Goal: Task Accomplishment & Management: Complete application form

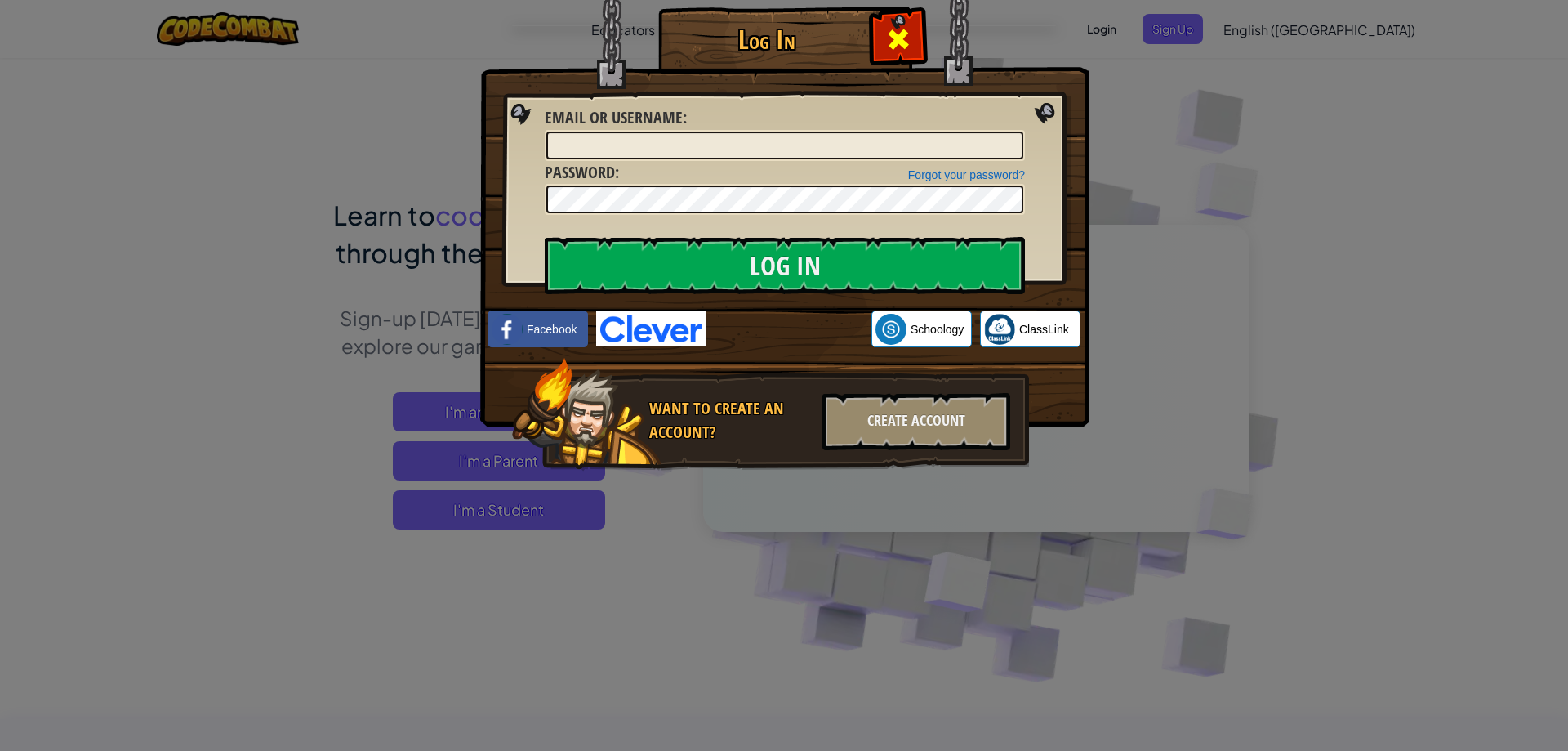
click at [896, 30] on span at bounding box center [897, 38] width 26 height 26
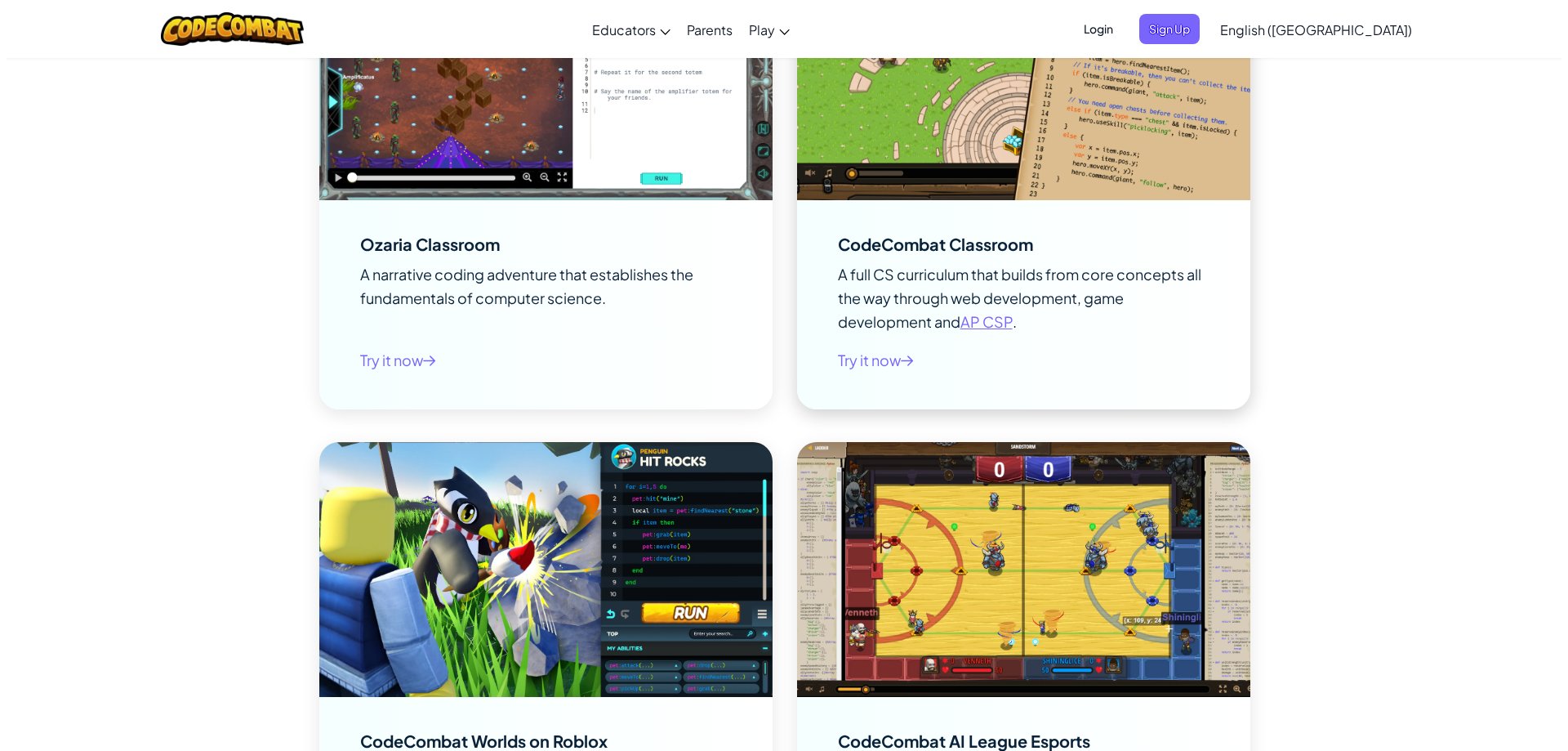
scroll to position [2124, 0]
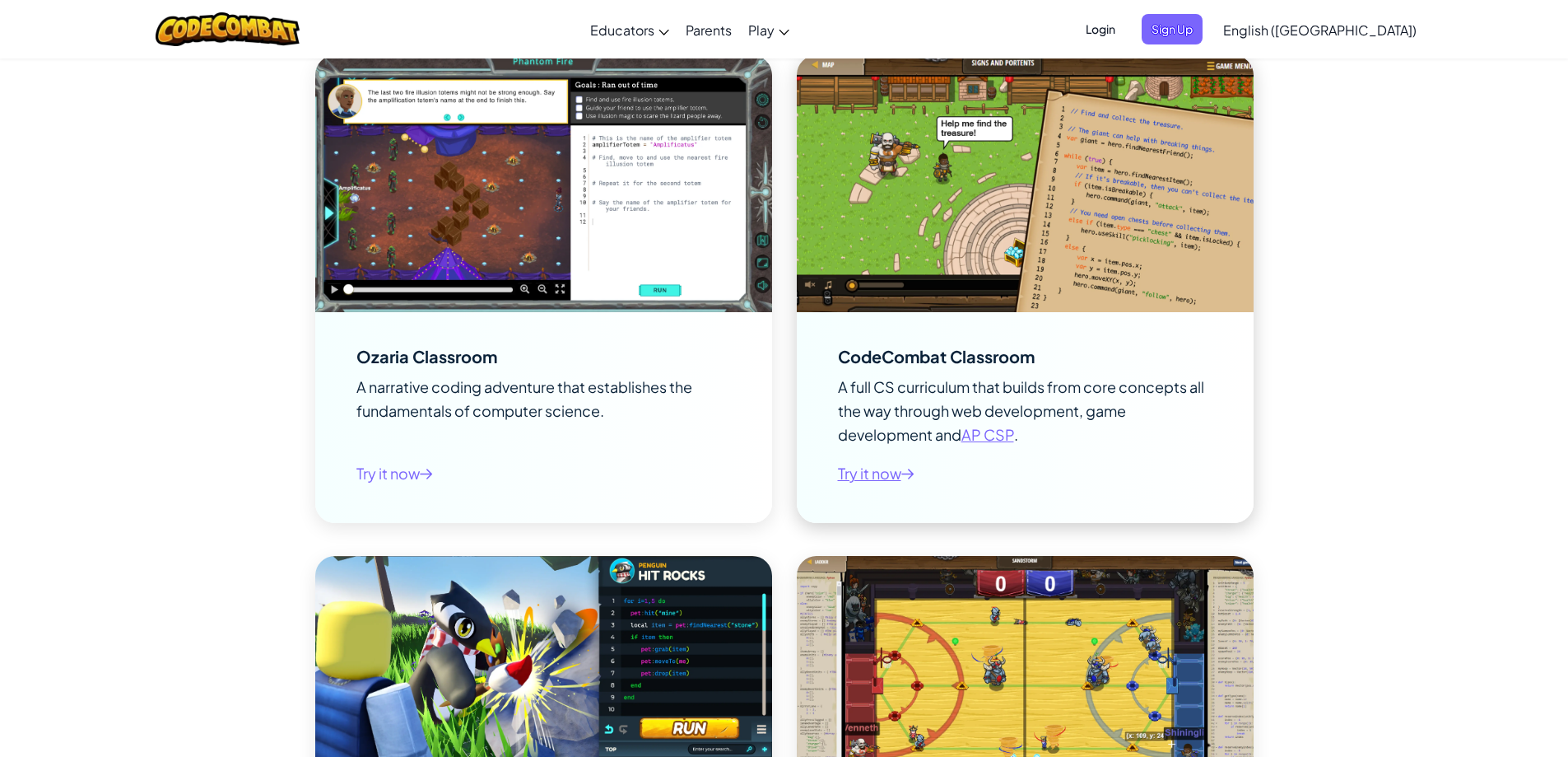
click at [853, 474] on span "Try it now" at bounding box center [877, 473] width 77 height 24
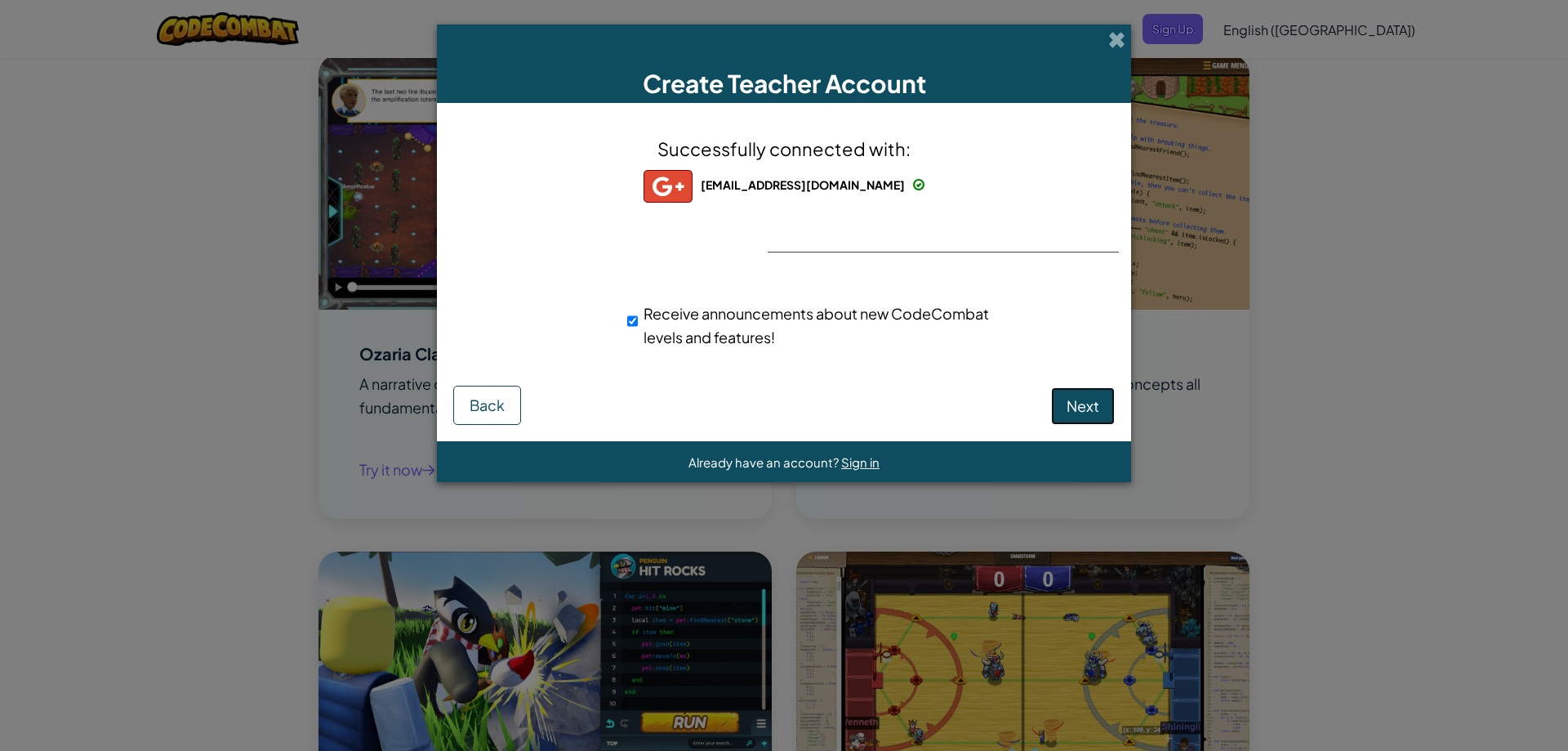
click at [1086, 409] on span "Next" at bounding box center [1083, 405] width 32 height 19
select select "Indonesia"
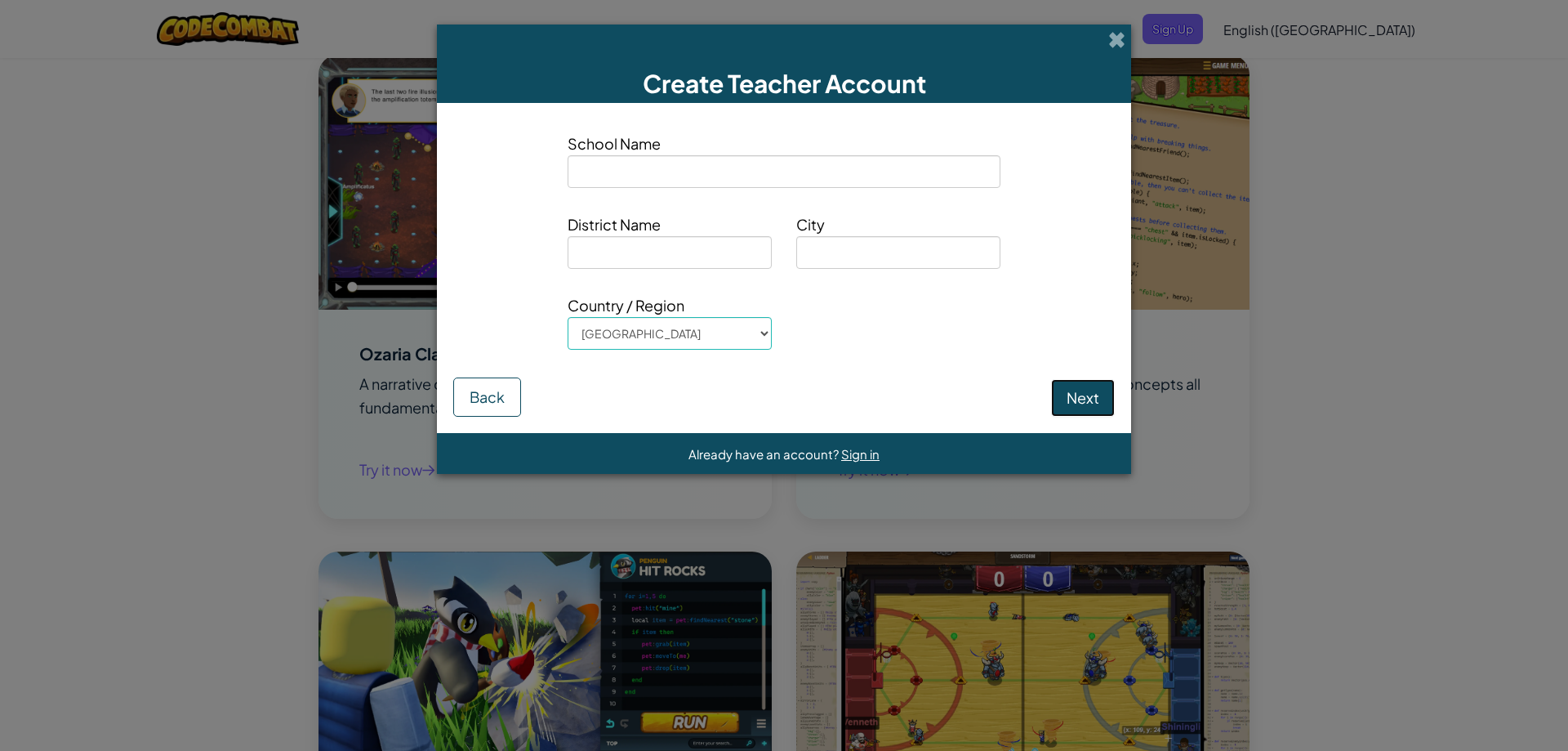
click at [1085, 406] on button "Next" at bounding box center [1082, 397] width 64 height 37
click at [853, 458] on span "Sign in" at bounding box center [860, 454] width 38 height 15
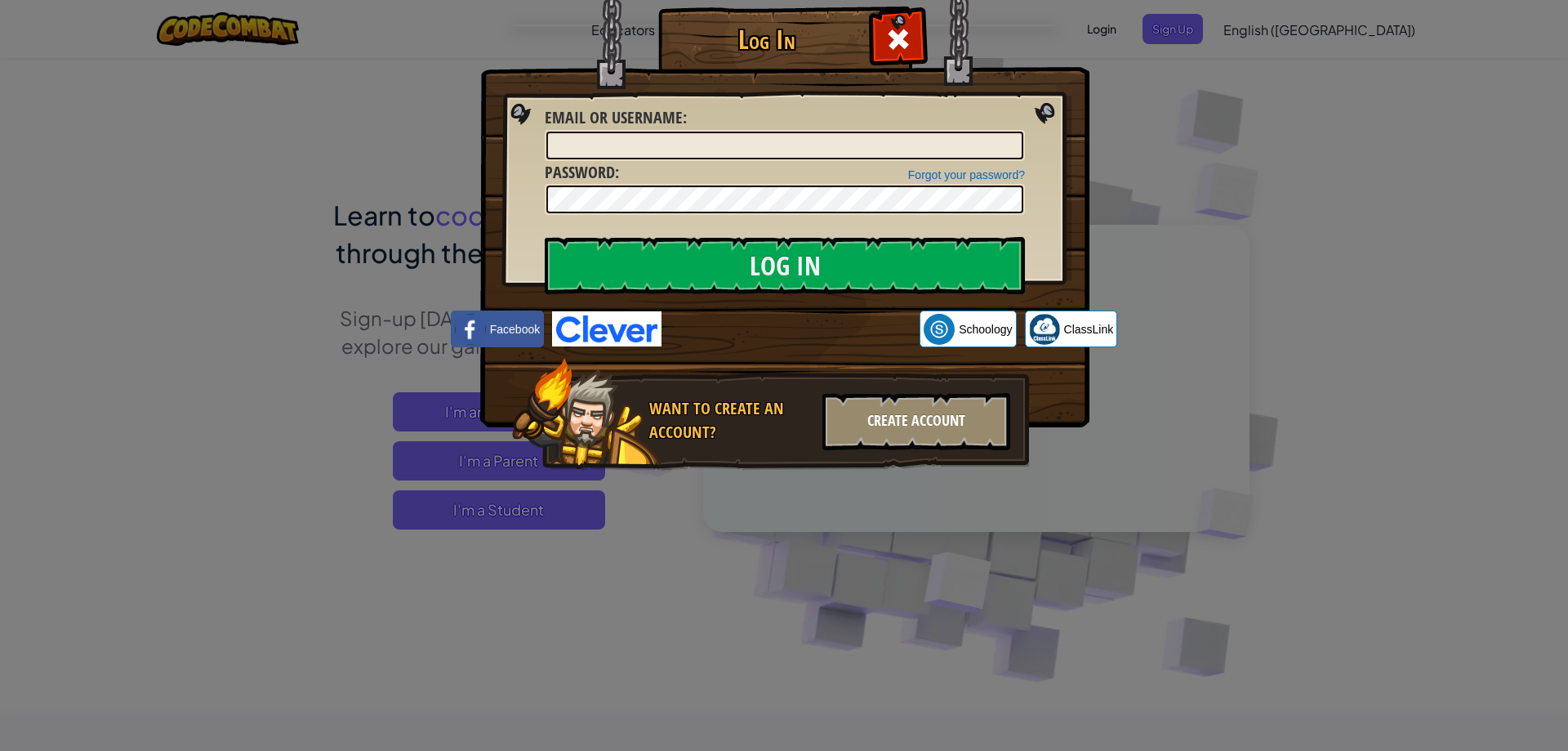
click at [919, 428] on div "Create Account" at bounding box center [915, 422] width 187 height 57
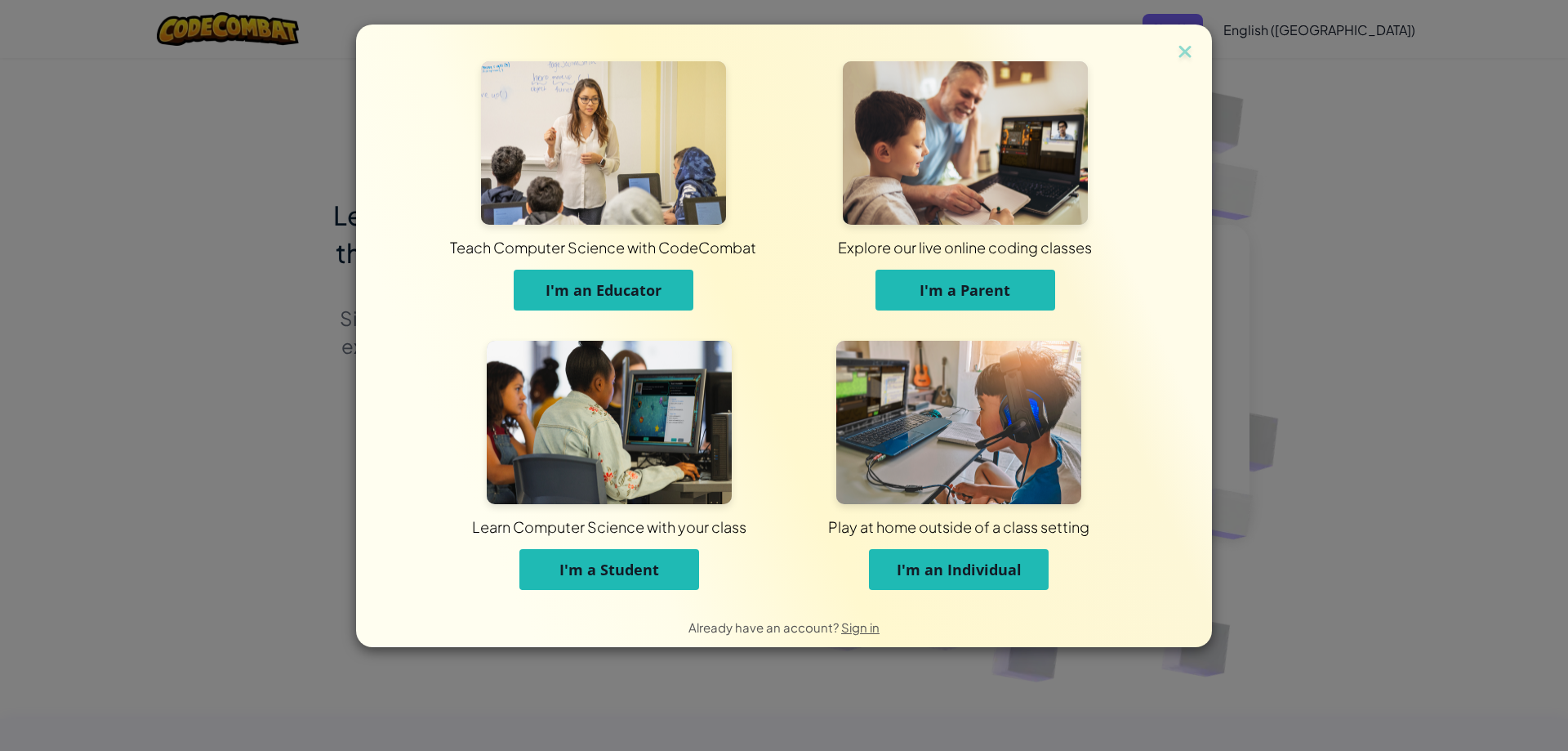
click at [1033, 574] on button "I'm an Individual" at bounding box center [958, 569] width 180 height 41
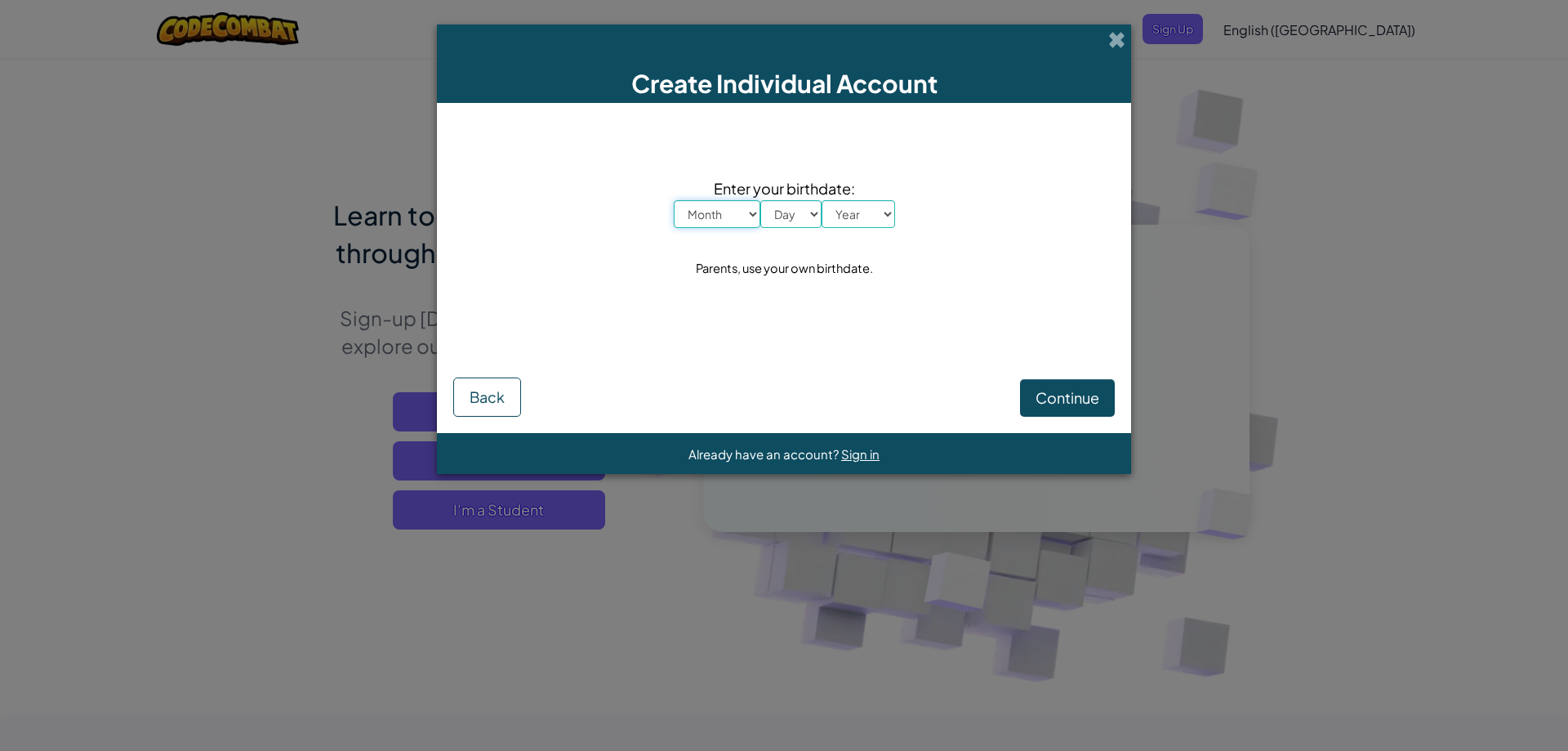
click at [746, 213] on select "Month January February March April May June July August September October Novem…" at bounding box center [716, 213] width 87 height 28
select select "1"
click at [674, 200] on select "Month January February March April May June July August September October Novem…" at bounding box center [716, 213] width 87 height 28
click at [776, 211] on select "Day 1 2 3 4 5 6 7 8 9 10 11 12 13 14 15 16 17 18 19 20 21 22 23 24 25 26 27 28 …" at bounding box center [791, 213] width 61 height 28
select select "5"
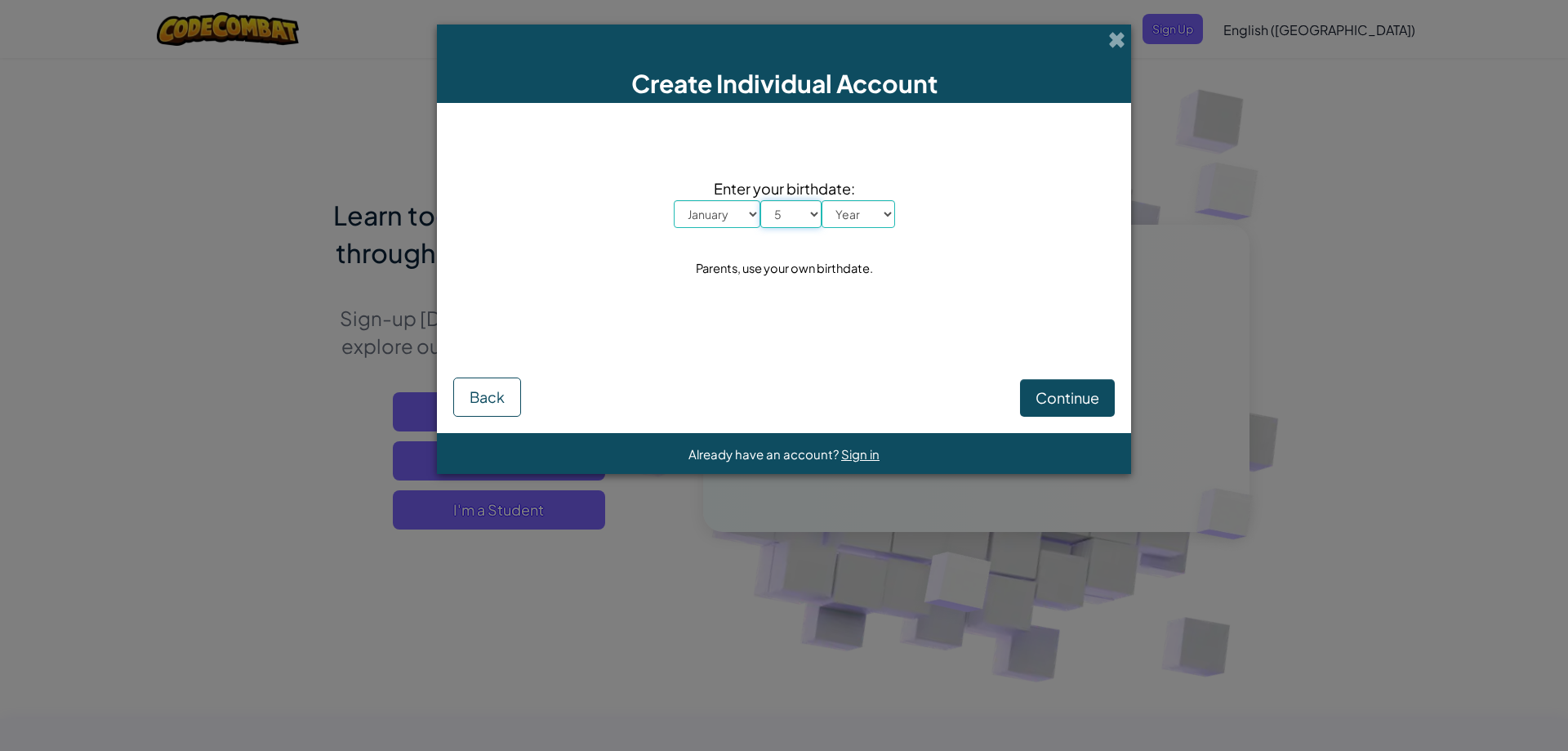
click at [760, 200] on select "Day 1 2 3 4 5 6 7 8 9 10 11 12 13 14 15 16 17 18 19 20 21 22 23 24 25 26 27 28 …" at bounding box center [791, 213] width 61 height 28
click at [848, 215] on select "Year 2025 2024 2023 2022 2021 2020 2019 2018 2017 2016 2015 2014 2013 2012 2011…" at bounding box center [857, 213] width 73 height 28
select select "2016"
click at [821, 200] on select "Year 2025 2024 2023 2022 2021 2020 2019 2018 2017 2016 2015 2014 2013 2012 2011…" at bounding box center [857, 213] width 73 height 28
click at [1074, 418] on form "Enter your birthdate: Month January February March April May June July August S…" at bounding box center [783, 267] width 694 height 330
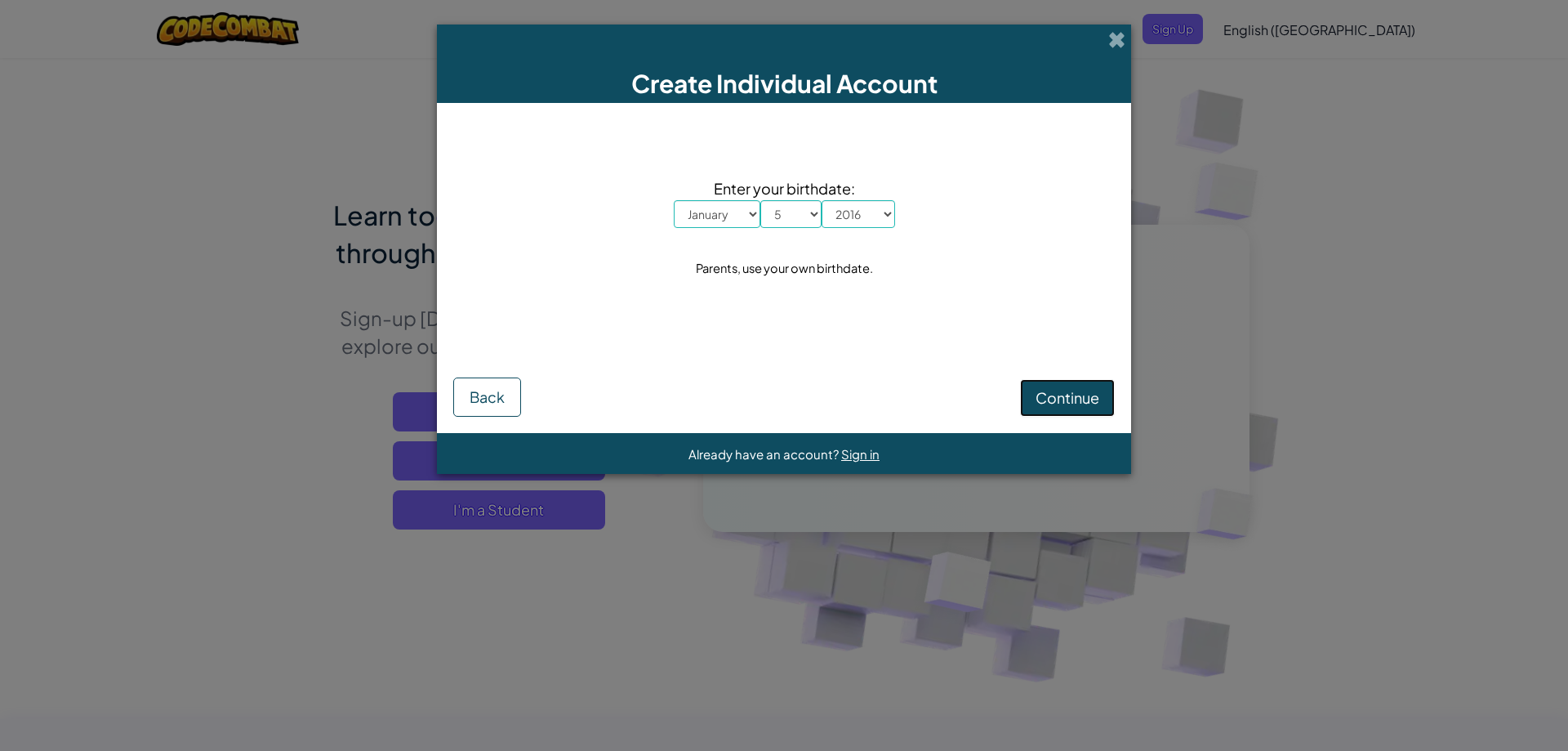
click at [1073, 402] on span "Continue" at bounding box center [1067, 398] width 64 height 19
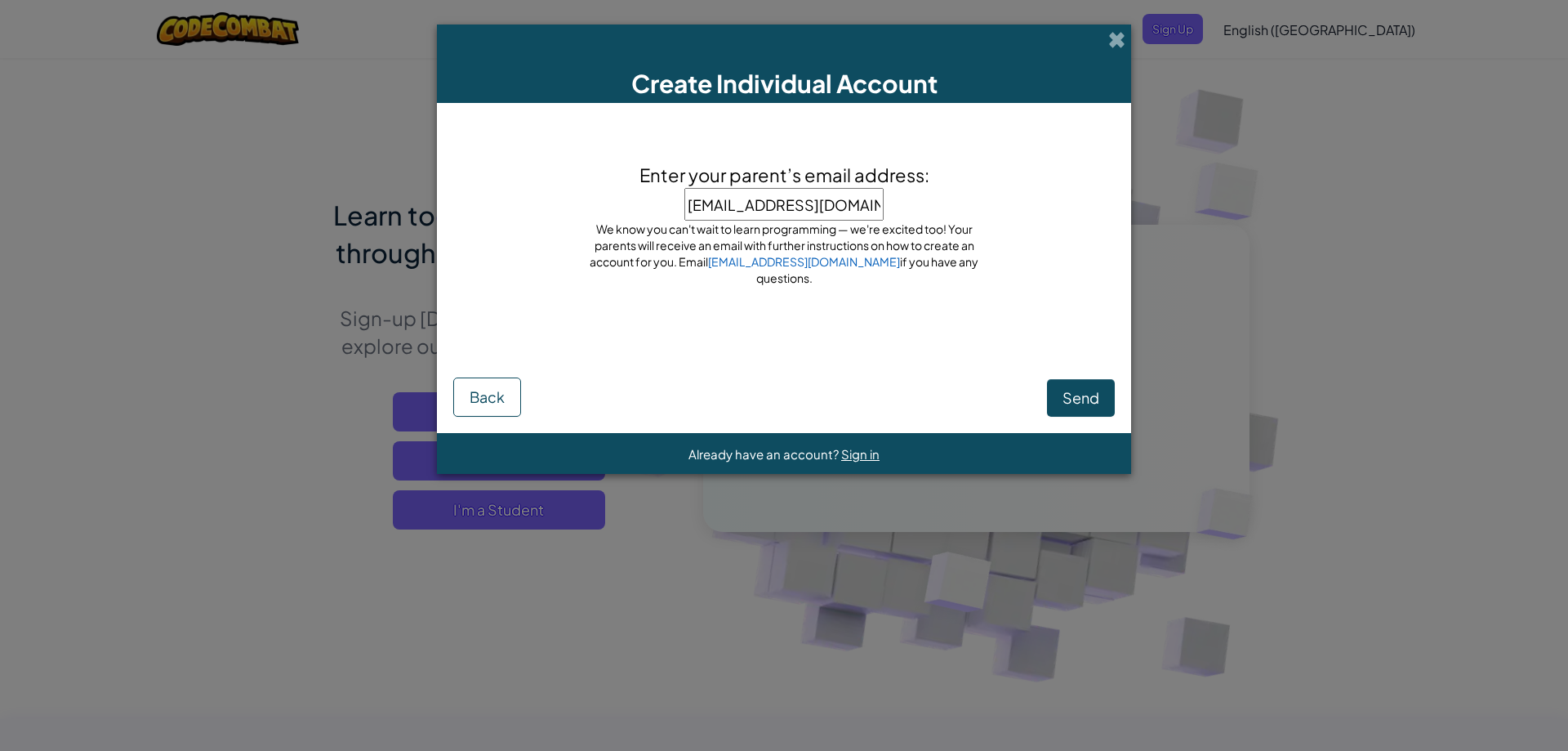
type input "diff.exep@gmail.com"
click button "Send" at bounding box center [1080, 397] width 68 height 37
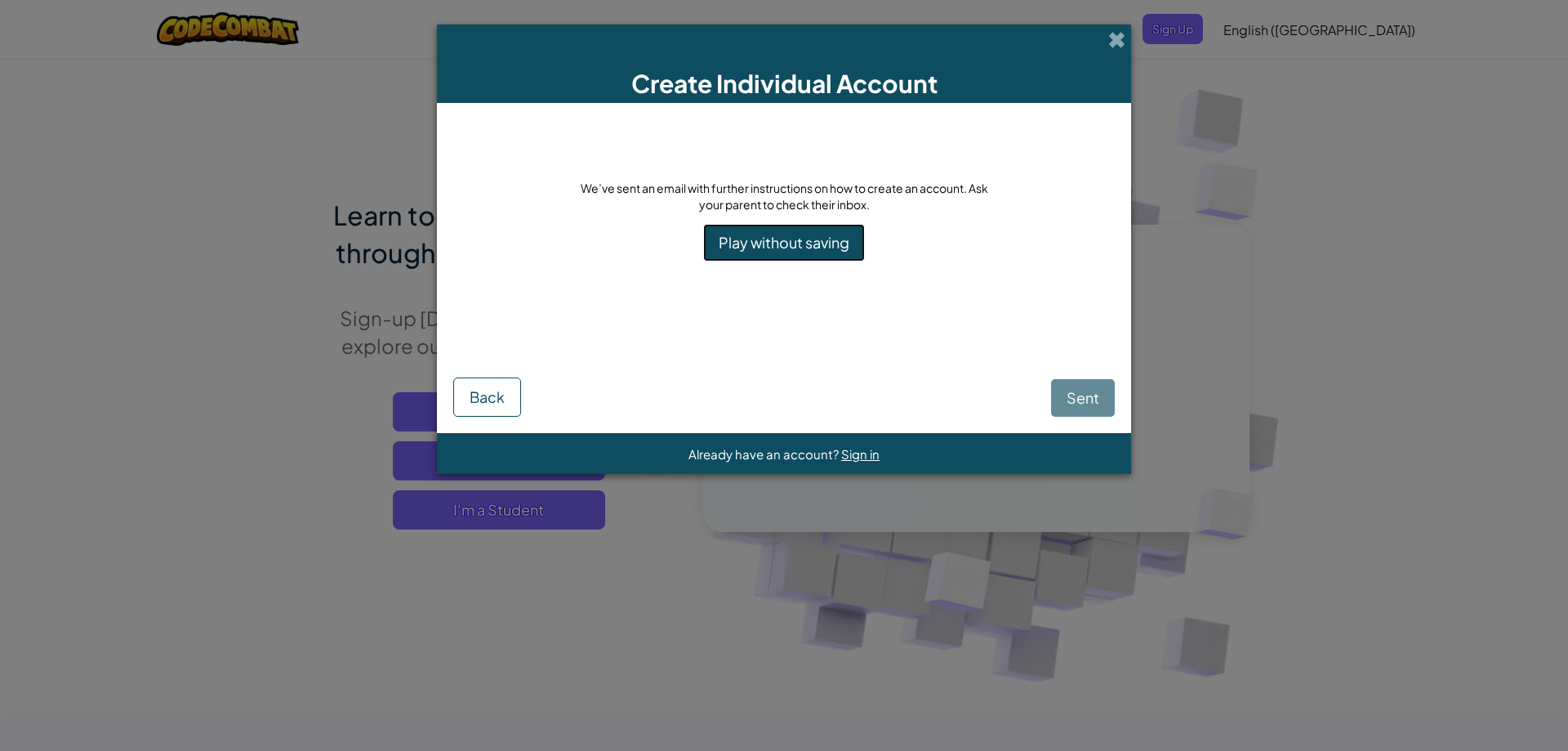
click at [791, 239] on link "Play without saving" at bounding box center [784, 242] width 162 height 37
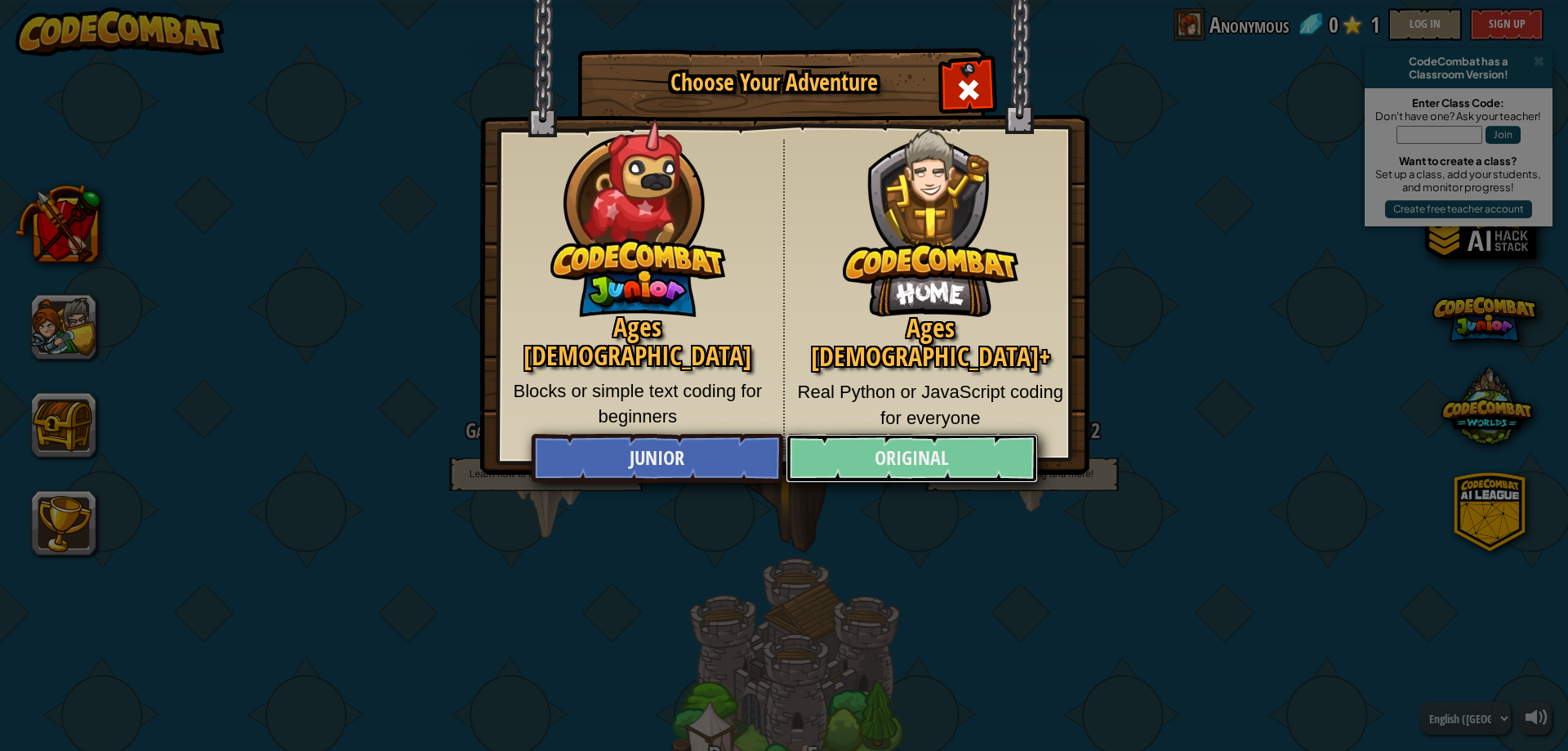
click at [924, 453] on link "Original" at bounding box center [911, 458] width 251 height 49
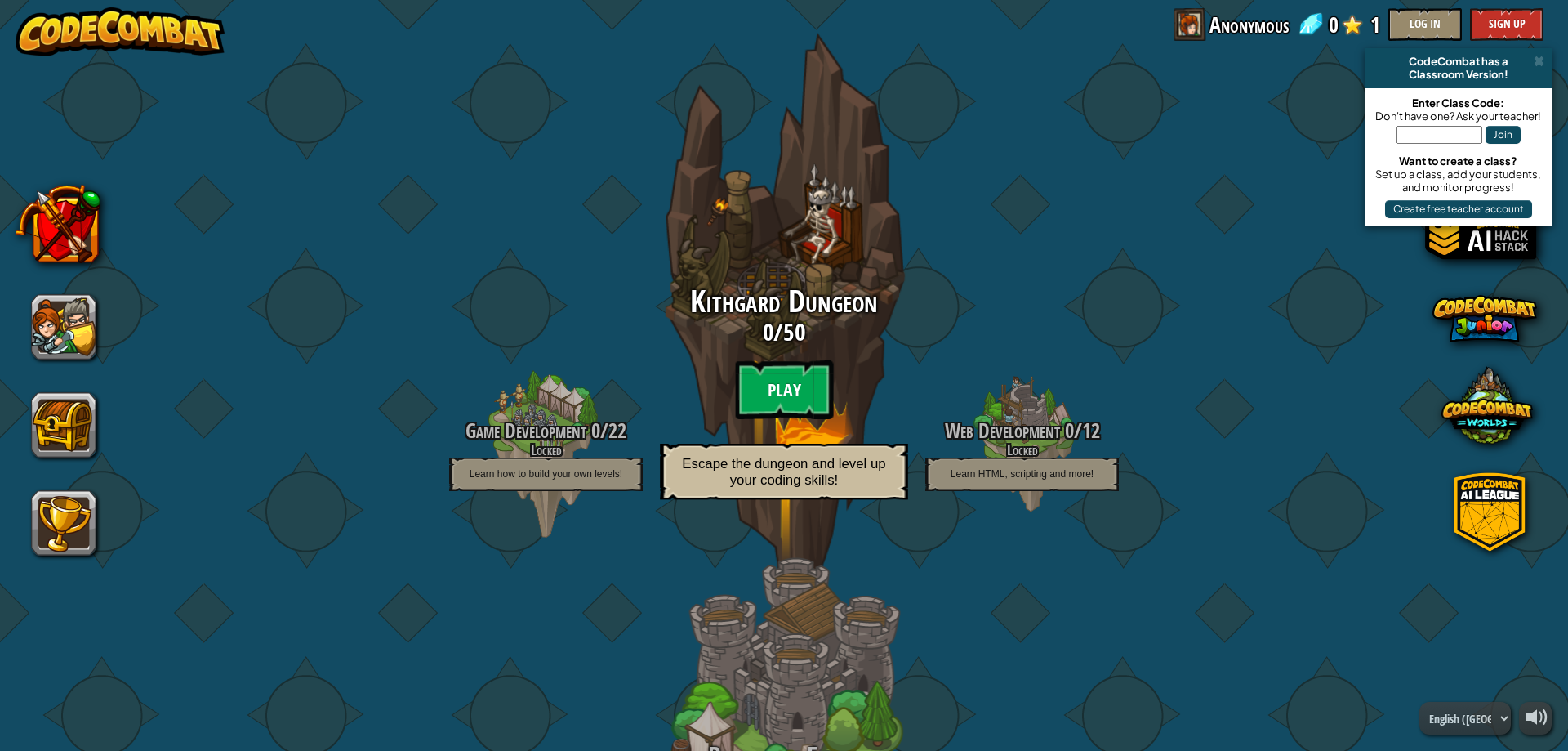
click at [759, 388] on btn "Play" at bounding box center [783, 389] width 98 height 59
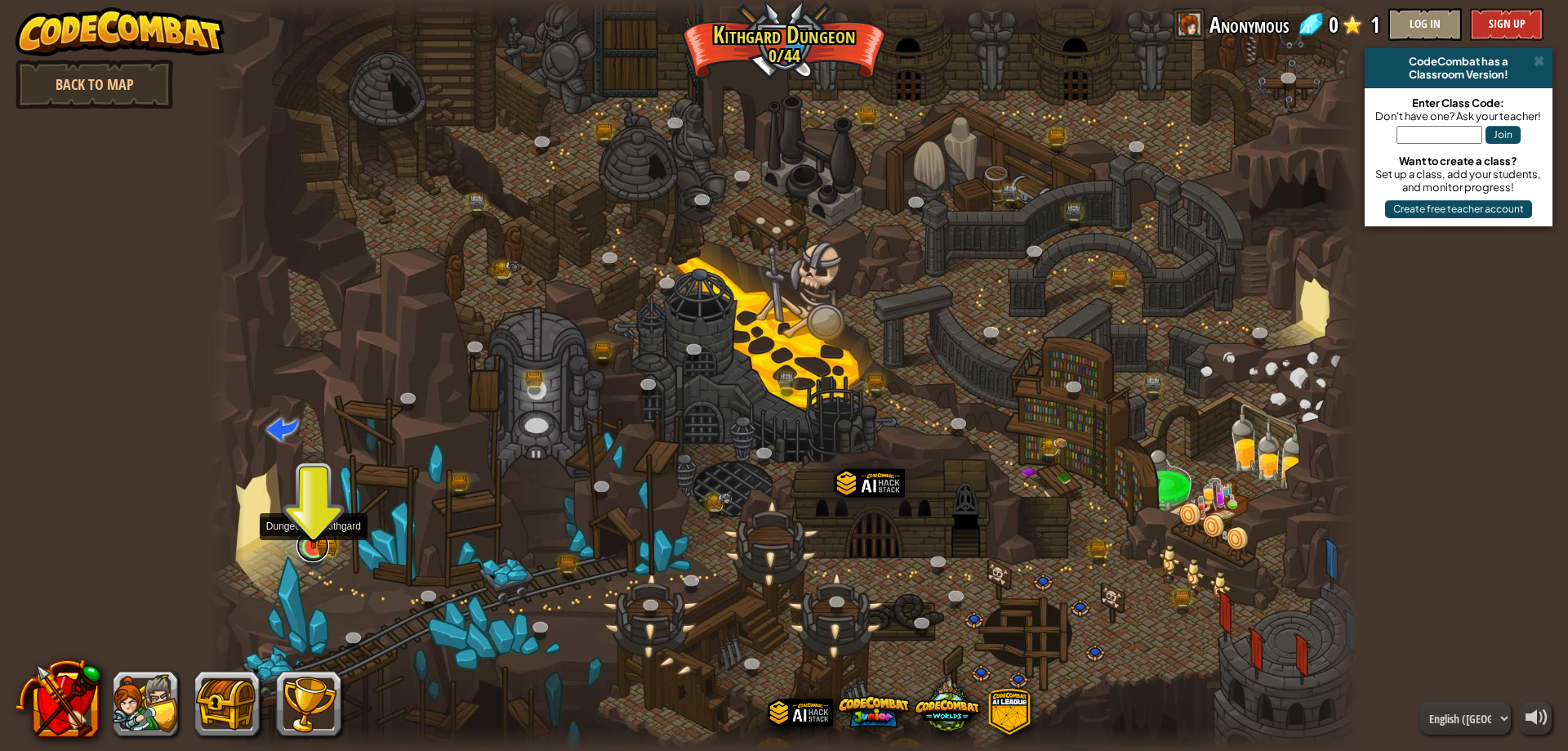
click at [307, 556] on link at bounding box center [312, 545] width 32 height 32
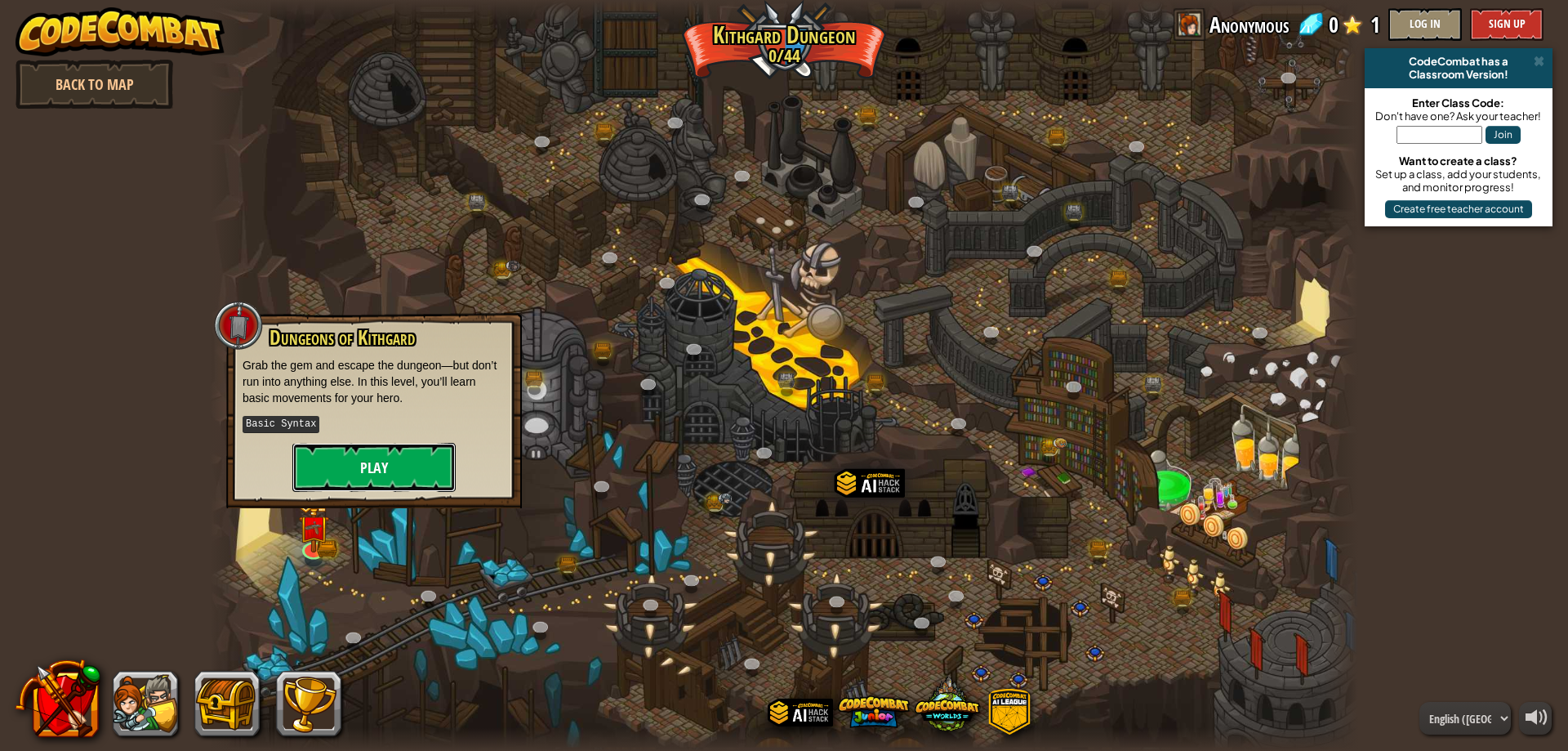
click at [338, 460] on button "Play" at bounding box center [374, 466] width 164 height 49
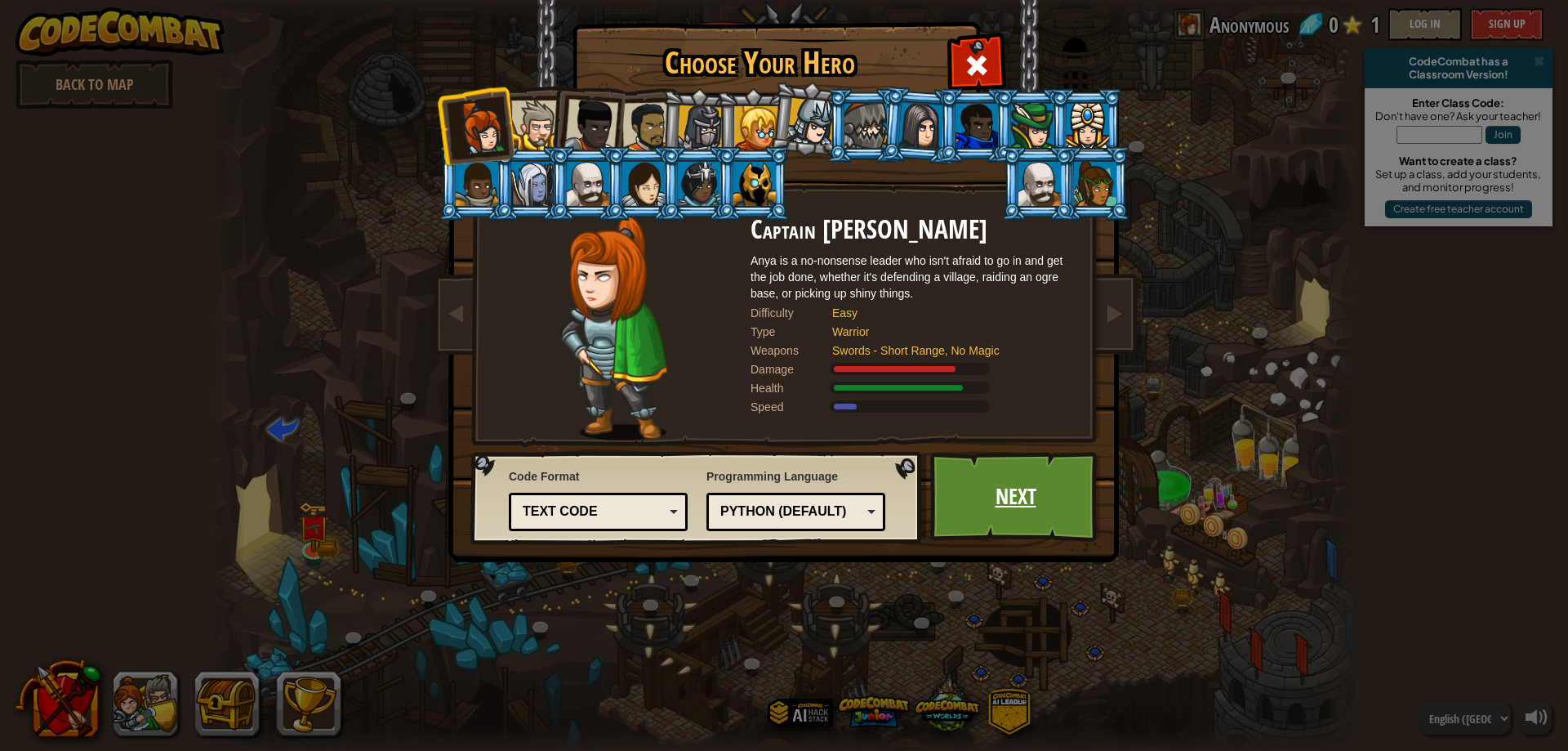
click at [953, 511] on link "Next" at bounding box center [1014, 497] width 170 height 89
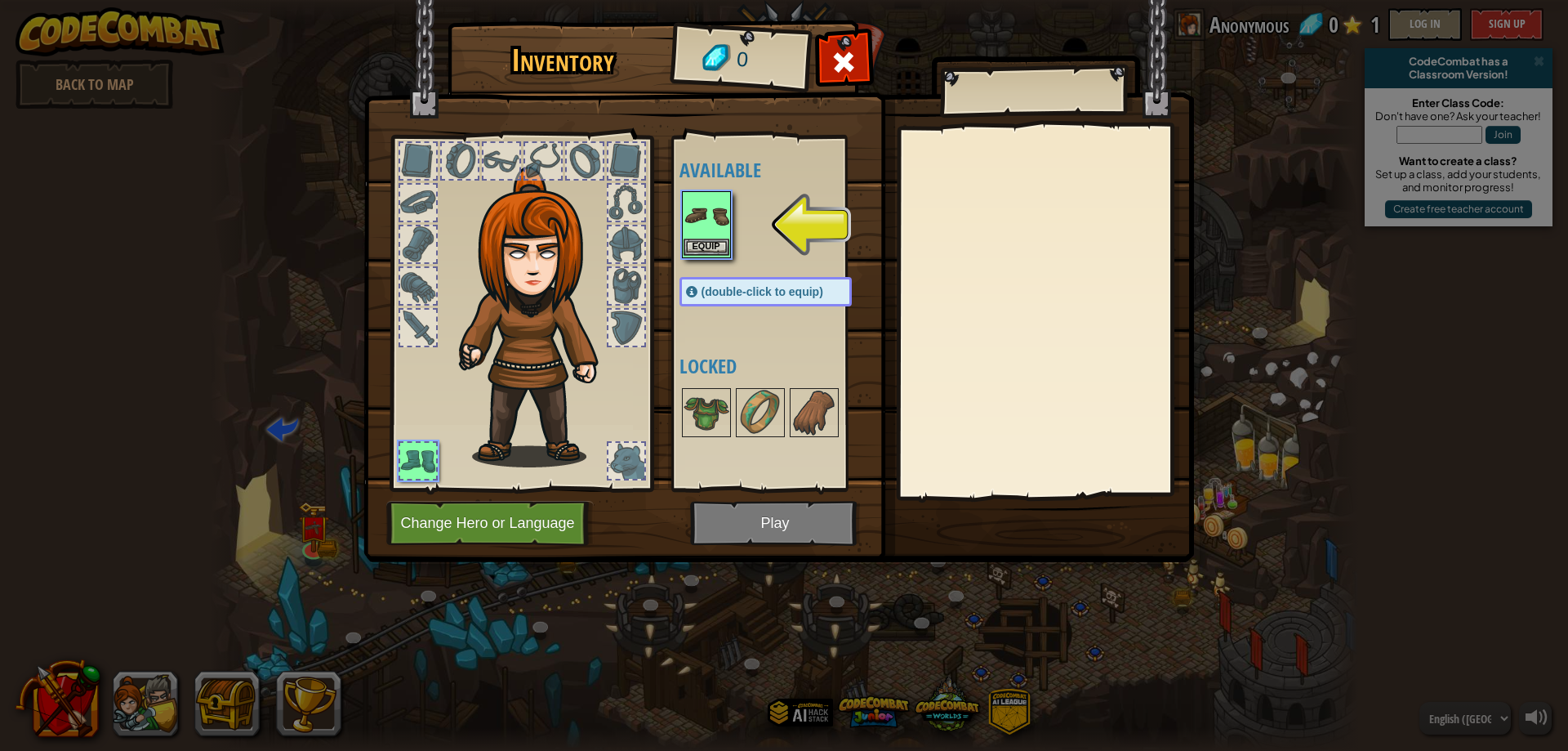
click at [718, 231] on img at bounding box center [706, 216] width 46 height 46
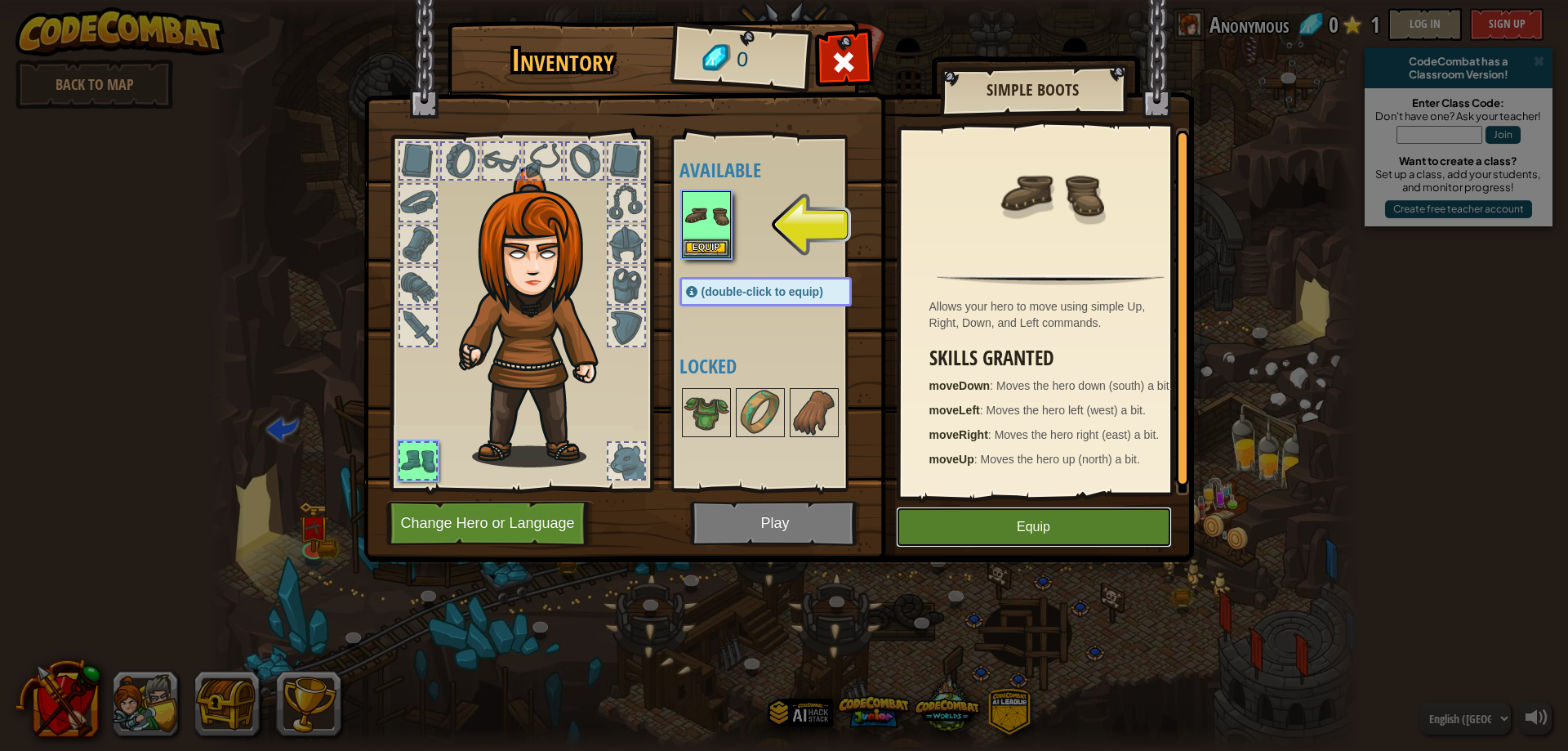
click at [998, 521] on button "Equip" at bounding box center [1033, 526] width 276 height 41
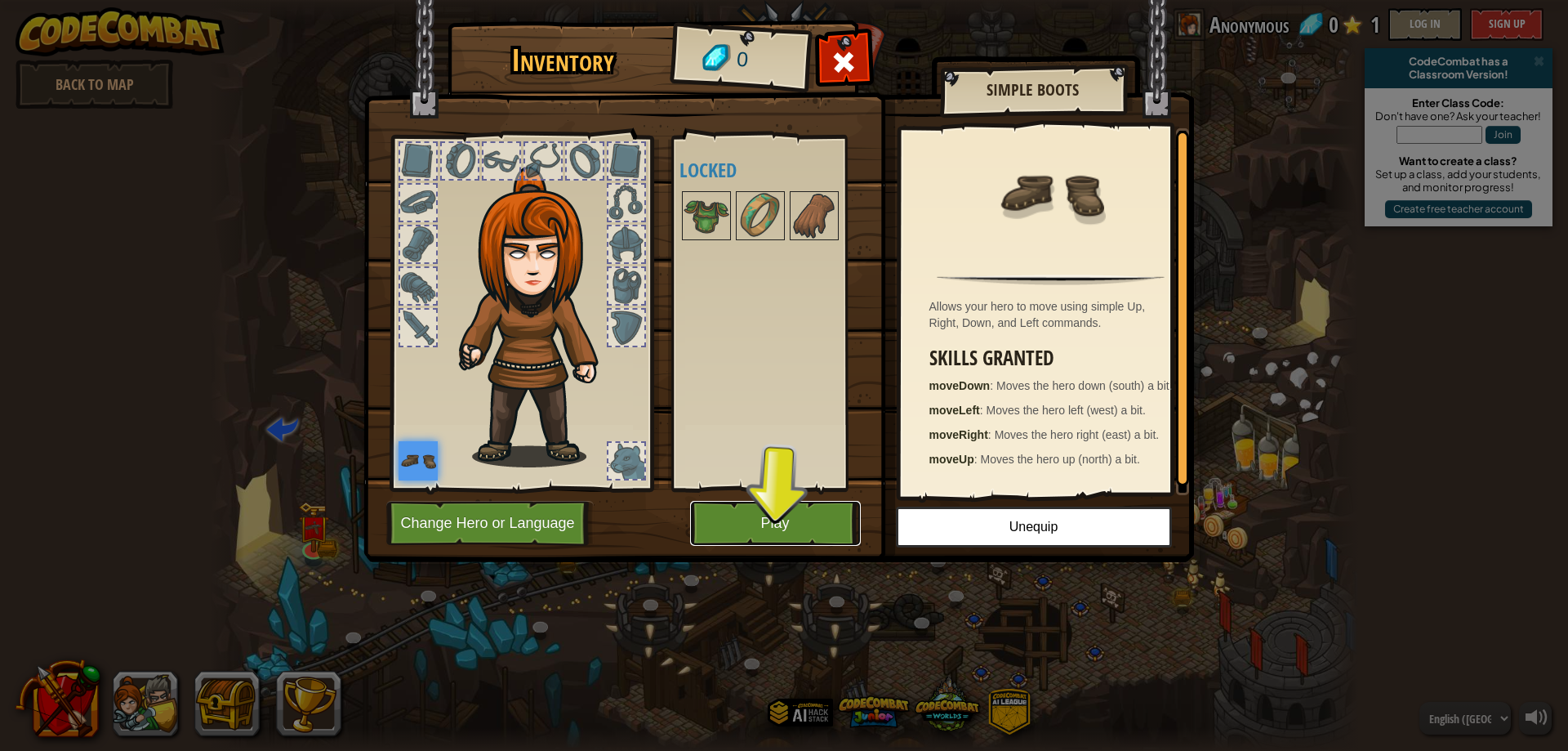
click at [771, 528] on button "Play" at bounding box center [774, 523] width 170 height 45
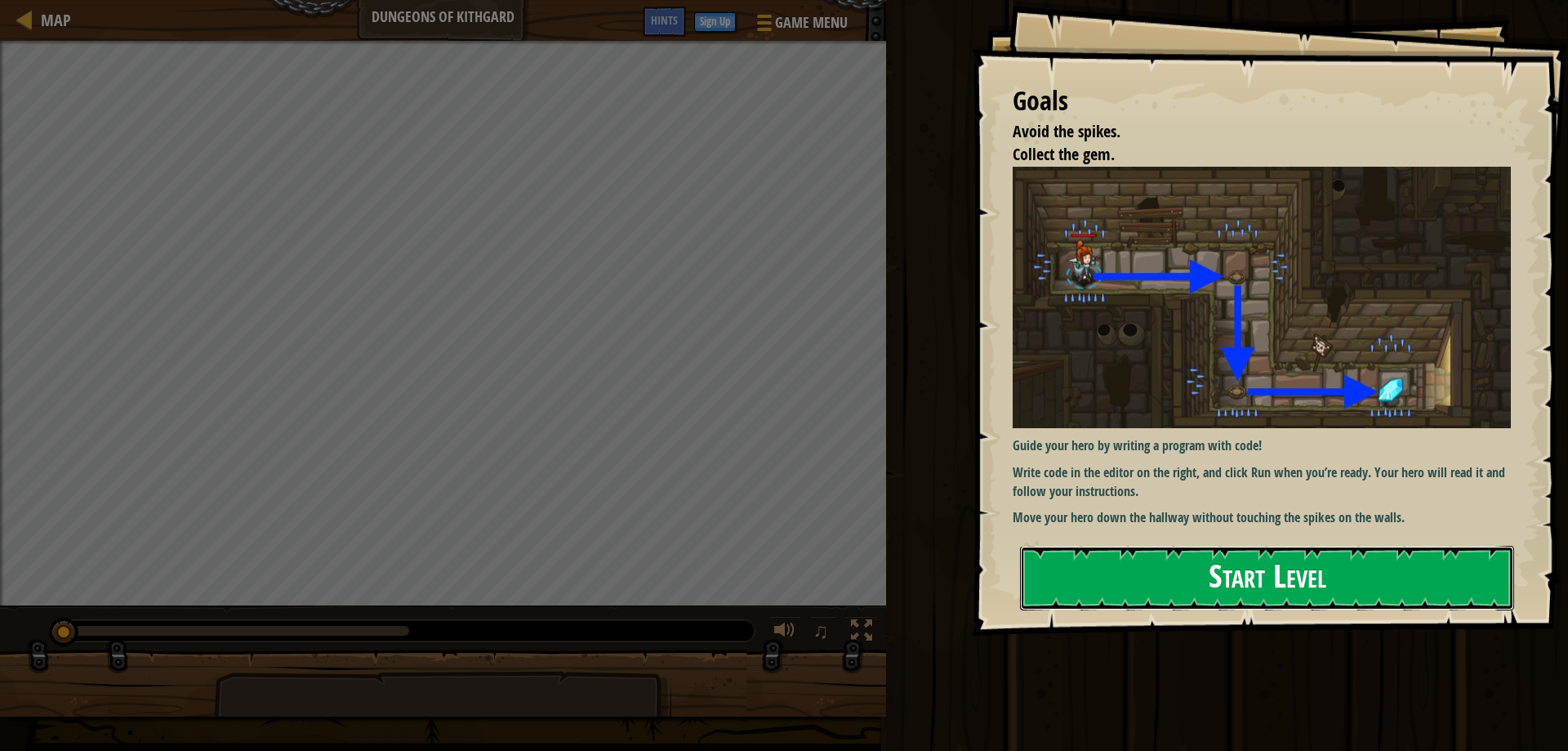
click at [1183, 573] on button "Start Level" at bounding box center [1266, 578] width 494 height 65
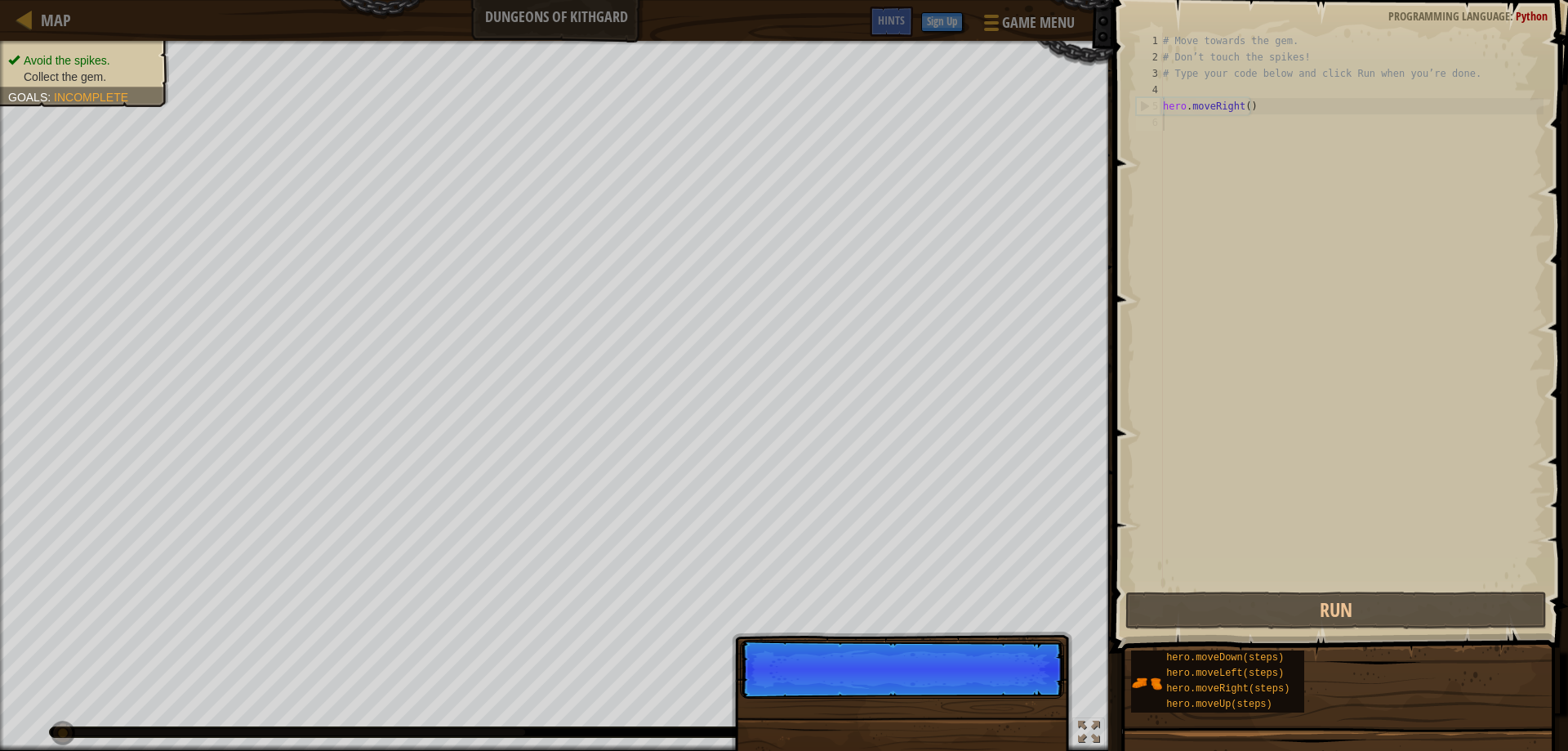
scroll to position [8, 0]
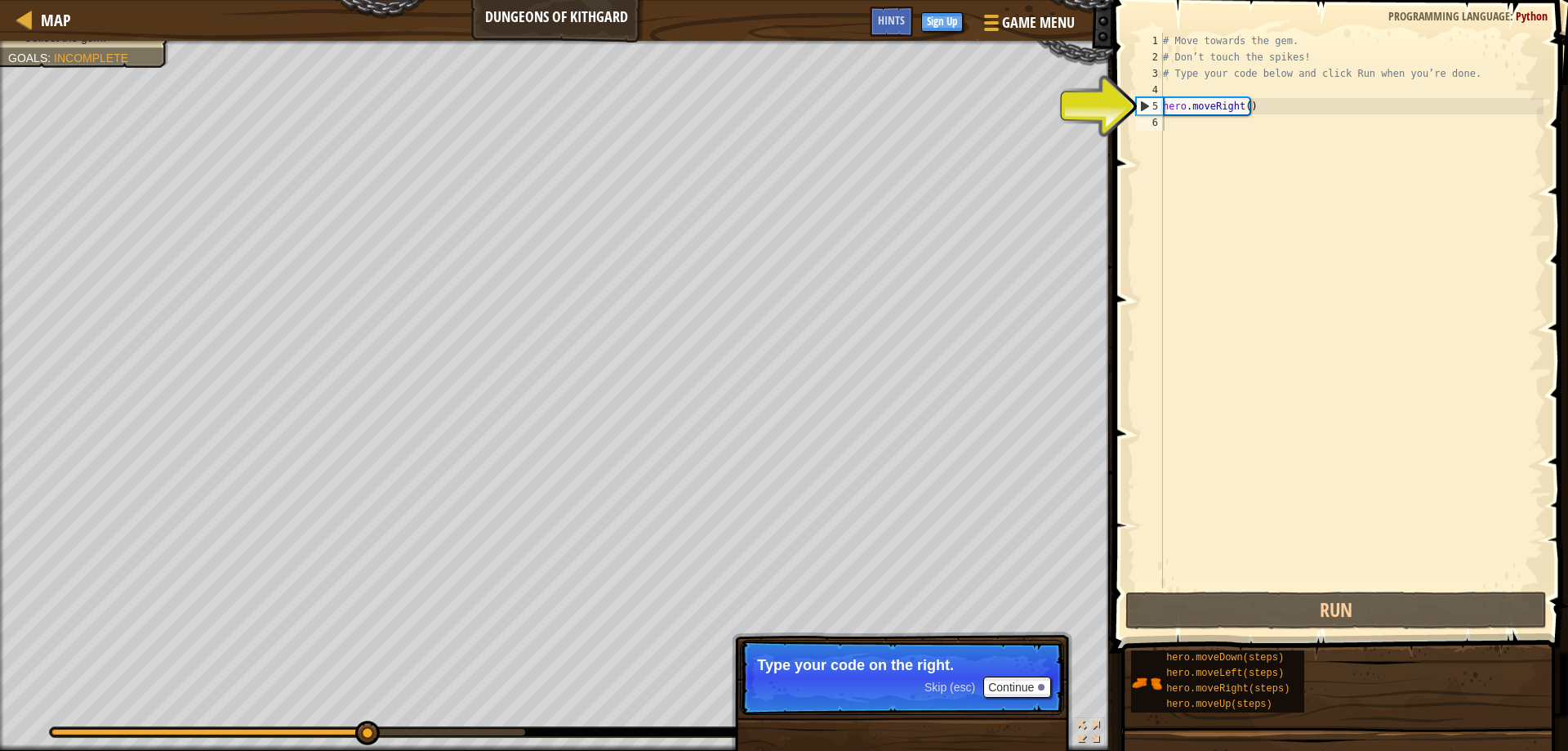
click at [950, 690] on span "Skip (esc)" at bounding box center [949, 687] width 50 height 13
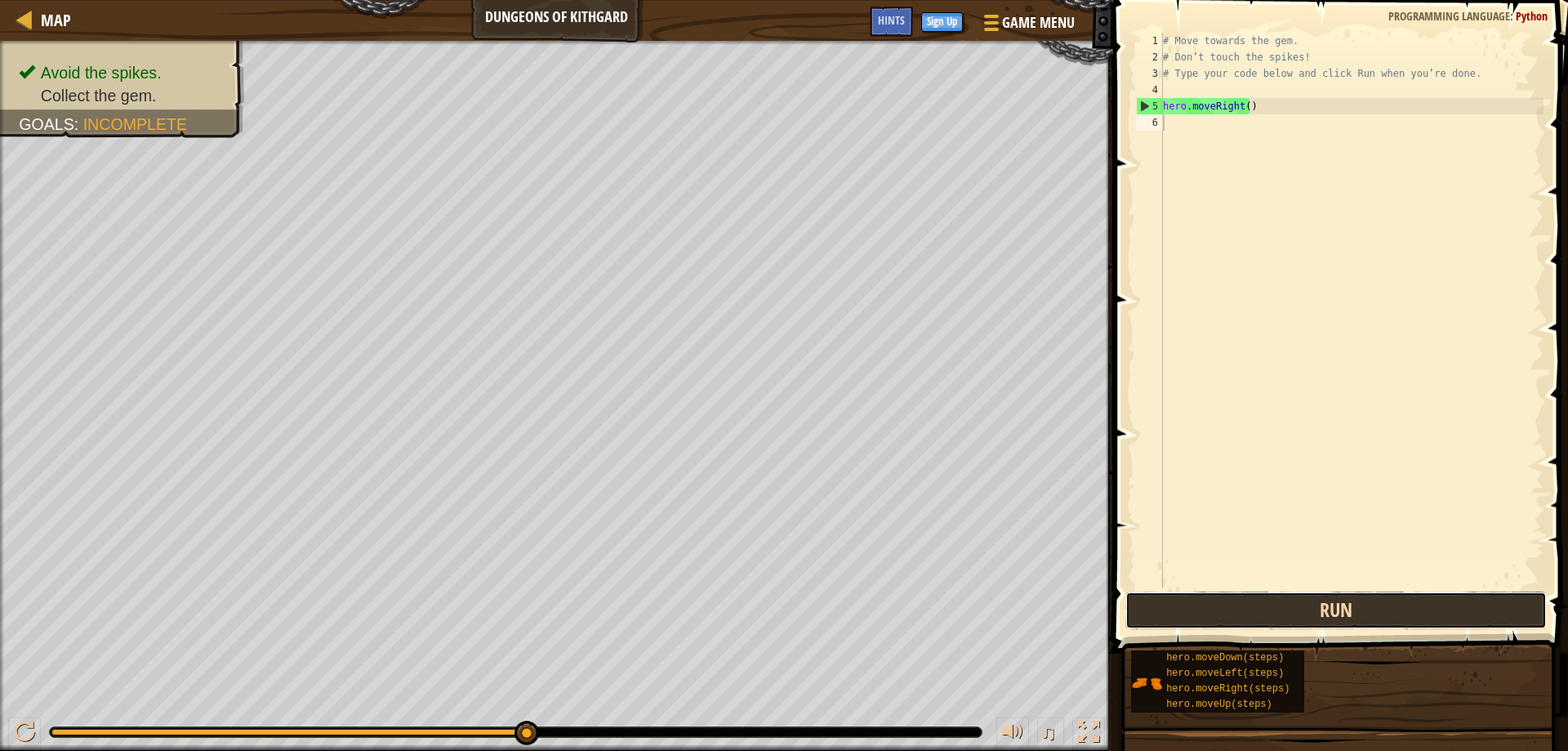
click at [1302, 615] on button "Run" at bounding box center [1336, 609] width 422 height 37
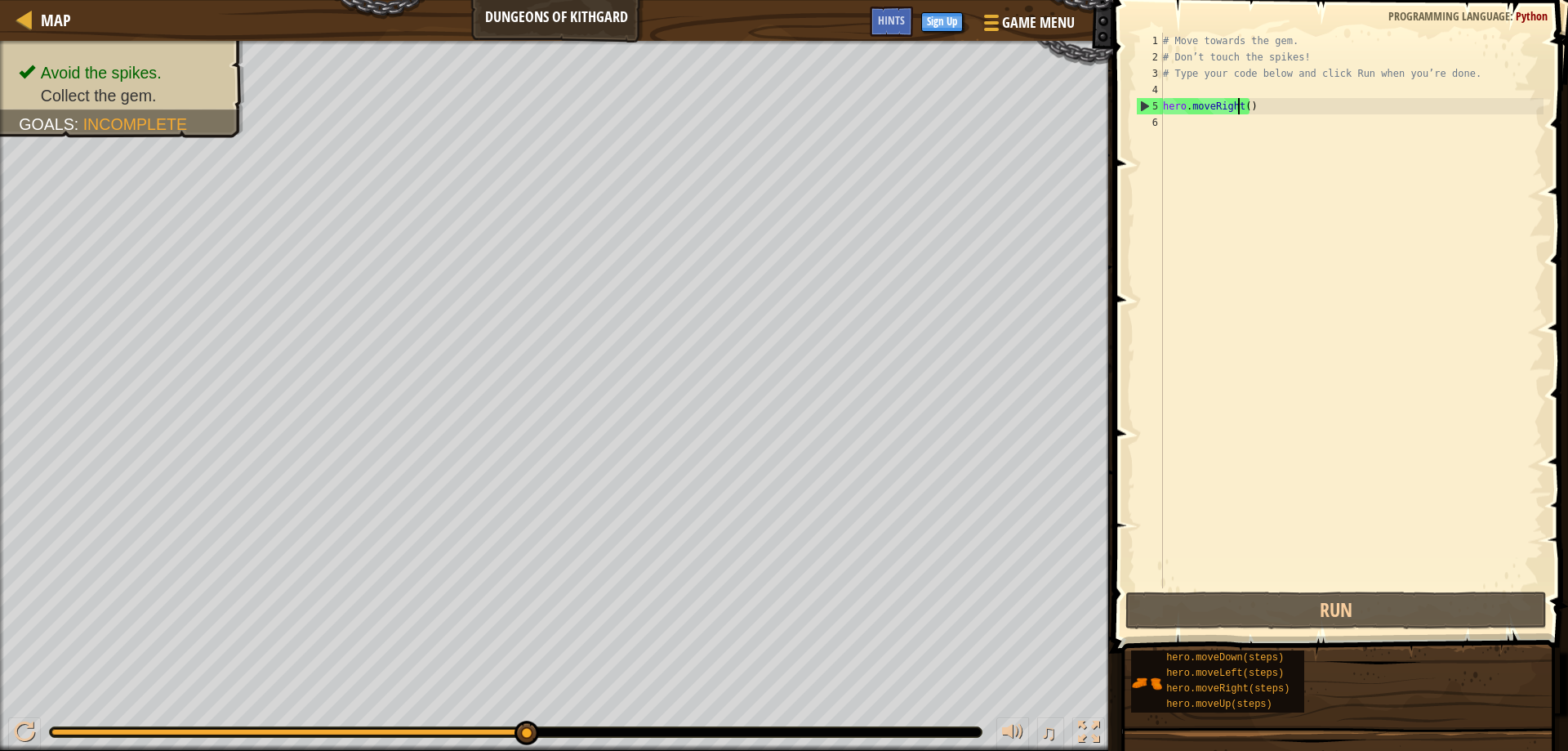
click at [1236, 109] on div "# Move towards the gem. # Don’t touch the spikes! # Type your code below and cl…" at bounding box center [1351, 326] width 383 height 588
click at [1234, 108] on div "# Move towards the gem. # Don’t touch the spikes! # Type your code below and cl…" at bounding box center [1351, 326] width 383 height 588
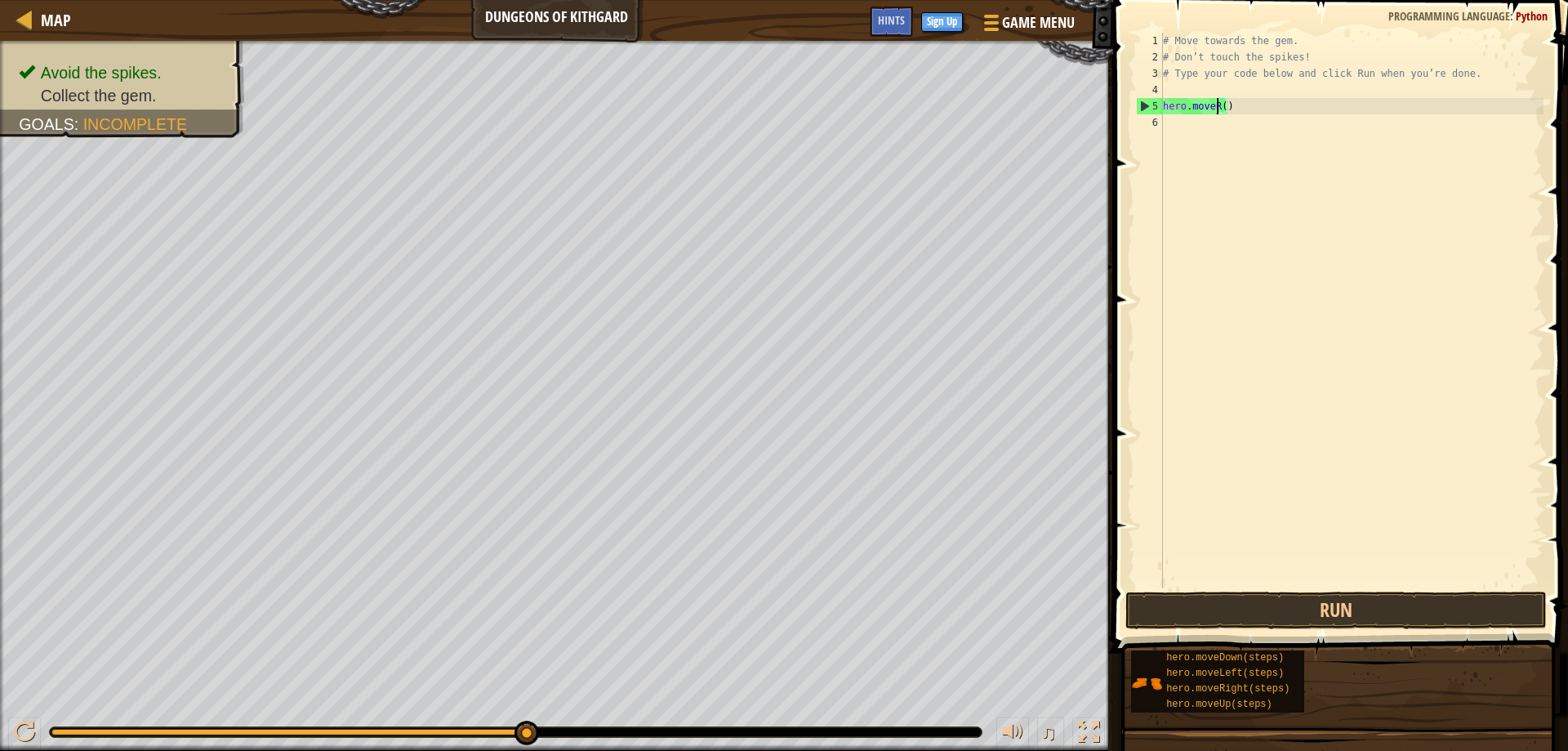
type textarea "hero.move()"
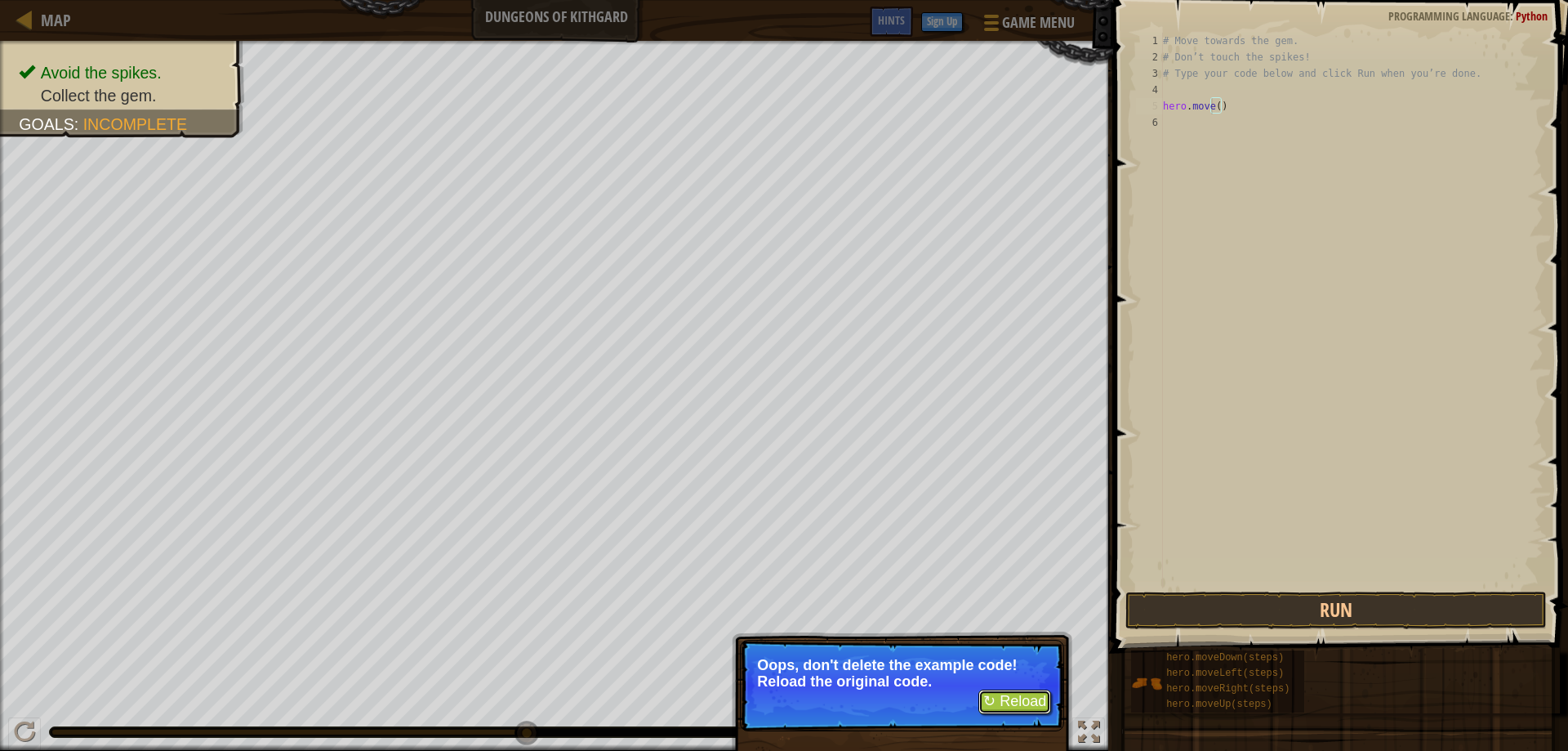
click at [1035, 702] on button "↻ Reload" at bounding box center [1014, 702] width 72 height 25
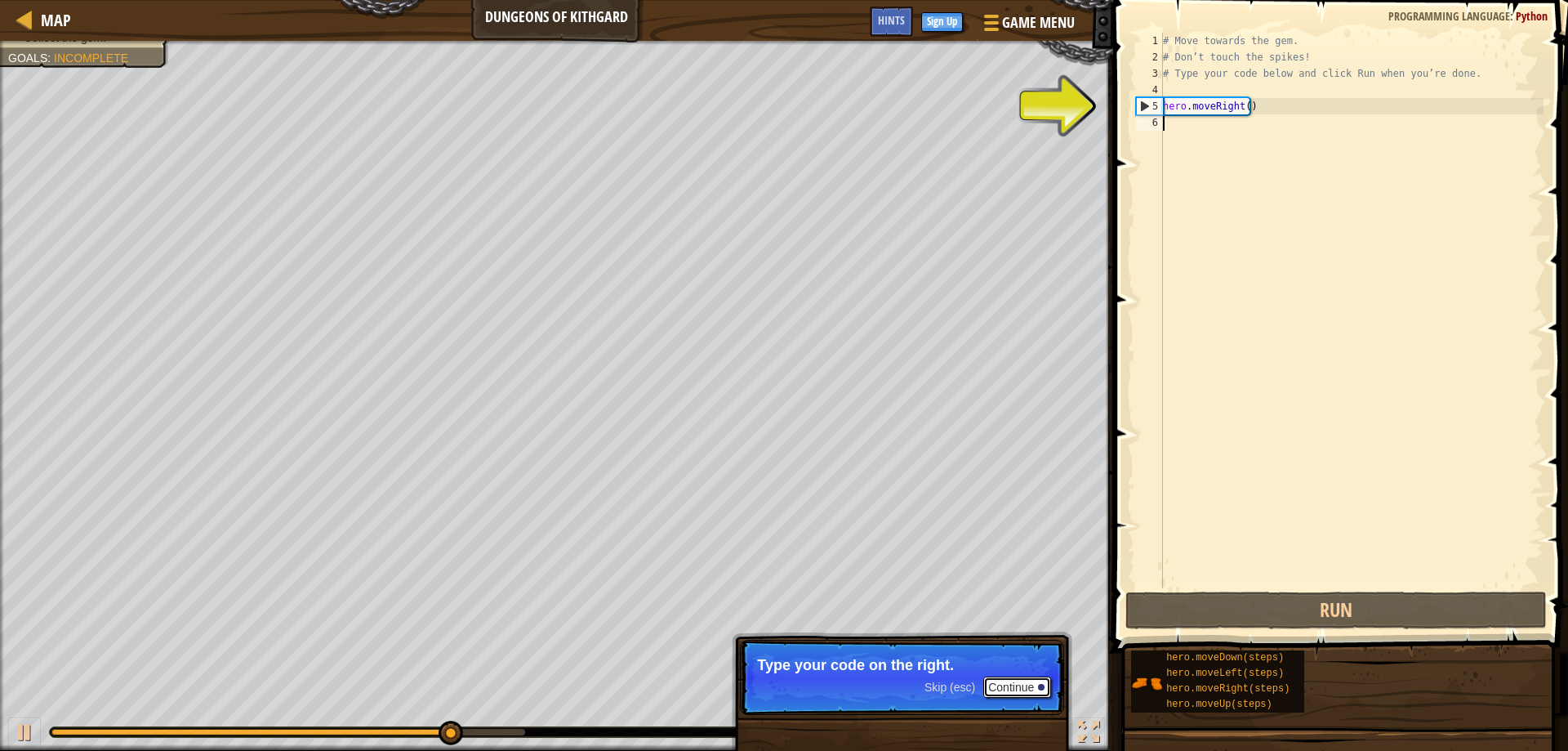
click at [1001, 688] on button "Continue" at bounding box center [1016, 687] width 68 height 21
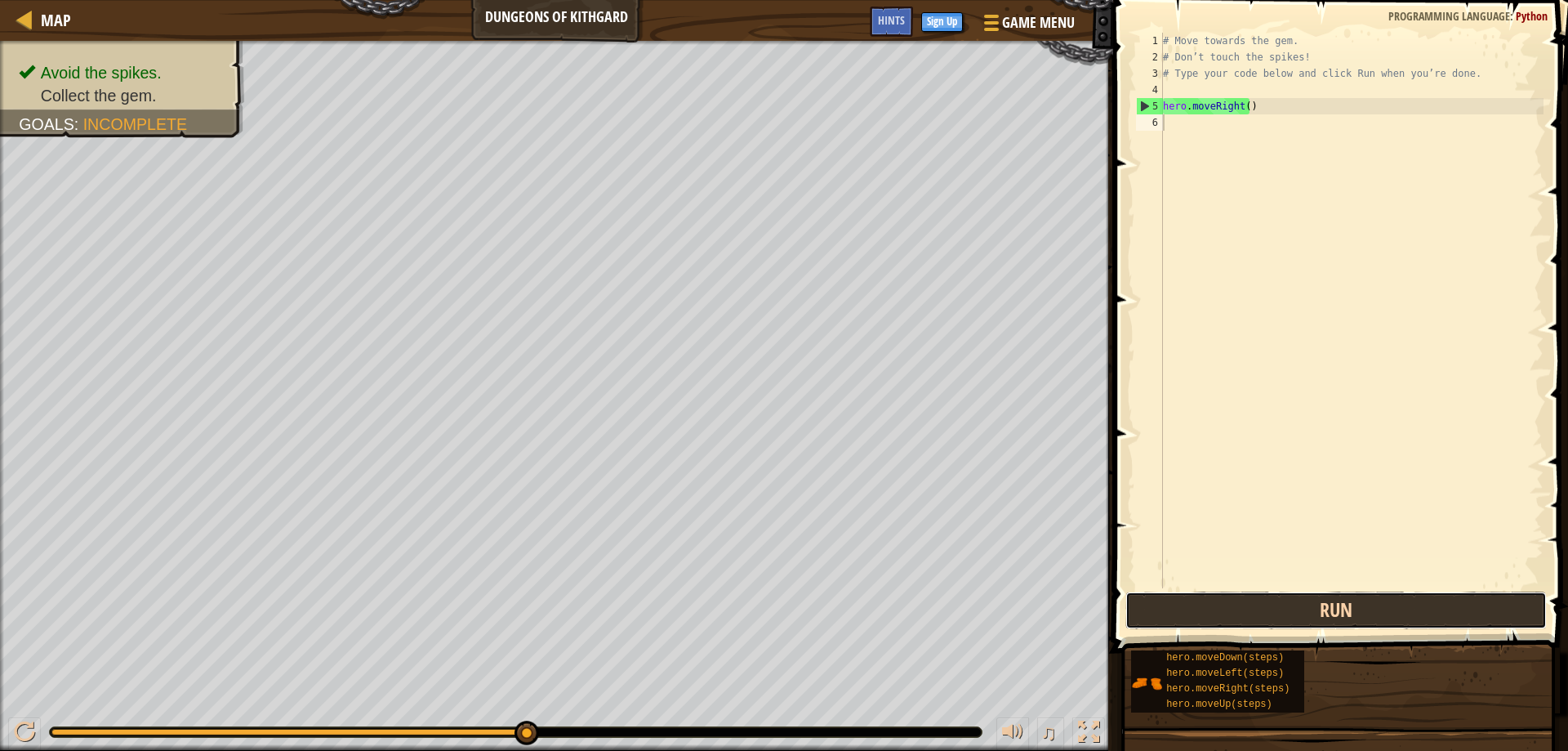
click at [1228, 596] on button "Run" at bounding box center [1336, 609] width 422 height 37
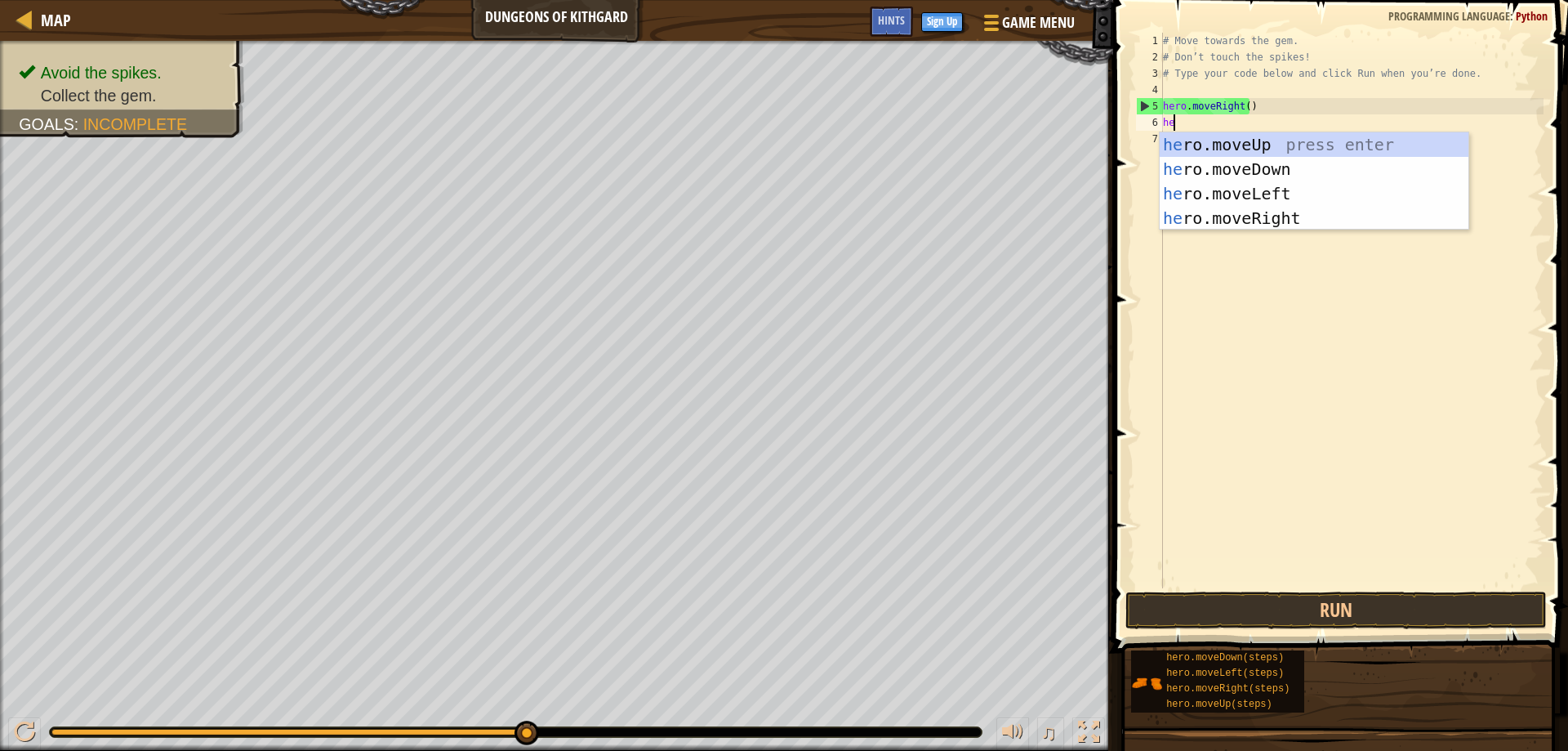
type textarea "her"
click at [1198, 175] on div "her o.moveUp press enter her o.moveDown press enter her o.moveLeft press enter …" at bounding box center [1314, 206] width 308 height 147
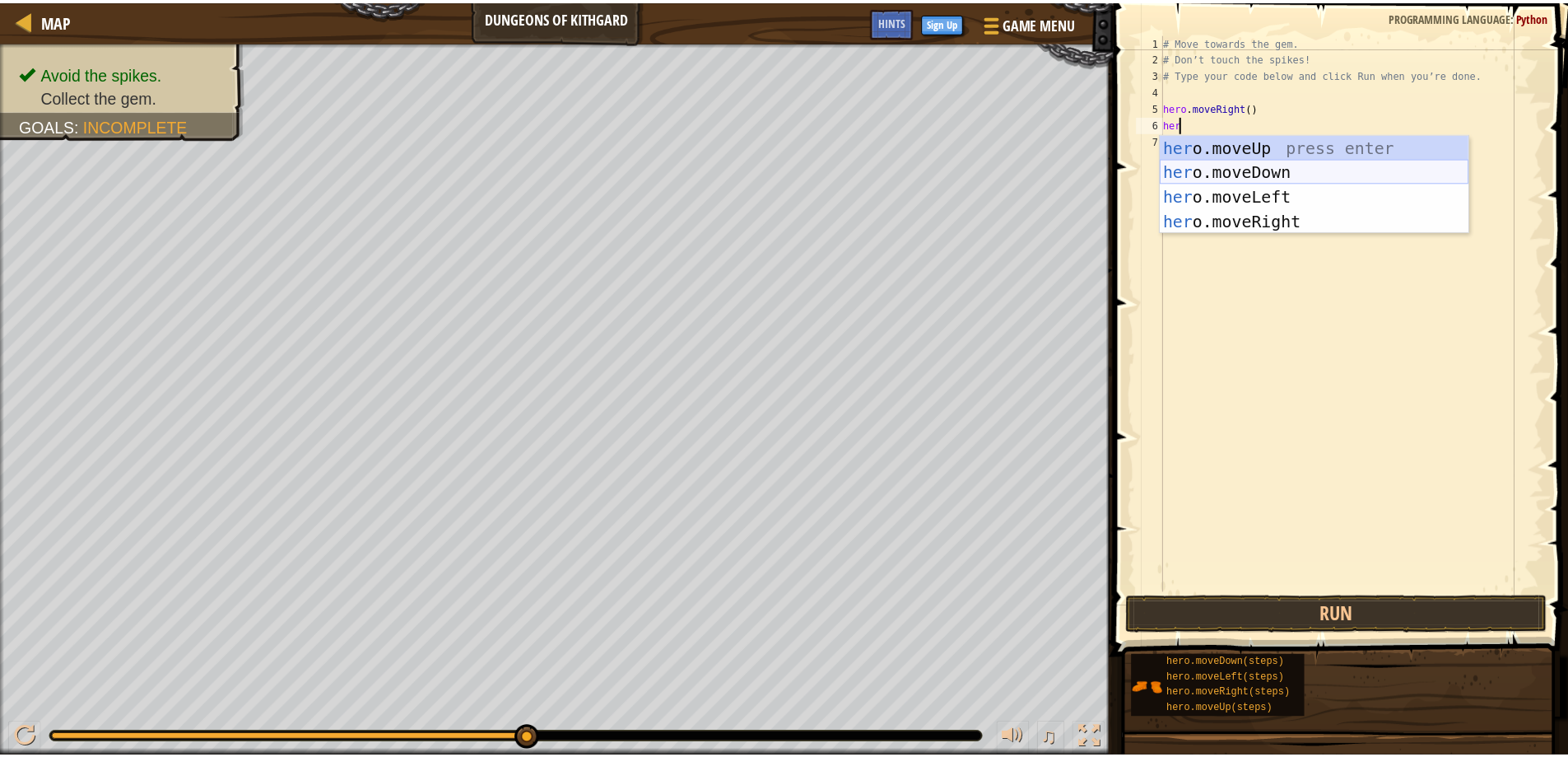
scroll to position [8, 0]
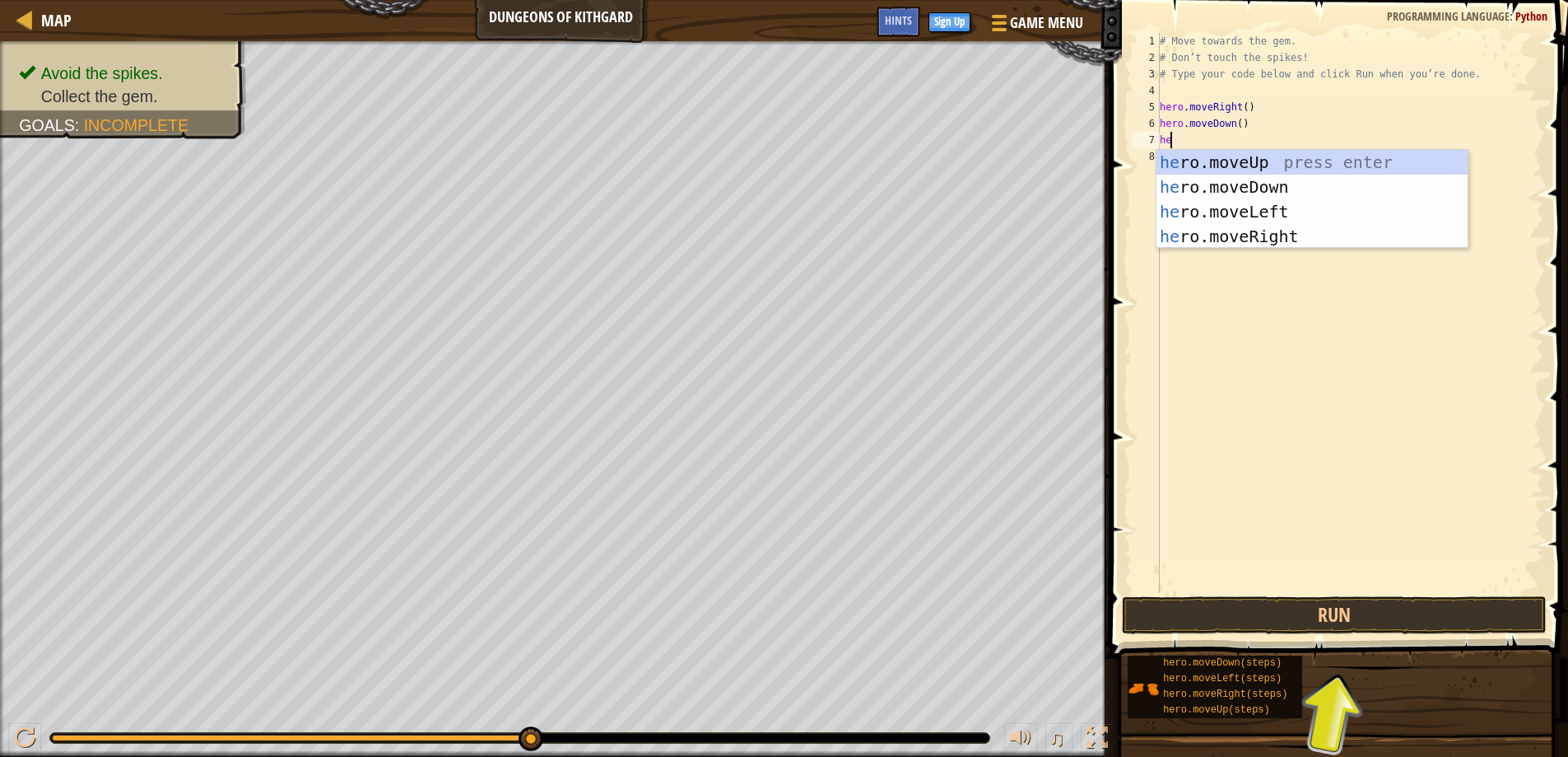
type textarea "her"
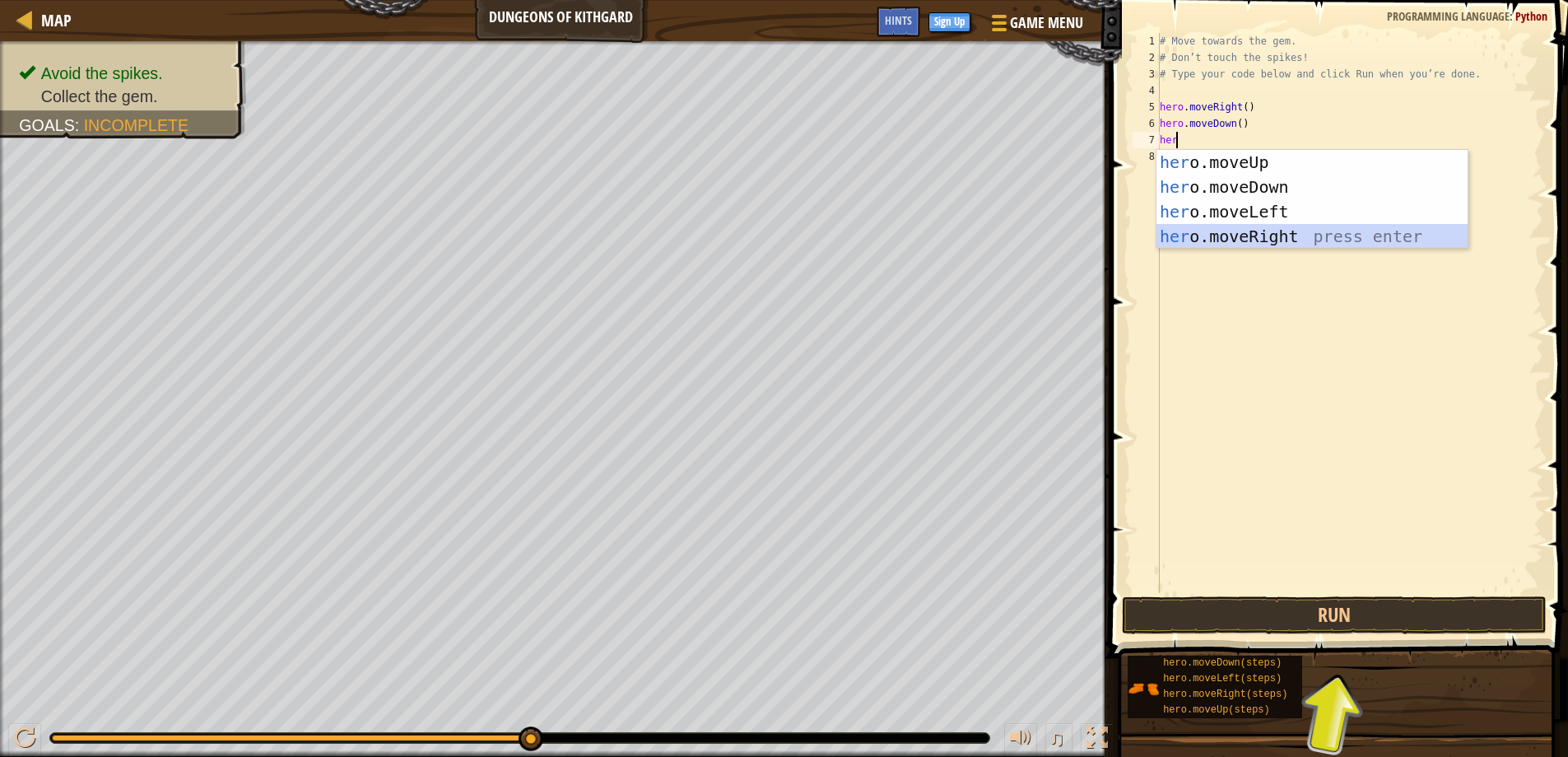
click at [1181, 233] on div "her o.moveUp press enter her o.moveDown press enter her o.moveLeft press enter …" at bounding box center [1312, 224] width 311 height 148
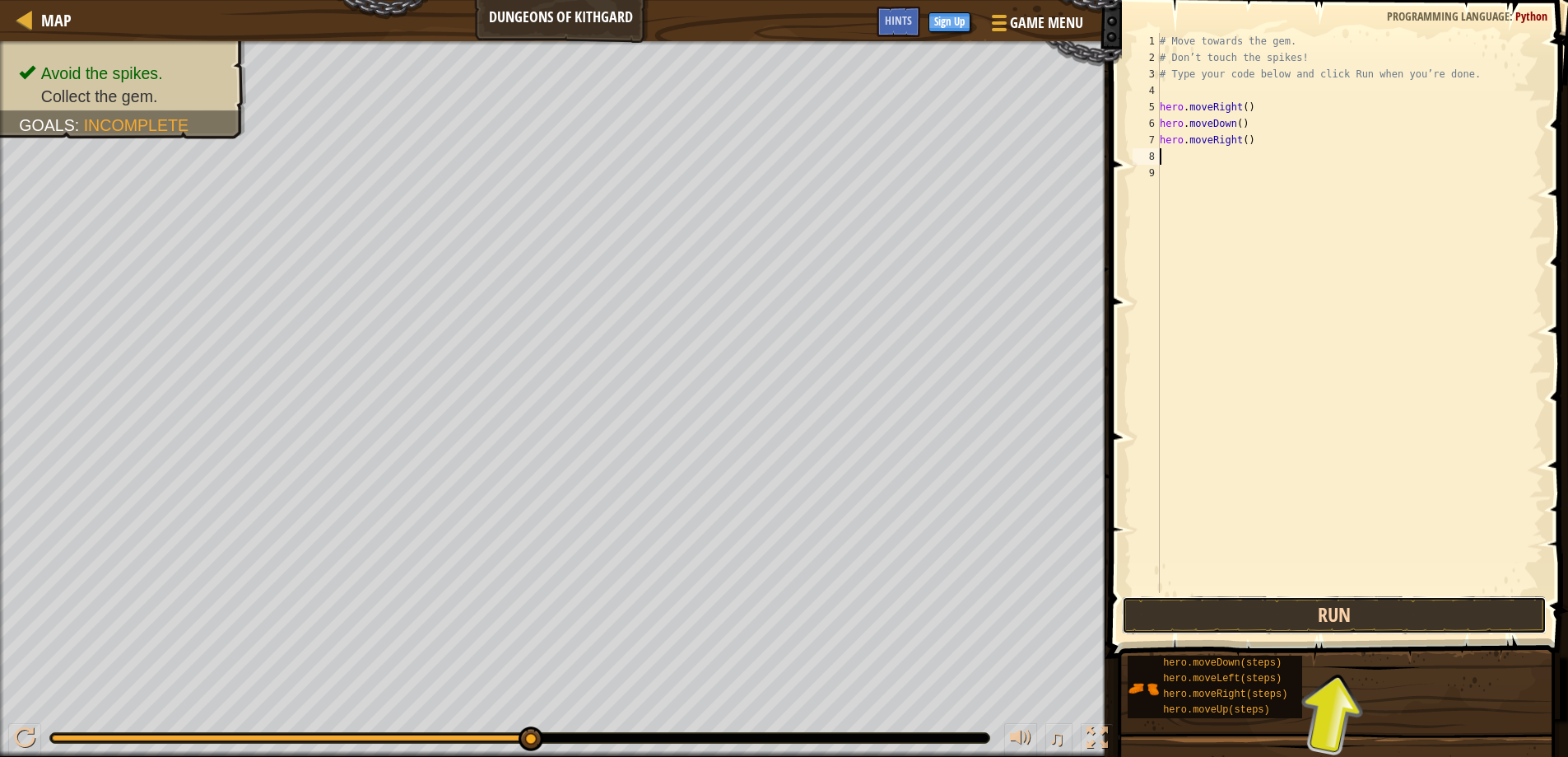
click at [1222, 615] on button "Run" at bounding box center [1335, 614] width 426 height 37
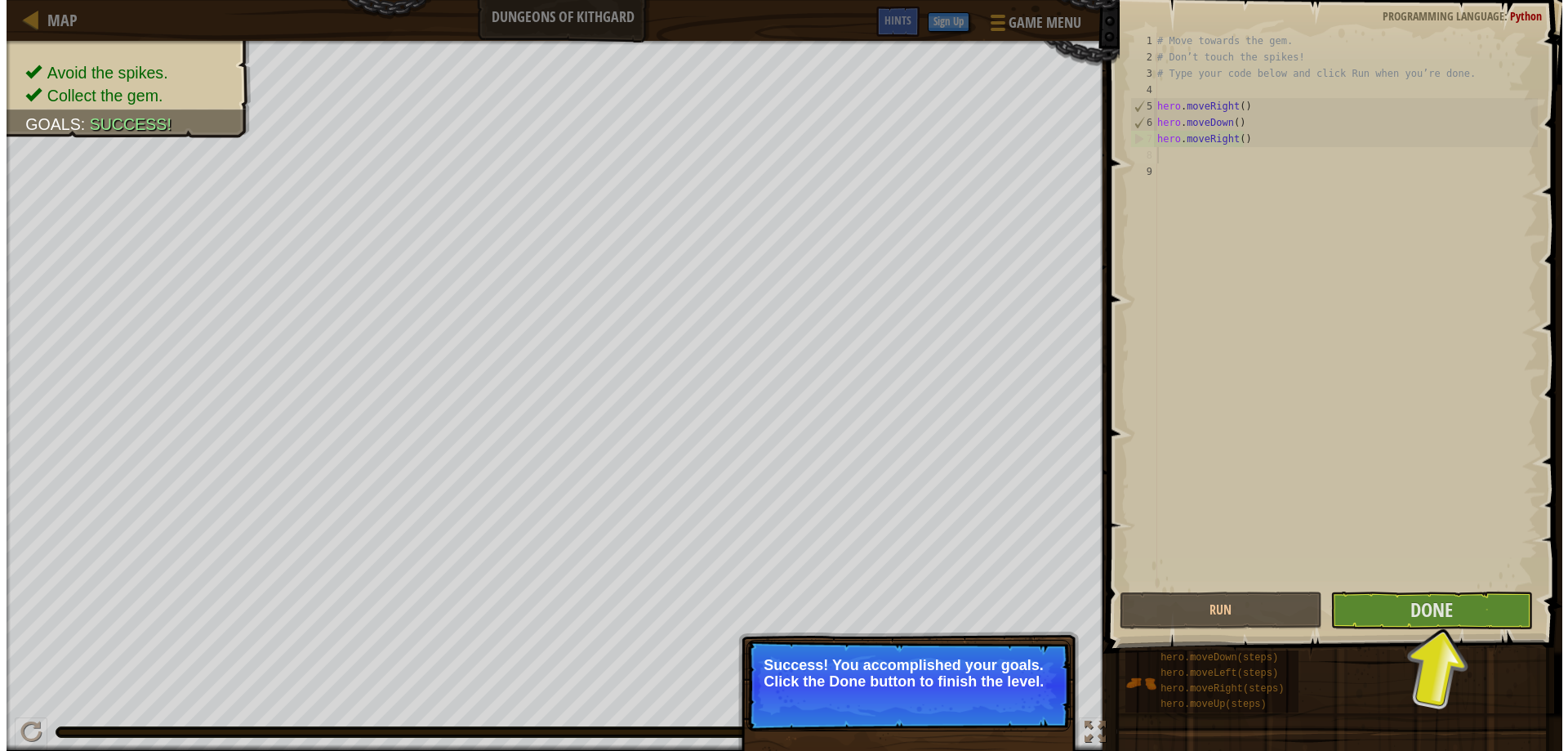
scroll to position [0, 0]
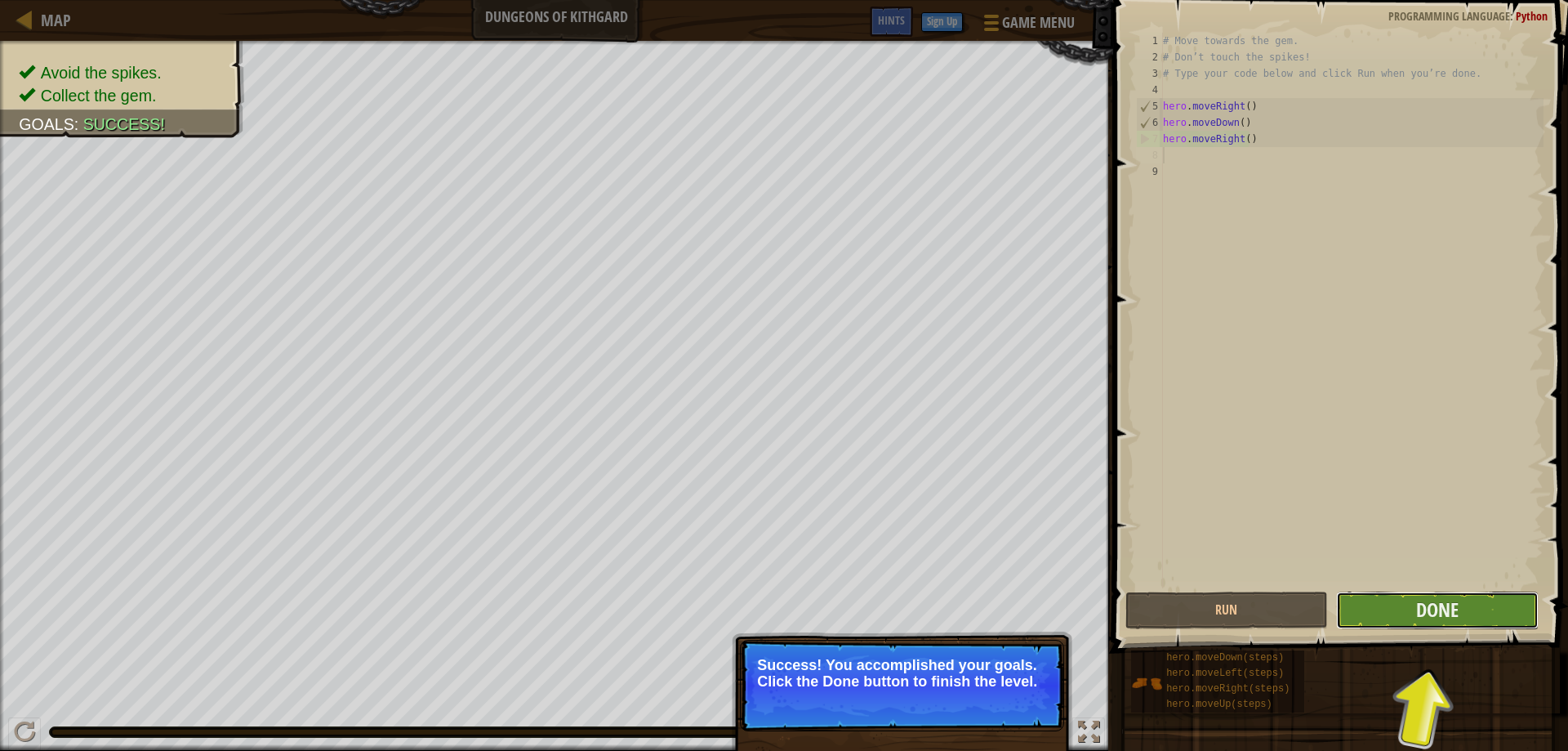
click at [1468, 608] on button "Done" at bounding box center [1437, 609] width 203 height 37
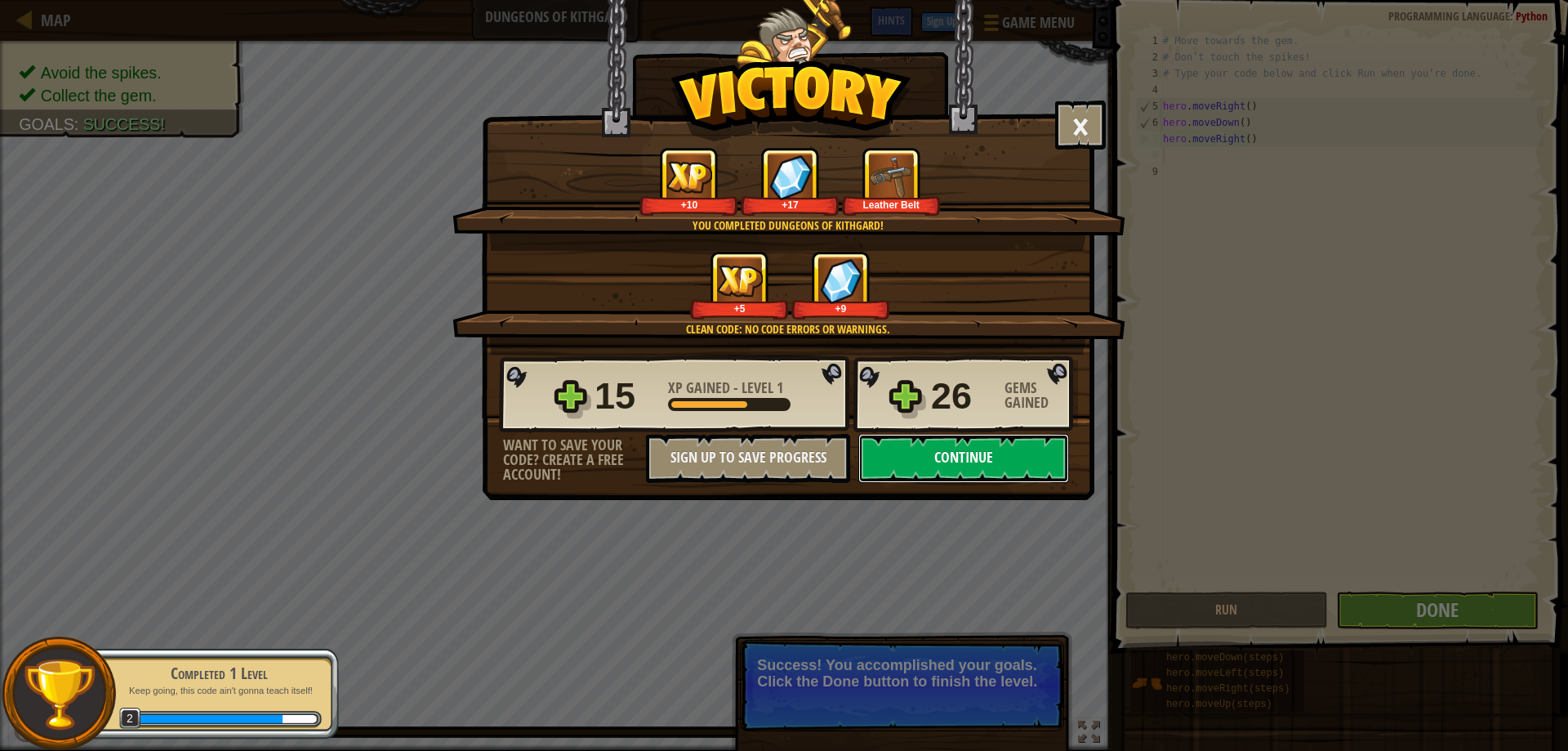
click at [995, 458] on button "Continue" at bounding box center [963, 458] width 210 height 49
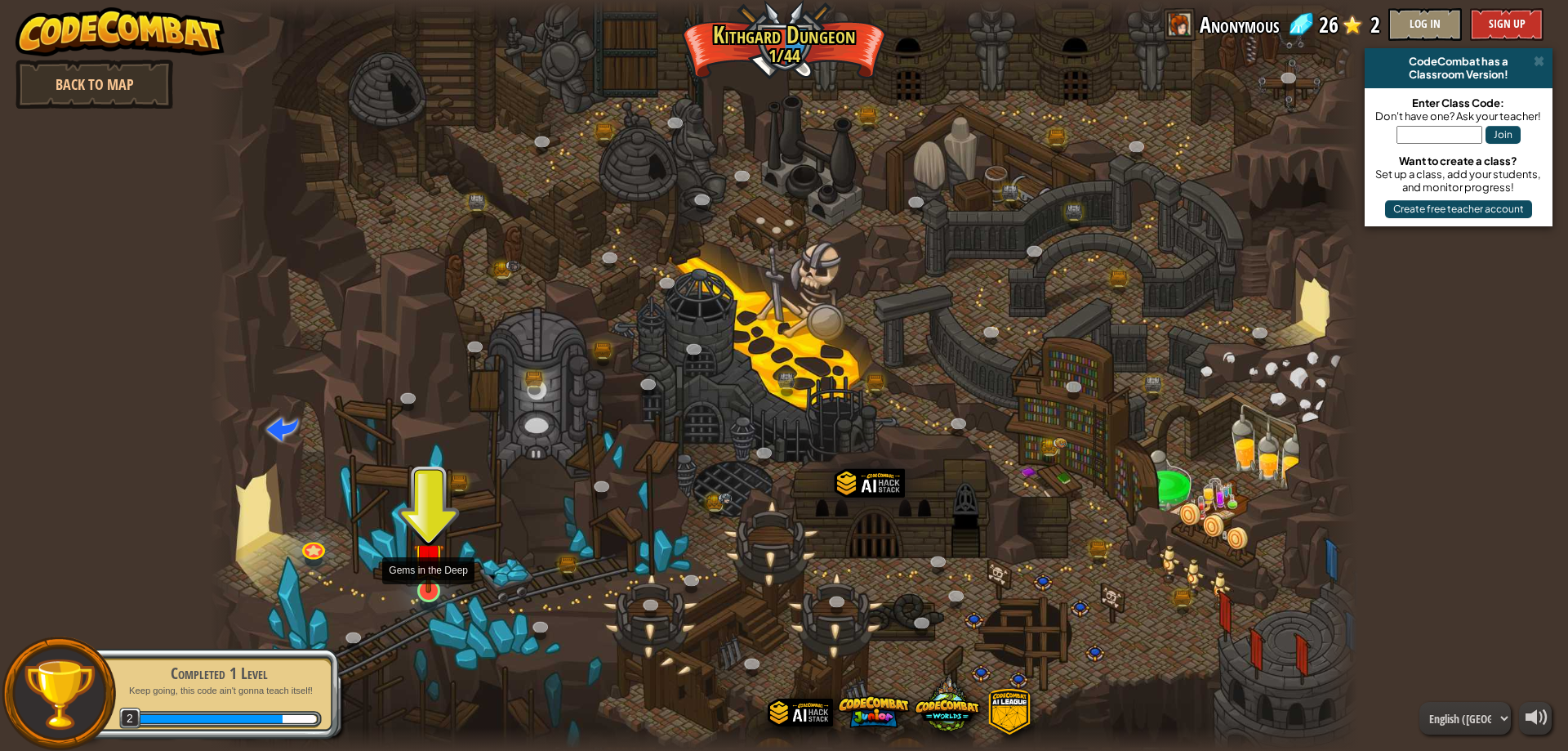
click at [423, 591] on img at bounding box center [428, 558] width 31 height 70
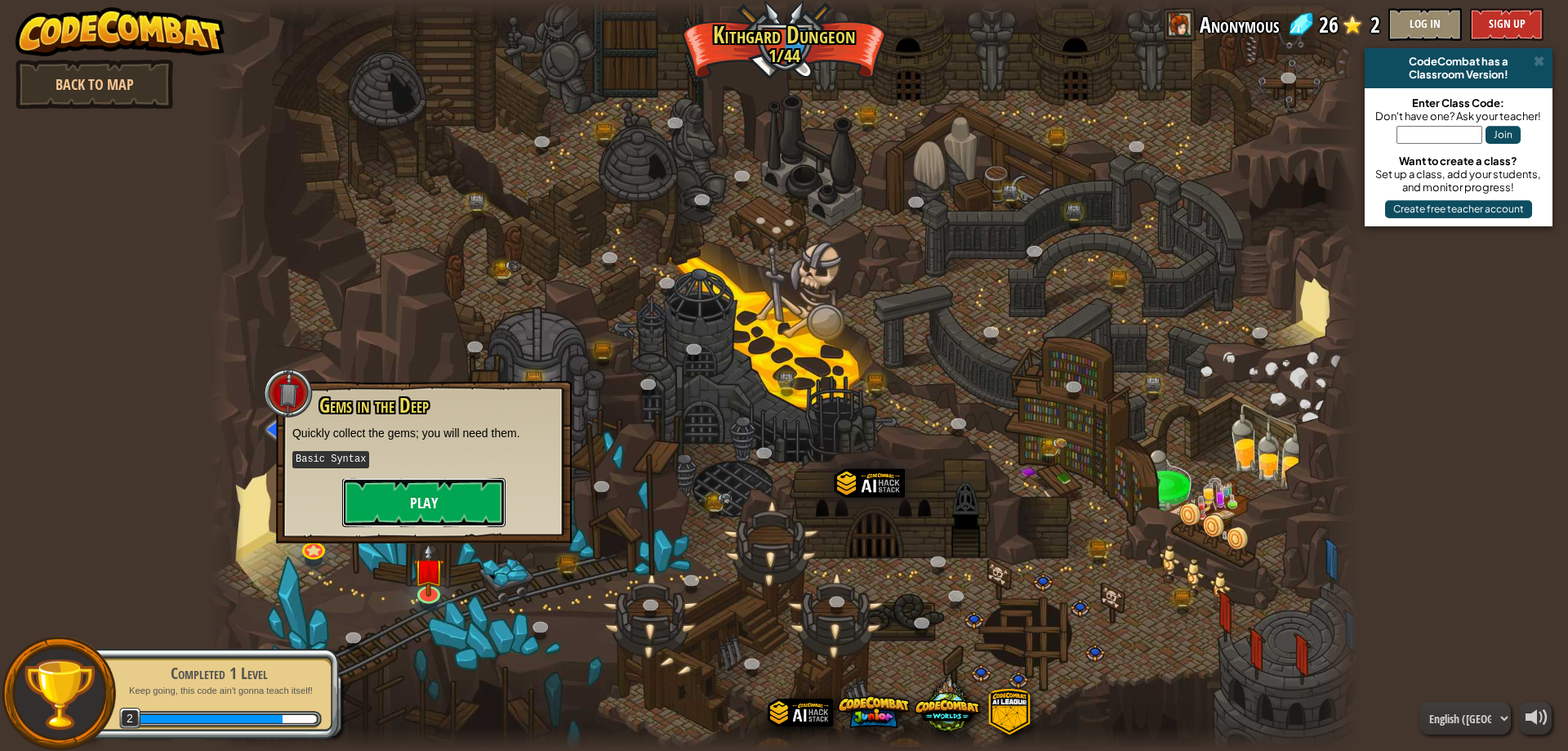
click at [452, 492] on button "Play" at bounding box center [424, 502] width 164 height 49
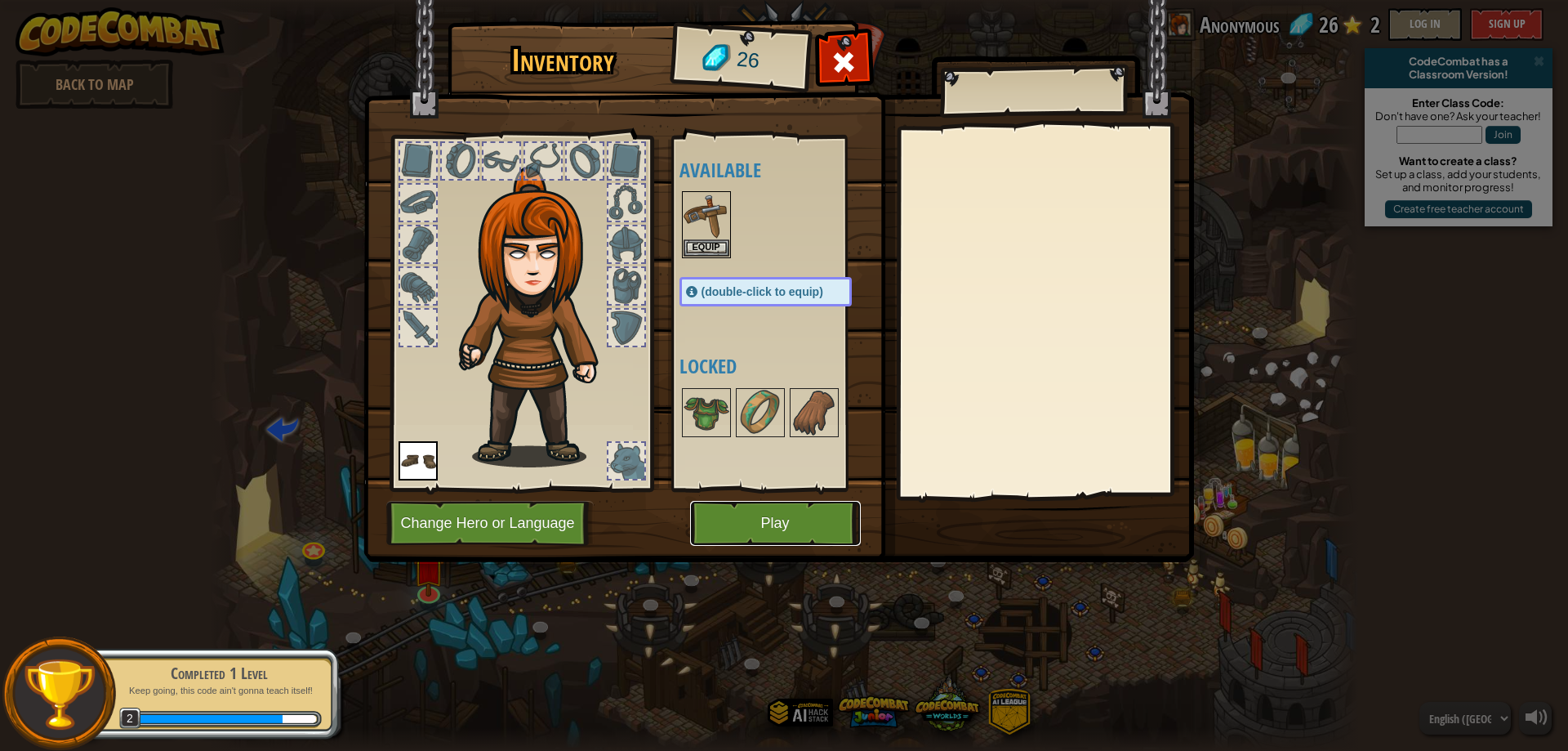
click at [828, 521] on button "Play" at bounding box center [774, 523] width 170 height 45
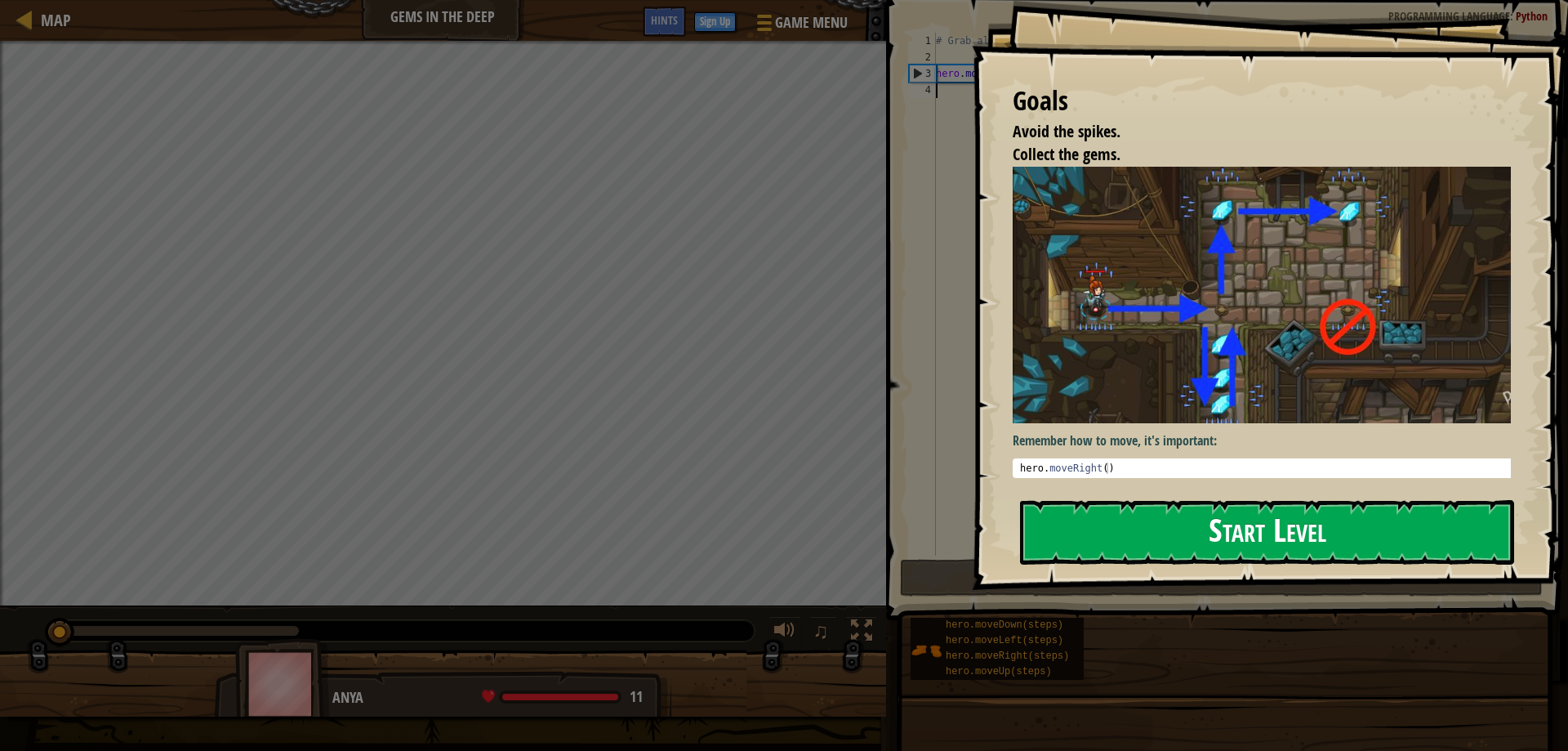
click at [1216, 500] on button "Start Level" at bounding box center [1266, 532] width 494 height 65
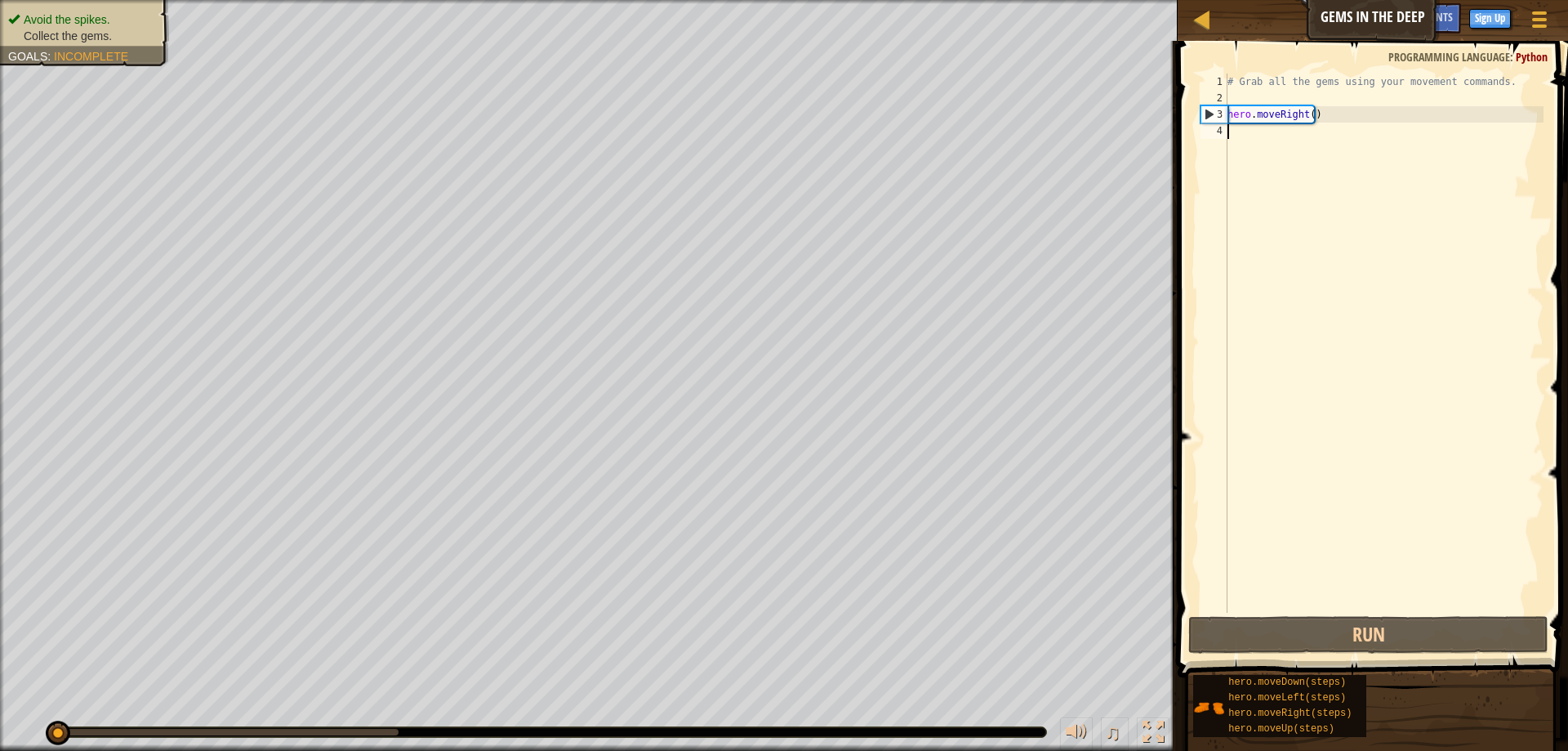
scroll to position [8, 0]
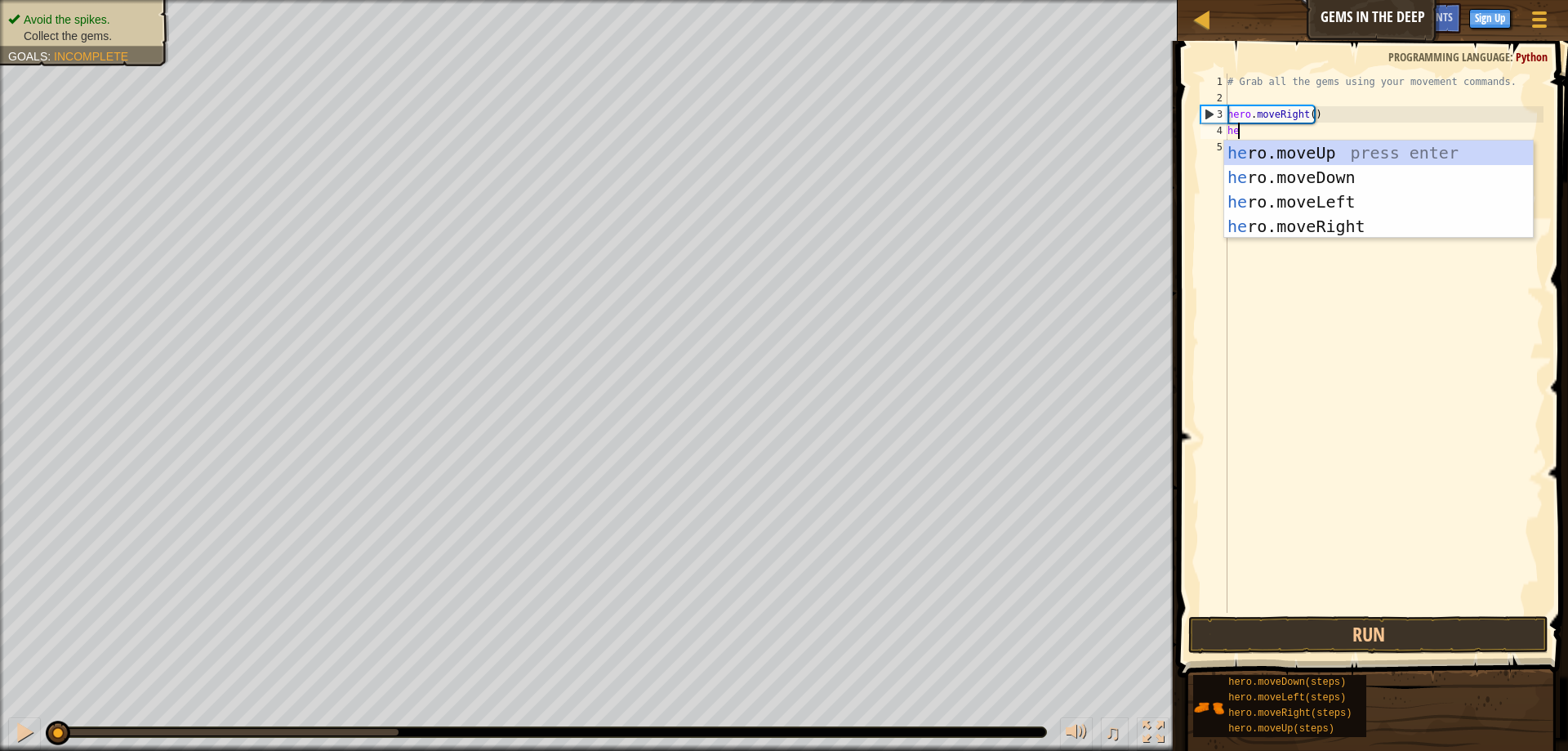
type textarea "her"
click at [1293, 148] on div "her o.moveUp press enter her o.moveDown press enter her o.moveLeft press enter …" at bounding box center [1378, 214] width 308 height 147
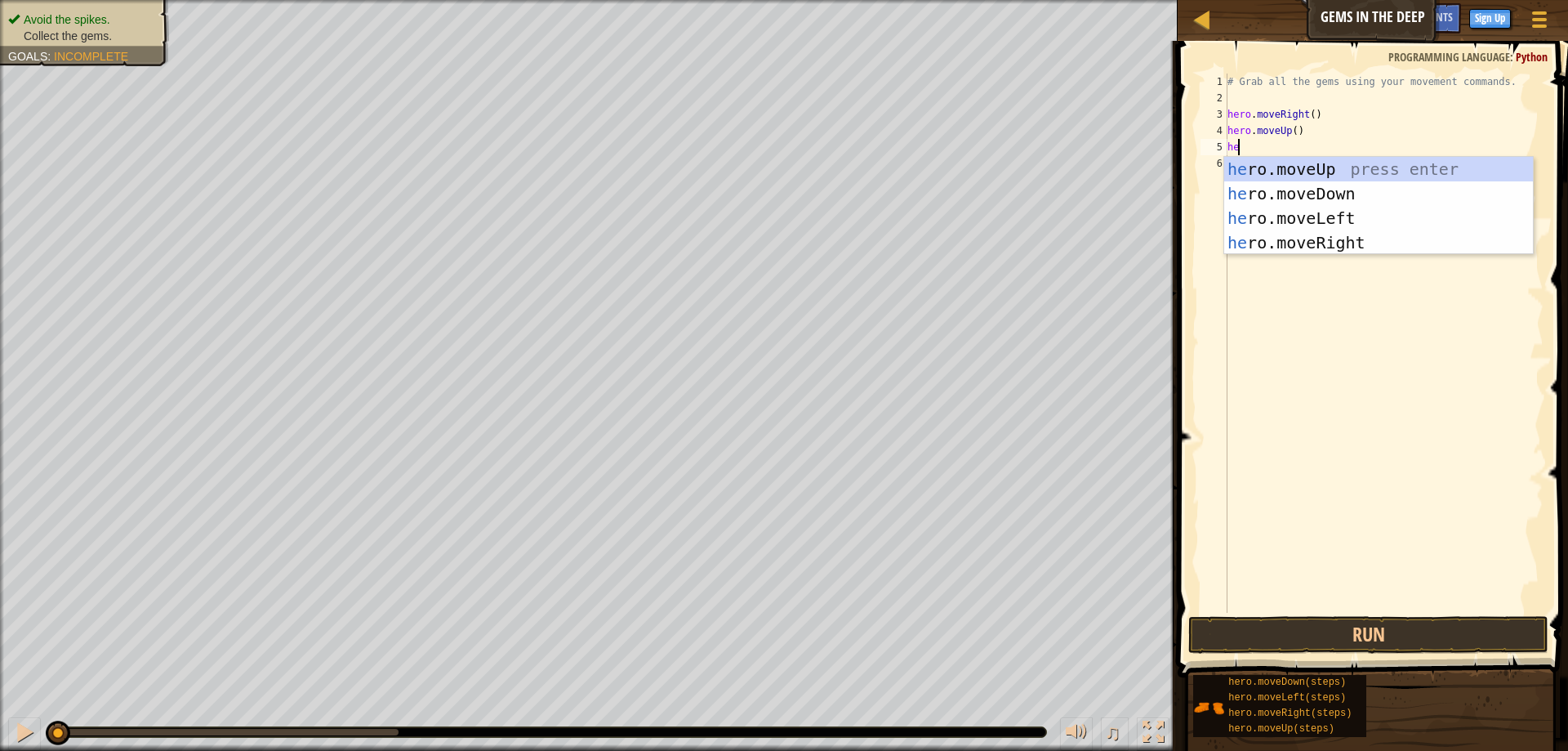
type textarea "her"
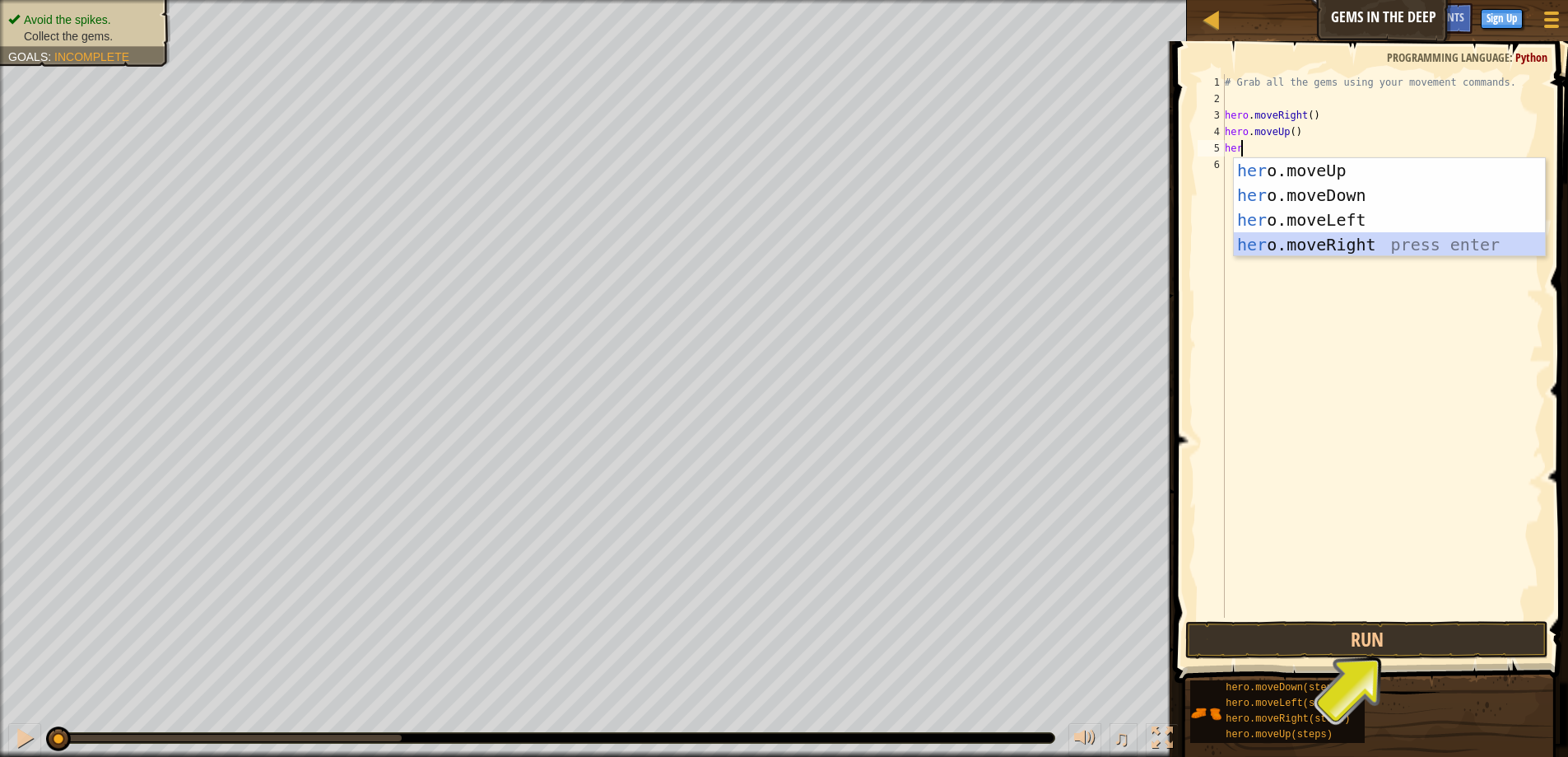
click at [1276, 238] on div "her o.moveUp press enter her o.moveDown press enter her o.moveLeft press enter …" at bounding box center [1389, 232] width 311 height 148
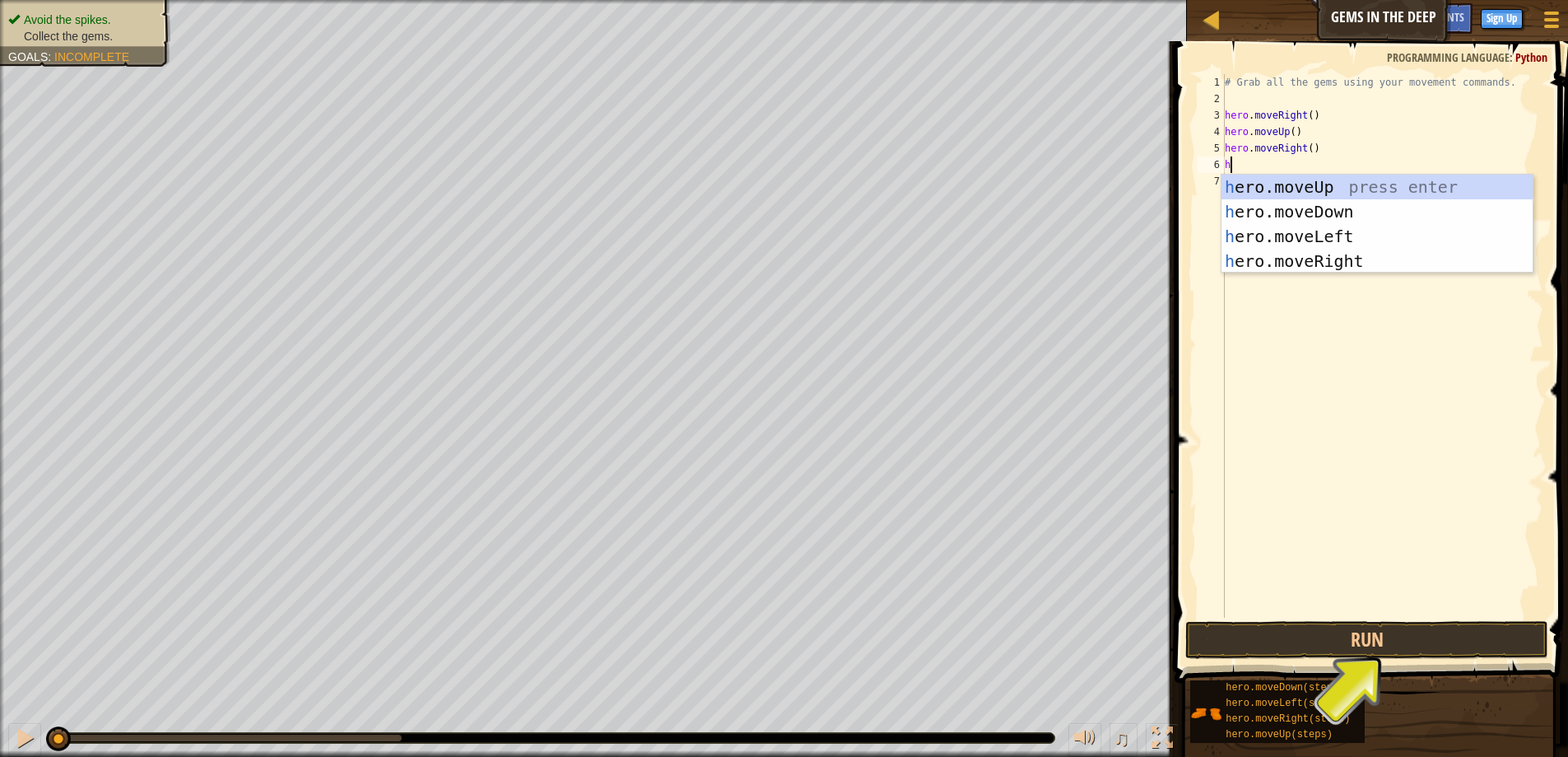
type textarea "he"
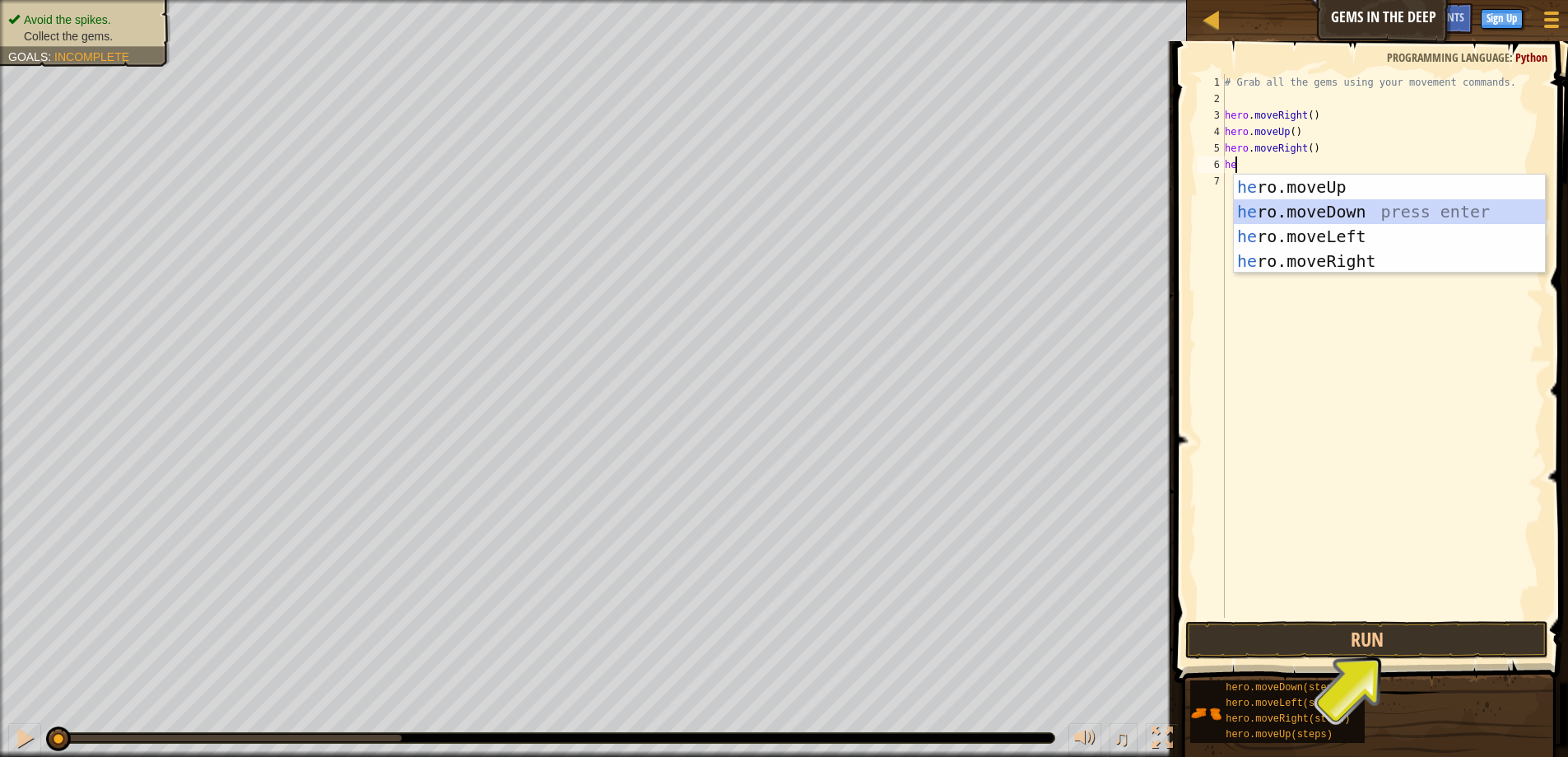
click at [1239, 212] on div "he ro.moveUp press enter he ro.moveDown press enter he ro.moveLeft press enter …" at bounding box center [1389, 248] width 311 height 148
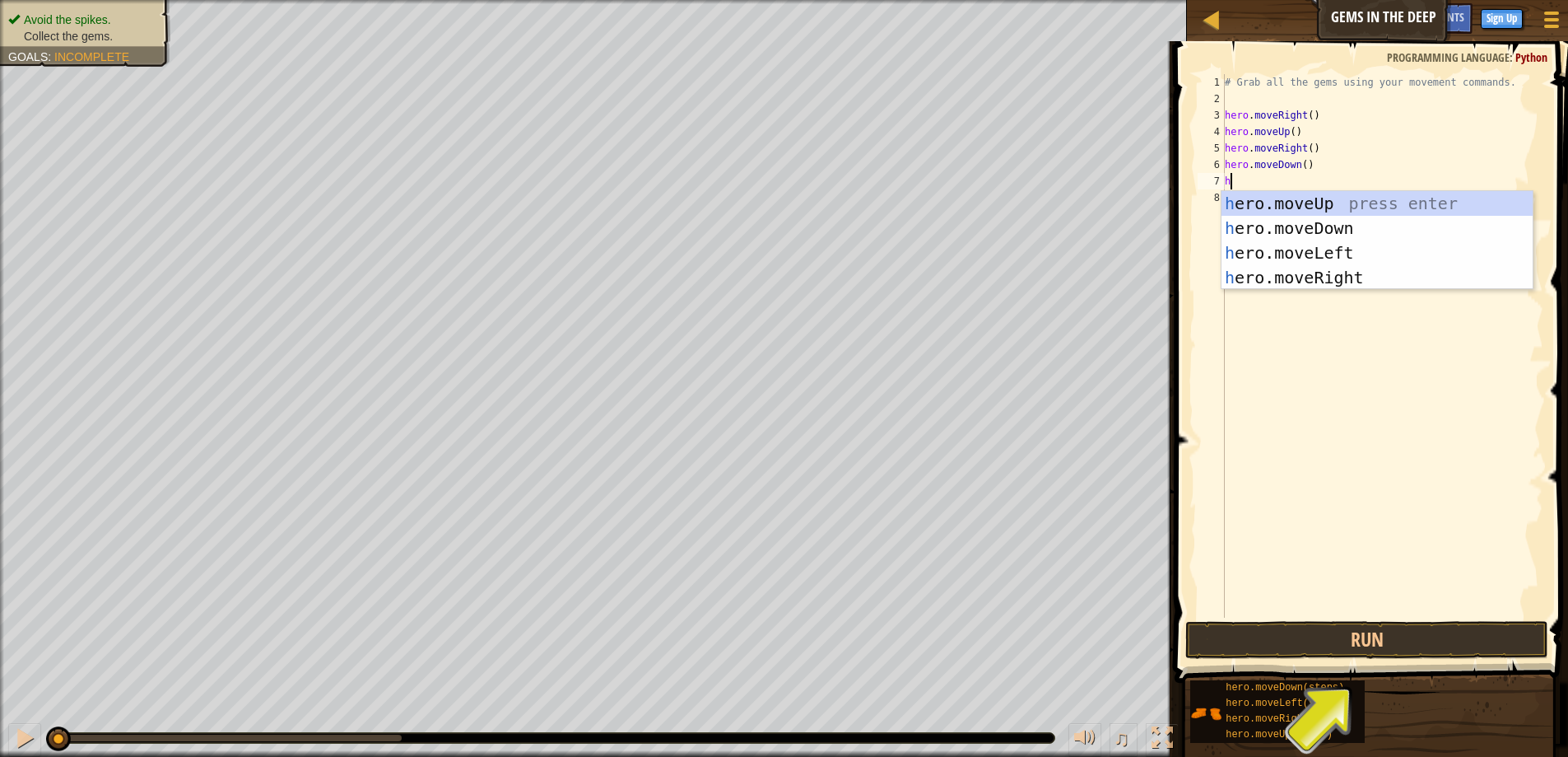
type textarea "her"
click at [1335, 252] on div "her o.moveUp press enter her o.moveDown press enter her o.moveLeft press enter …" at bounding box center [1376, 265] width 311 height 148
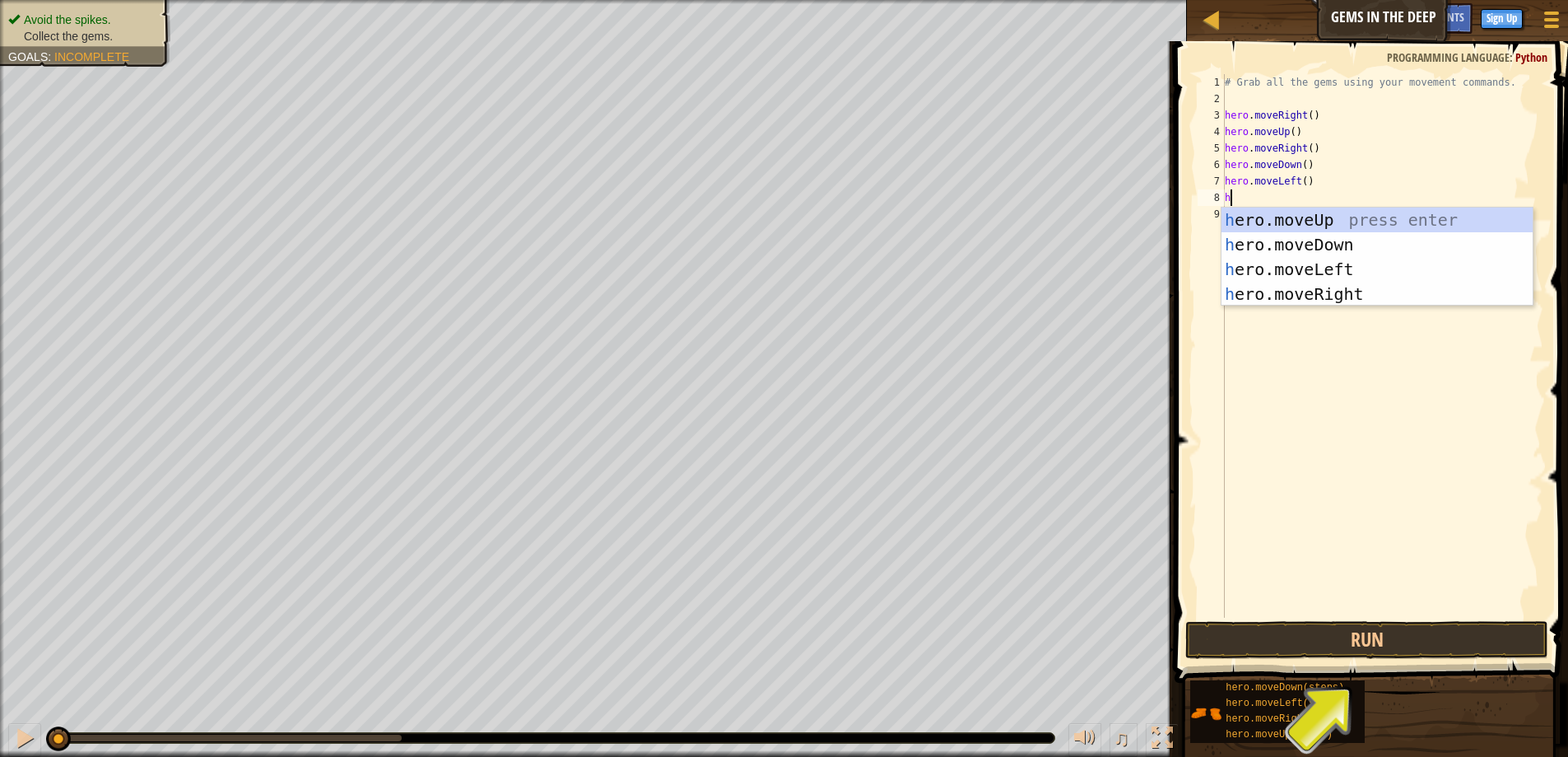
type textarea "her"
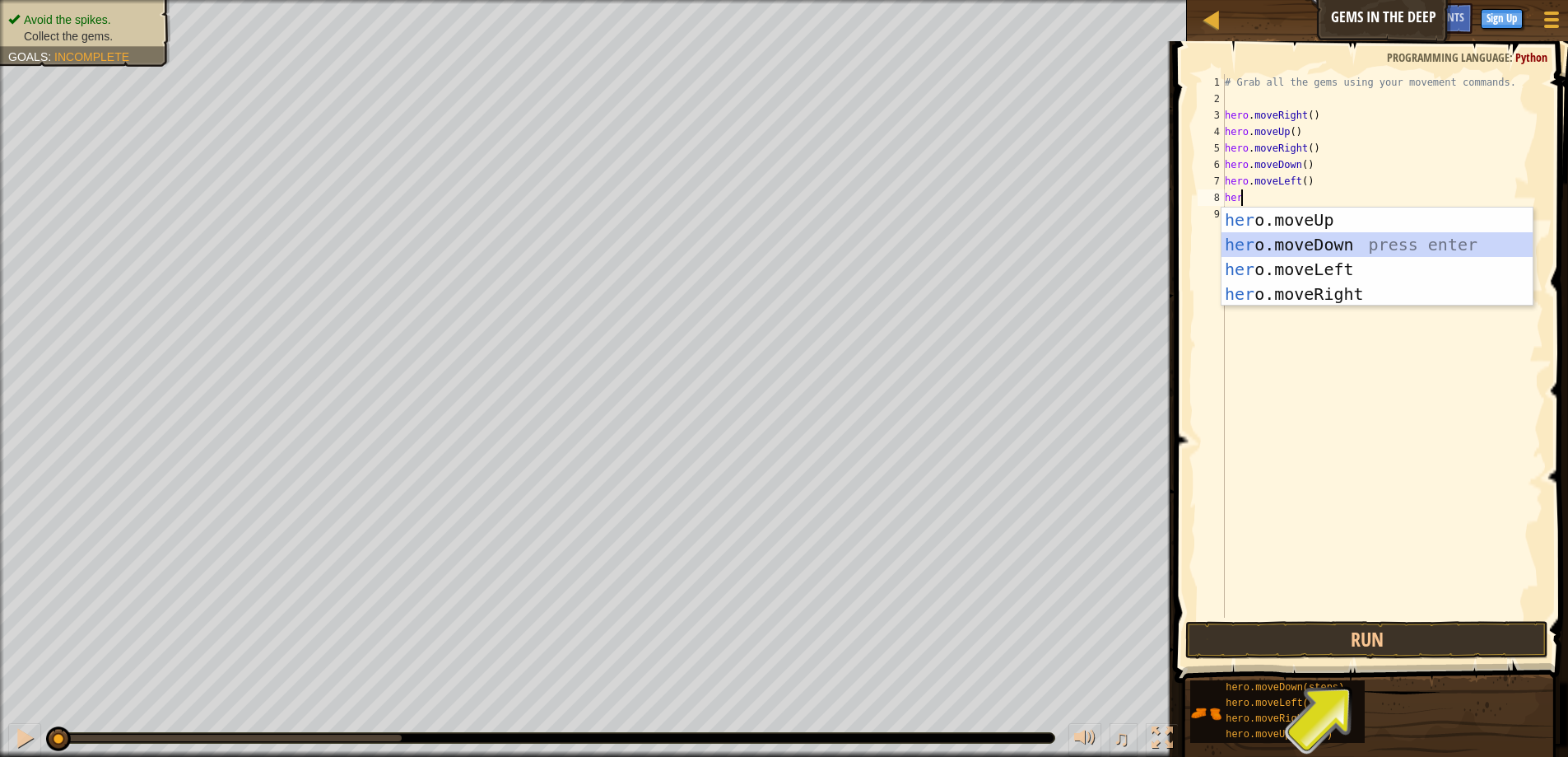
click at [1295, 238] on div "her o.moveUp press enter her o.moveDown press enter her o.moveLeft press enter …" at bounding box center [1376, 281] width 311 height 148
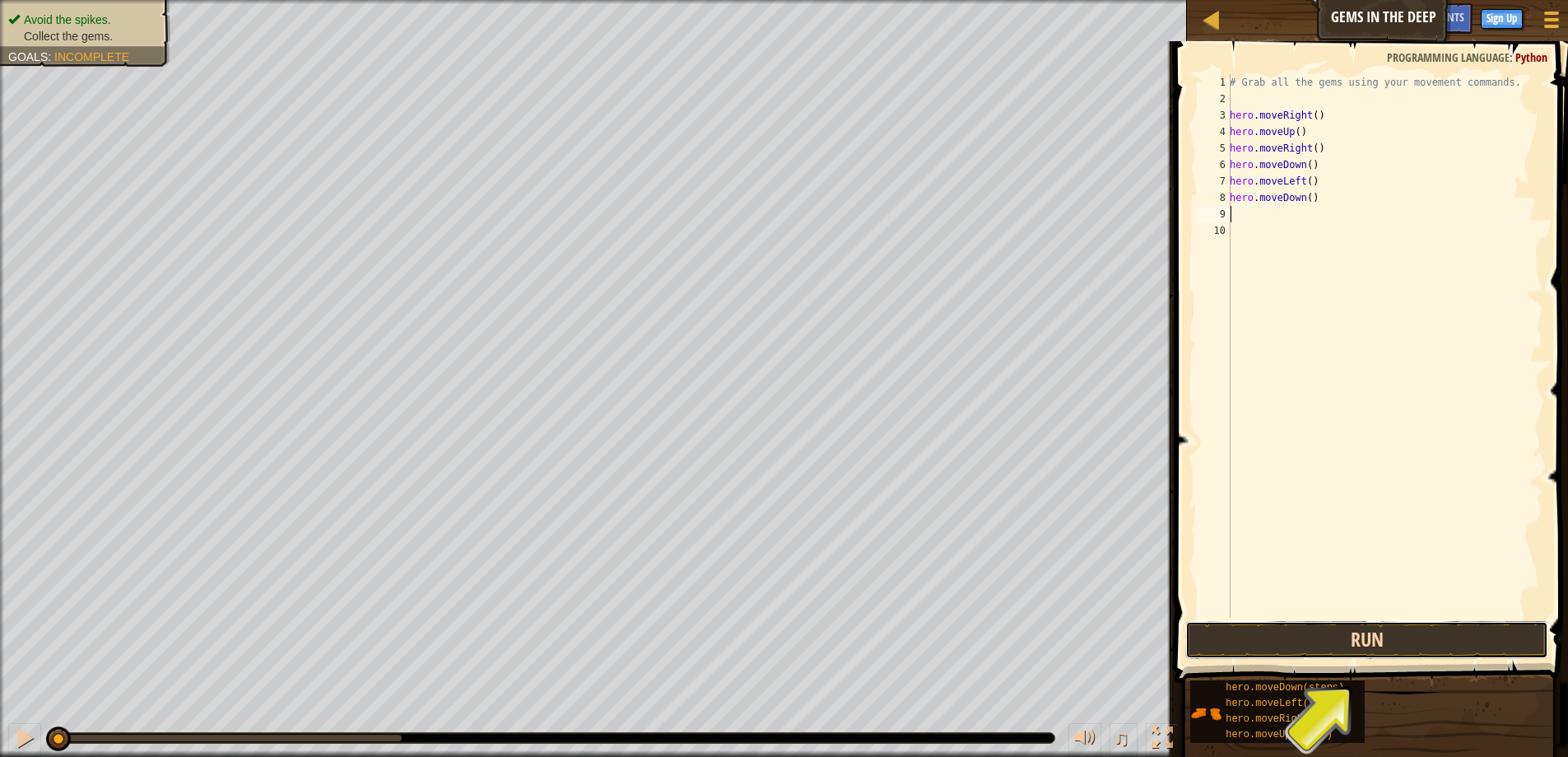
click at [1361, 645] on button "Run" at bounding box center [1367, 639] width 363 height 37
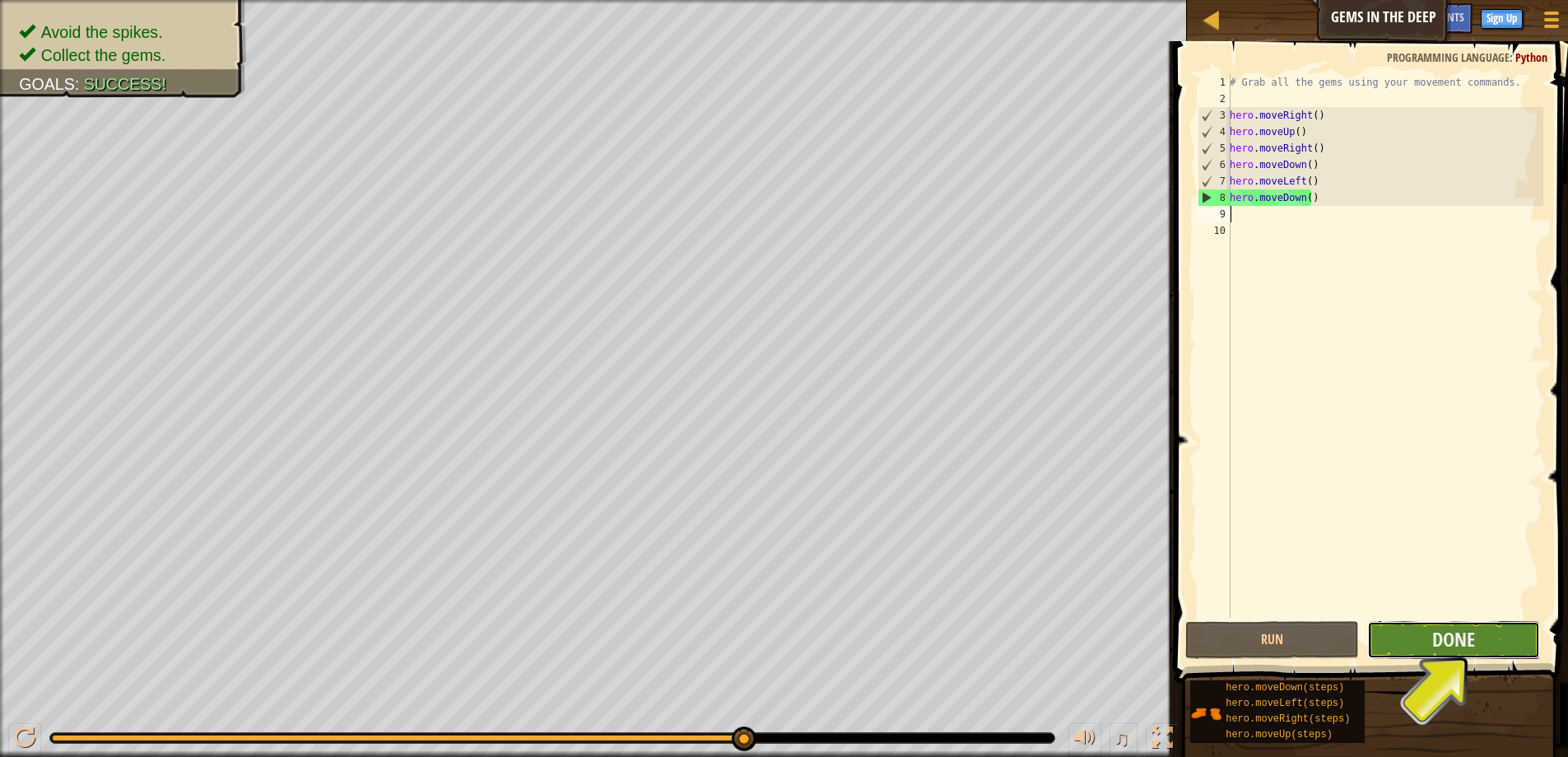
click at [1412, 632] on button "Done" at bounding box center [1453, 639] width 173 height 37
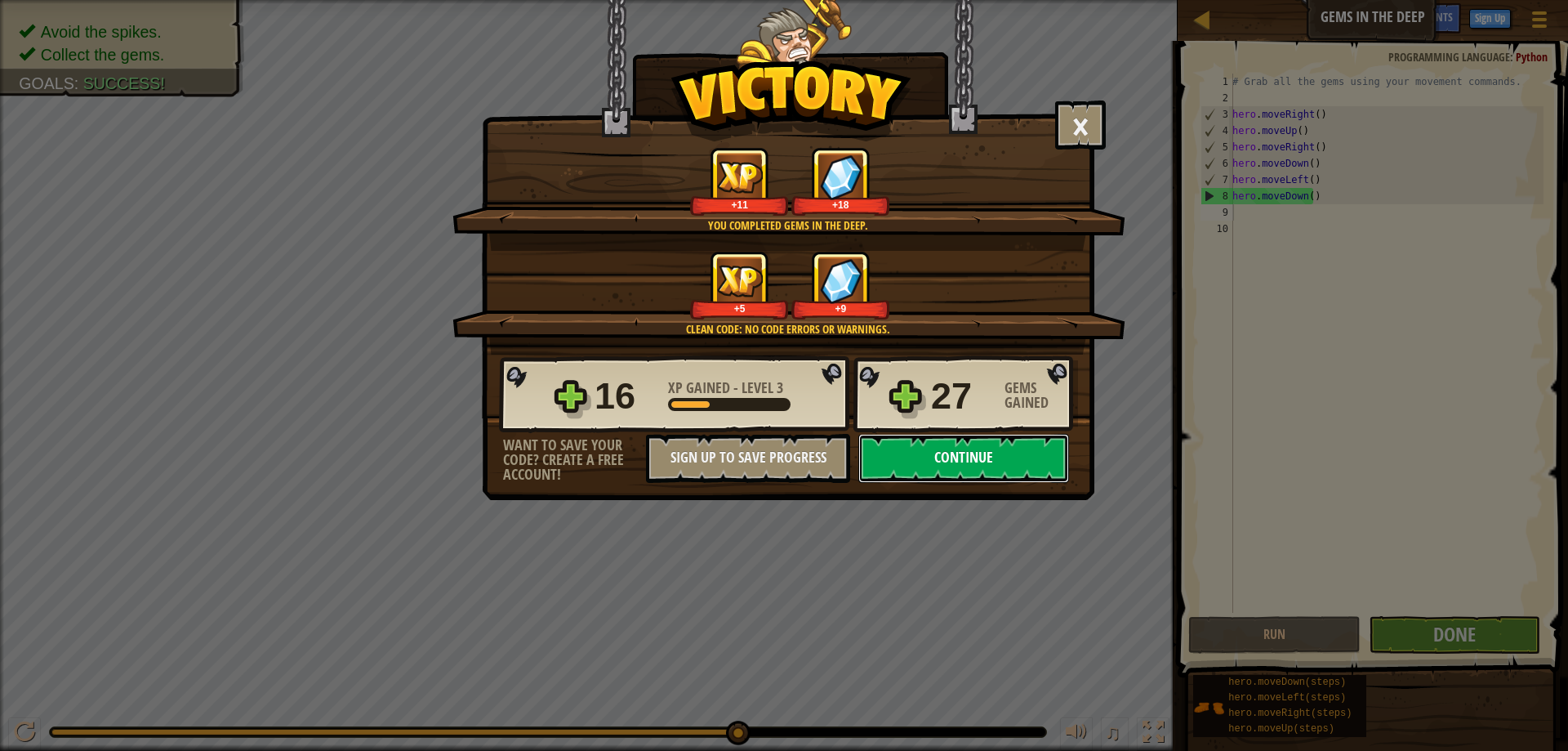
click at [1015, 446] on button "Continue" at bounding box center [963, 458] width 210 height 49
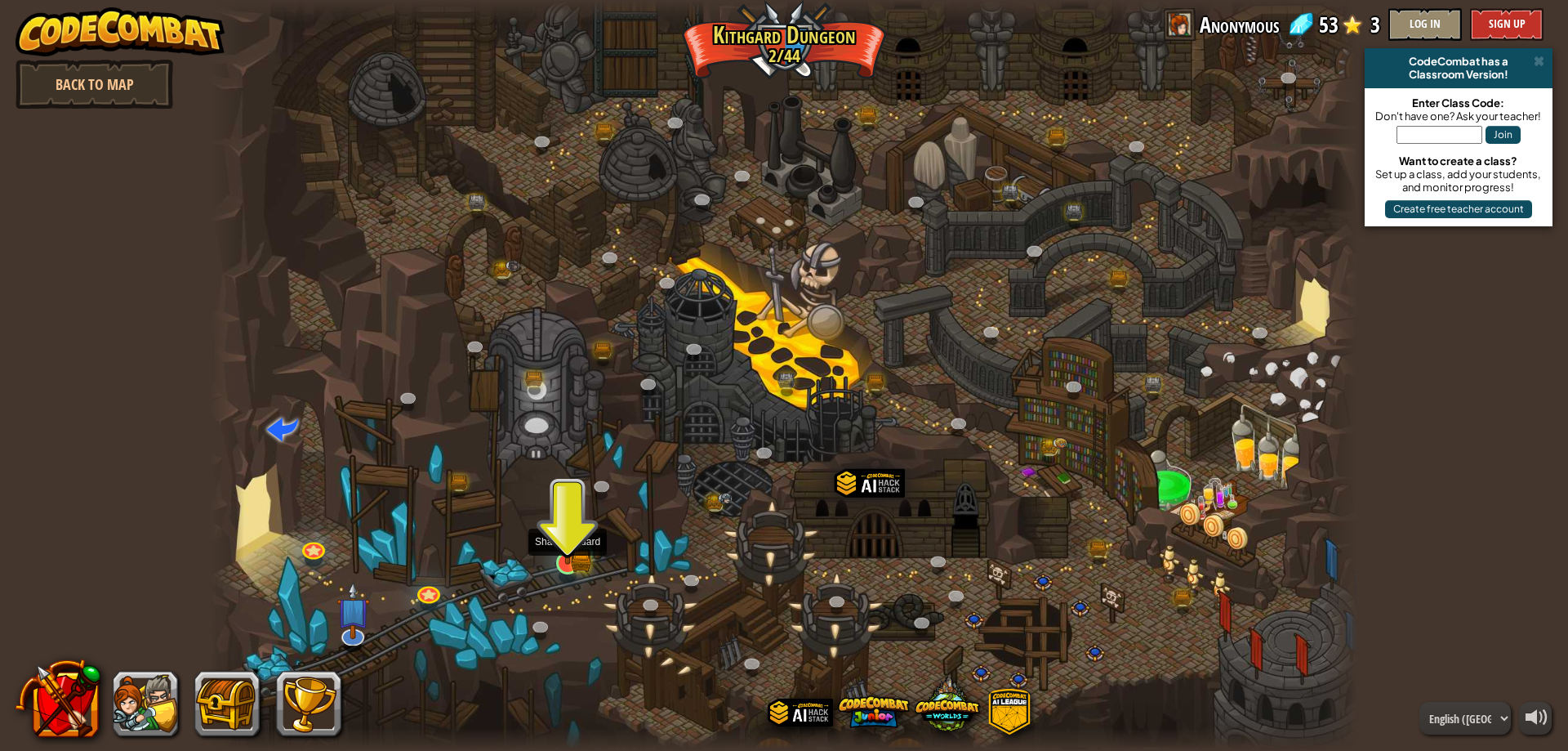
click at [559, 552] on img at bounding box center [567, 531] width 31 height 68
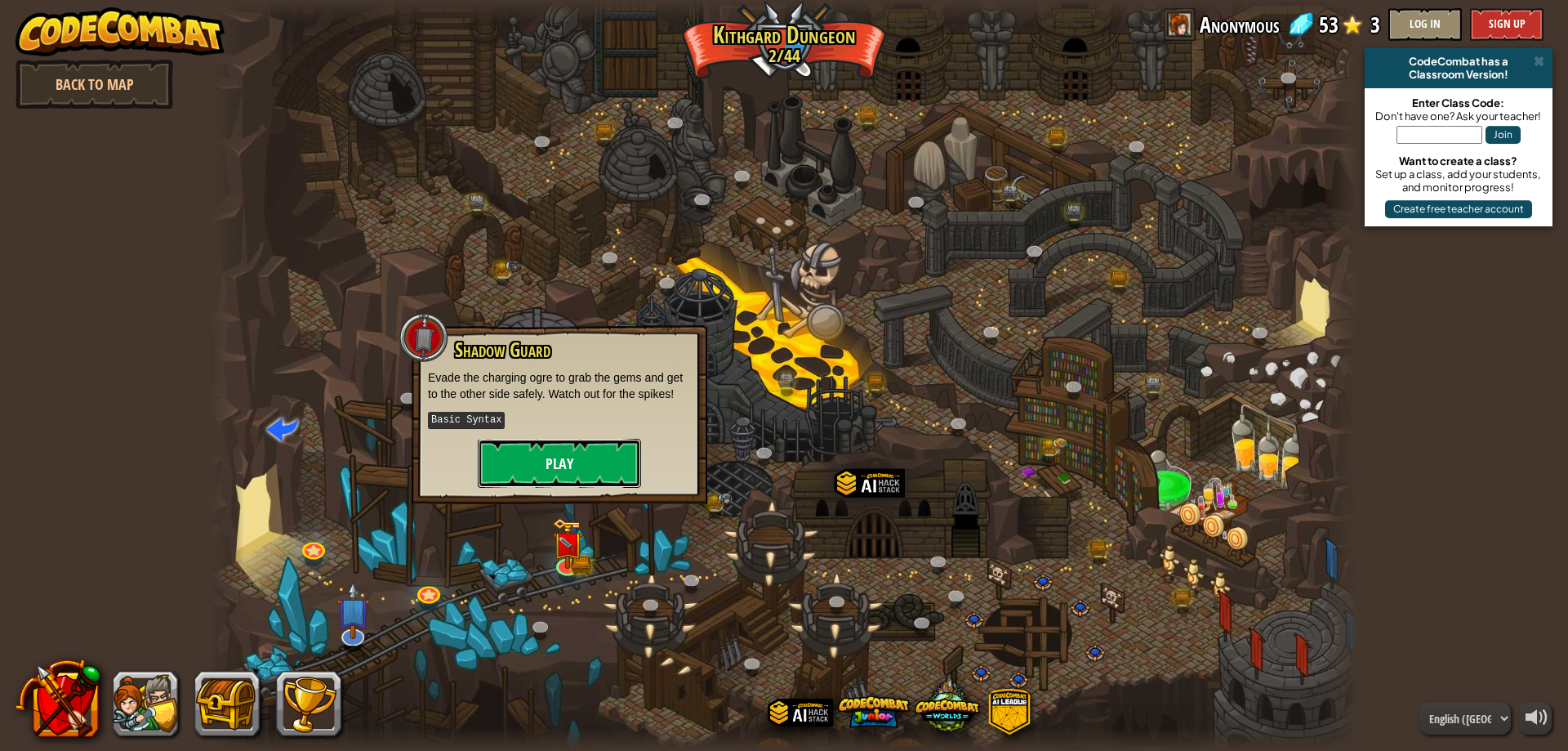
click at [596, 452] on button "Play" at bounding box center [559, 463] width 164 height 49
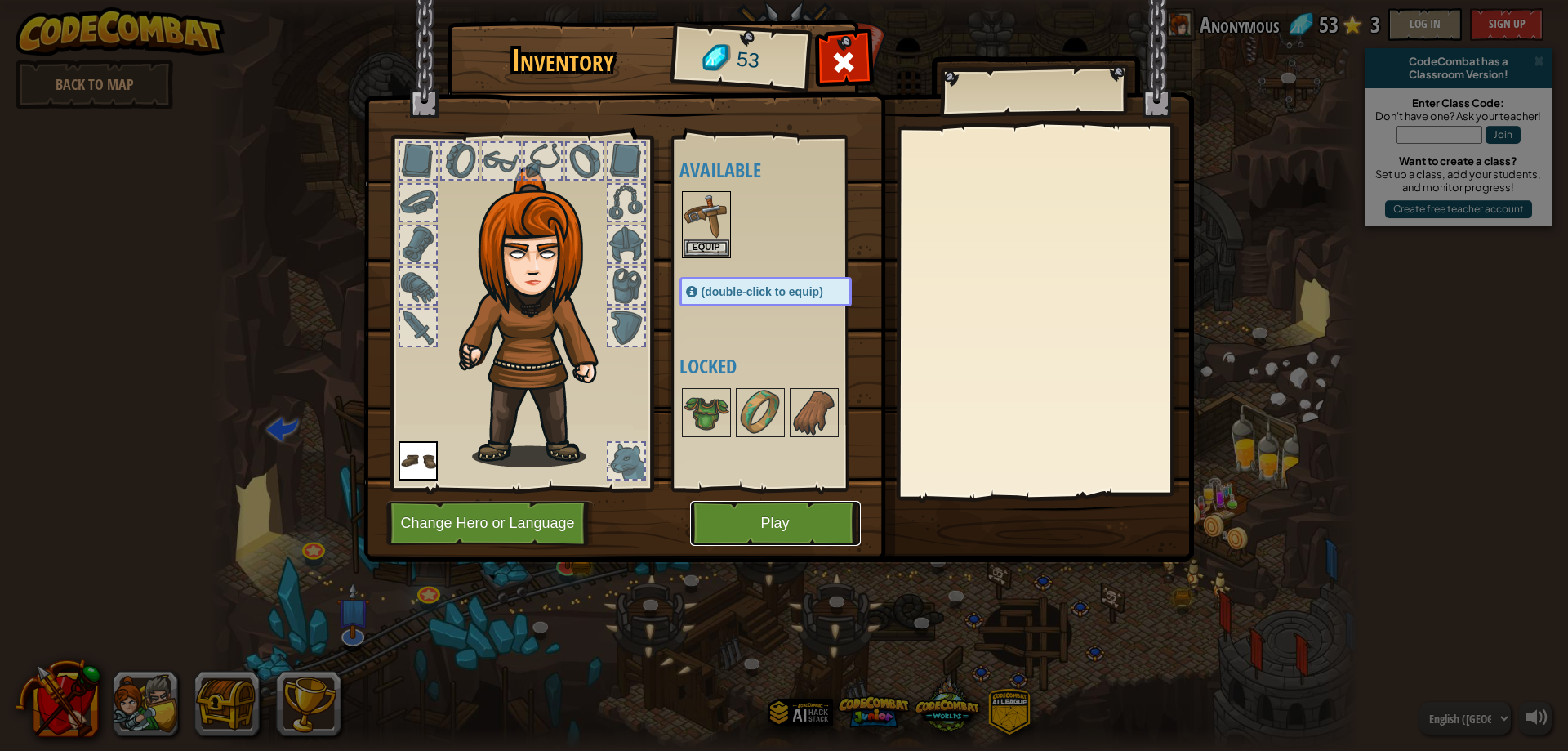
click at [773, 517] on button "Play" at bounding box center [774, 523] width 170 height 45
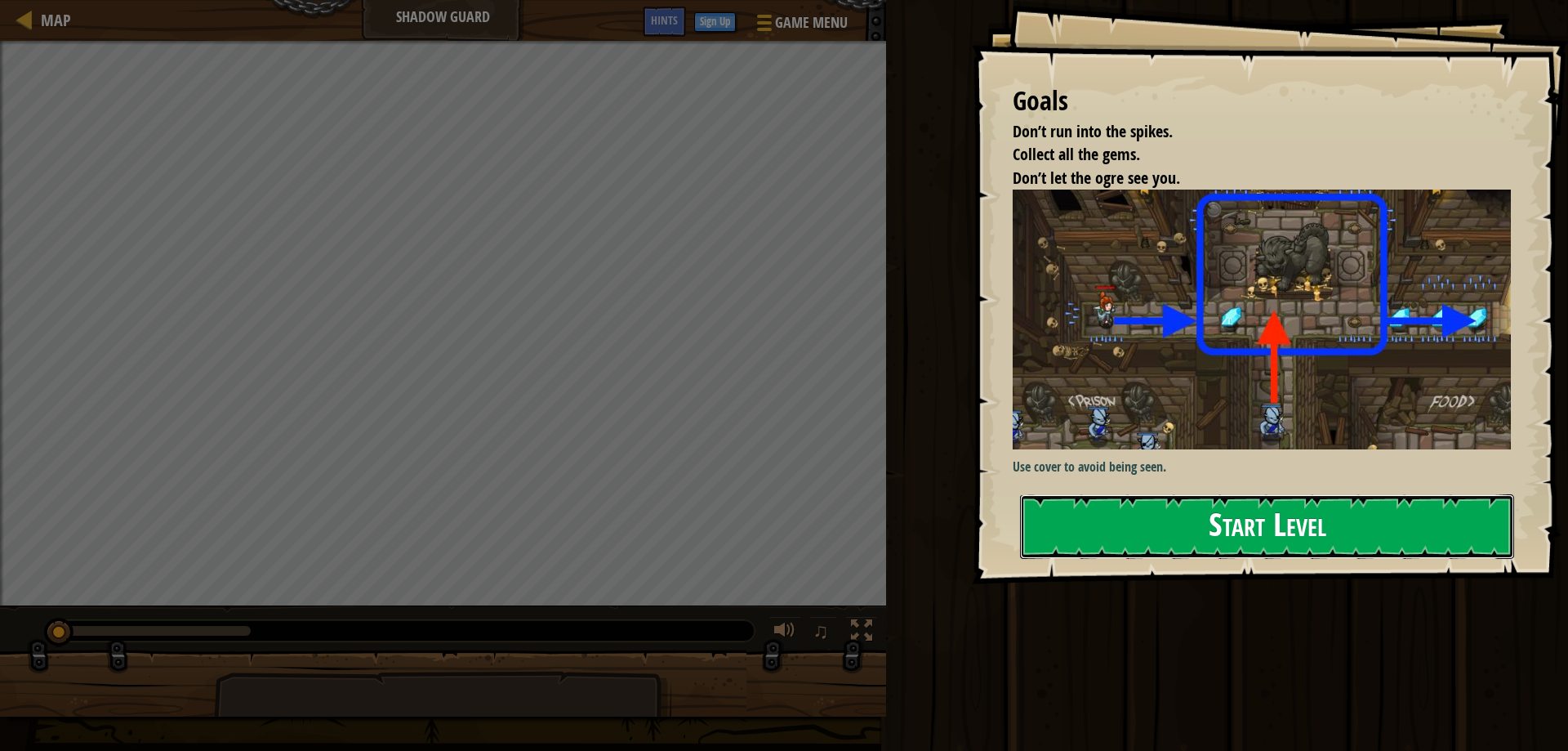
click at [1101, 558] on button "Start Level" at bounding box center [1266, 526] width 494 height 65
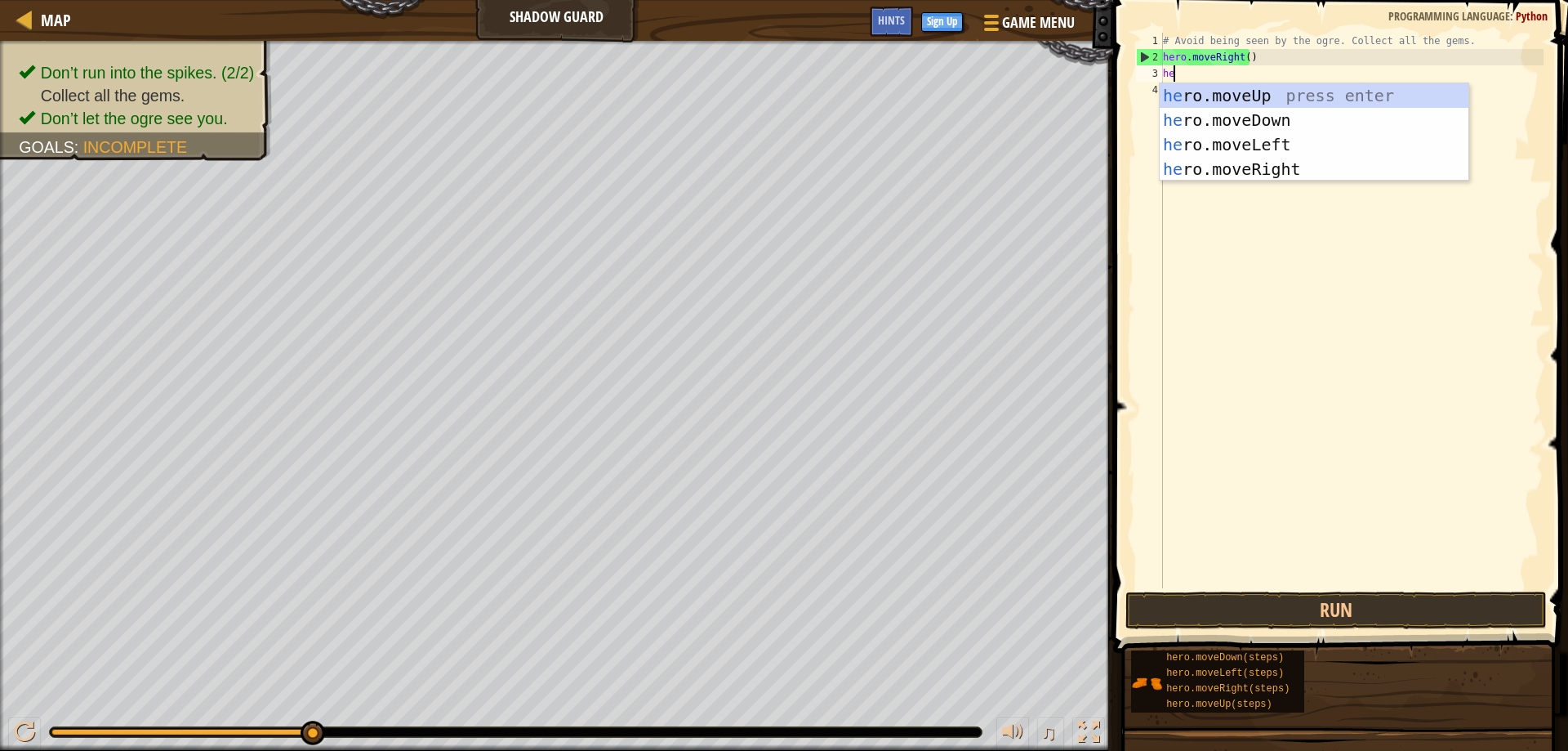
scroll to position [8, 1]
type textarea "hero"
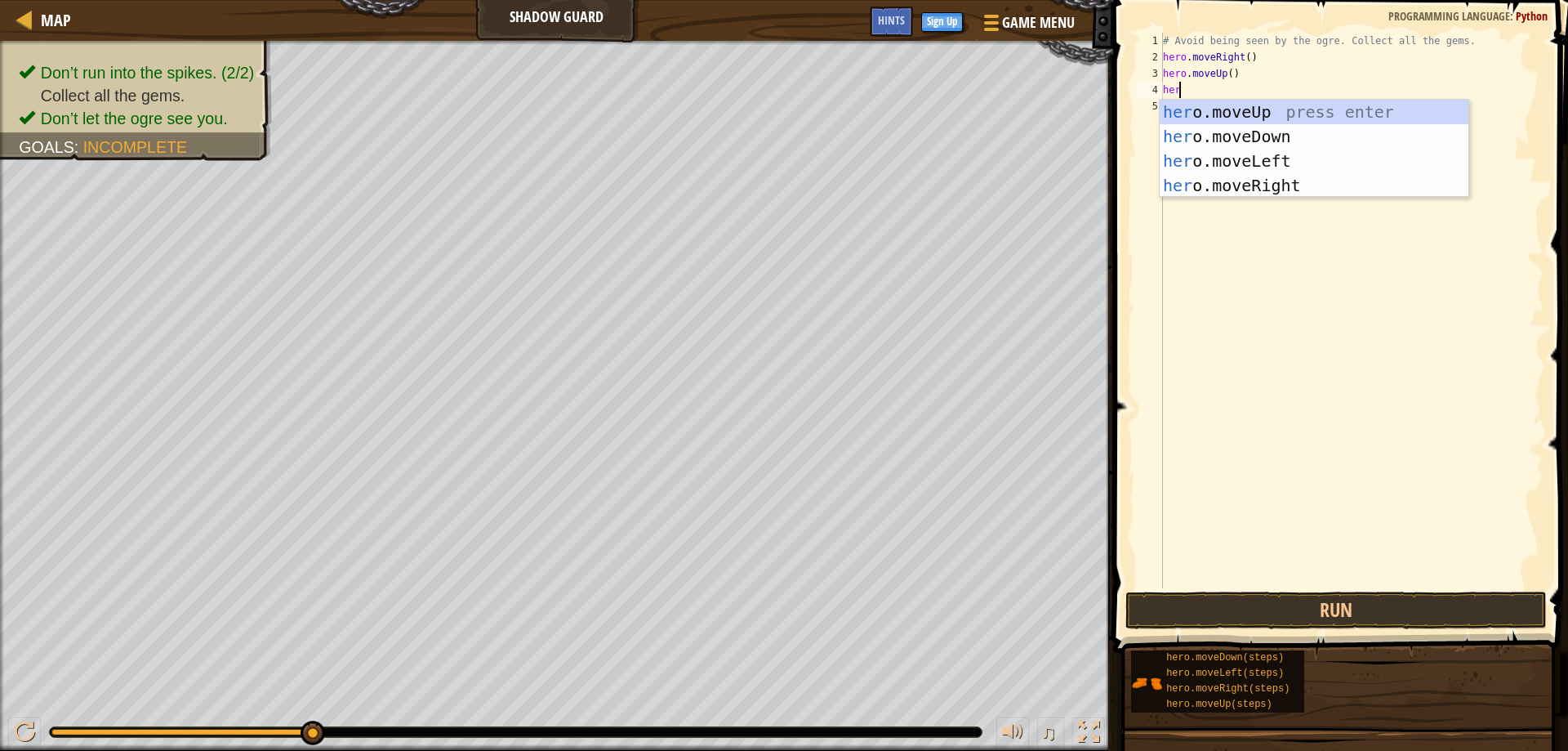
type textarea "hero"
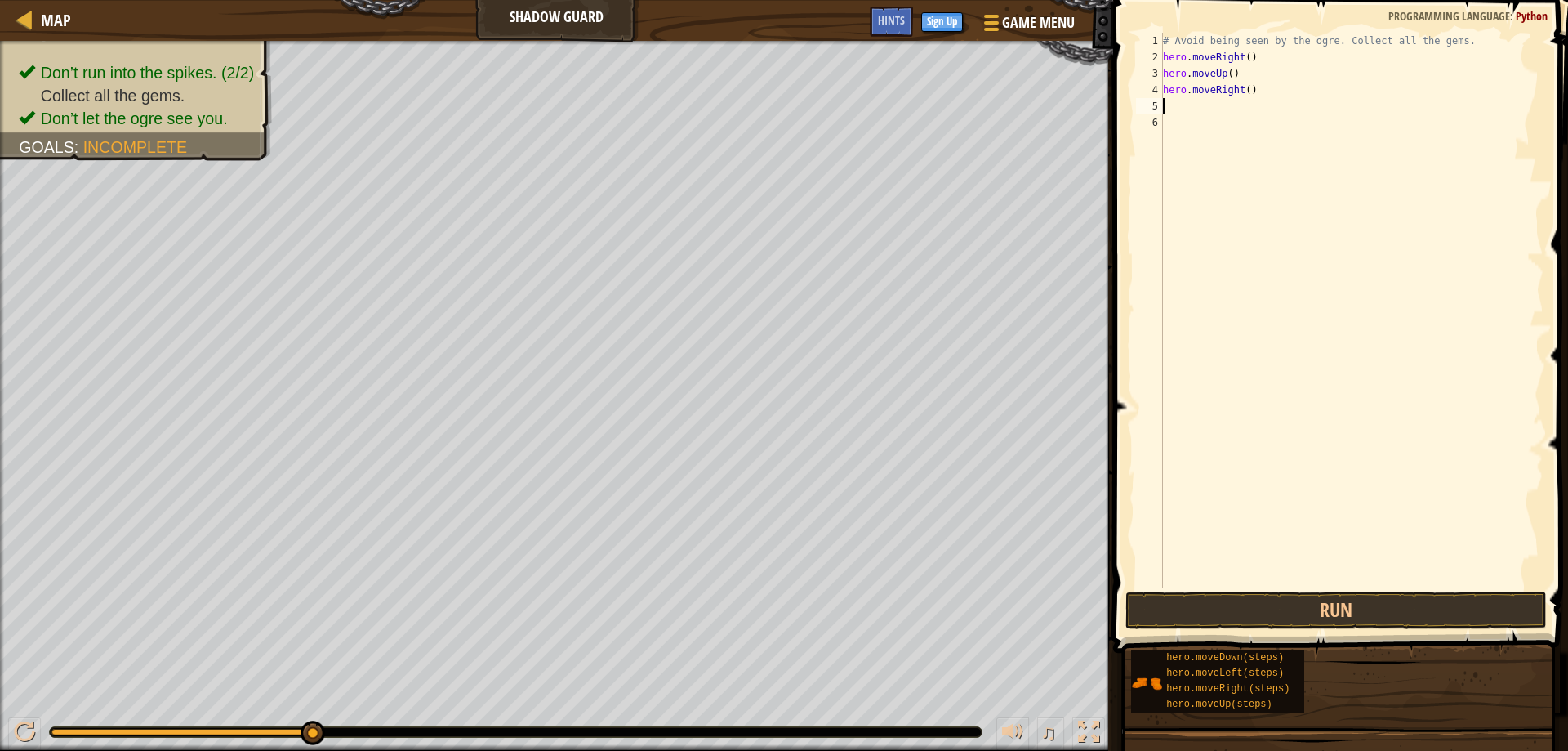
scroll to position [8, 0]
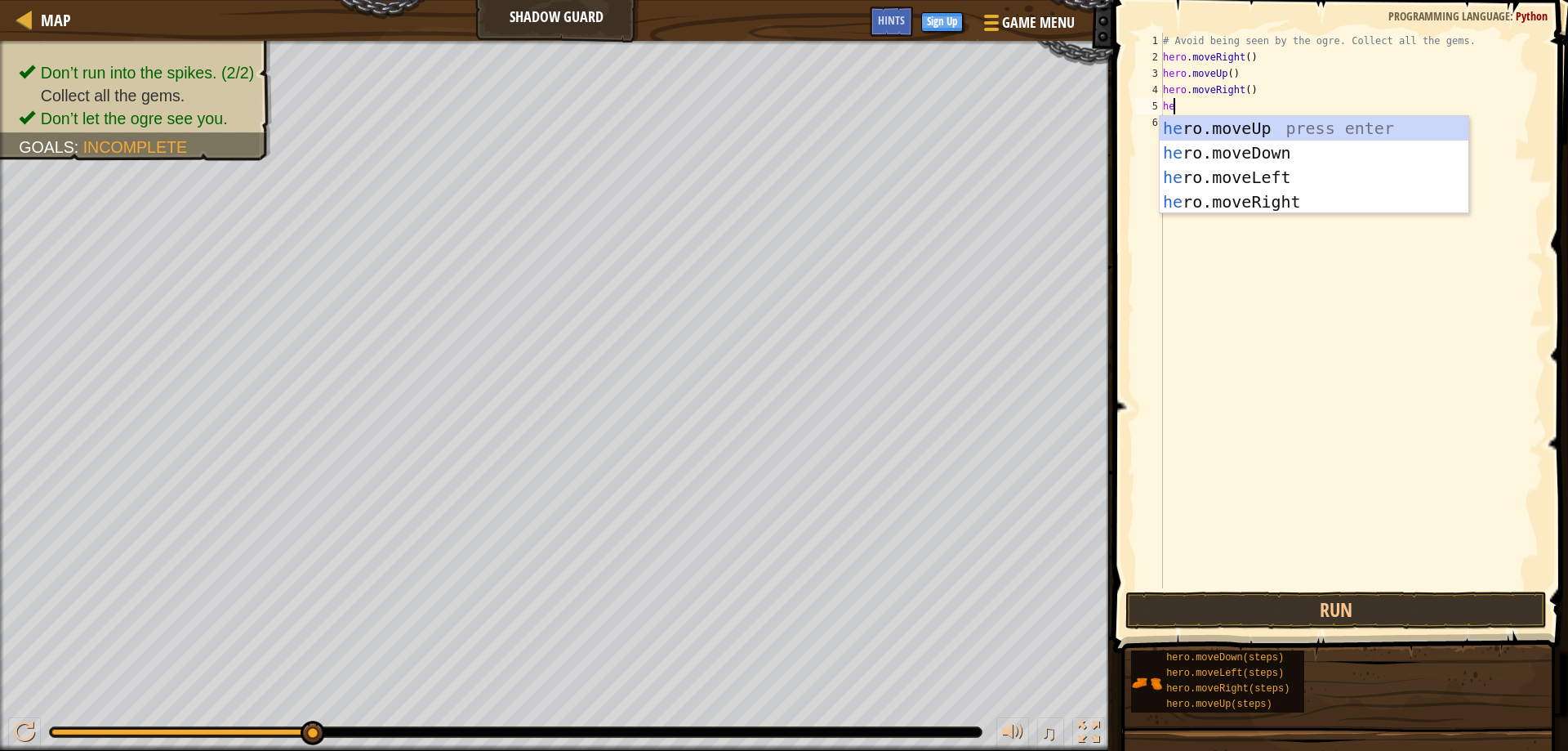
type textarea "her"
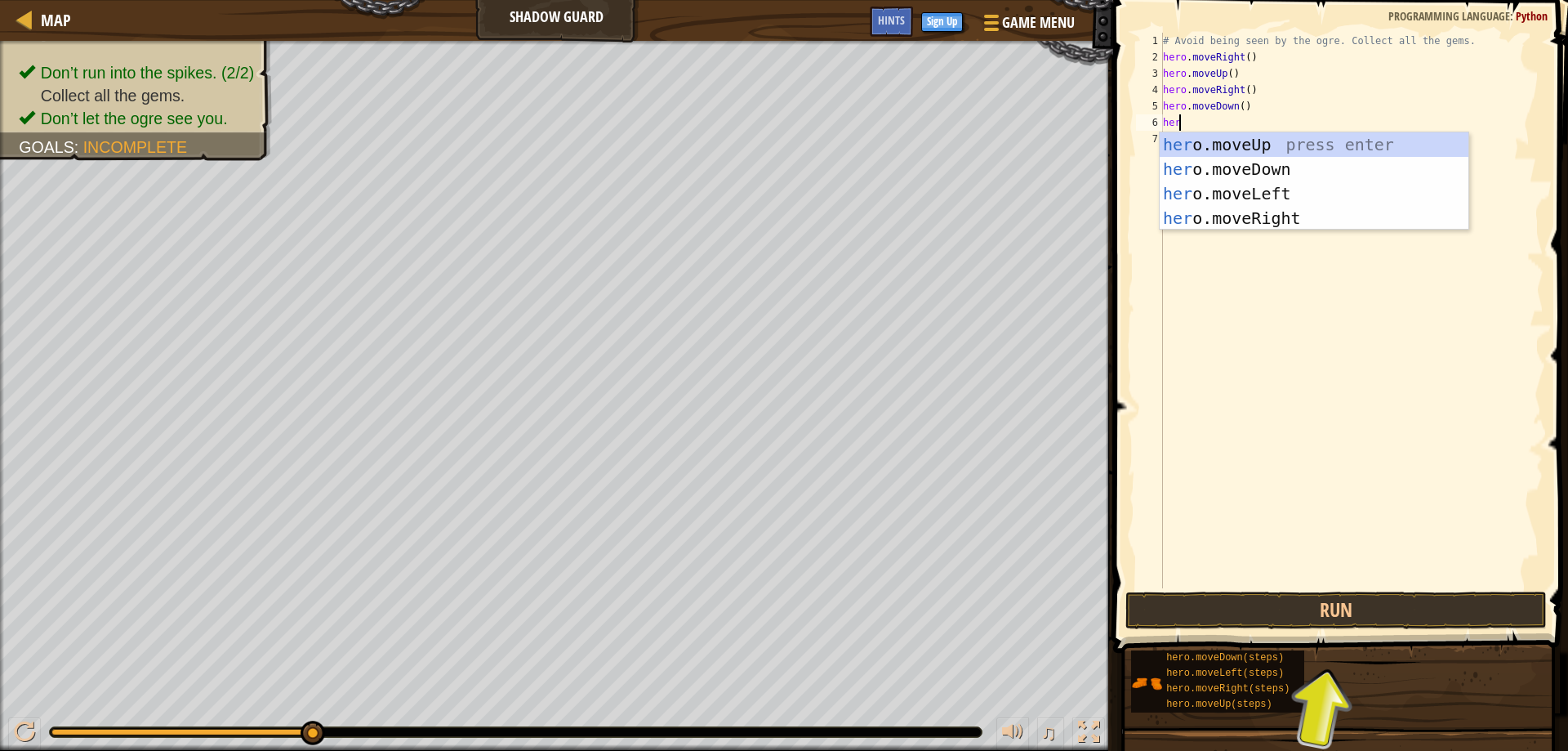
scroll to position [8, 1]
type textarea "hero"
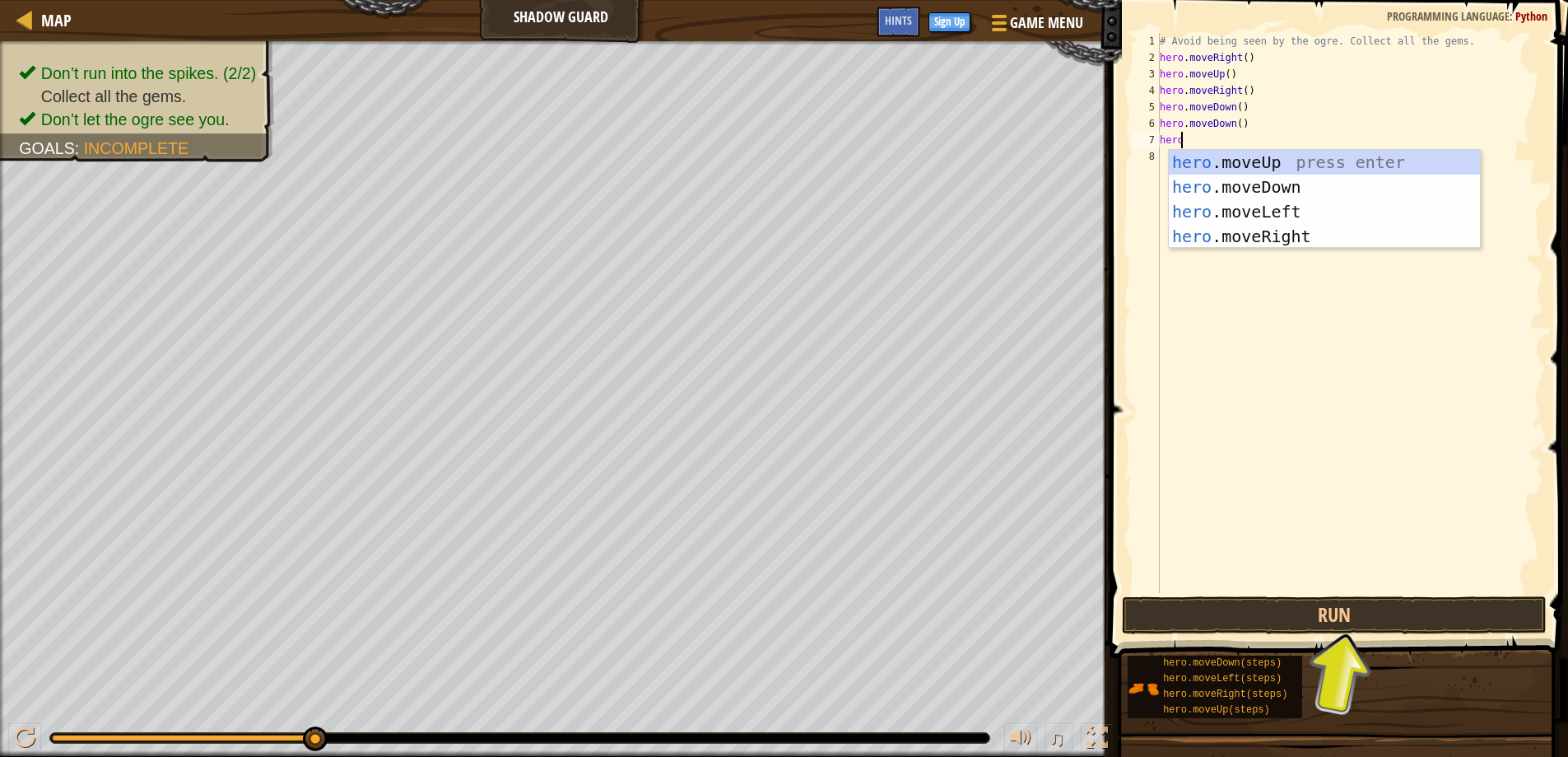
type textarea "hero"
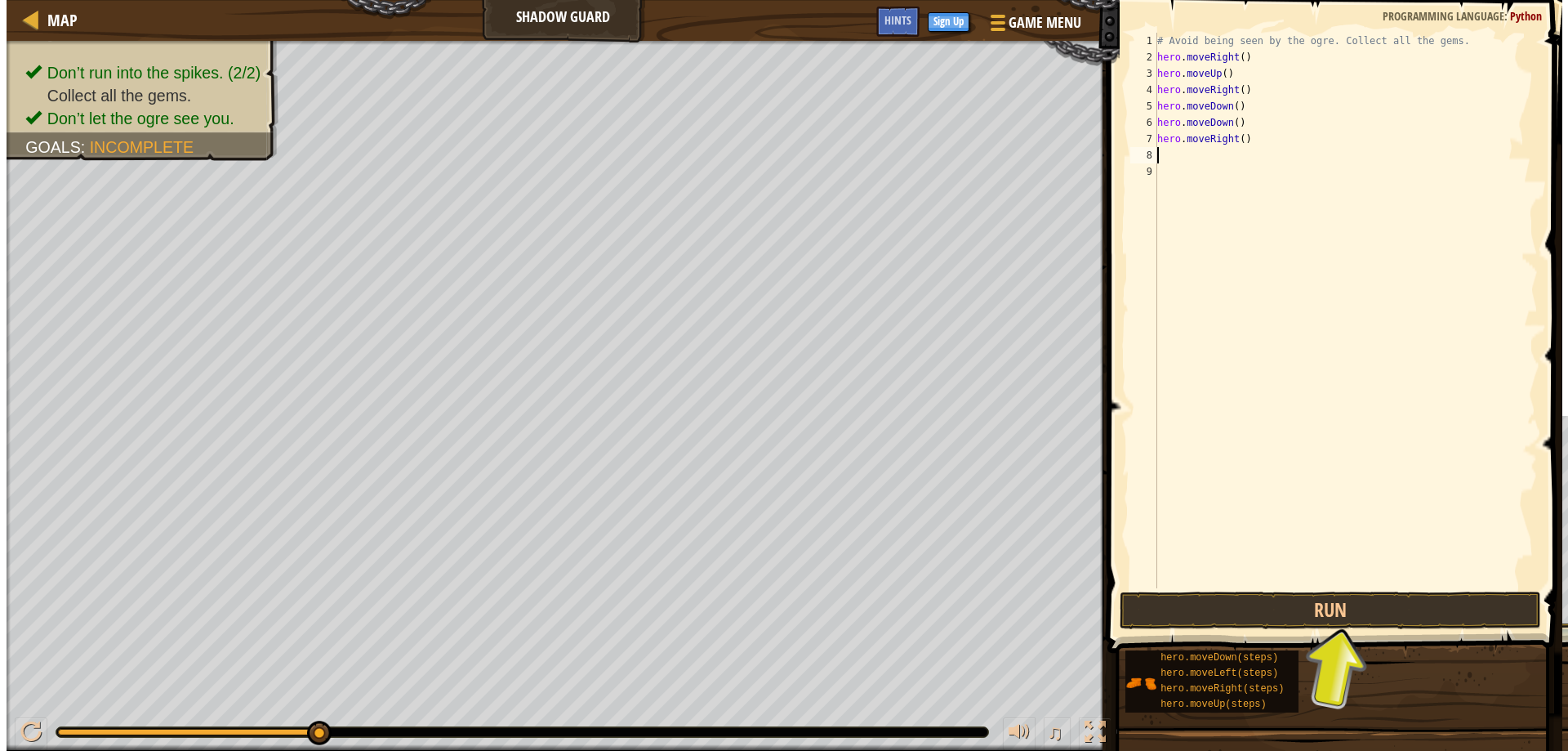
scroll to position [8, 0]
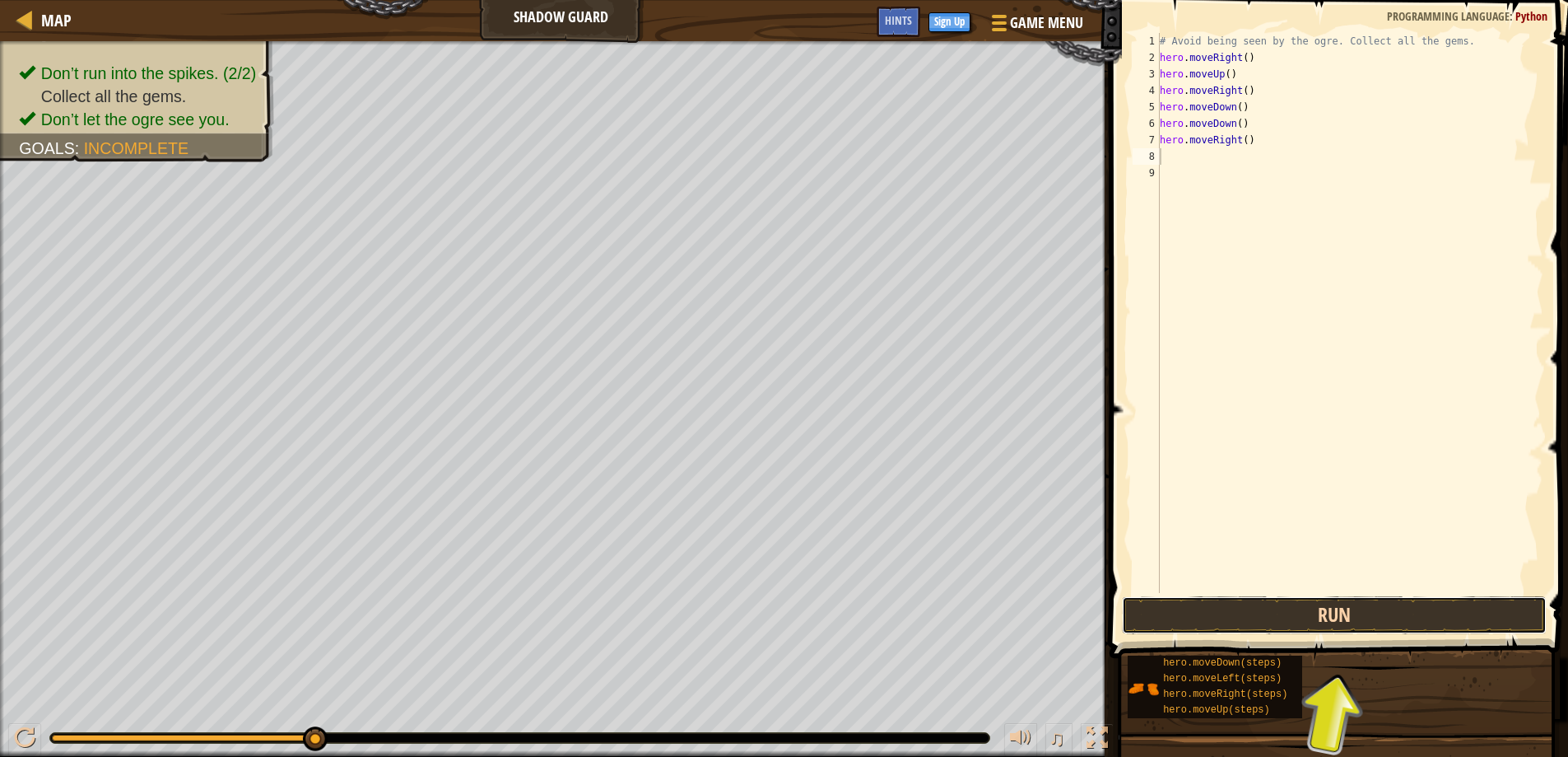
click at [1327, 602] on button "Run" at bounding box center [1335, 614] width 426 height 37
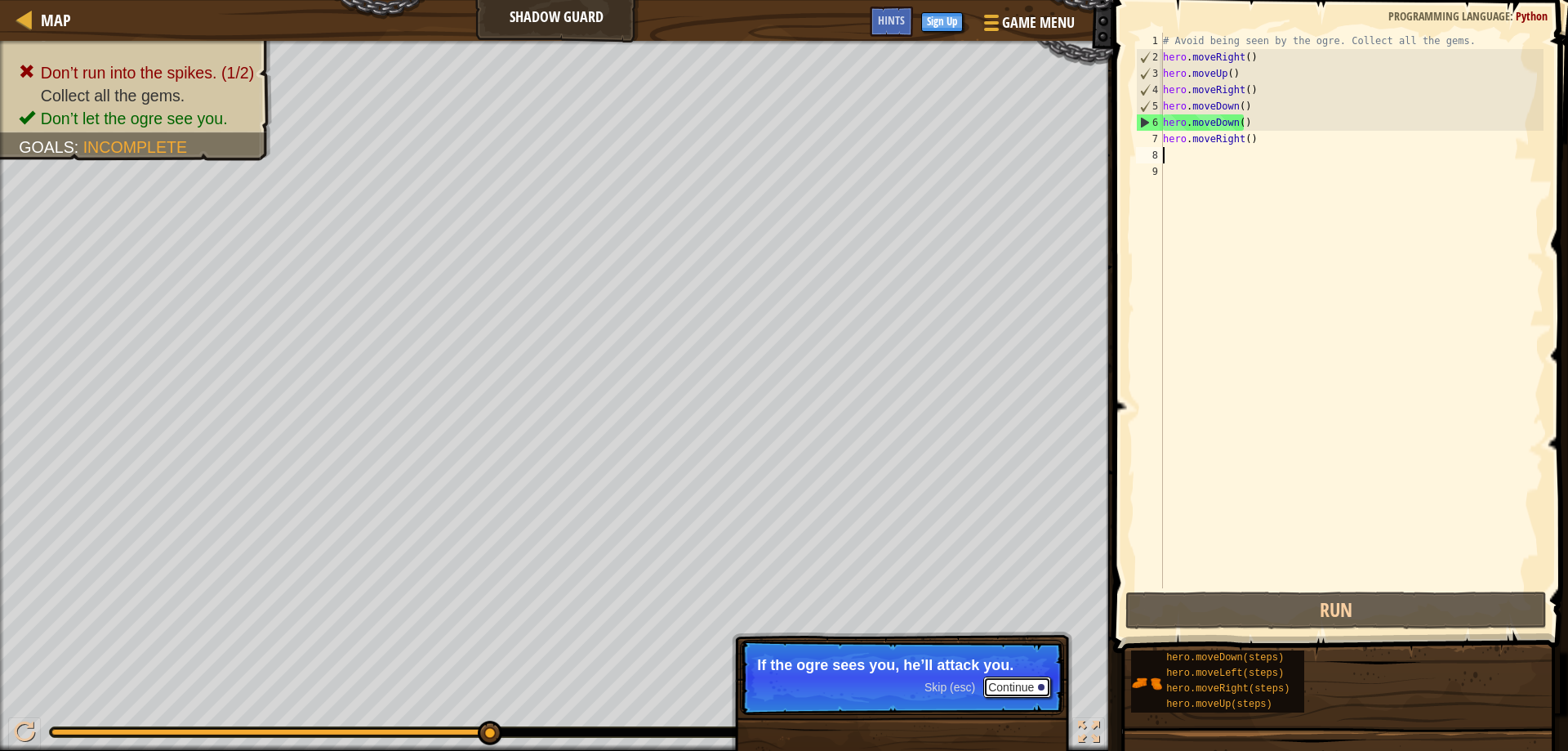
click at [1022, 691] on button "Continue" at bounding box center [1016, 687] width 68 height 21
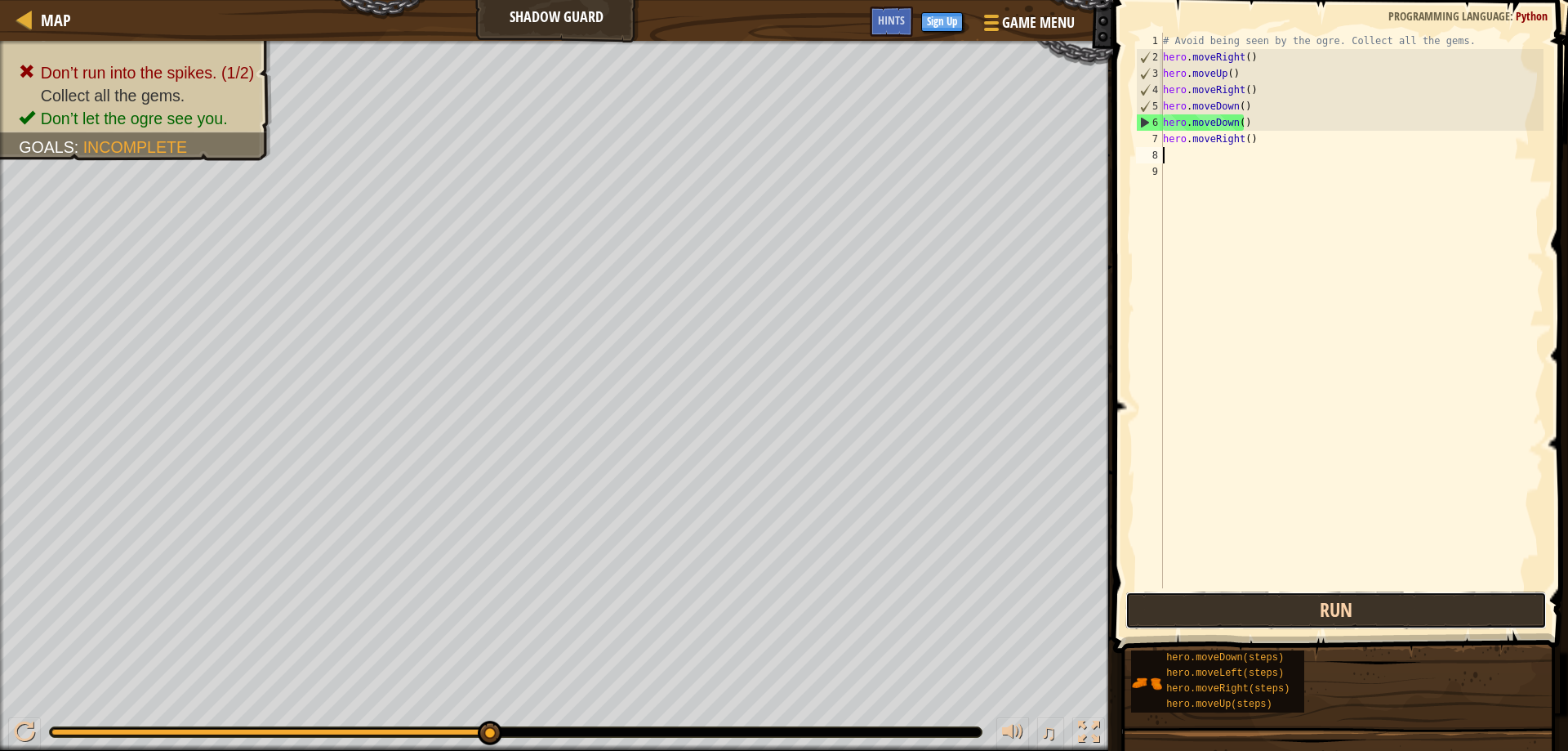
click at [1321, 612] on button "Run" at bounding box center [1336, 609] width 422 height 37
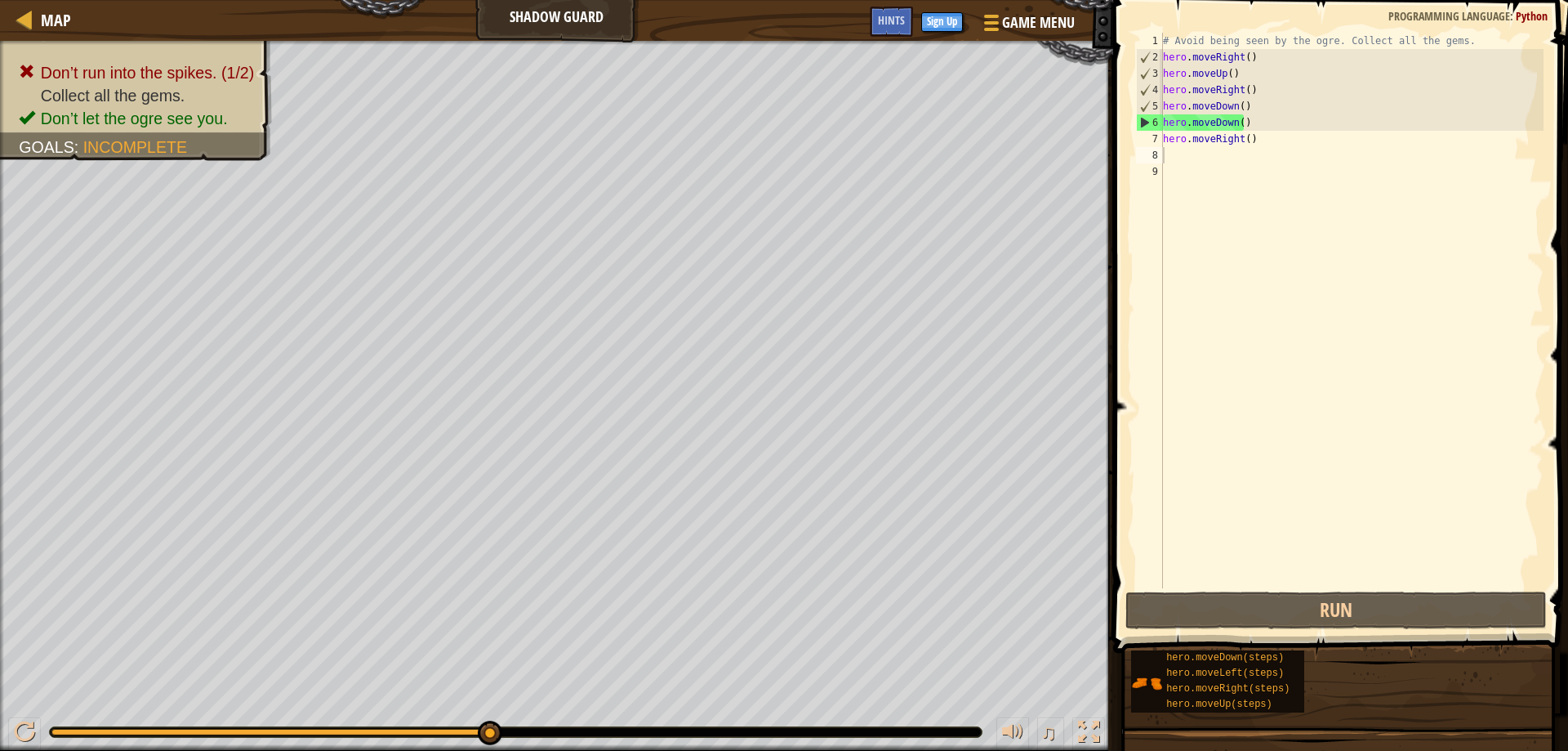
click at [1355, 661] on div "hero.moveDown(steps) hero.moveLeft(steps) hero.moveRight(steps) hero.moveUp(ste…" at bounding box center [1343, 681] width 426 height 64
click at [898, 27] on span "Hints" at bounding box center [891, 20] width 27 height 15
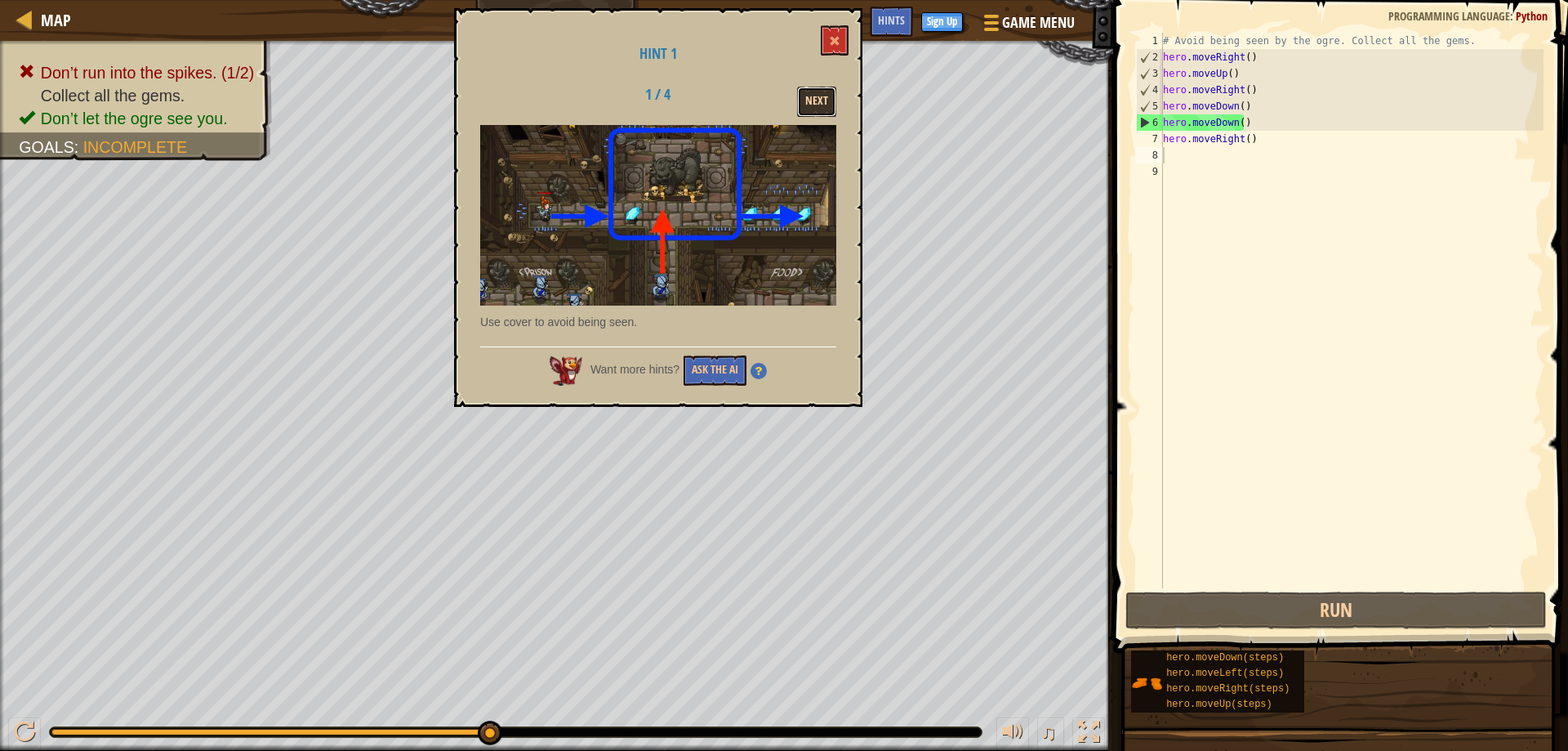
click at [812, 107] on button "Next" at bounding box center [816, 102] width 39 height 30
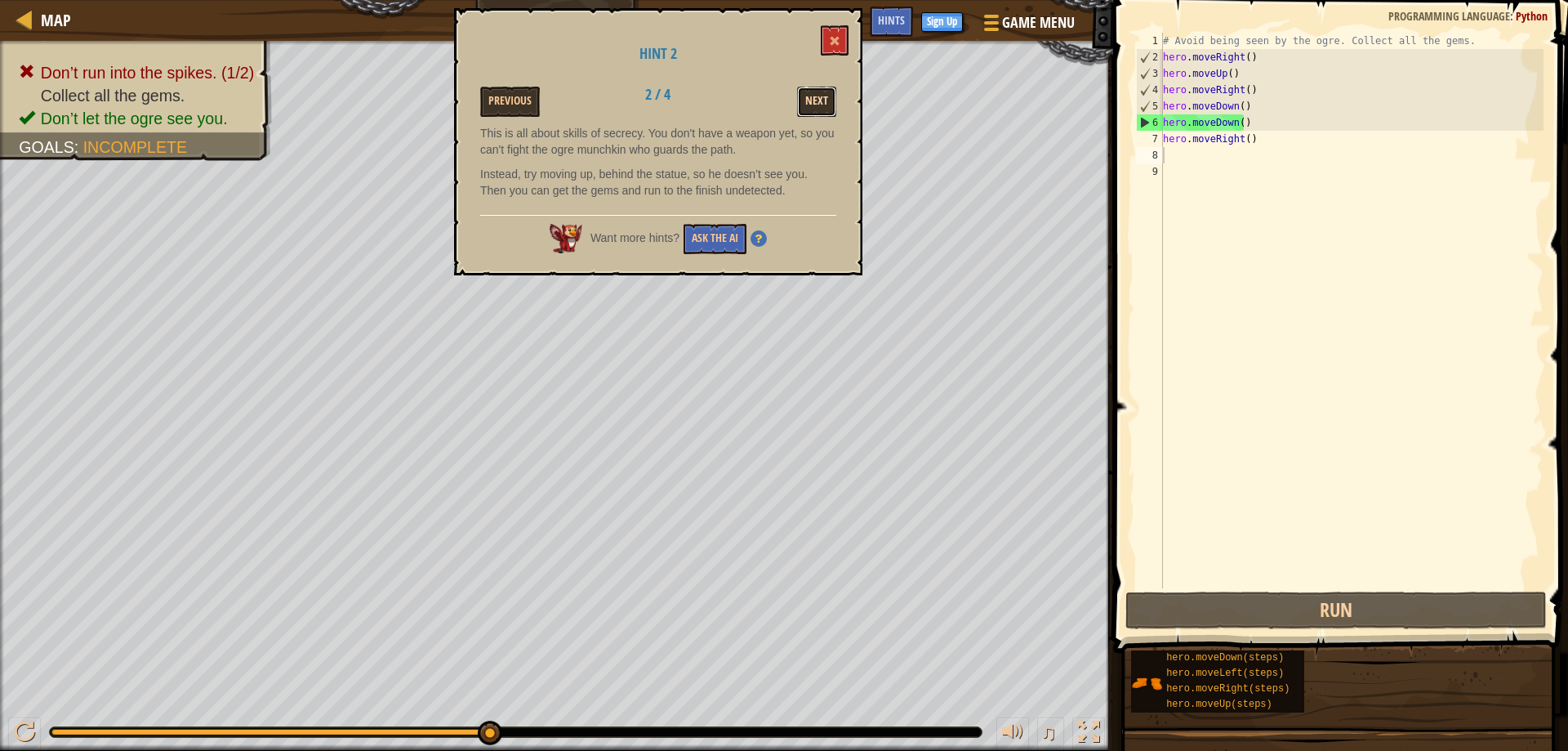
click at [819, 96] on button "Next" at bounding box center [816, 102] width 39 height 30
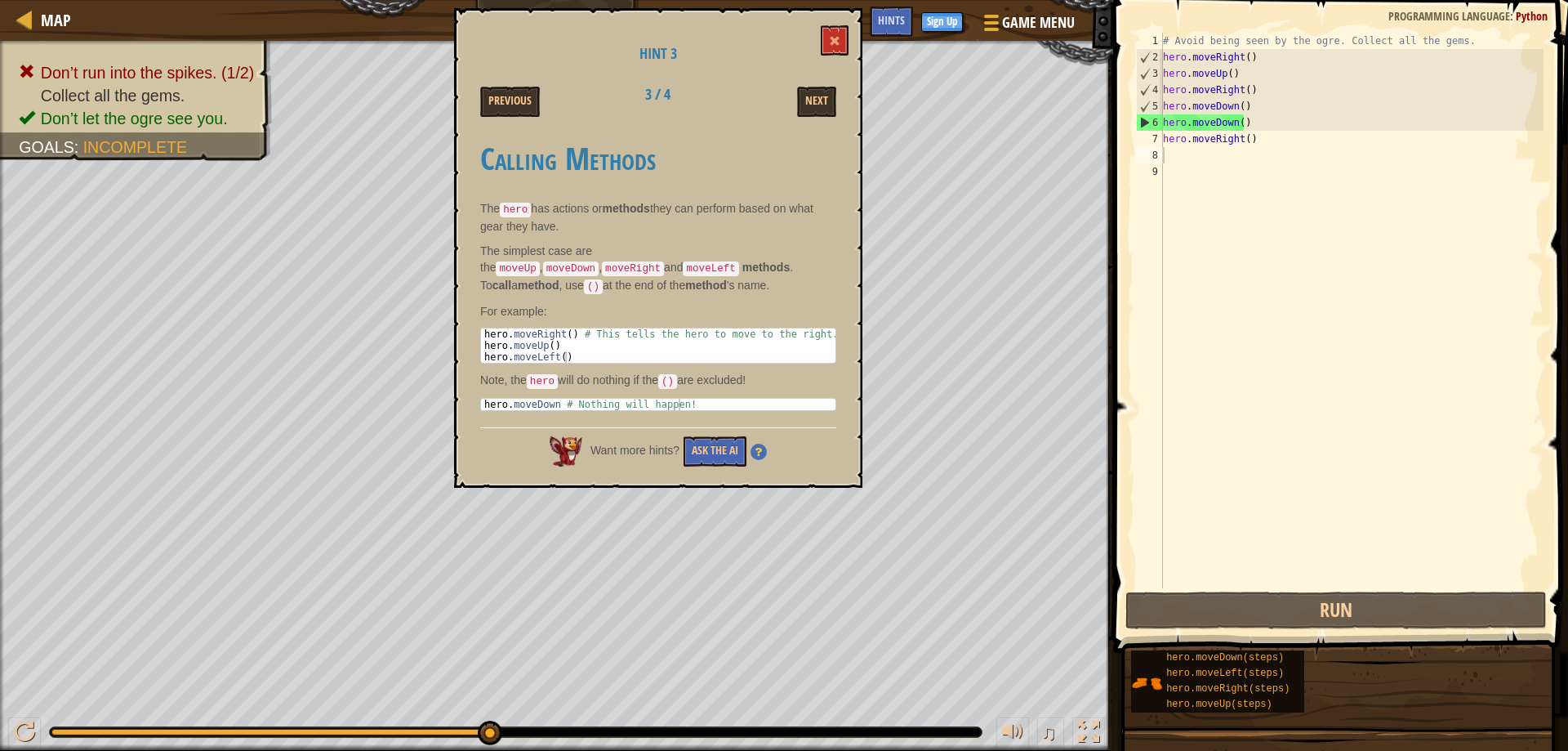
click at [832, 25] on div "Hint 3 Previous 3 / 4 Next Calling Methods The hero has actions or methods they…" at bounding box center [657, 248] width 408 height 480
click at [815, 39] on div "Hint 3 Previous 3 / 4 Next Calling Methods The hero has actions or methods they…" at bounding box center [657, 248] width 408 height 480
click at [832, 39] on span at bounding box center [834, 41] width 11 height 11
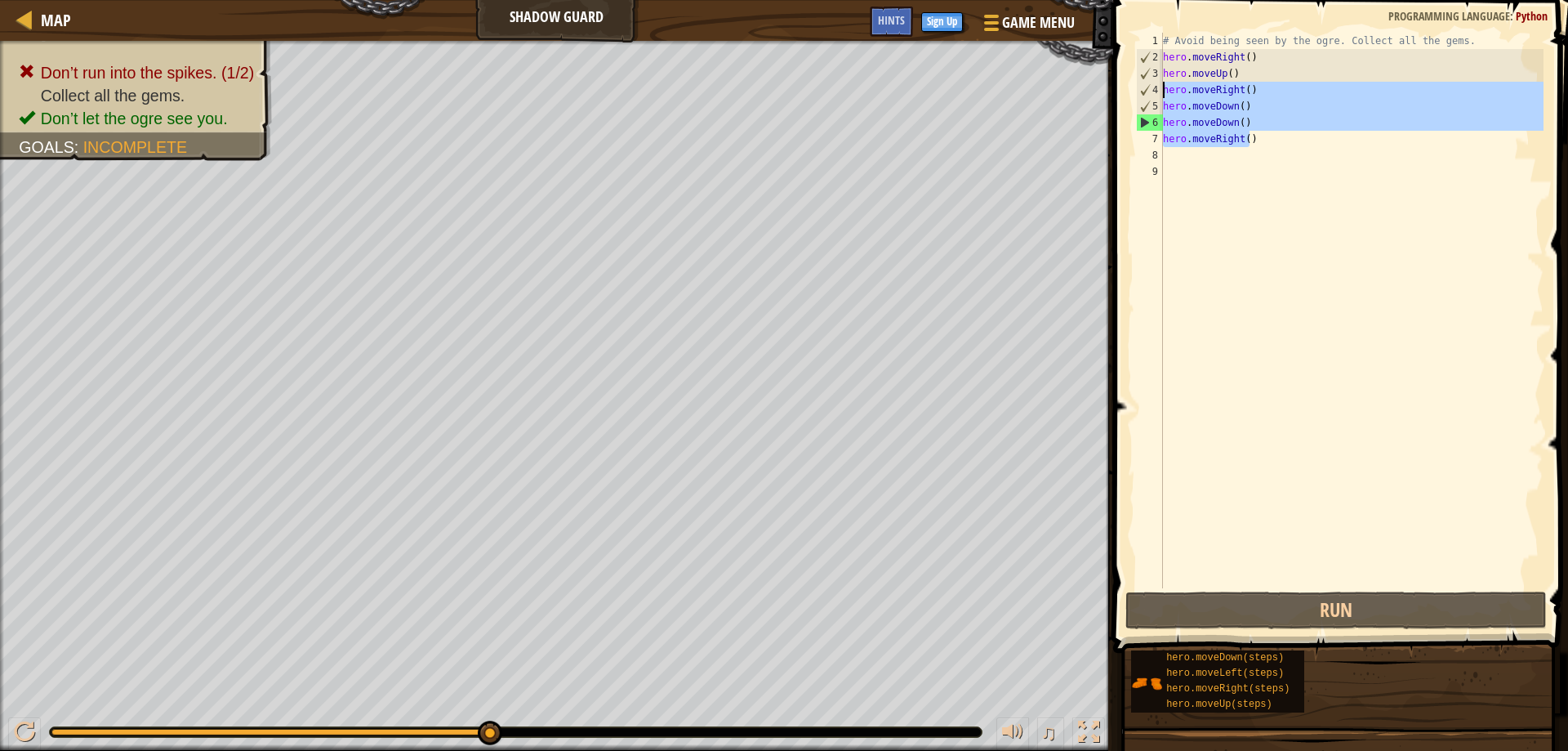
drag, startPoint x: 1256, startPoint y: 139, endPoint x: 1150, endPoint y: 98, distance: 113.7
click at [1150, 98] on div "hero.moveRight() 1 2 3 4 5 6 7 8 9 # Avoid being seen by the ogre. Collect all …" at bounding box center [1338, 310] width 411 height 556
type textarea "hero.moveDown() hero.moveDown()"
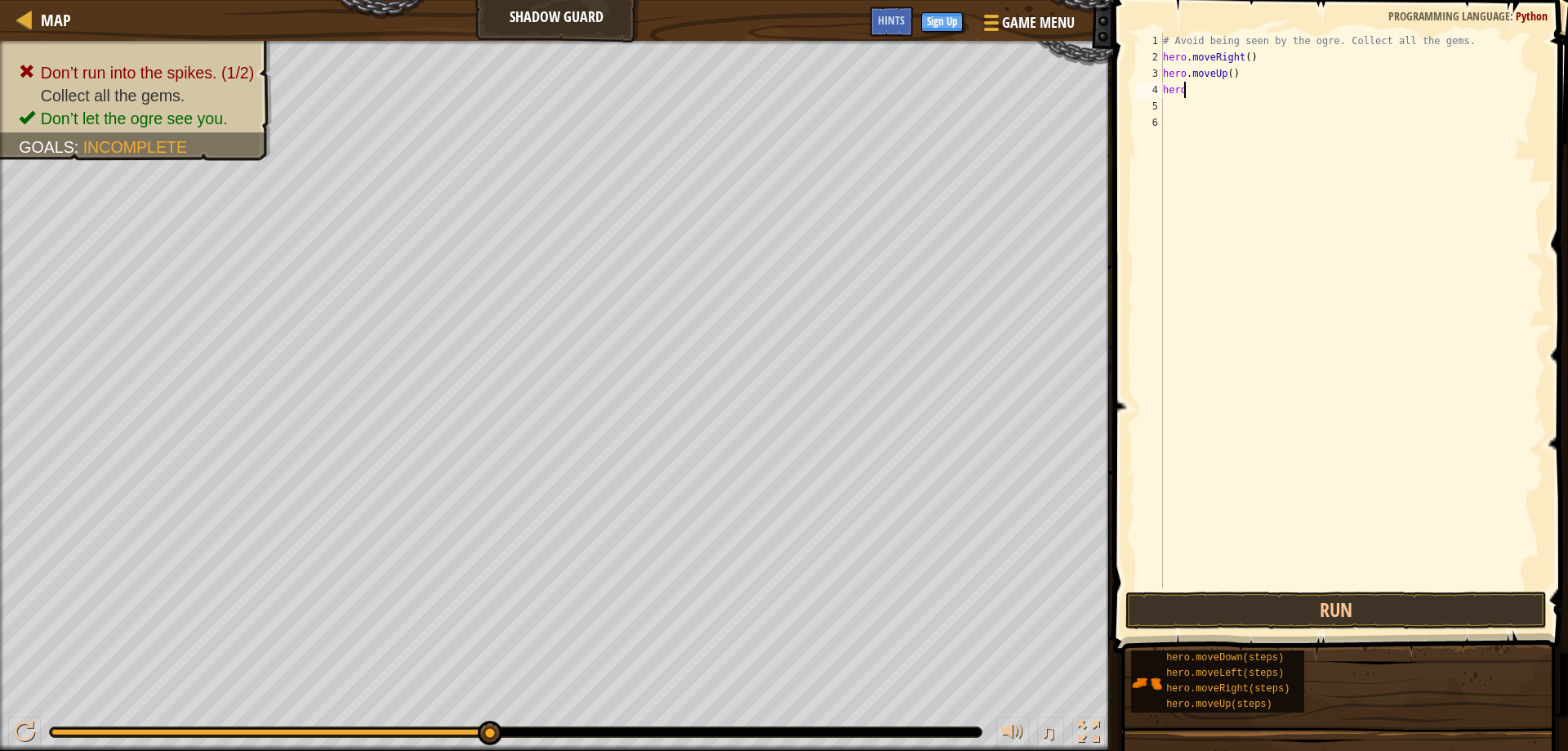
type textarea "hero."
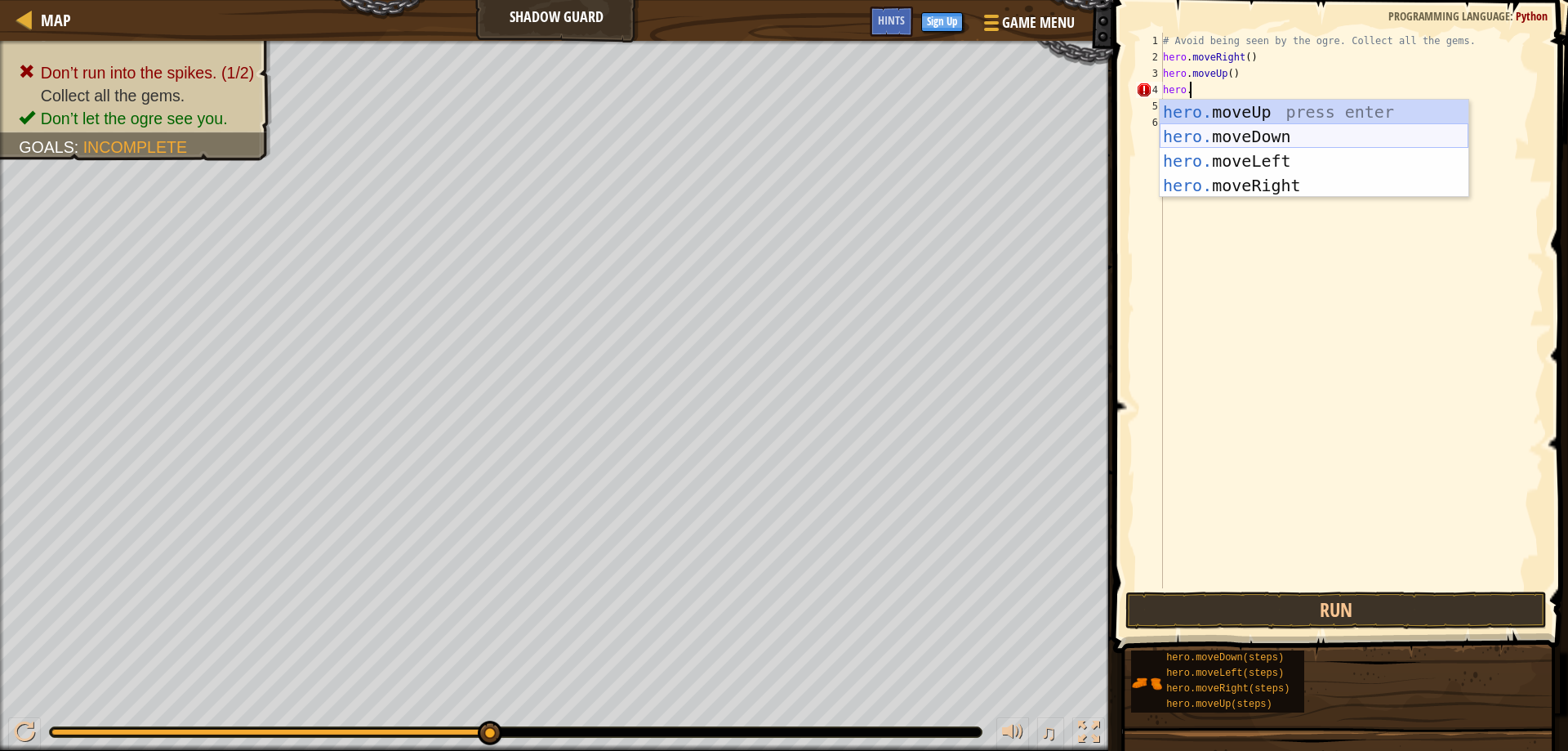
click at [1228, 147] on div "hero. moveUp press enter hero. moveDown press enter hero. moveLeft press enter …" at bounding box center [1314, 173] width 308 height 147
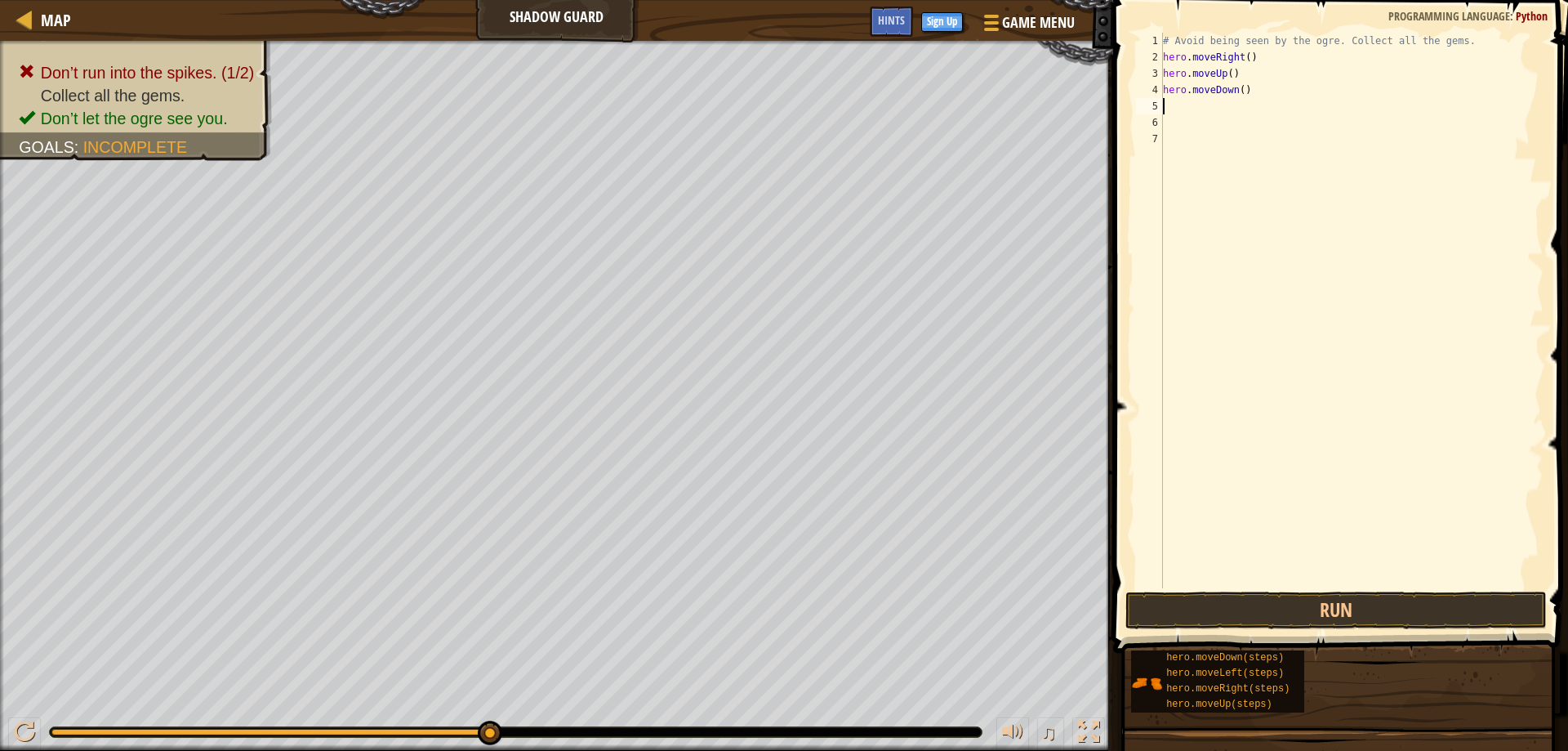
scroll to position [8, 0]
click at [1231, 93] on div "# Avoid being seen by the ogre. Collect all the gems. hero . moveRight ( ) hero…" at bounding box center [1351, 326] width 383 height 588
click at [1268, 109] on div "hero.moveLeft press enter" at bounding box center [1314, 136] width 308 height 73
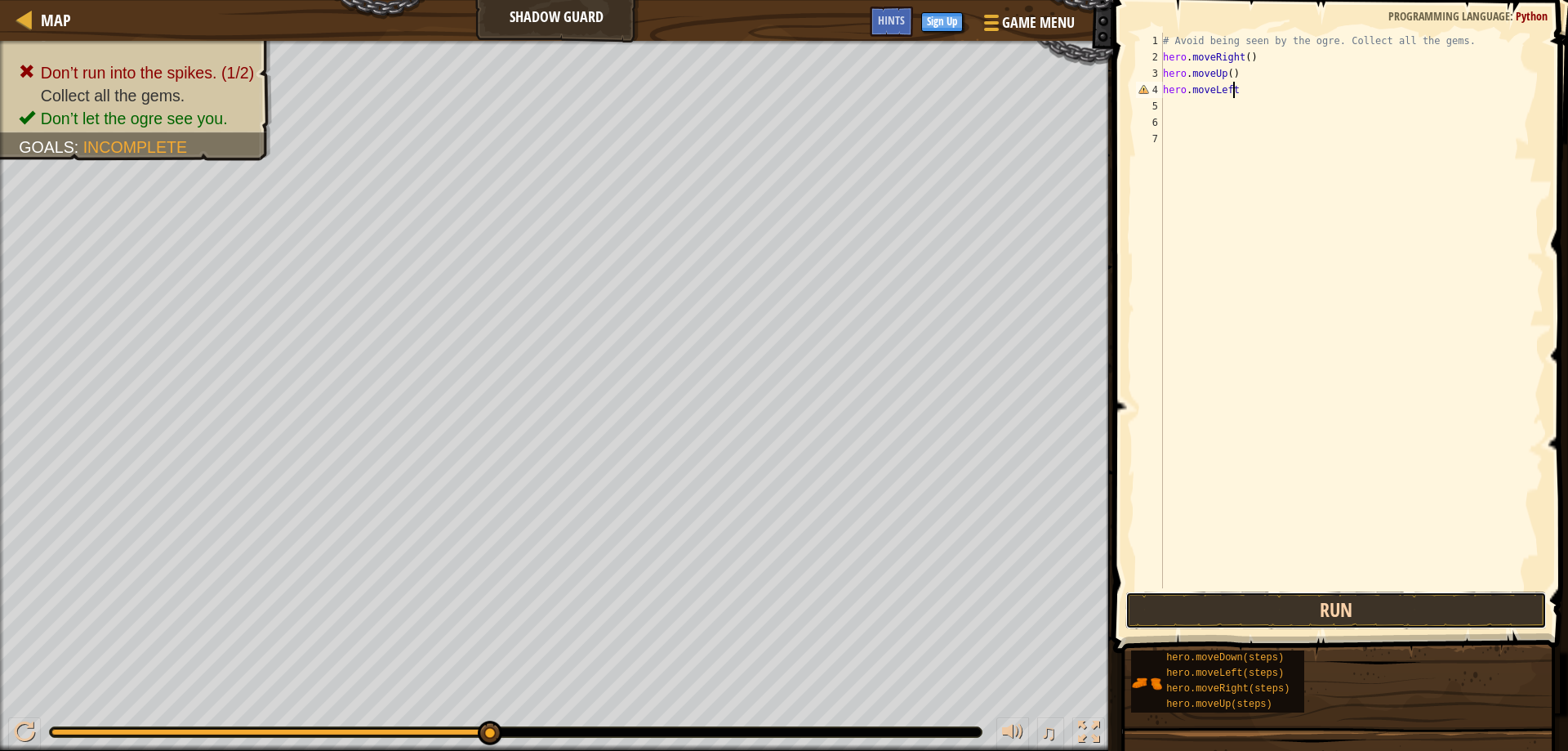
click at [1271, 609] on button "Run" at bounding box center [1336, 609] width 422 height 37
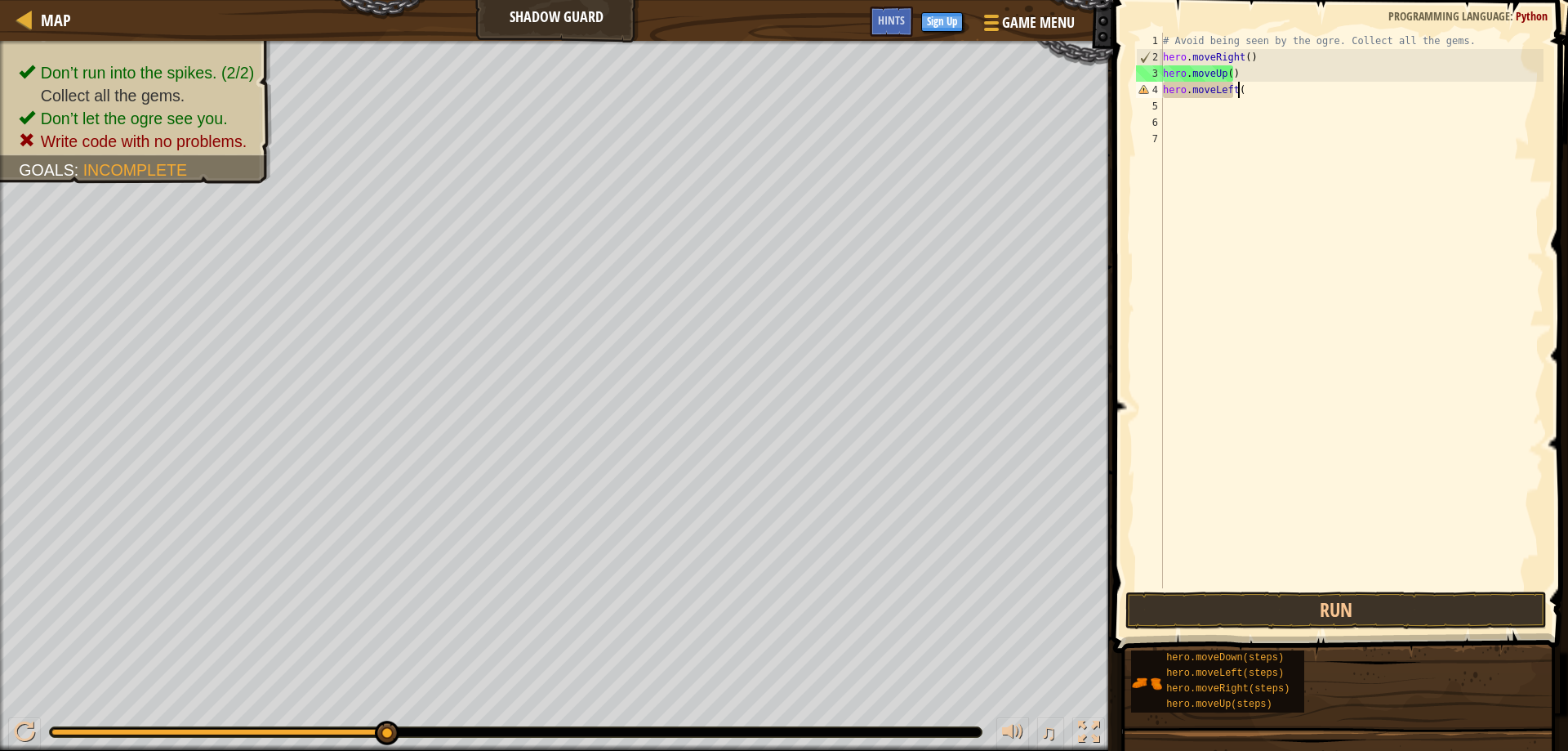
scroll to position [8, 6]
type textarea "hero.moveLeft()"
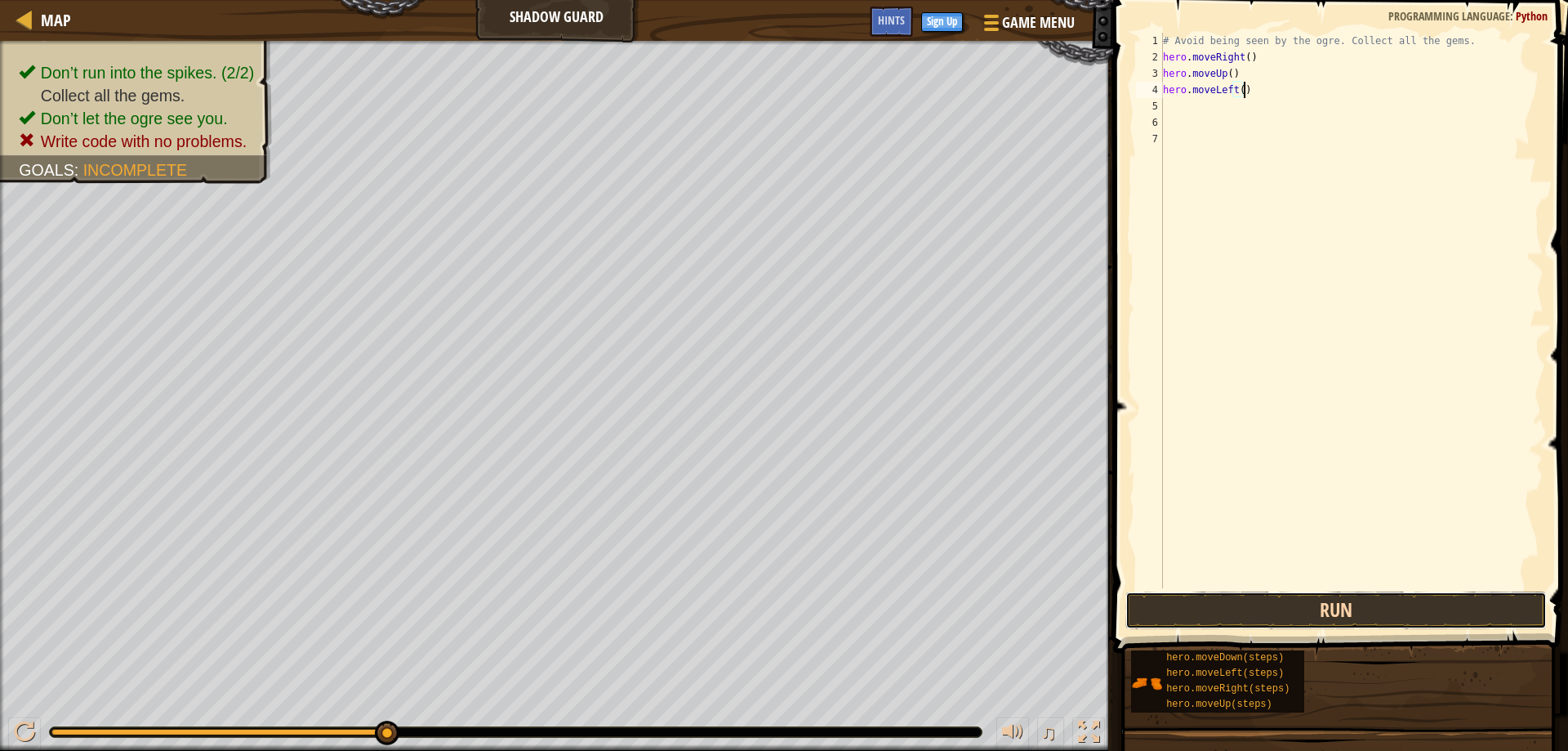
click at [1281, 607] on button "Run" at bounding box center [1336, 609] width 422 height 37
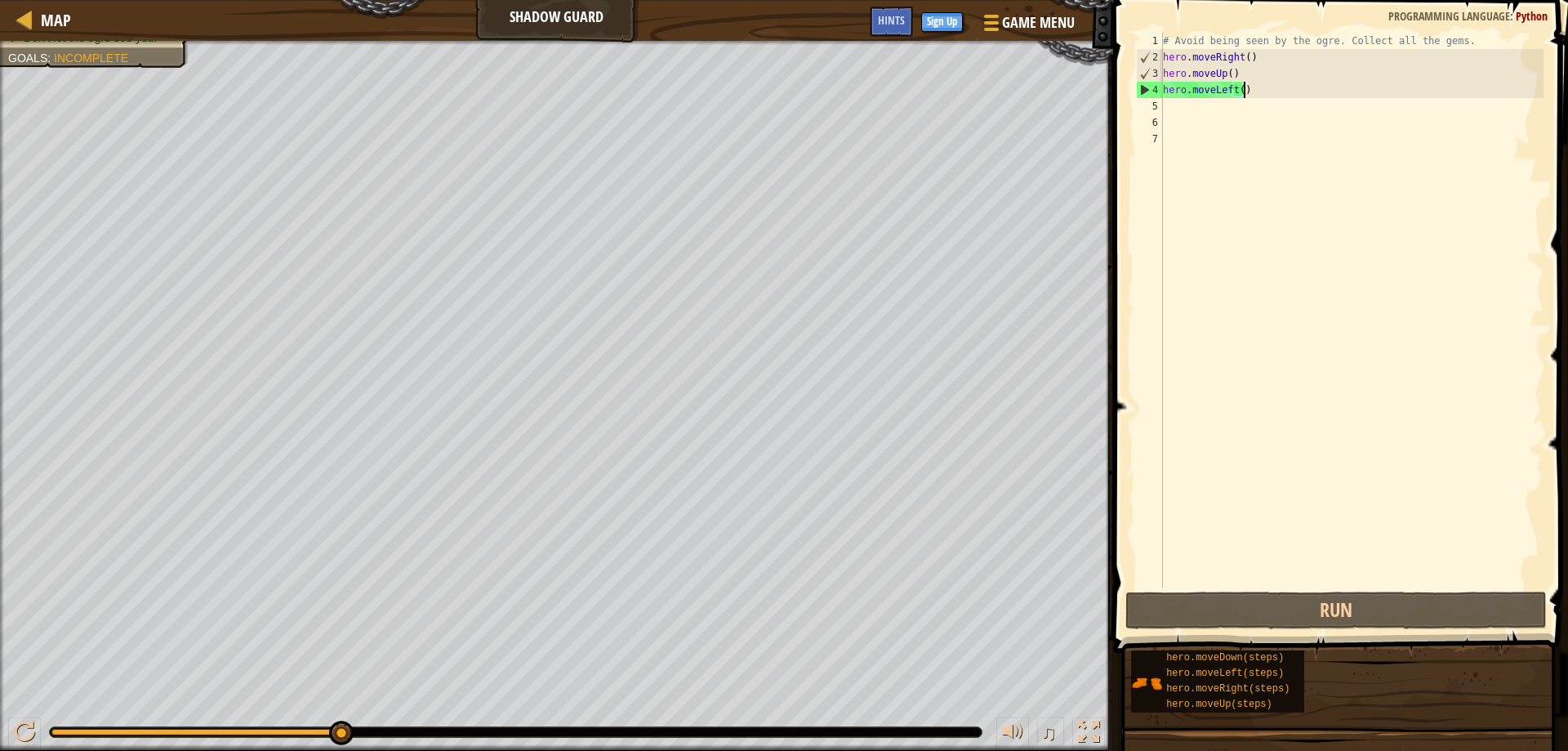
click at [564, 26] on div "Map Shadow Guard Game Menu Done Sign Up Hints" at bounding box center [557, 20] width 1113 height 41
click at [561, 10] on div "Map Shadow Guard Game Menu Done Sign Up Hints" at bounding box center [557, 20] width 1113 height 41
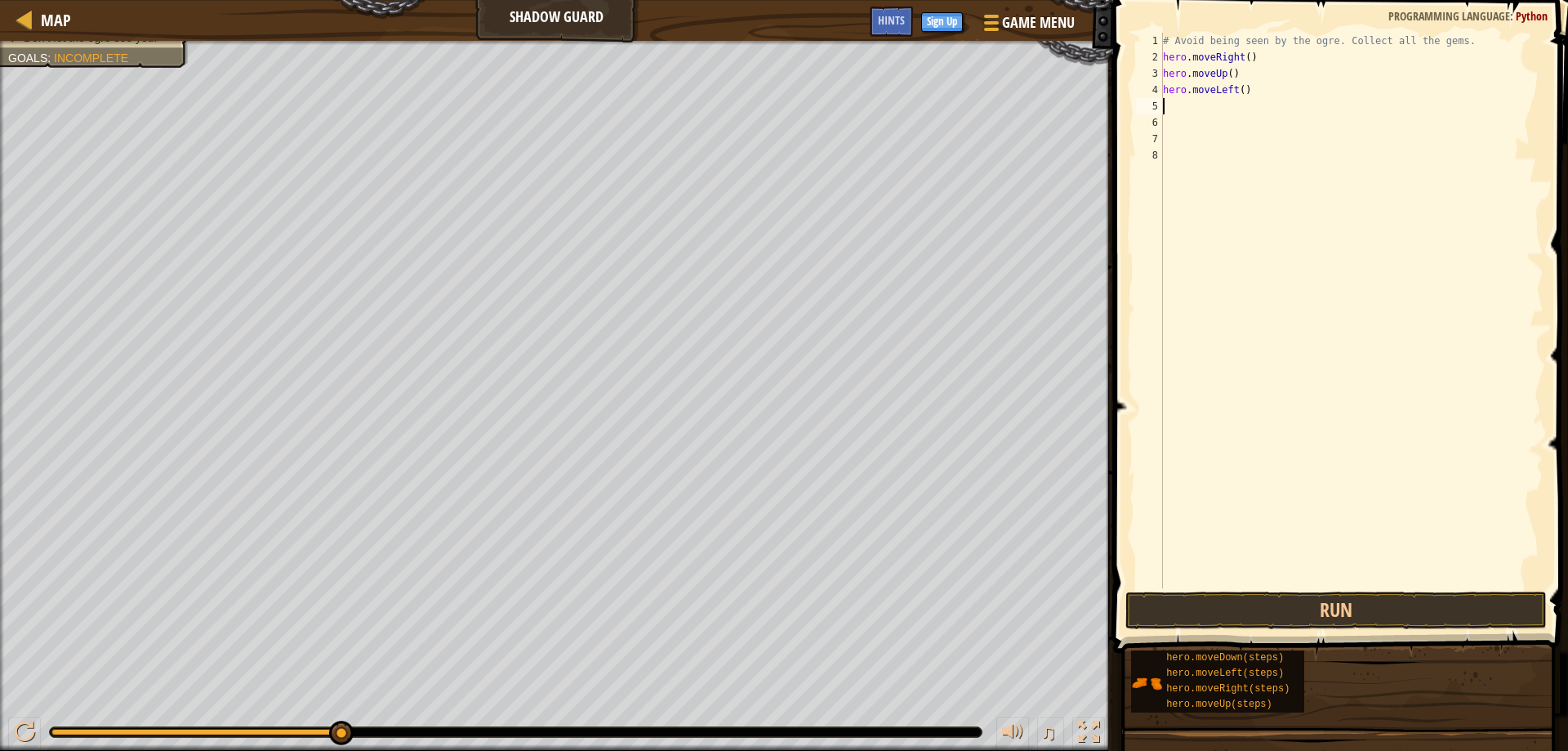
type textarea "H"
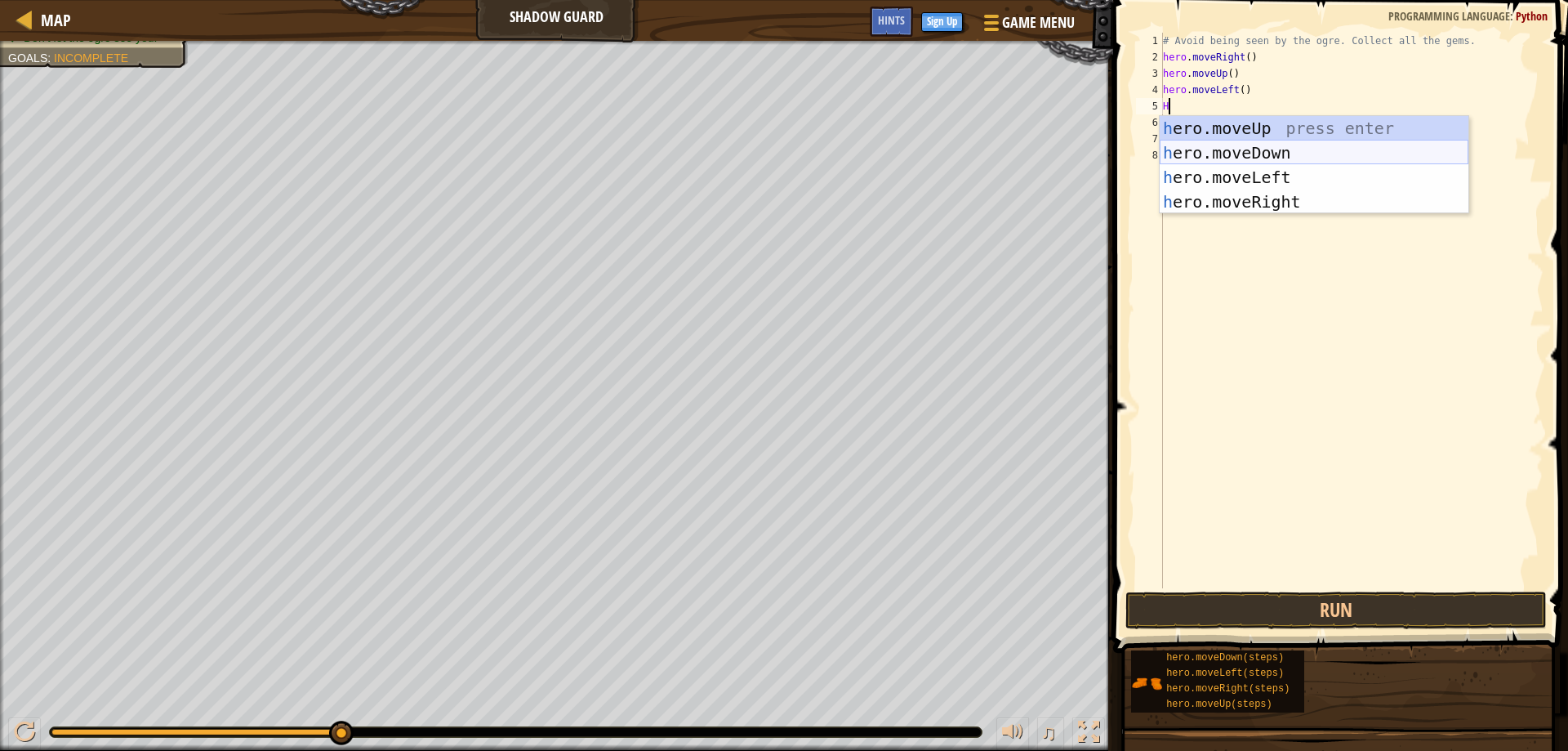
click at [1201, 152] on div "h ero.moveUp press enter h ero.moveDown press enter h ero.moveLeft press enter …" at bounding box center [1314, 189] width 308 height 147
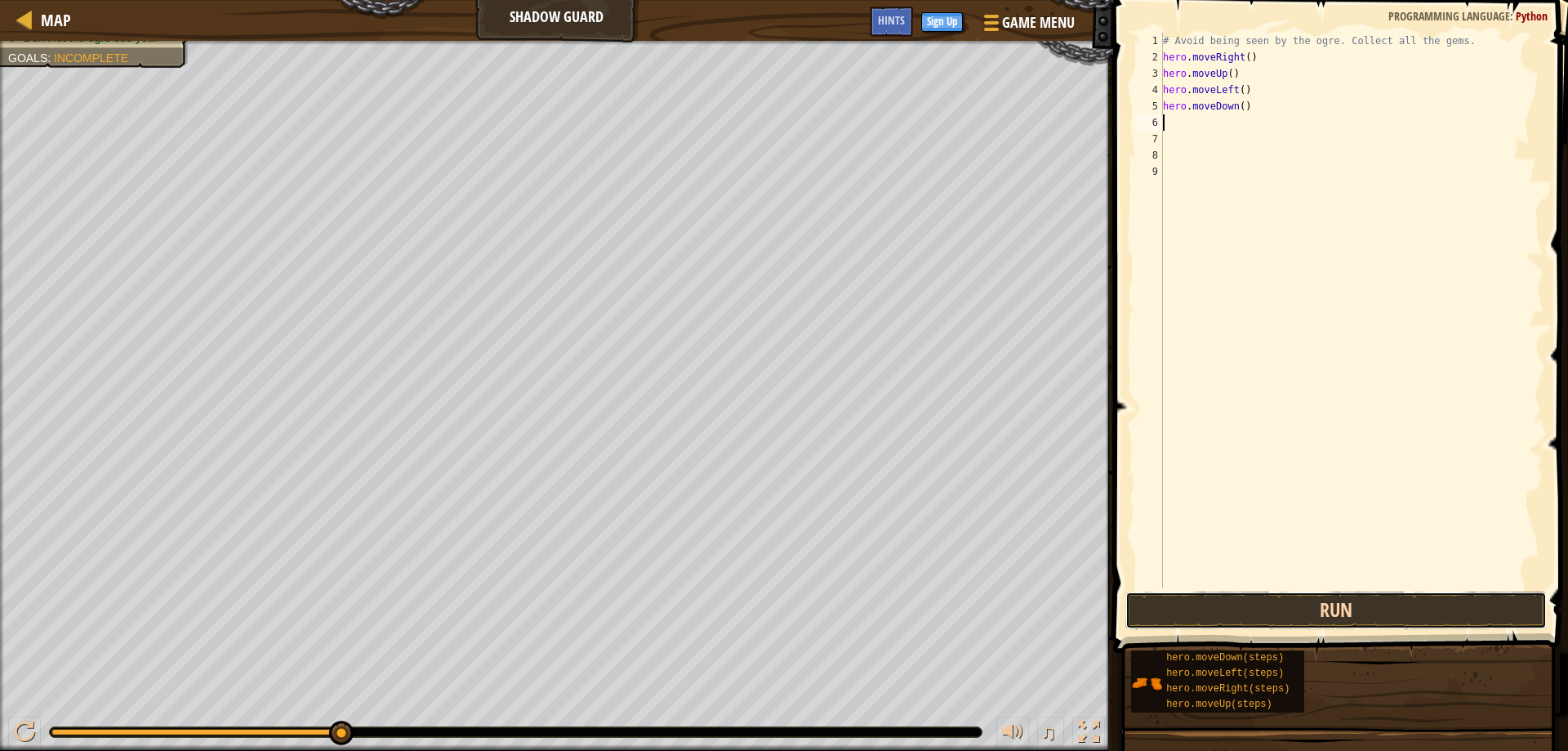
click at [1231, 615] on button "Run" at bounding box center [1336, 609] width 422 height 37
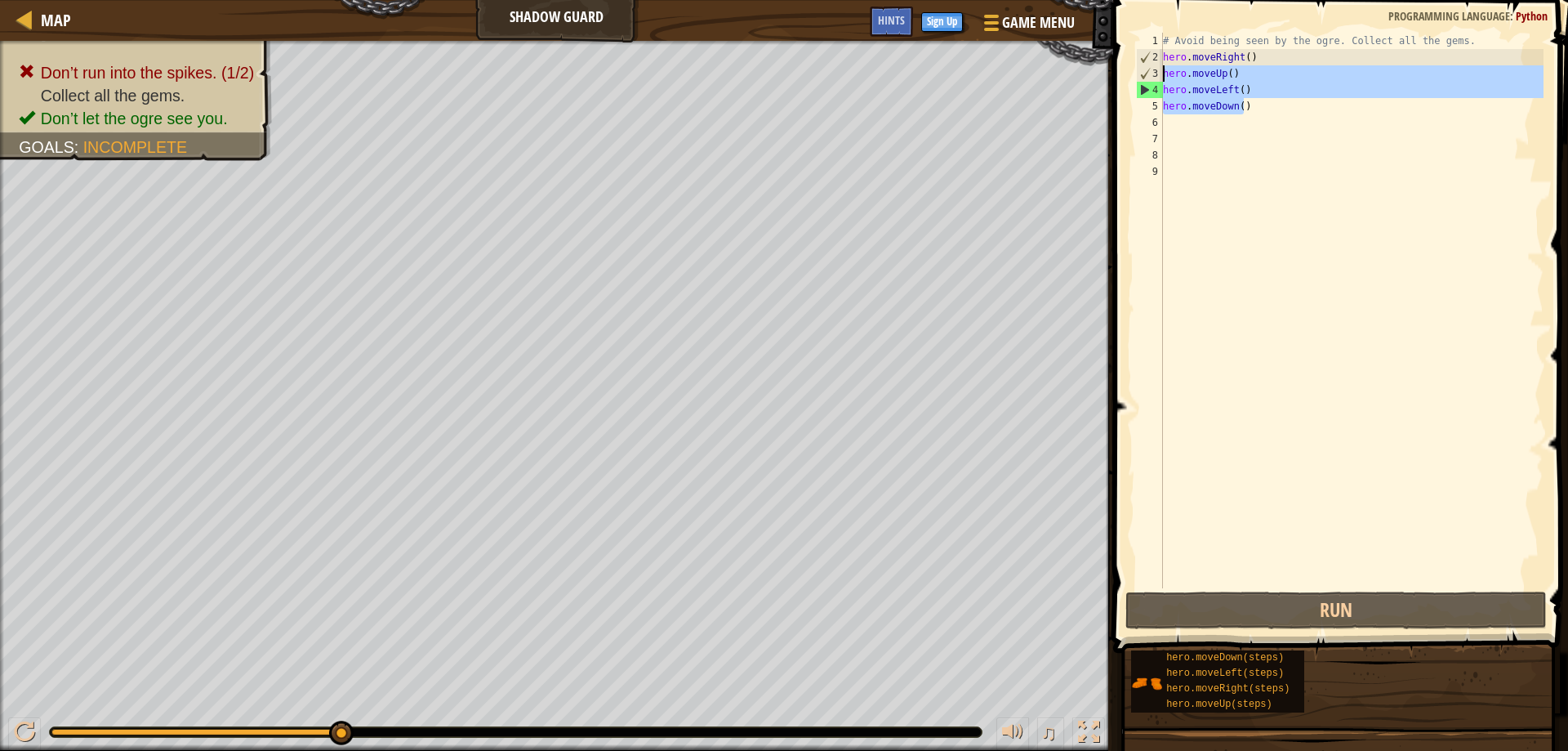
drag, startPoint x: 1256, startPoint y: 109, endPoint x: 1166, endPoint y: 72, distance: 97.3
click at [1160, 74] on div "1 2 3 4 5 6 7 8 9 # Avoid being seen by the ogre. Collect all the gems. hero . …" at bounding box center [1338, 310] width 411 height 556
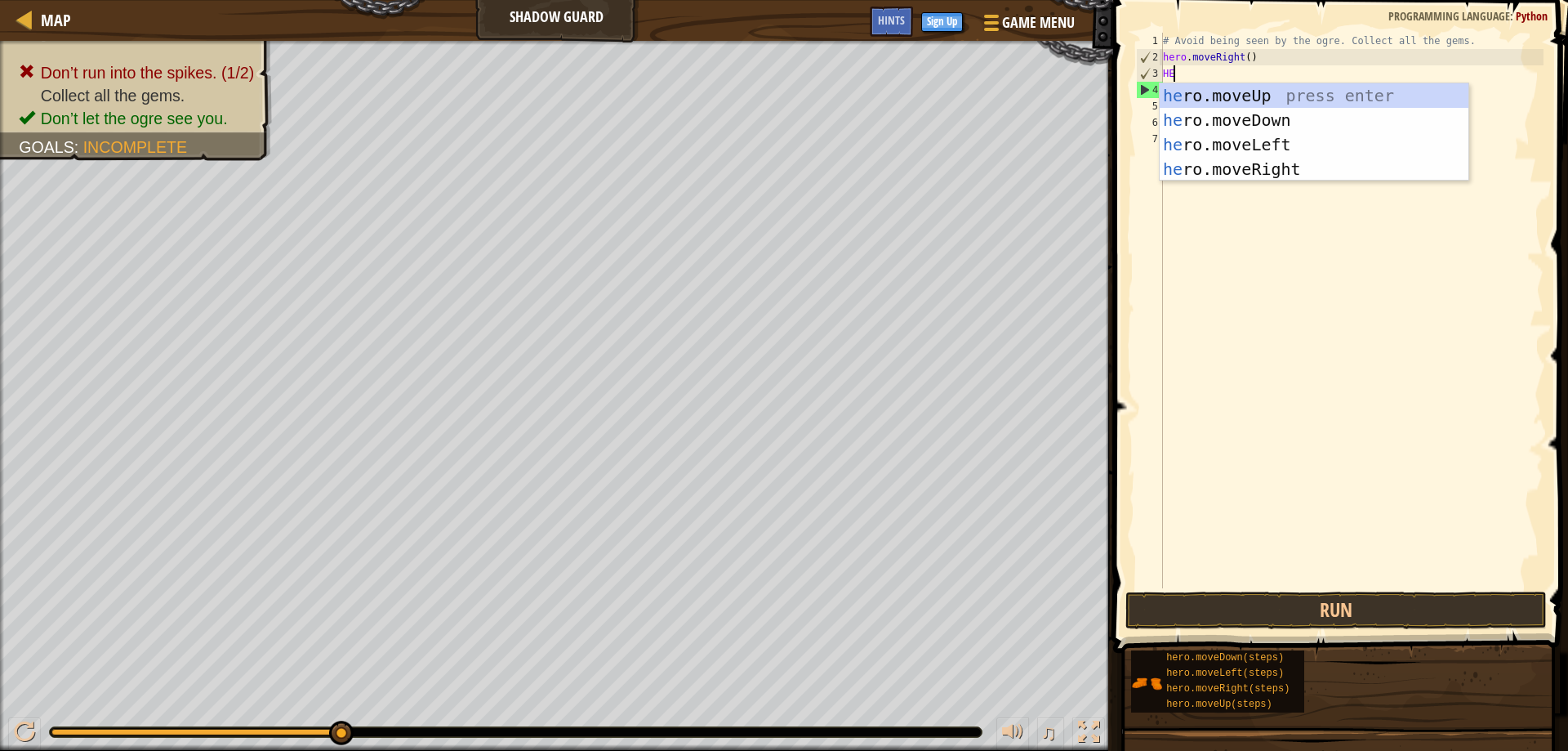
scroll to position [8, 1]
type textarea "HERO"
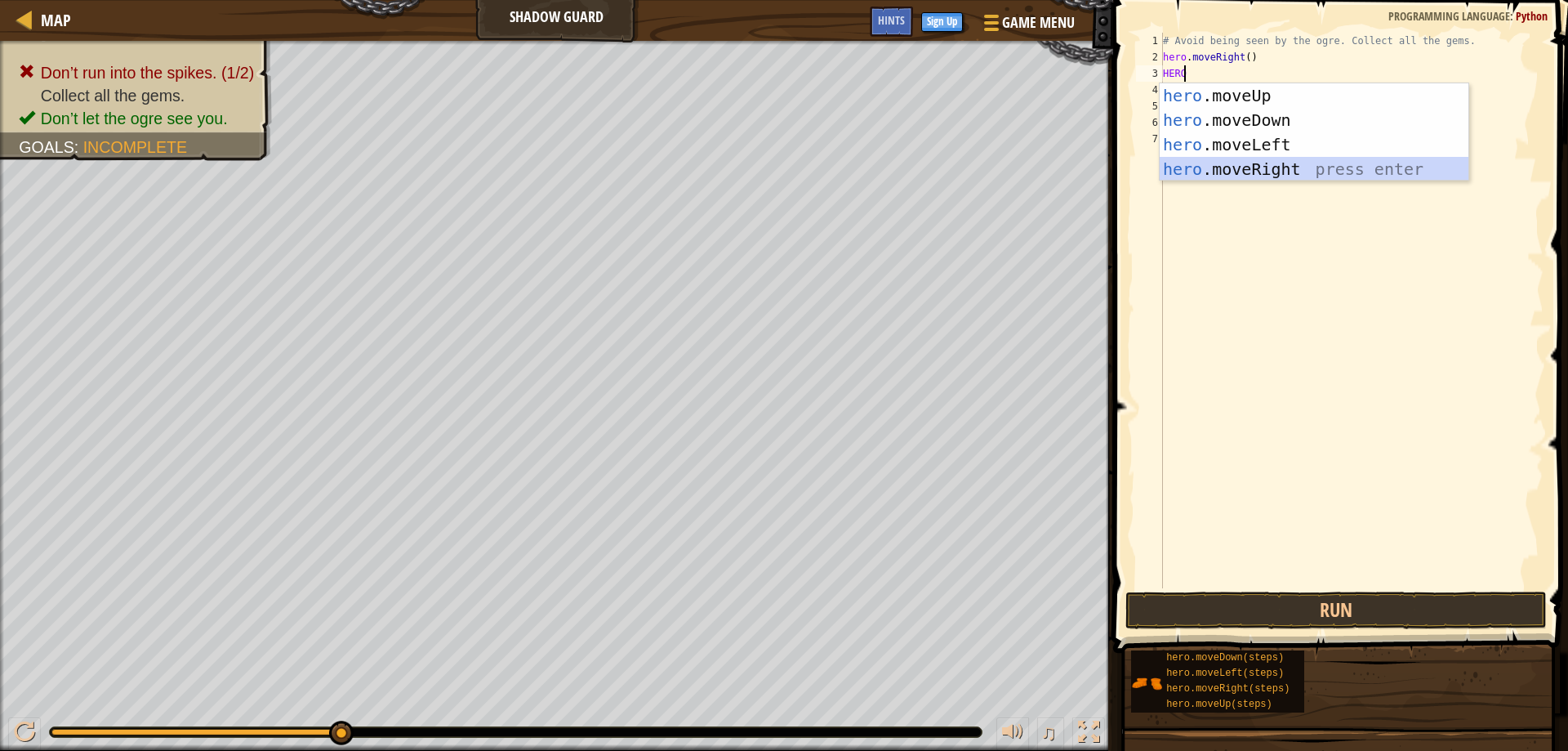
click at [1245, 172] on div "hero .moveUp press enter hero .moveDown press enter hero .moveLeft press enter …" at bounding box center [1314, 157] width 308 height 147
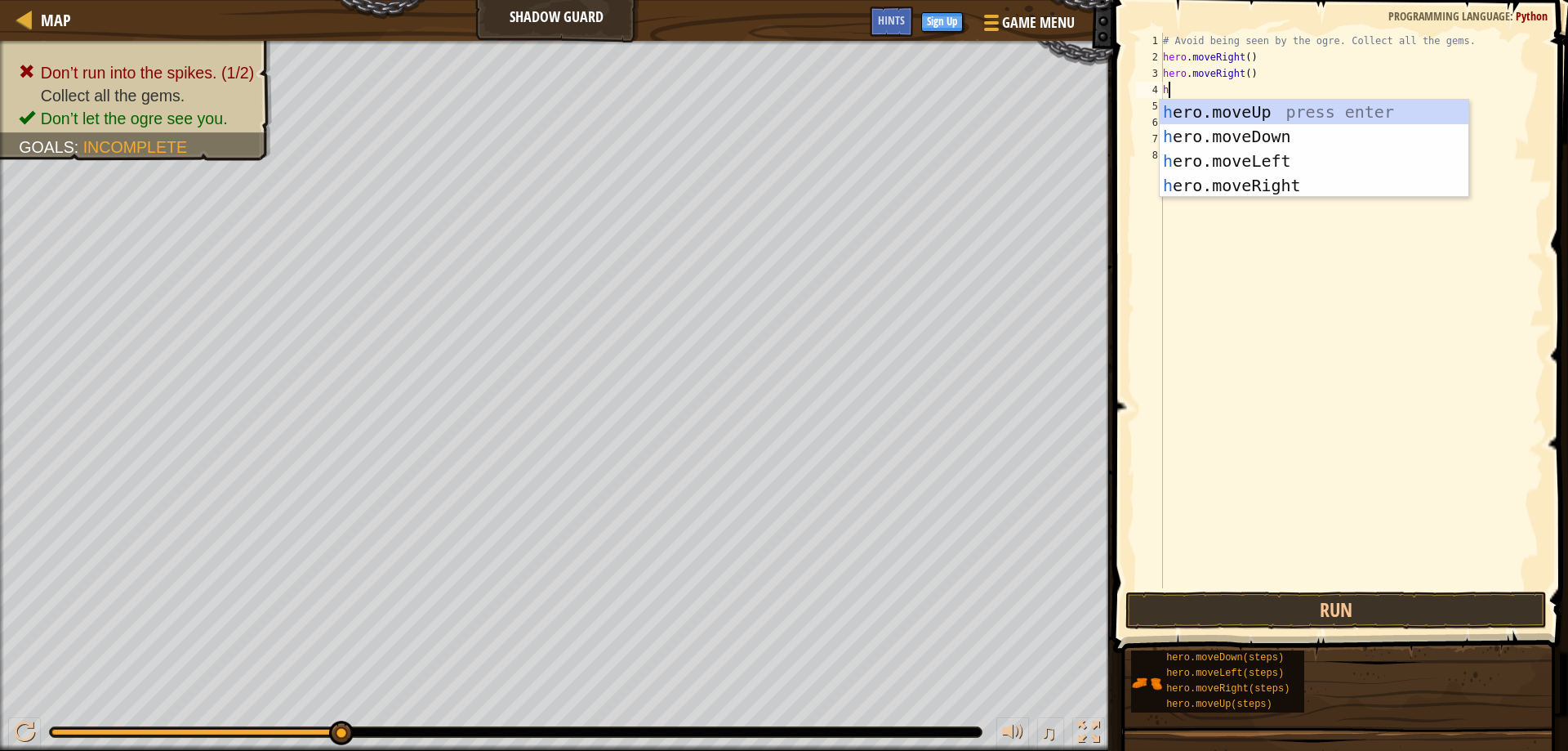
type textarea "he"
click at [1265, 187] on div "he ro.moveUp press enter he ro.moveDown press enter he ro.moveLeft press enter …" at bounding box center [1314, 173] width 308 height 147
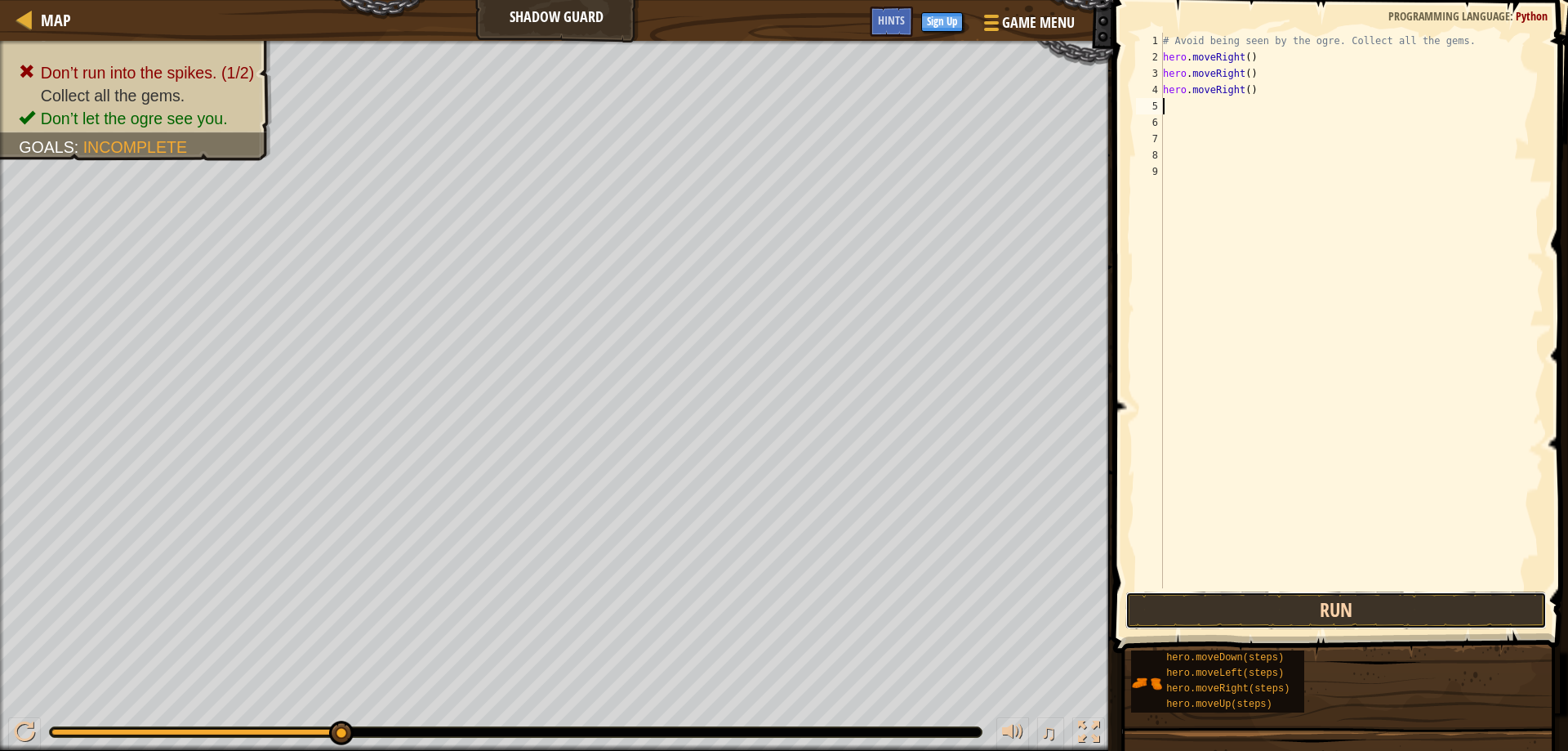
click at [1177, 613] on button "Run" at bounding box center [1336, 609] width 422 height 37
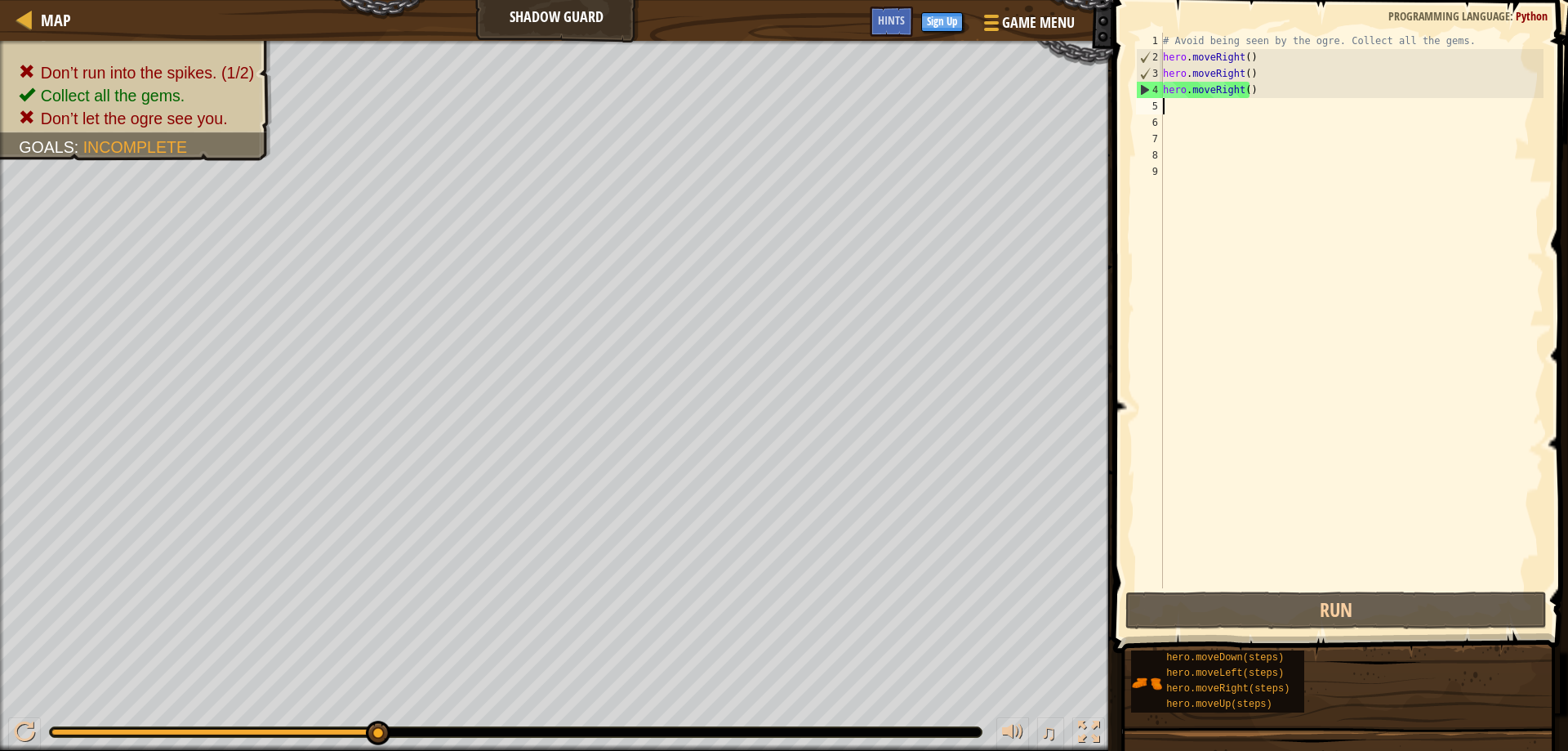
click at [1249, 78] on div "# Avoid being seen by the ogre. Collect all the gems. hero . moveRight ( ) hero…" at bounding box center [1351, 326] width 383 height 588
type textarea "hero.moveRight()"
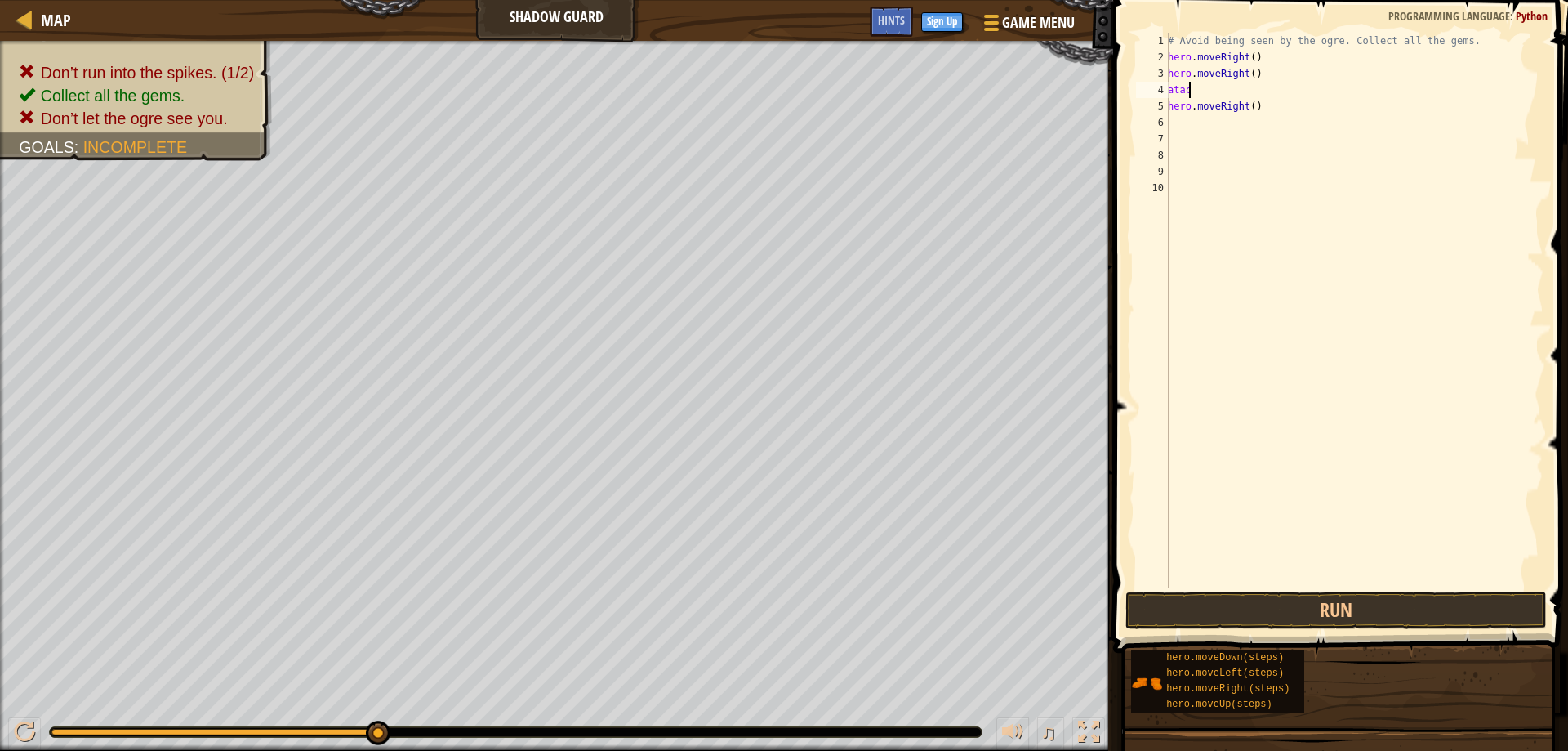
scroll to position [8, 2]
type textarea "atack"
click at [1182, 612] on button "Run" at bounding box center [1336, 609] width 422 height 37
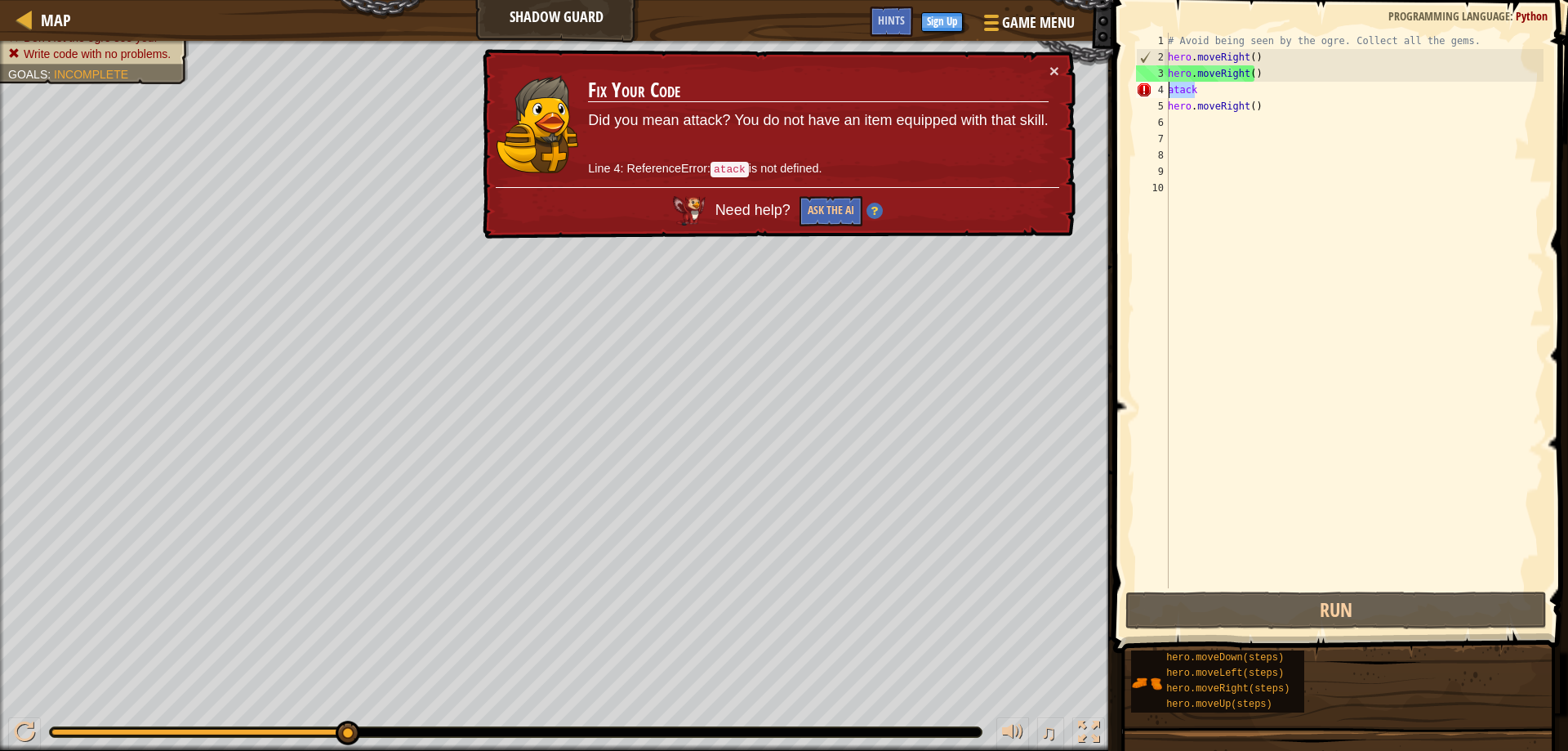
drag, startPoint x: 1216, startPoint y: 89, endPoint x: 1193, endPoint y: 72, distance: 28.6
click at [1154, 89] on div "atack 1 2 3 4 5 6 7 8 9 10 # Avoid being seen by the ogre. Collect all the gems…" at bounding box center [1338, 310] width 411 height 556
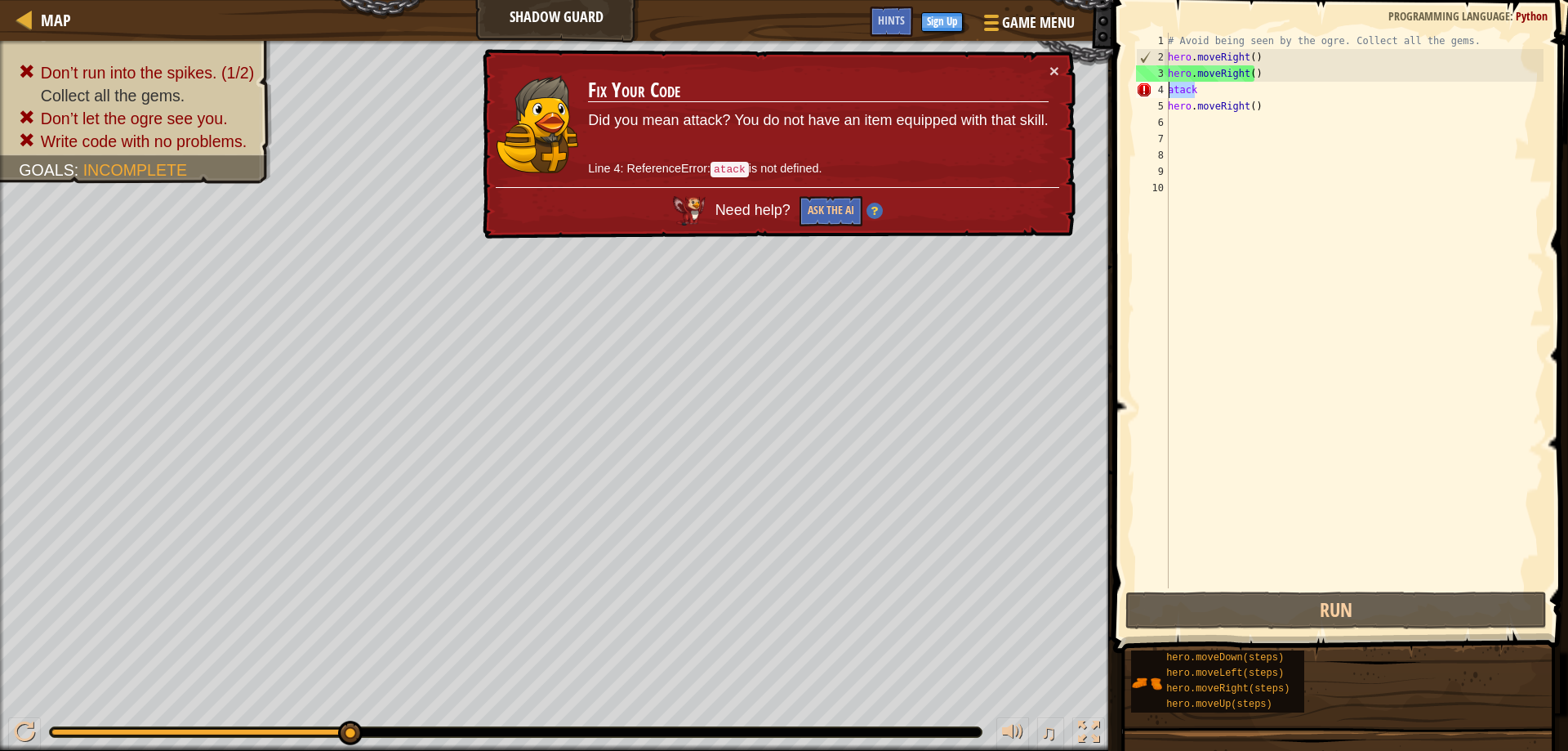
scroll to position [8, 0]
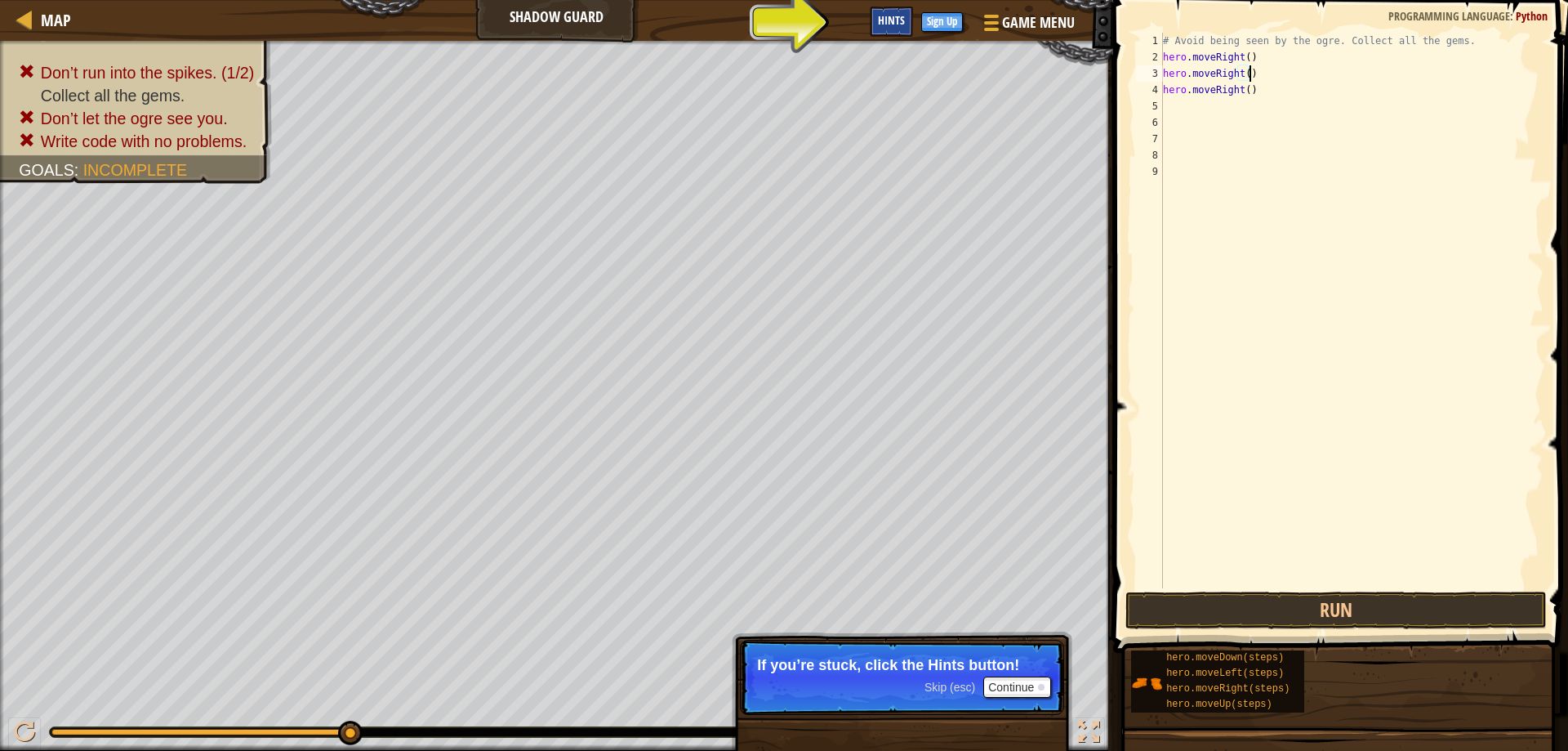
click at [879, 20] on span "Hints" at bounding box center [891, 20] width 27 height 15
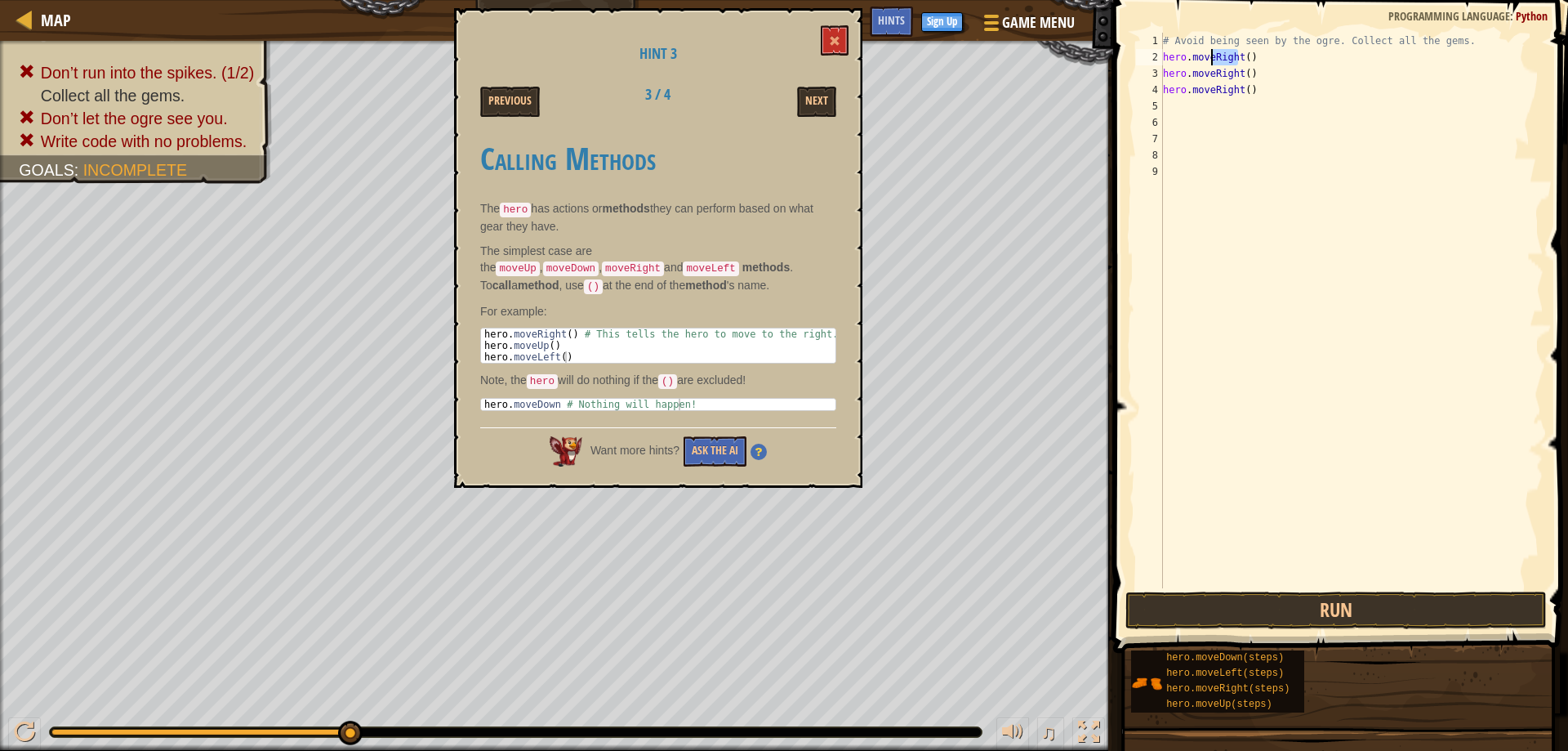
drag, startPoint x: 1239, startPoint y: 57, endPoint x: 1212, endPoint y: 62, distance: 27.5
click at [1212, 62] on div "# Avoid being seen by the ogre. Collect all the gems. hero . moveRight ( ) hero…" at bounding box center [1351, 326] width 383 height 588
click at [1234, 74] on div "hero.moveUp press enter" at bounding box center [1314, 103] width 308 height 73
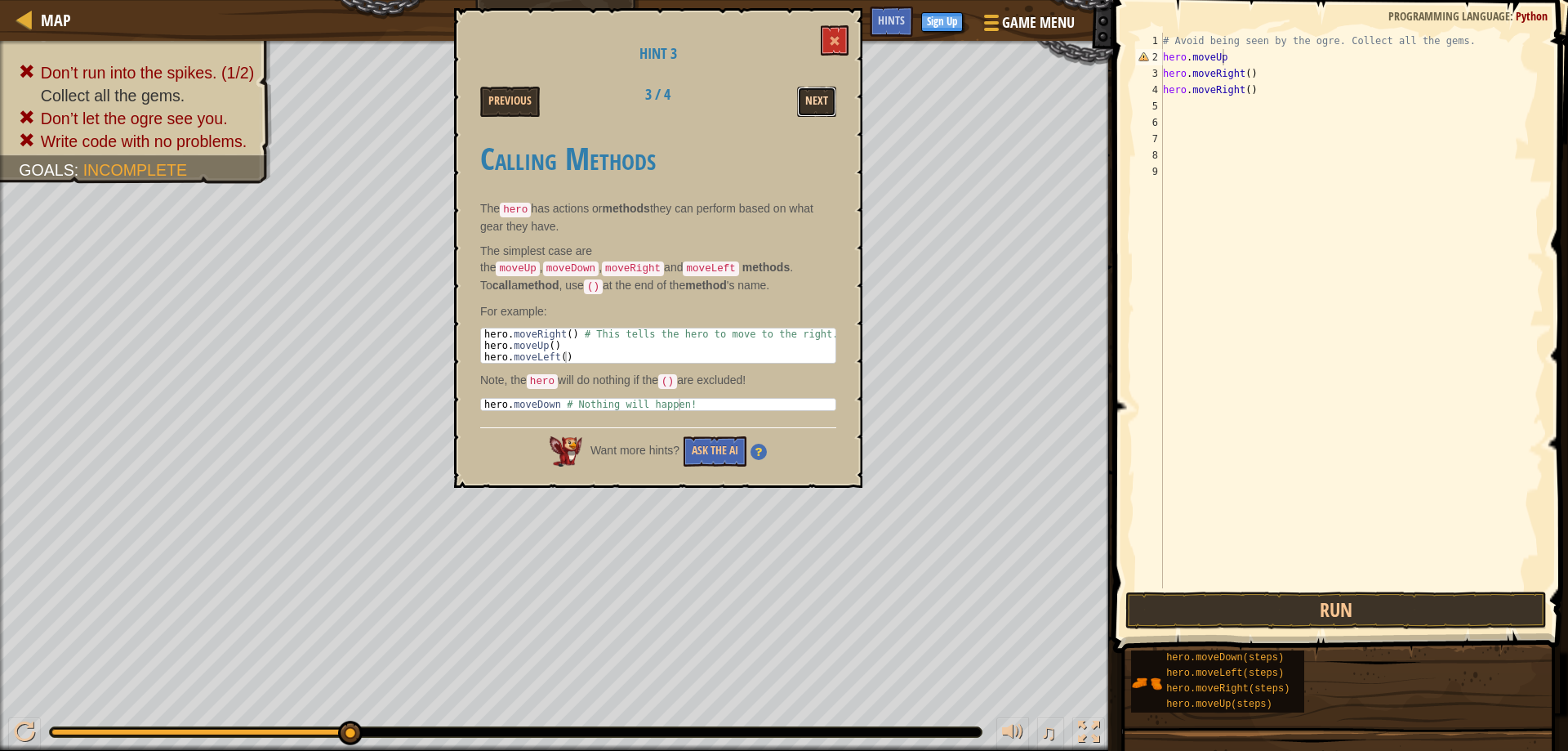
click at [830, 99] on button "Next" at bounding box center [816, 102] width 39 height 30
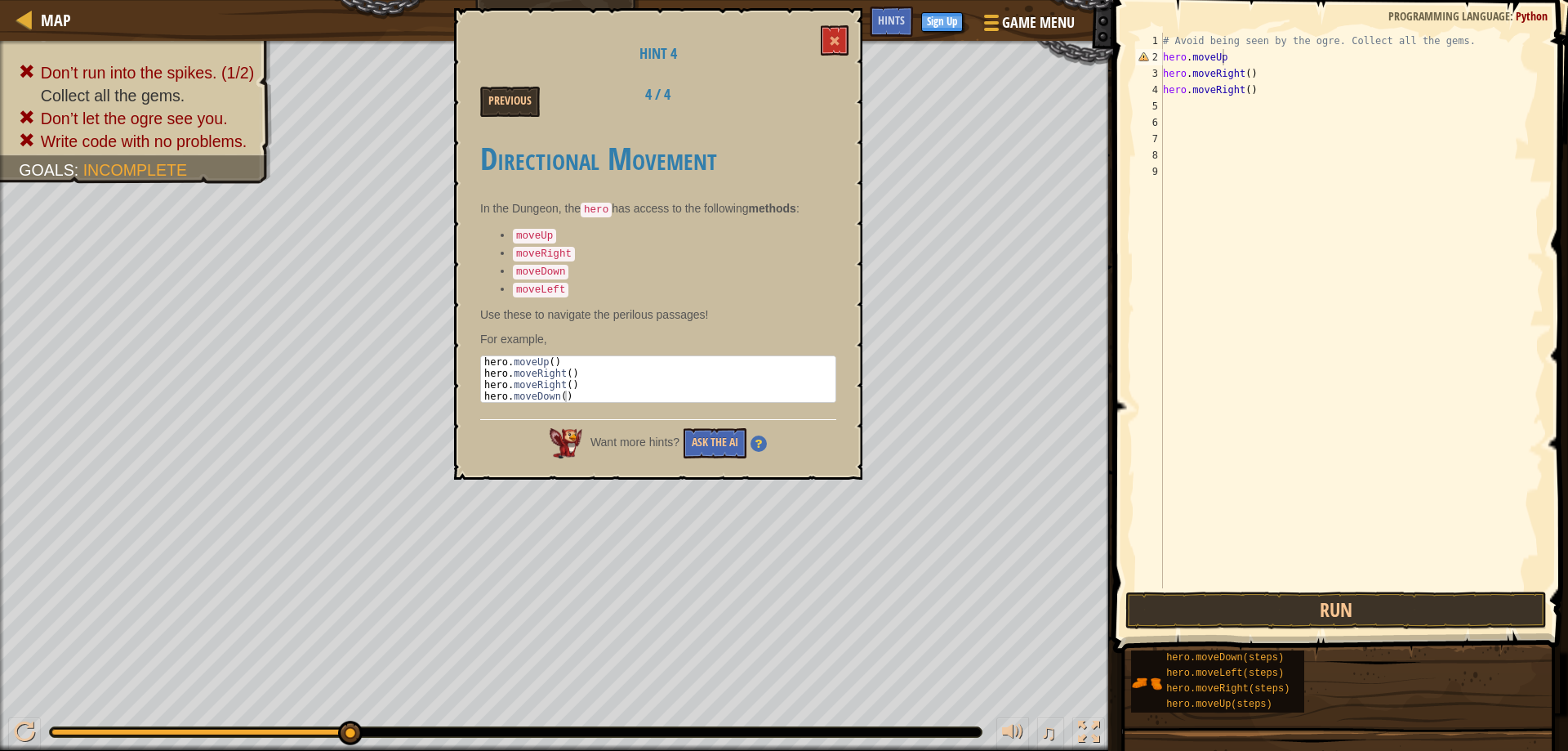
click at [1229, 60] on div "# Avoid being seen by the ogre. Collect all the gems. hero . moveUp hero . move…" at bounding box center [1351, 326] width 383 height 588
click at [1268, 95] on div "# Avoid being seen by the ogre. Collect all the gems. hero . moveUp ( ) hero . …" at bounding box center [1351, 326] width 383 height 588
type textarea "hero.moveRight()"
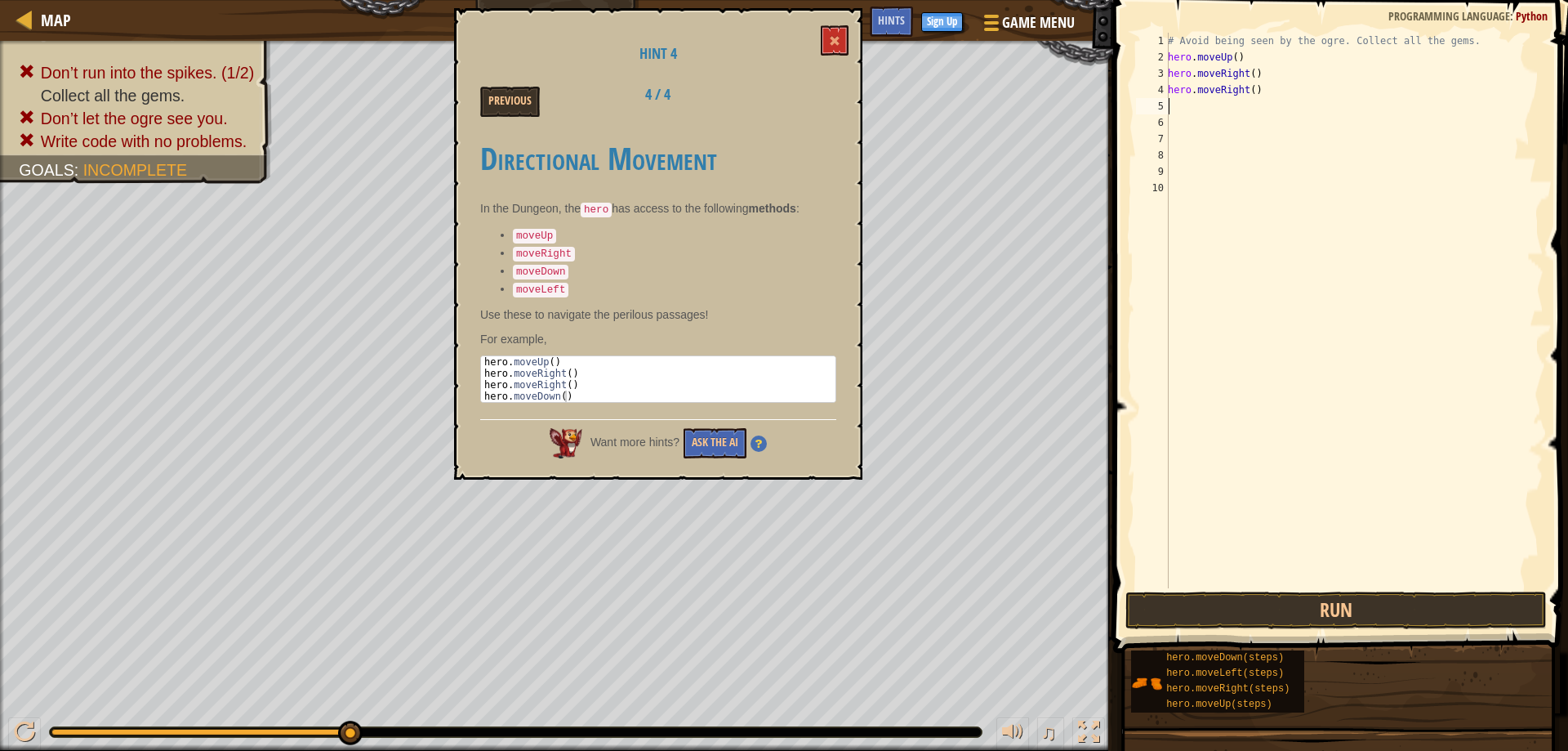
type textarea "h"
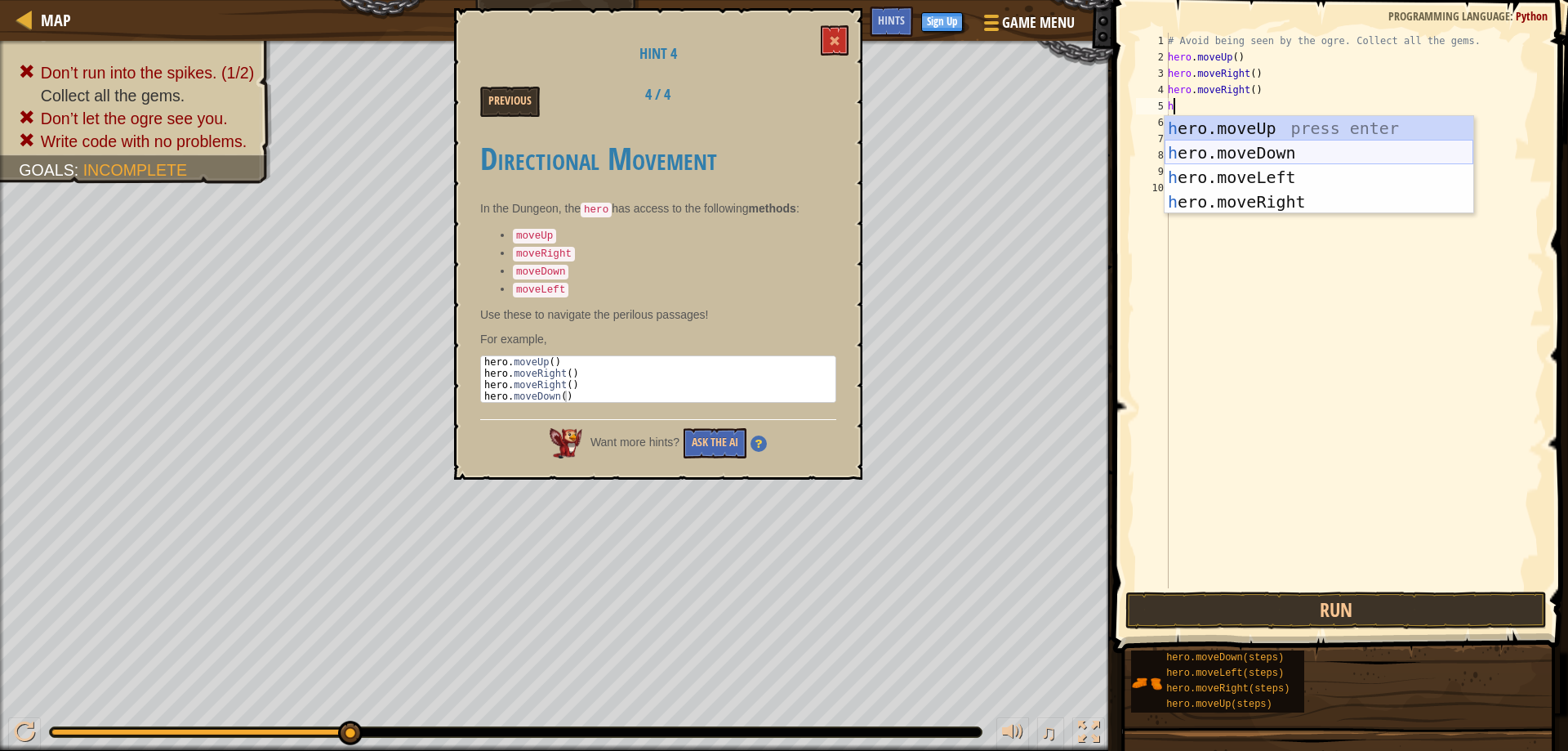
click at [1252, 149] on div "h ero.moveUp press enter h ero.moveDown press enter h ero.moveLeft press enter …" at bounding box center [1319, 189] width 308 height 147
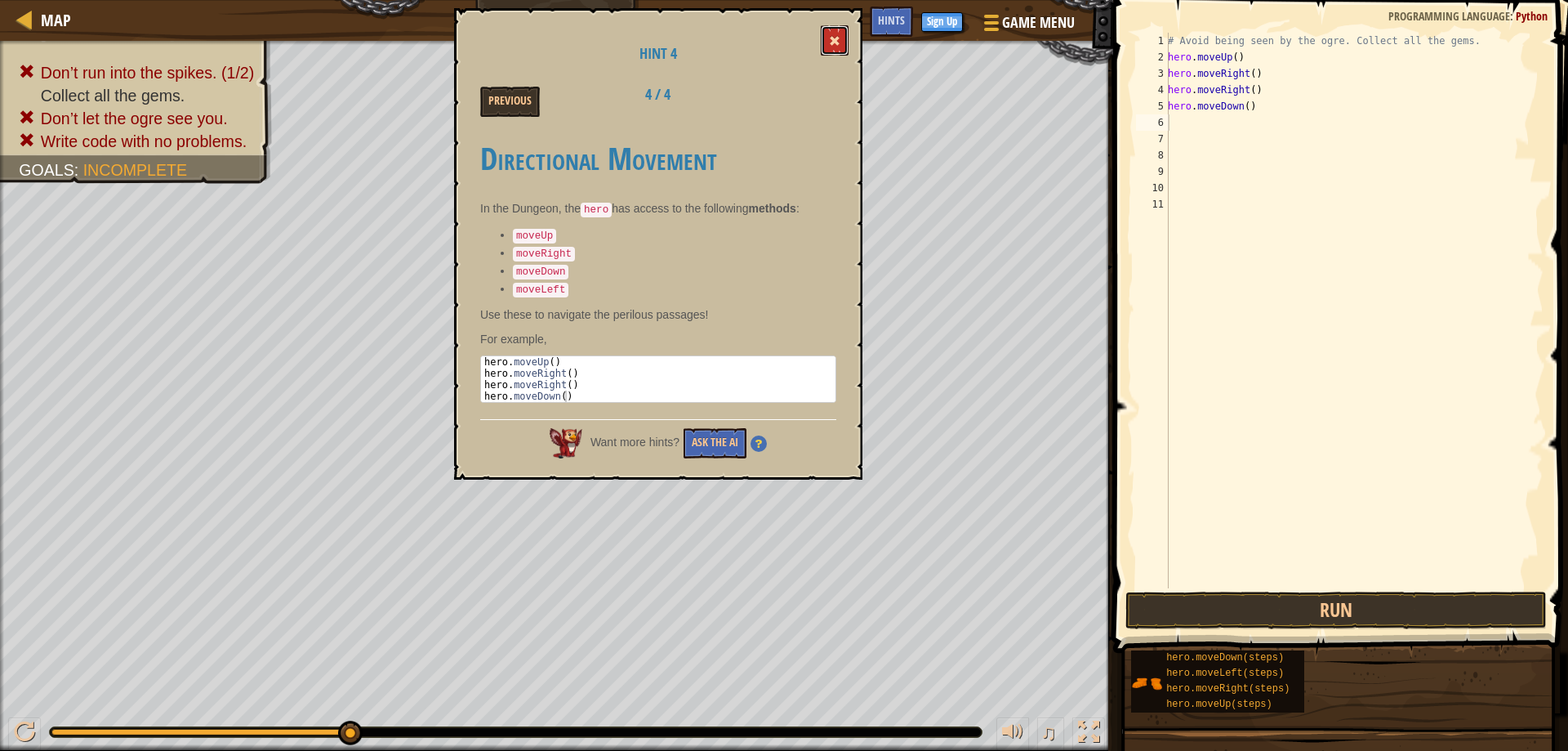
click at [835, 45] on span at bounding box center [834, 41] width 11 height 11
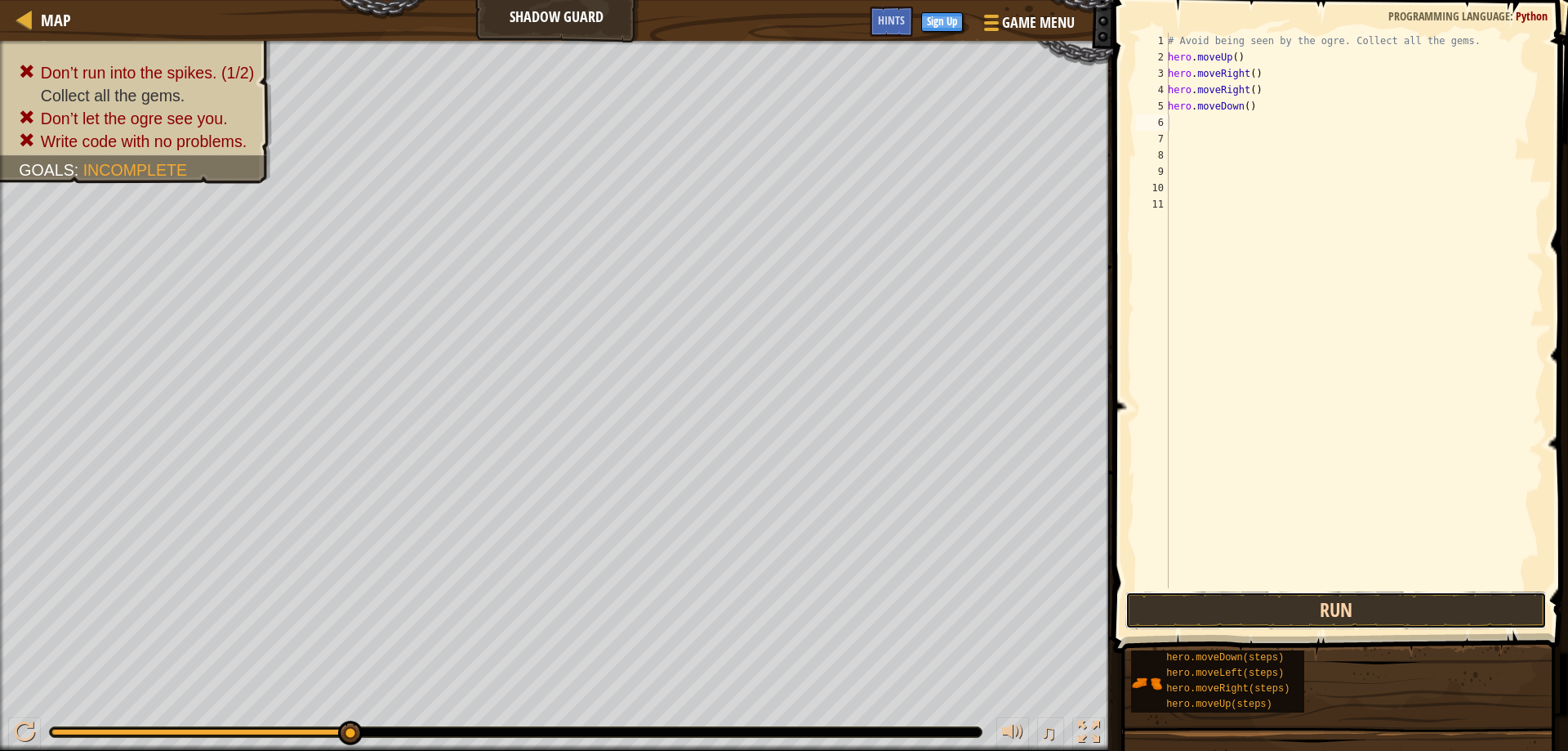
click at [1184, 603] on button "Run" at bounding box center [1336, 609] width 422 height 37
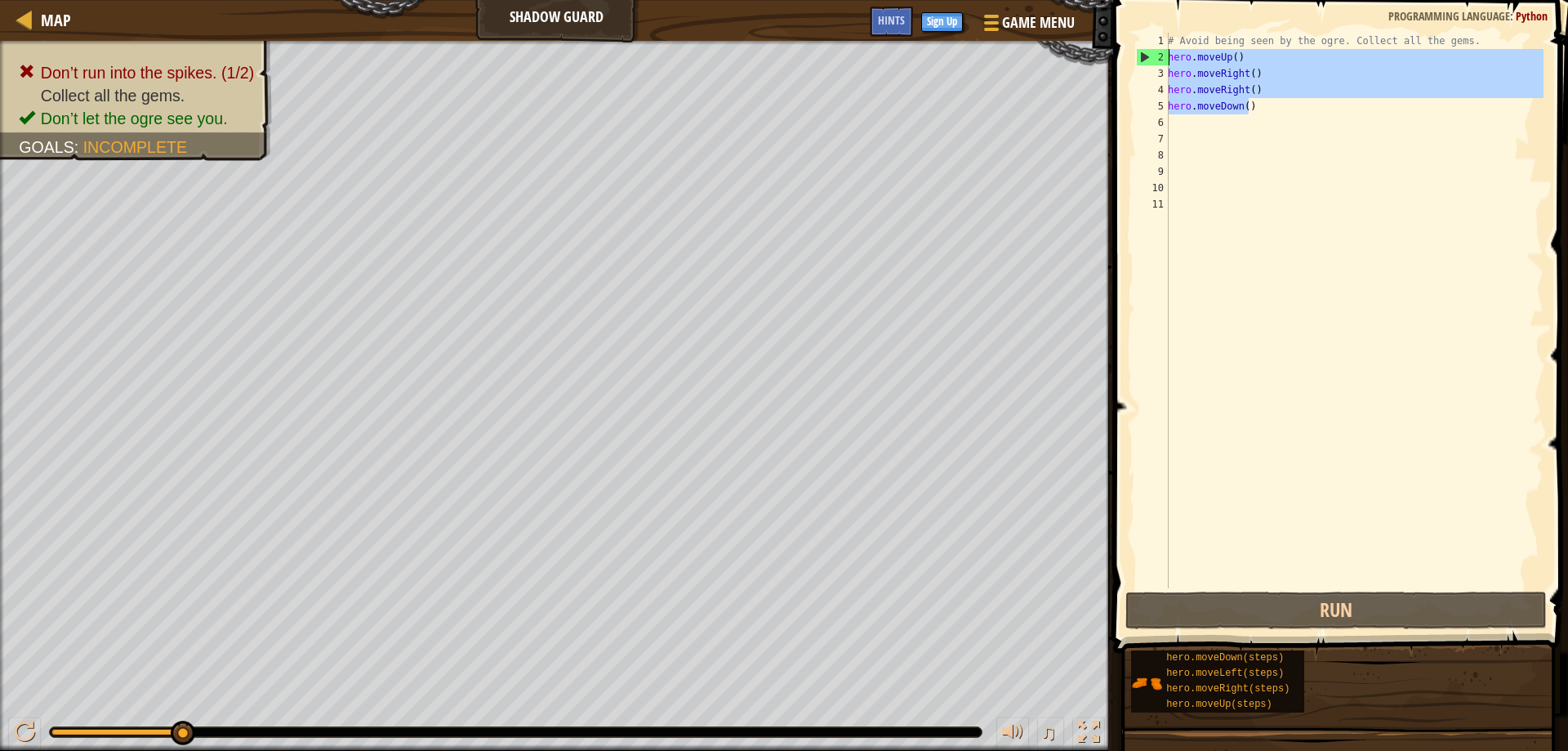
drag, startPoint x: 1282, startPoint y: 113, endPoint x: 1118, endPoint y: 47, distance: 176.8
click at [1118, 47] on div "1 2 3 4 5 6 7 8 9 10 11 # Avoid being seen by the ogre. Collect all the gems. h…" at bounding box center [1337, 359] width 460 height 701
type textarea "# Avoid being seen by the ogre. Collect all the gems. hero.moveUp()"
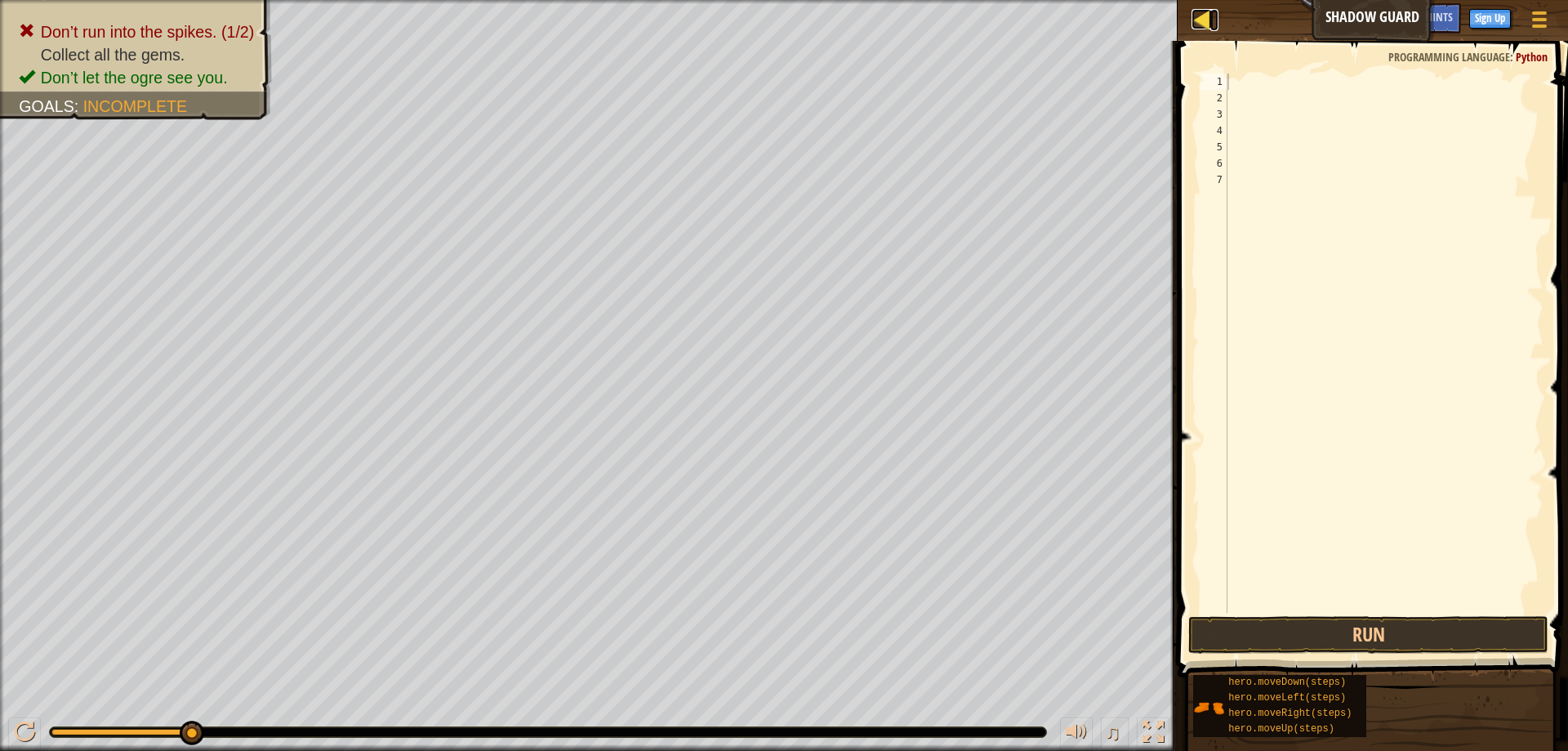
click at [1208, 18] on div at bounding box center [1201, 18] width 20 height 20
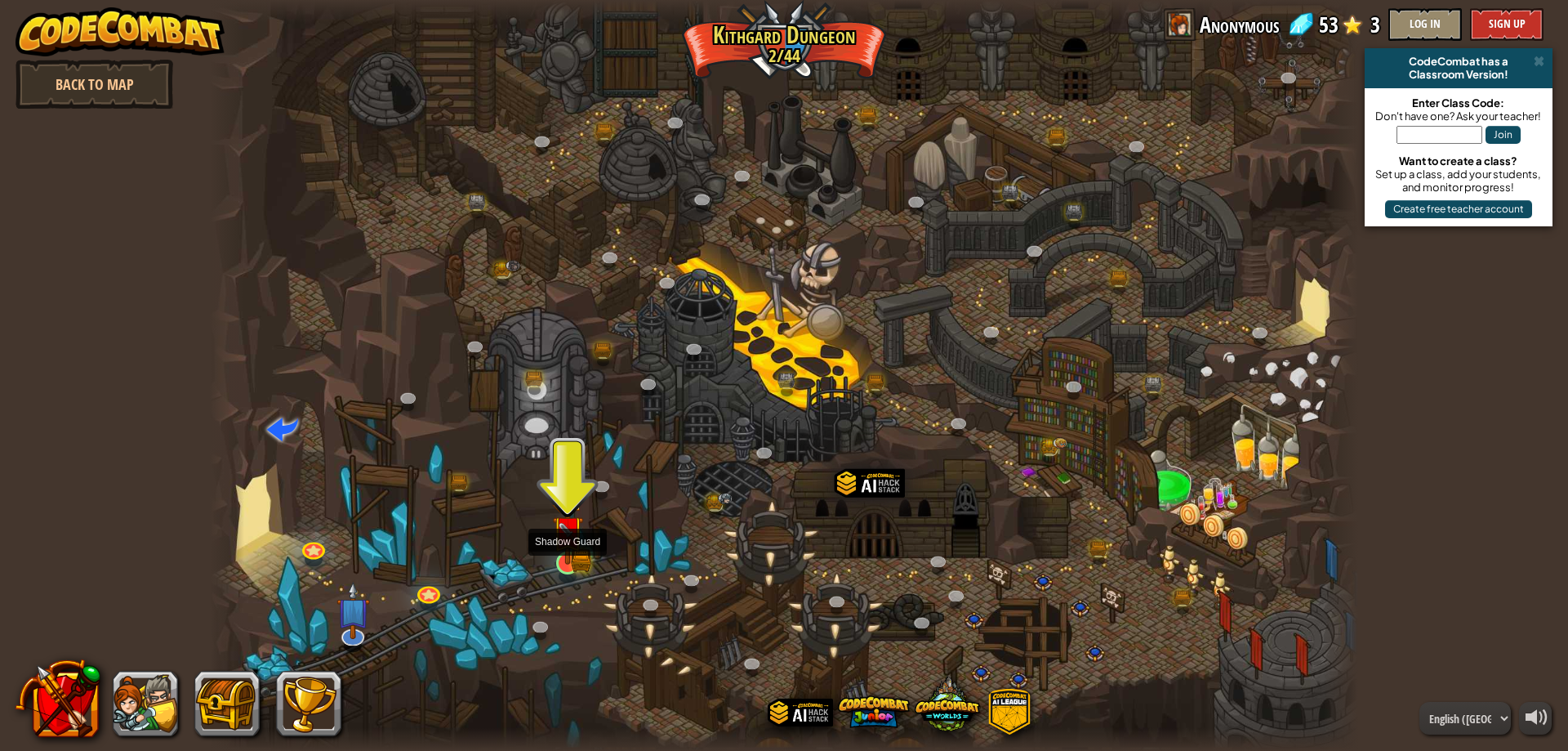
click at [562, 559] on img at bounding box center [567, 531] width 31 height 68
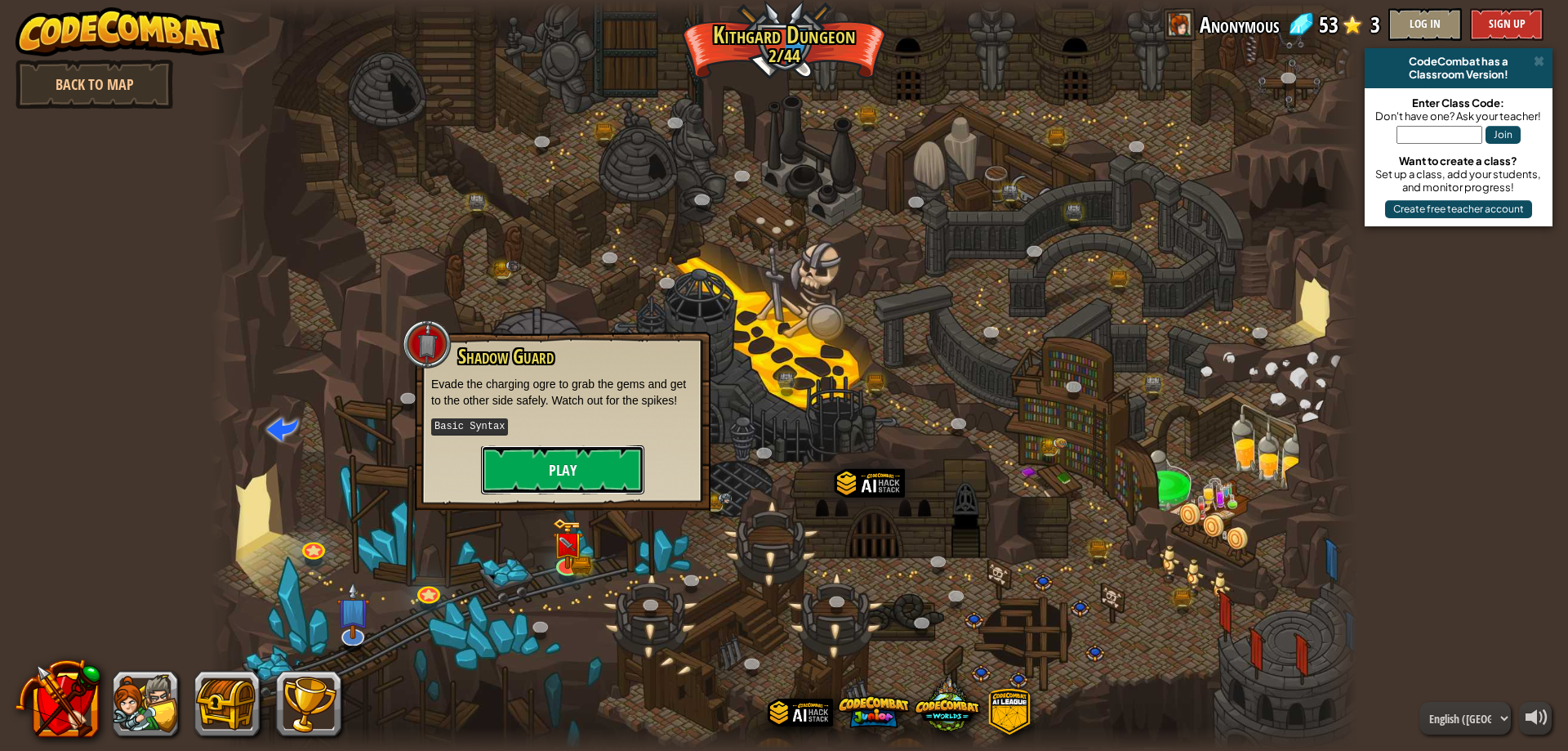
click at [561, 463] on button "Play" at bounding box center [562, 469] width 164 height 49
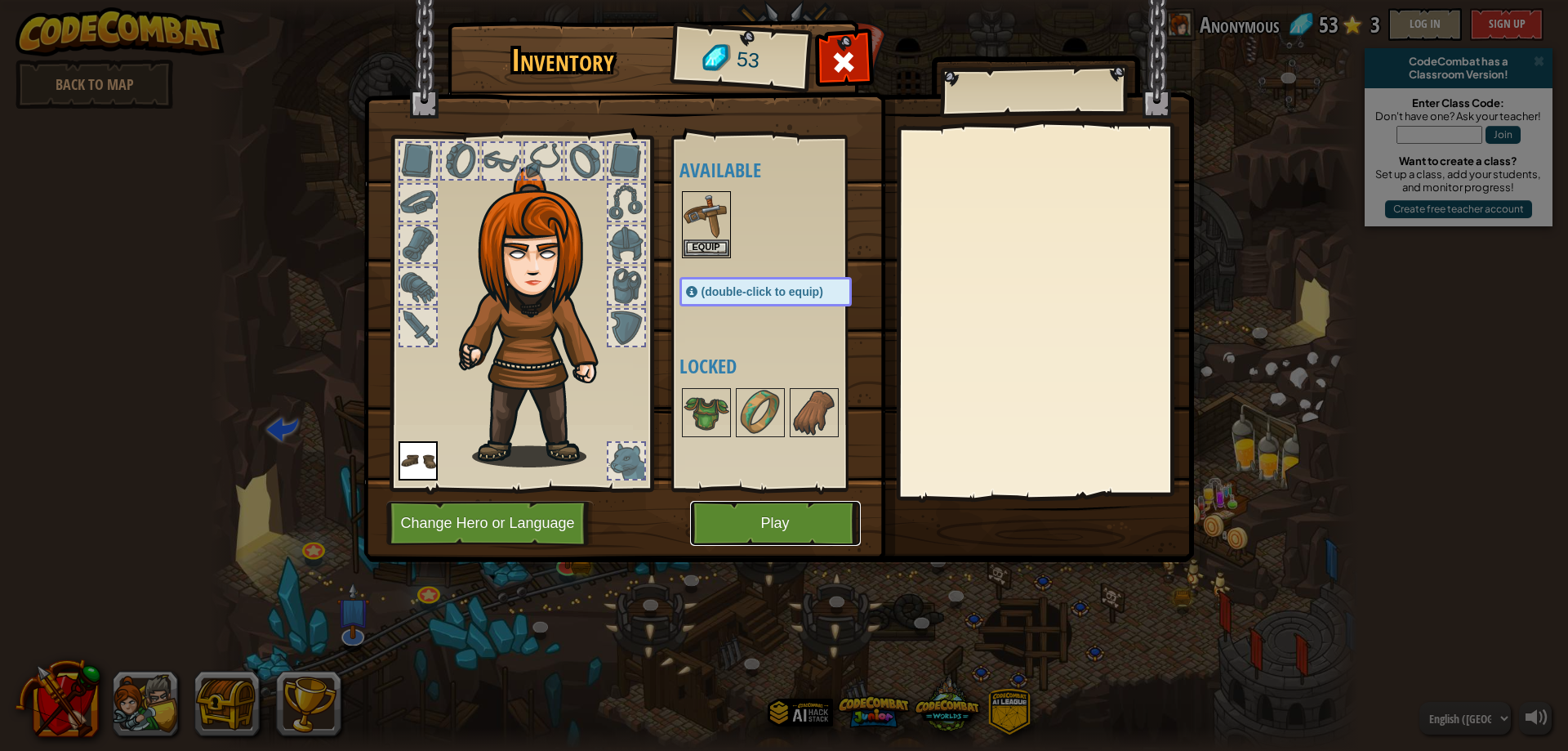
click at [715, 526] on button "Play" at bounding box center [774, 523] width 170 height 45
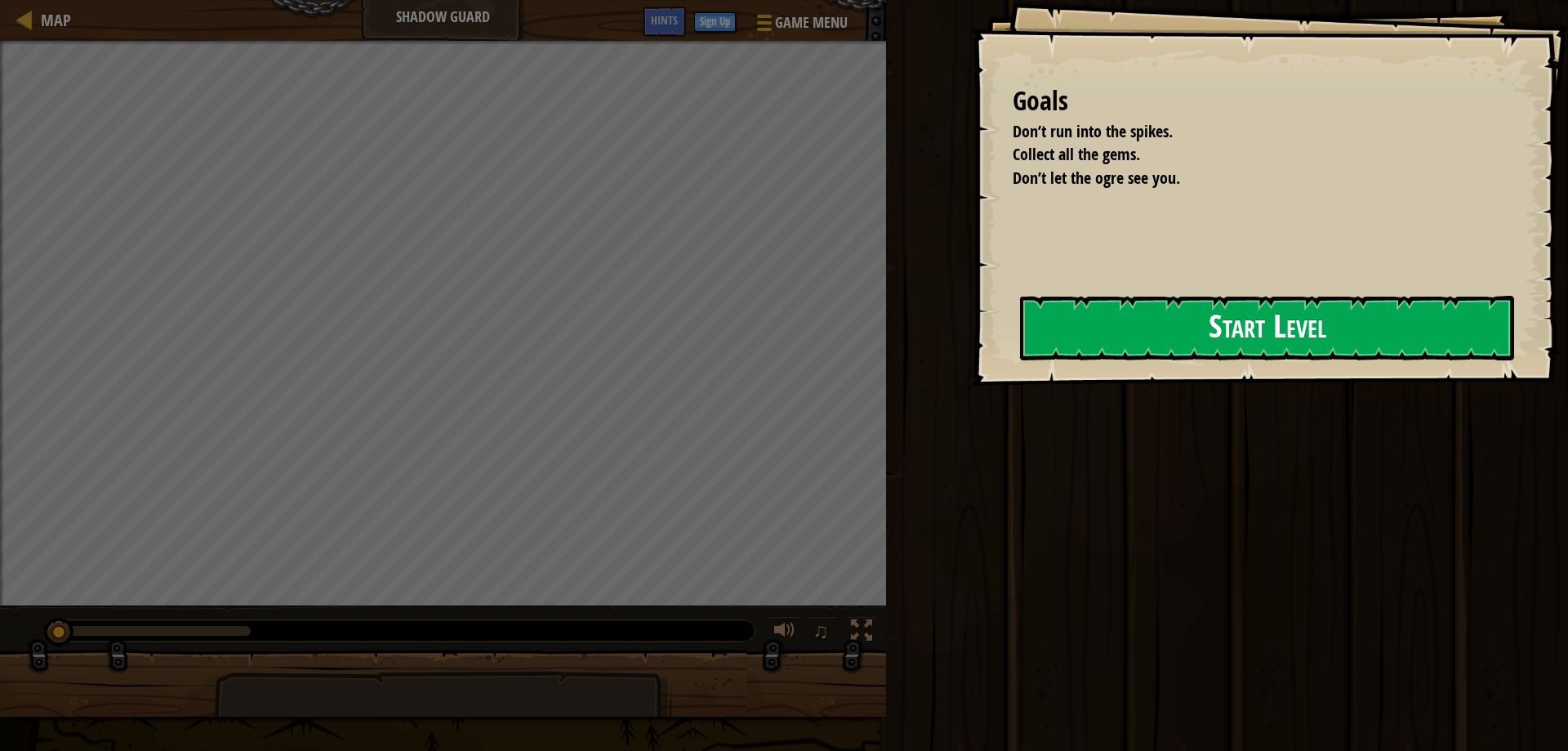
click at [1113, 332] on button "Start Level" at bounding box center [1266, 328] width 494 height 65
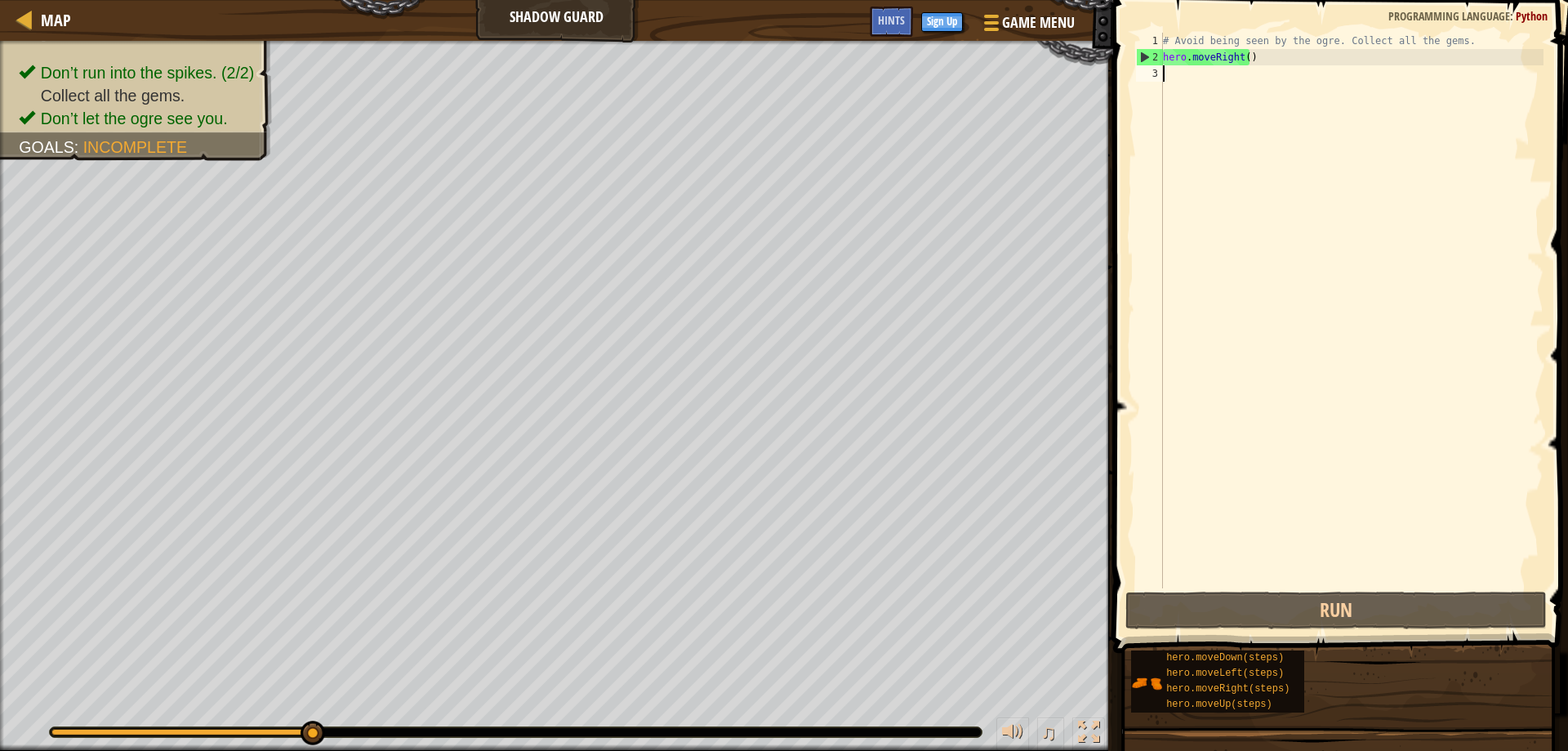
click at [566, 39] on div "Map Shadow Guard Game Menu Done Sign Up Hints" at bounding box center [557, 20] width 1113 height 41
click at [593, 13] on div "Map Shadow Guard Game Menu Done Sign Up Hints" at bounding box center [557, 20] width 1113 height 41
click at [877, 11] on div "Hints" at bounding box center [891, 22] width 43 height 30
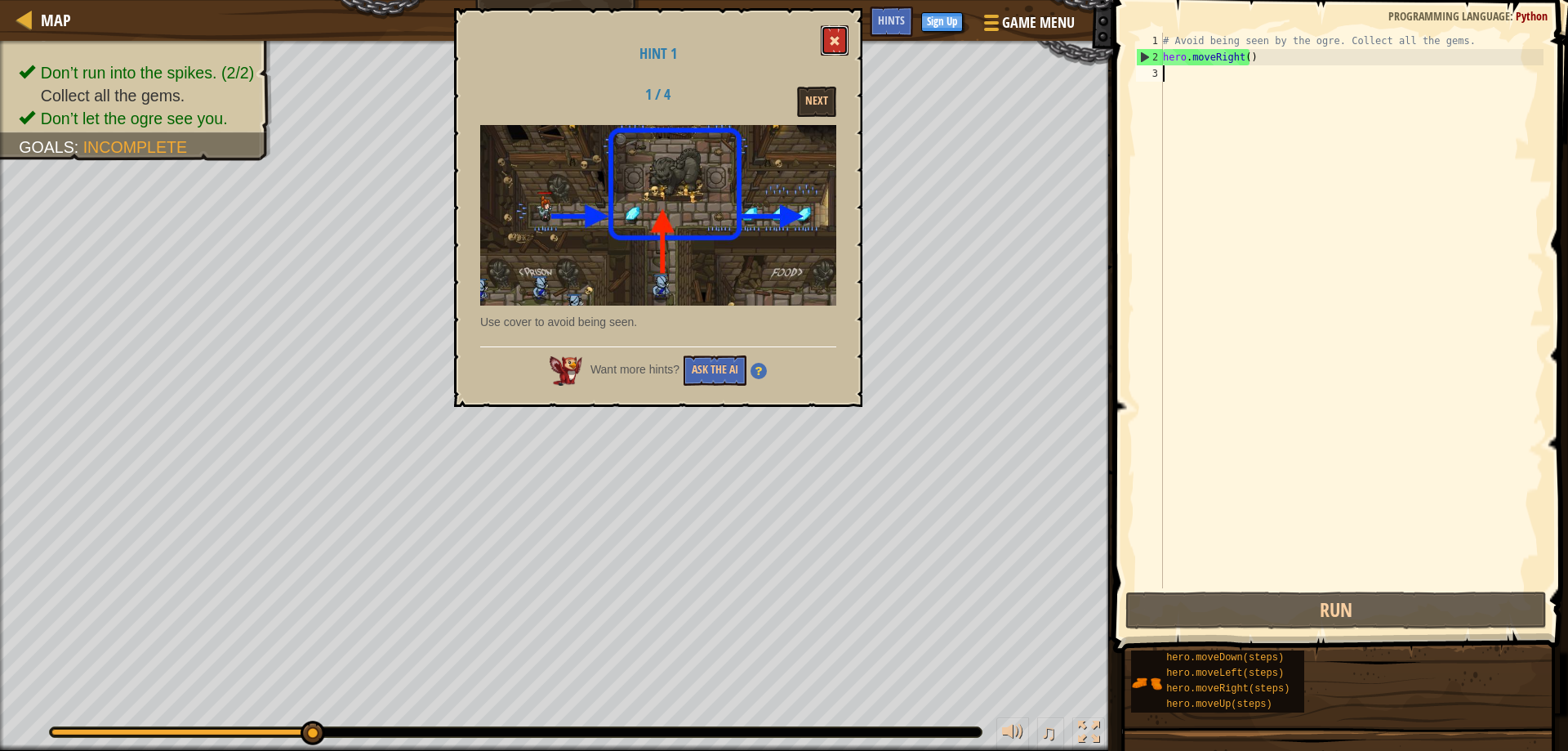
click at [839, 48] on button at bounding box center [833, 41] width 28 height 30
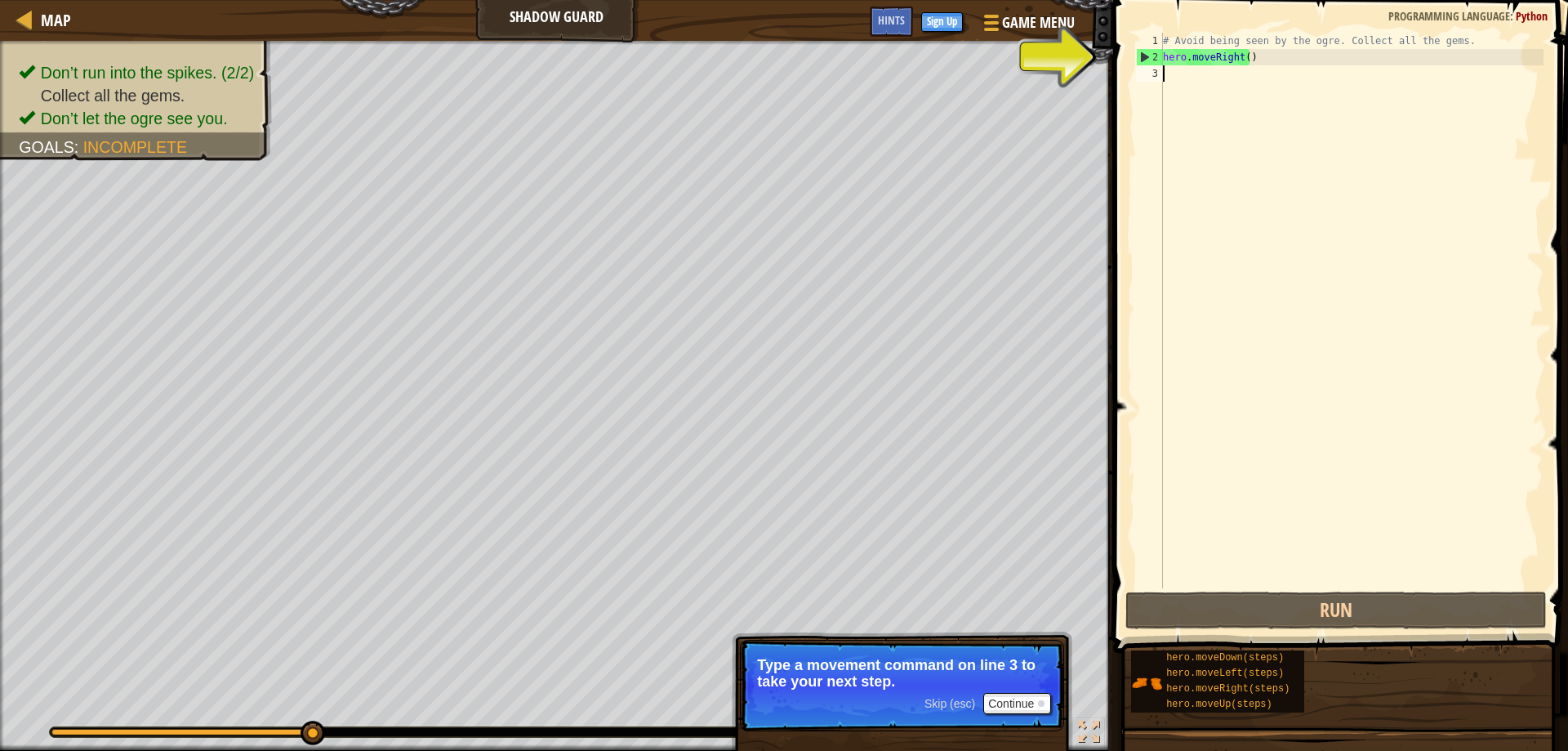
click at [1181, 67] on div "# Avoid being seen by the ogre. Collect all the gems. hero . moveRight ( )" at bounding box center [1351, 326] width 383 height 588
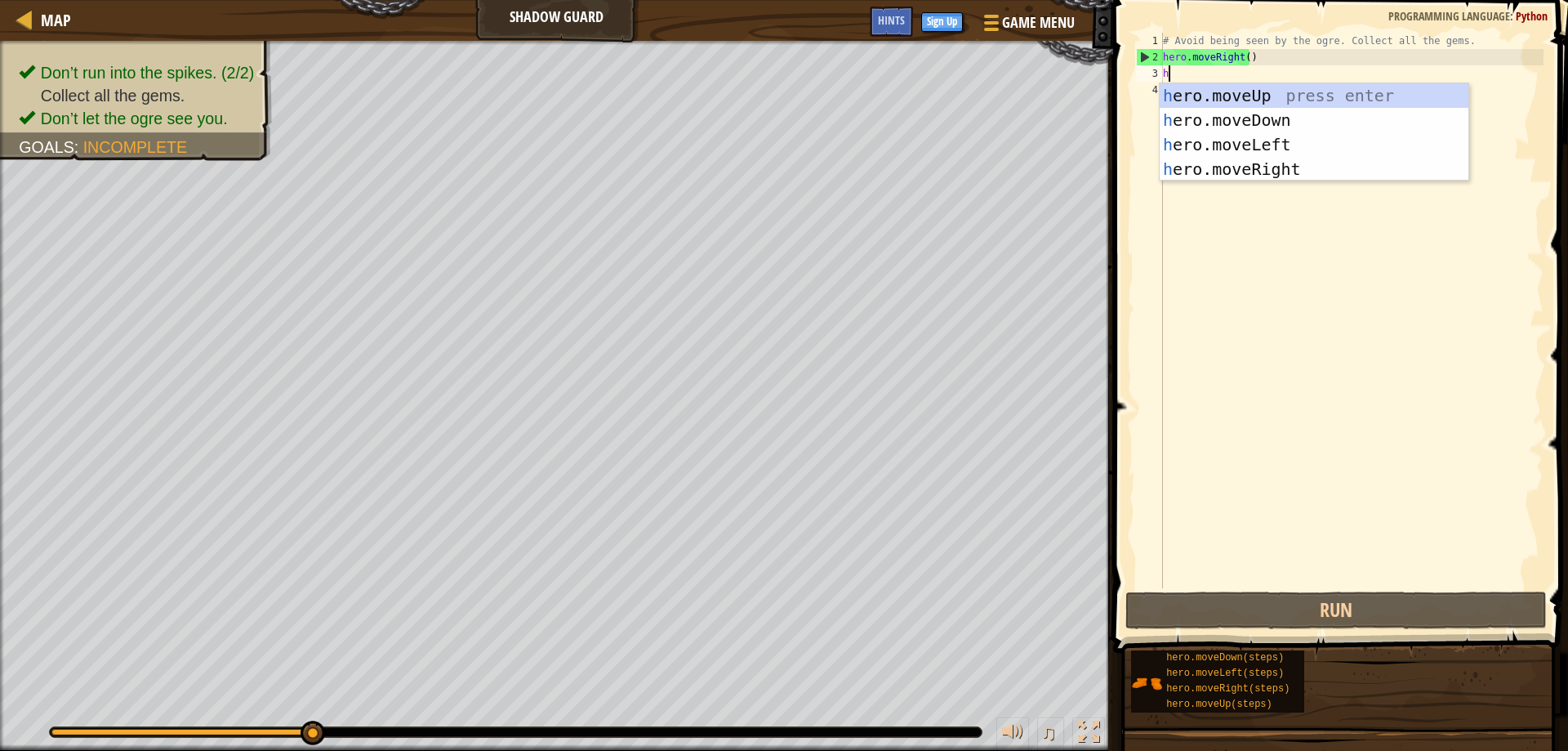
scroll to position [8, 0]
type textarea "he"
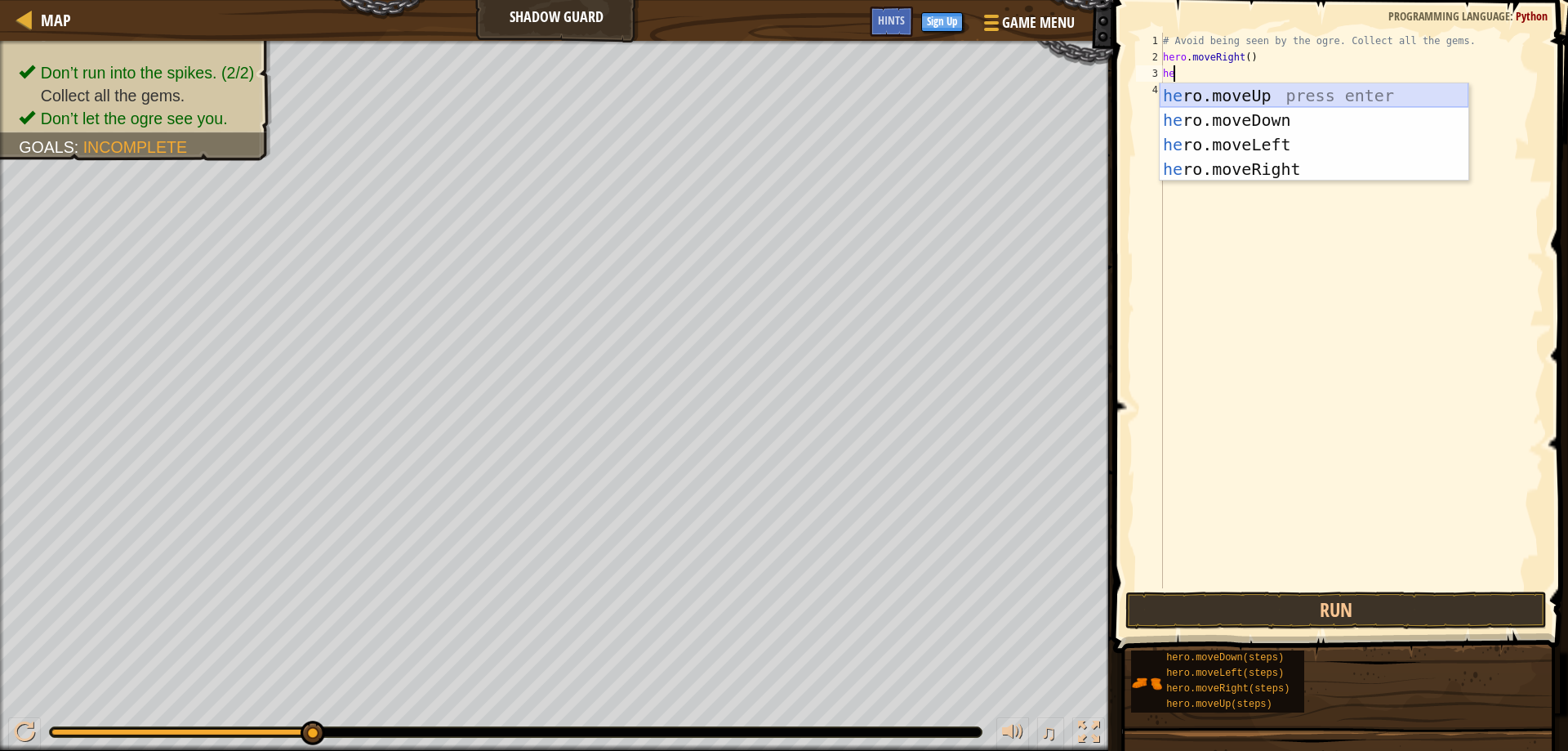
click at [1229, 98] on div "he ro.moveUp press enter he ro.moveDown press enter he ro.moveLeft press enter …" at bounding box center [1314, 157] width 308 height 147
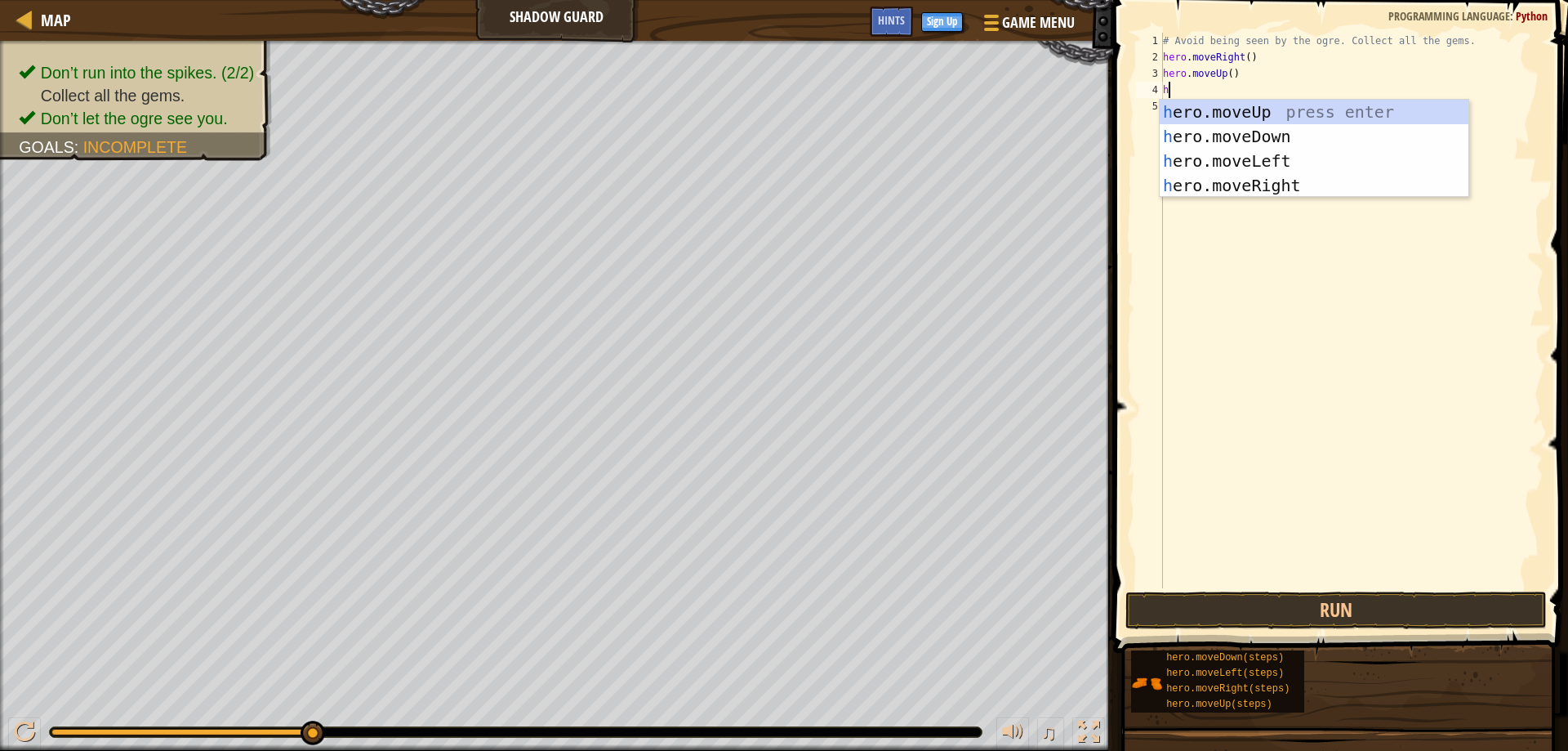
scroll to position [8, 1]
type textarea "hero"
click at [1248, 188] on div "hero .moveUp press enter hero .moveDown press enter hero .moveLeft press enter …" at bounding box center [1314, 173] width 308 height 147
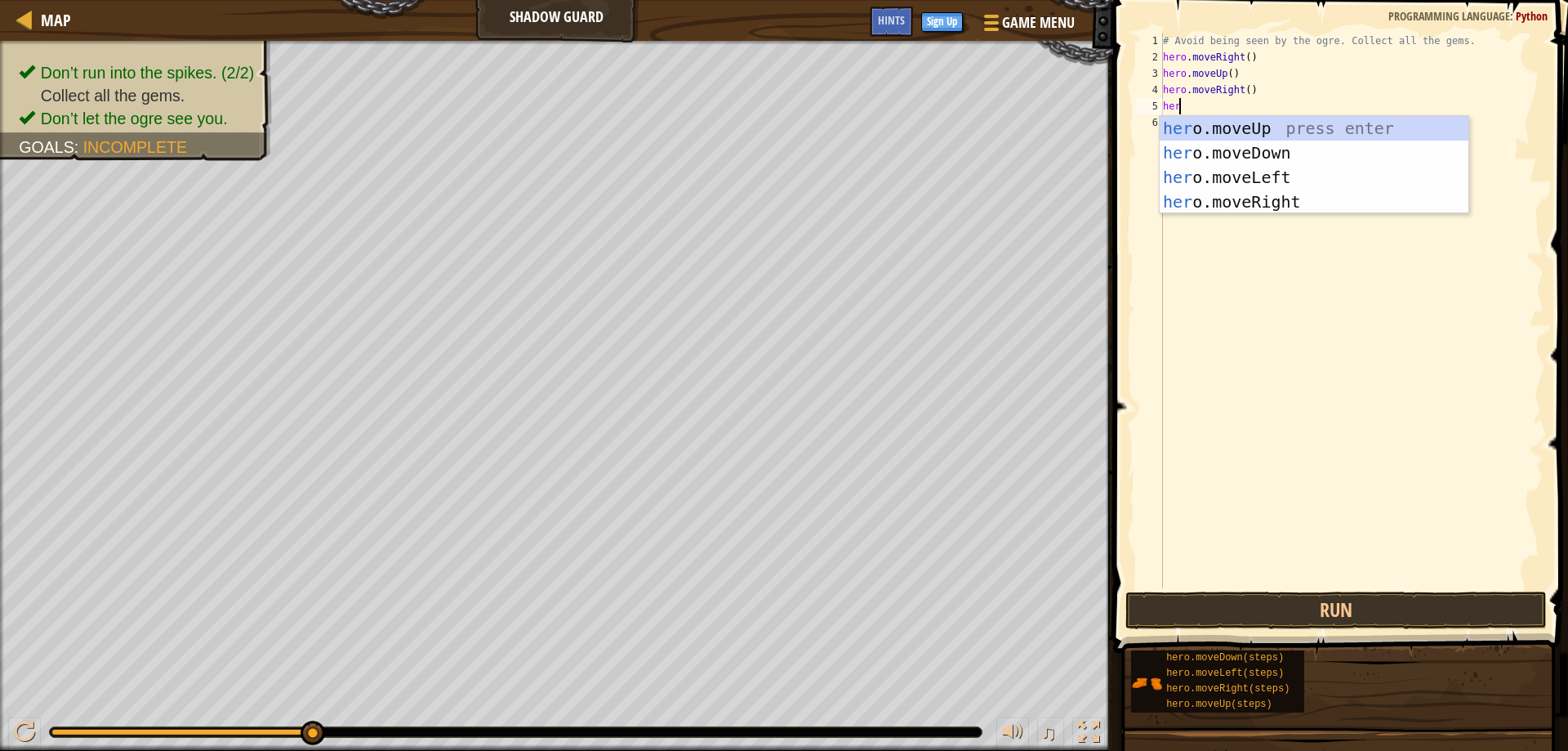
type textarea "hero"
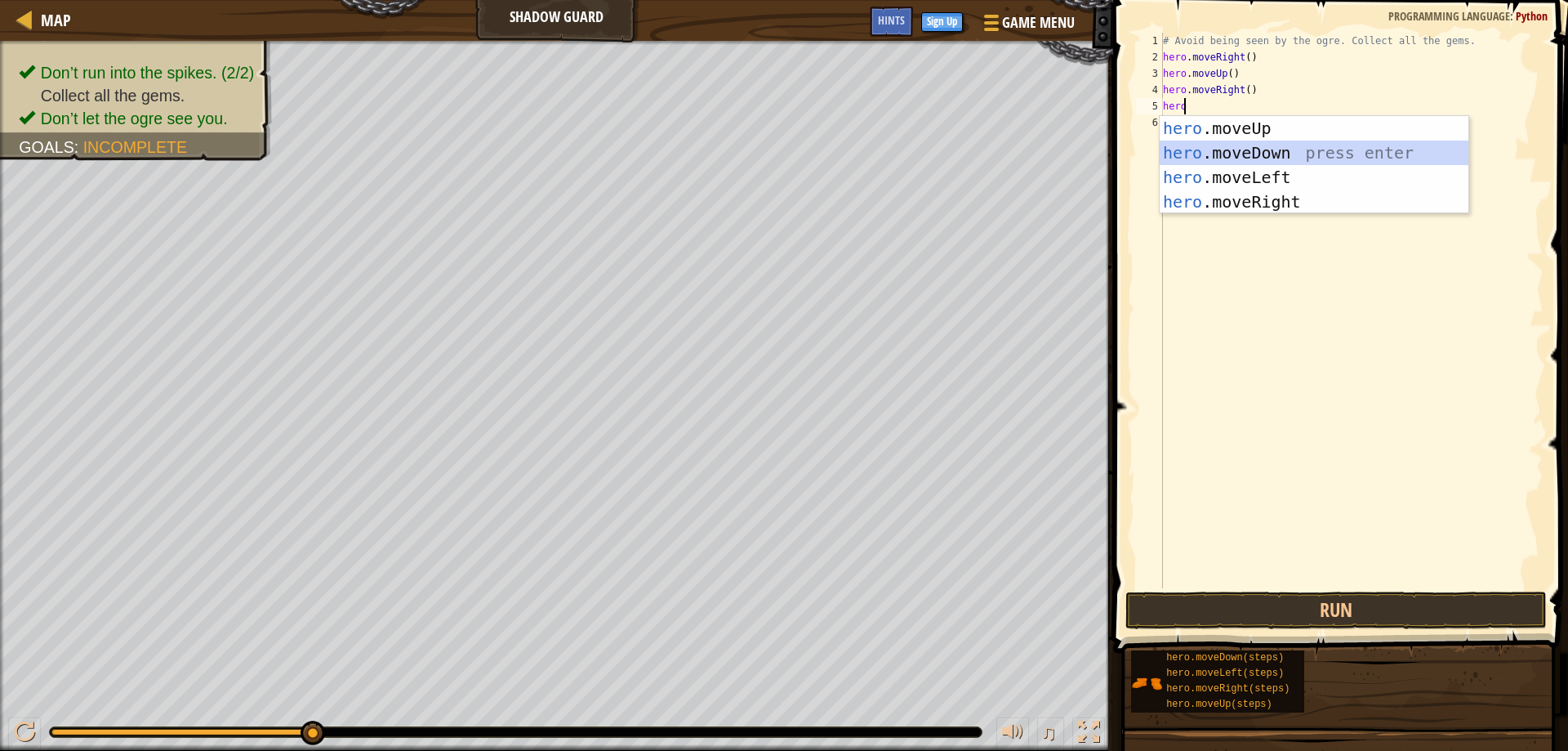
click at [1268, 149] on div "hero .moveUp press enter hero .moveDown press enter hero .moveLeft press enter …" at bounding box center [1314, 189] width 308 height 147
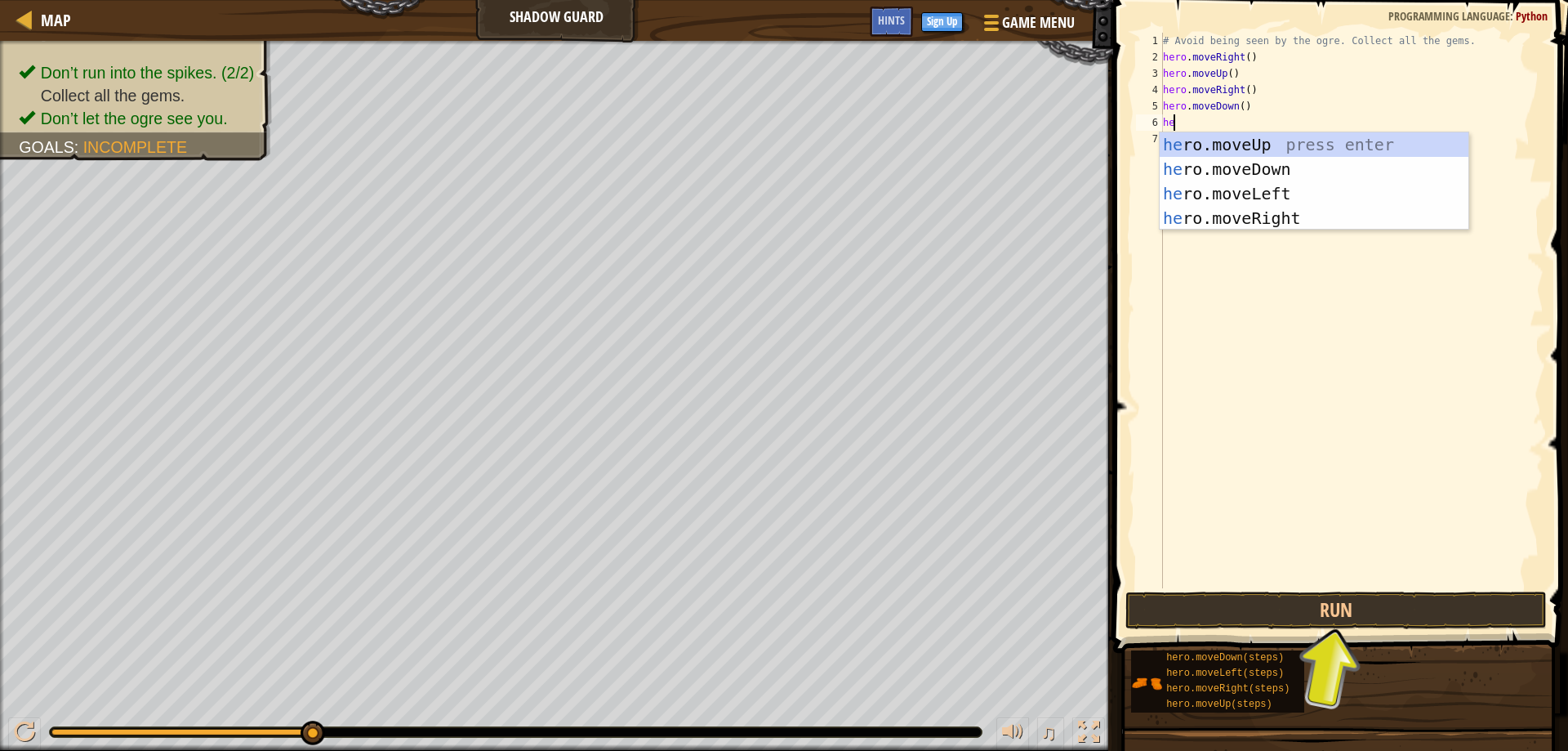
type textarea "her"
click at [1278, 215] on div "her o.moveUp press enter her o.moveDown press enter her o.moveLeft press enter …" at bounding box center [1314, 206] width 308 height 147
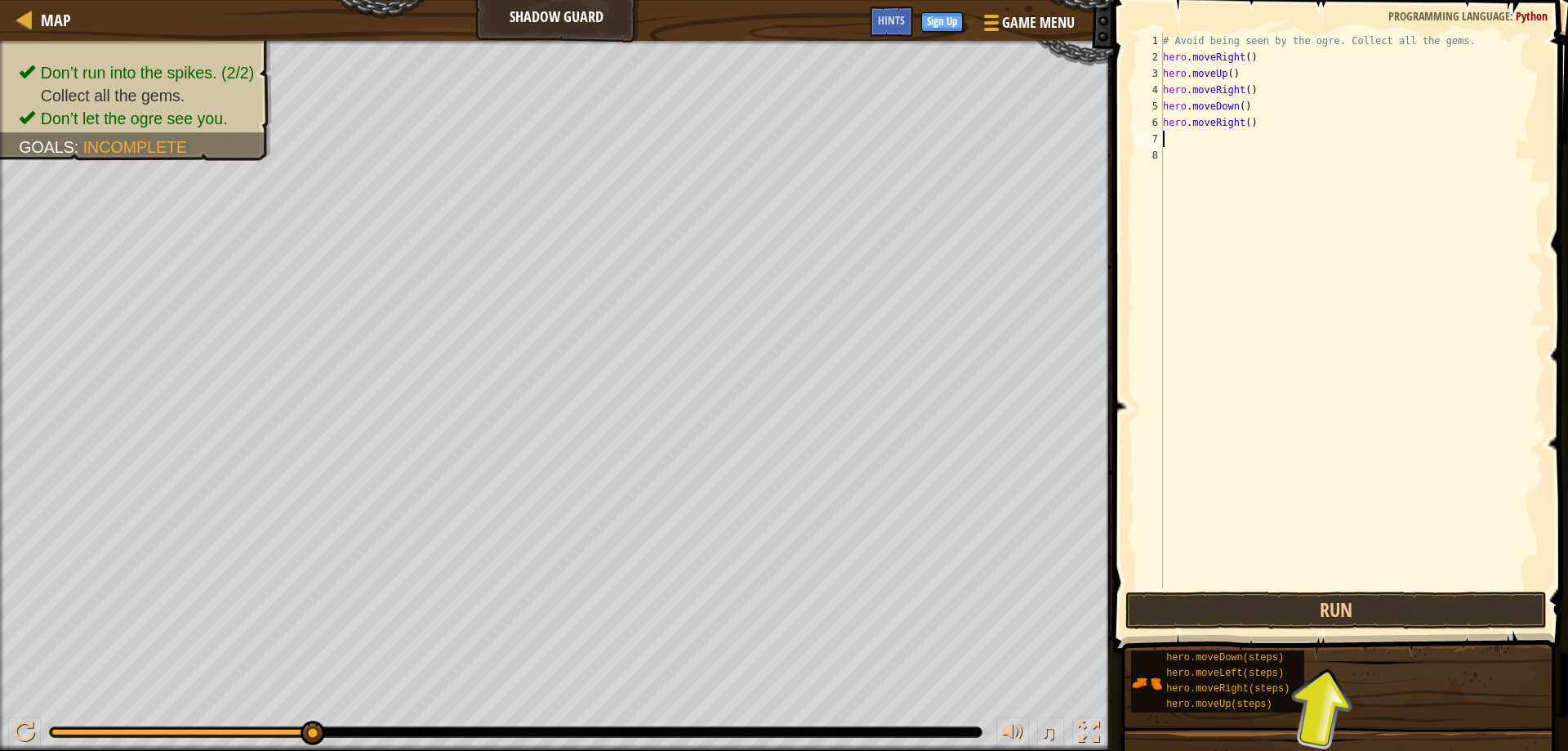
scroll to position [8, 0]
click at [1284, 612] on button "Run" at bounding box center [1336, 609] width 422 height 37
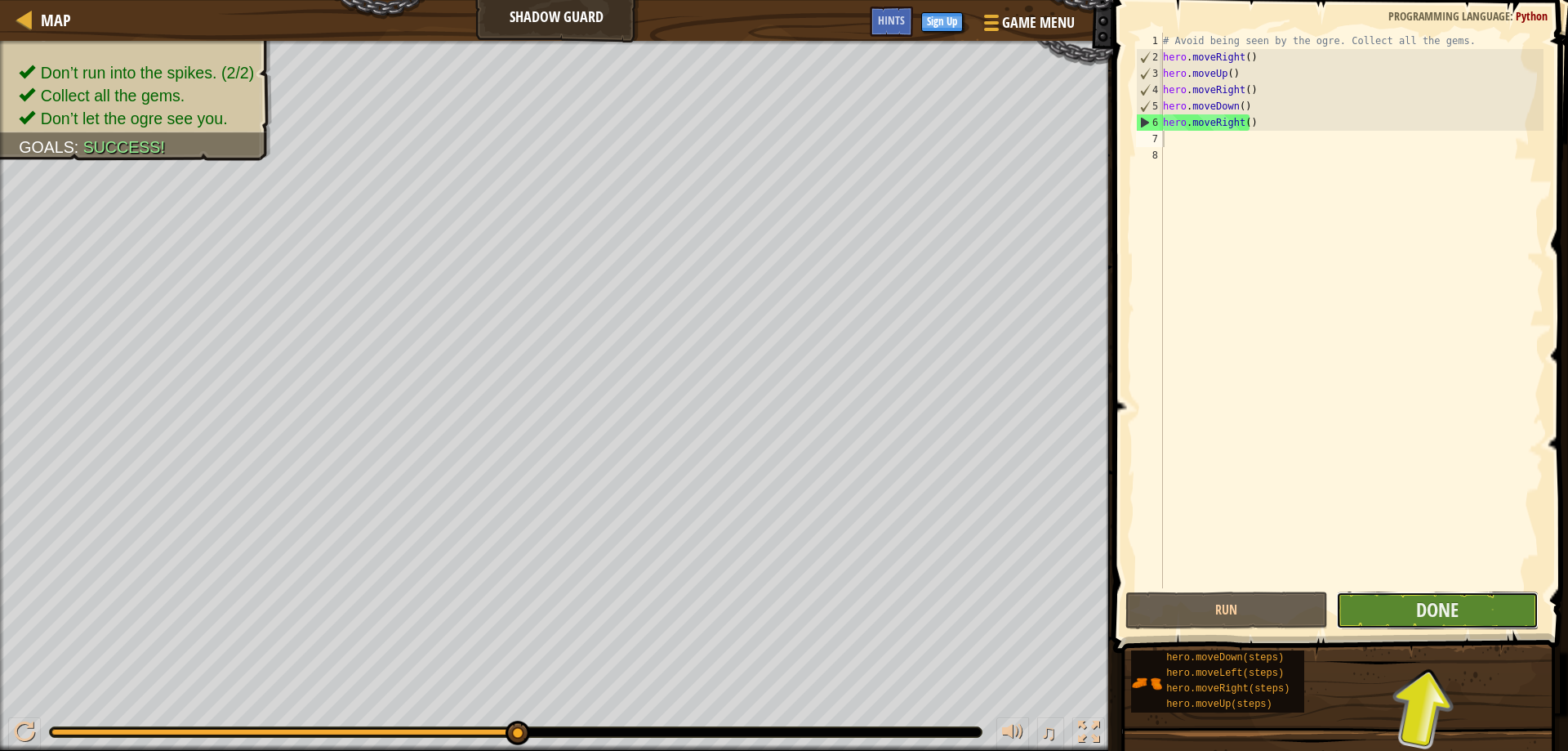
click at [1401, 598] on button "Done" at bounding box center [1437, 609] width 203 height 37
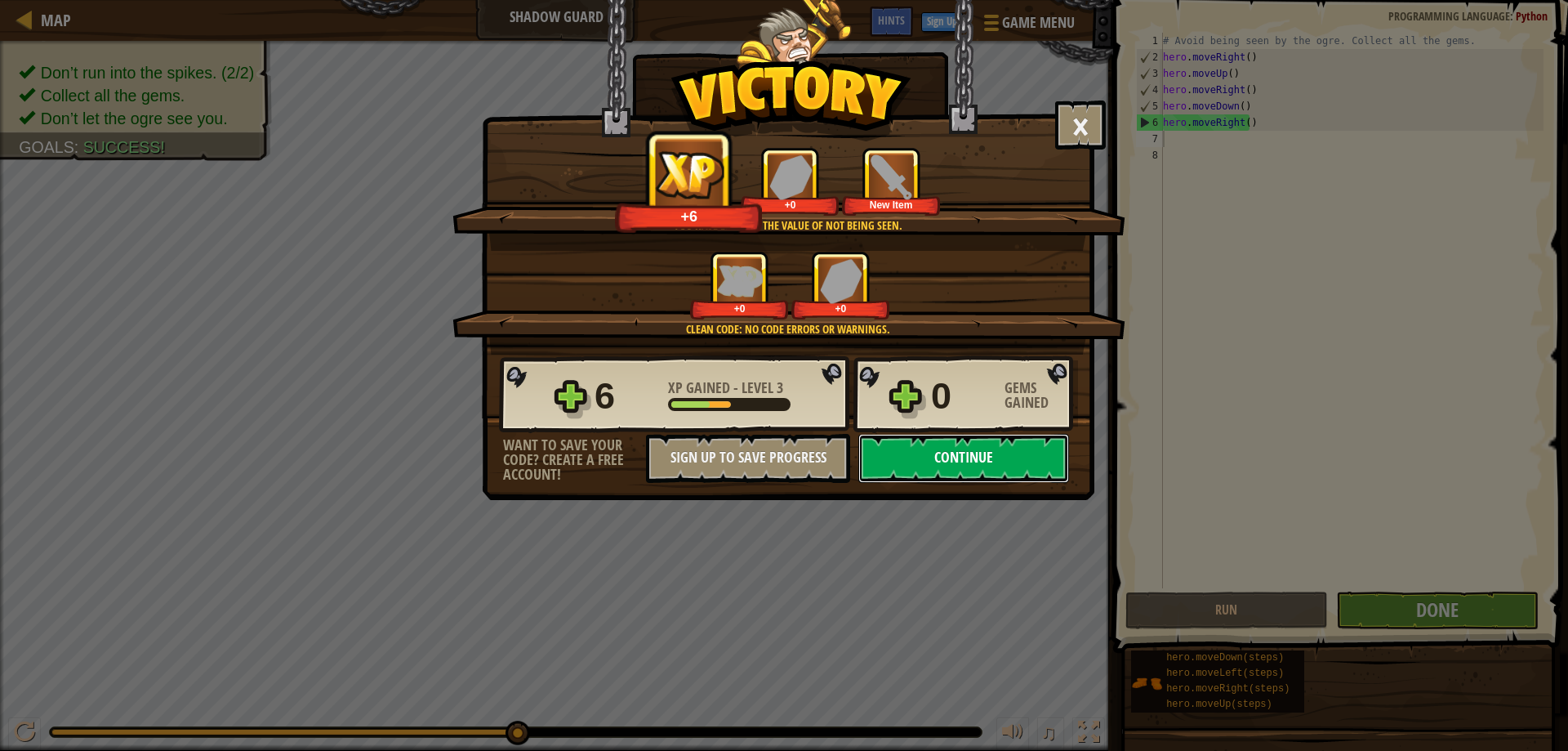
click at [993, 457] on button "Continue" at bounding box center [963, 458] width 210 height 49
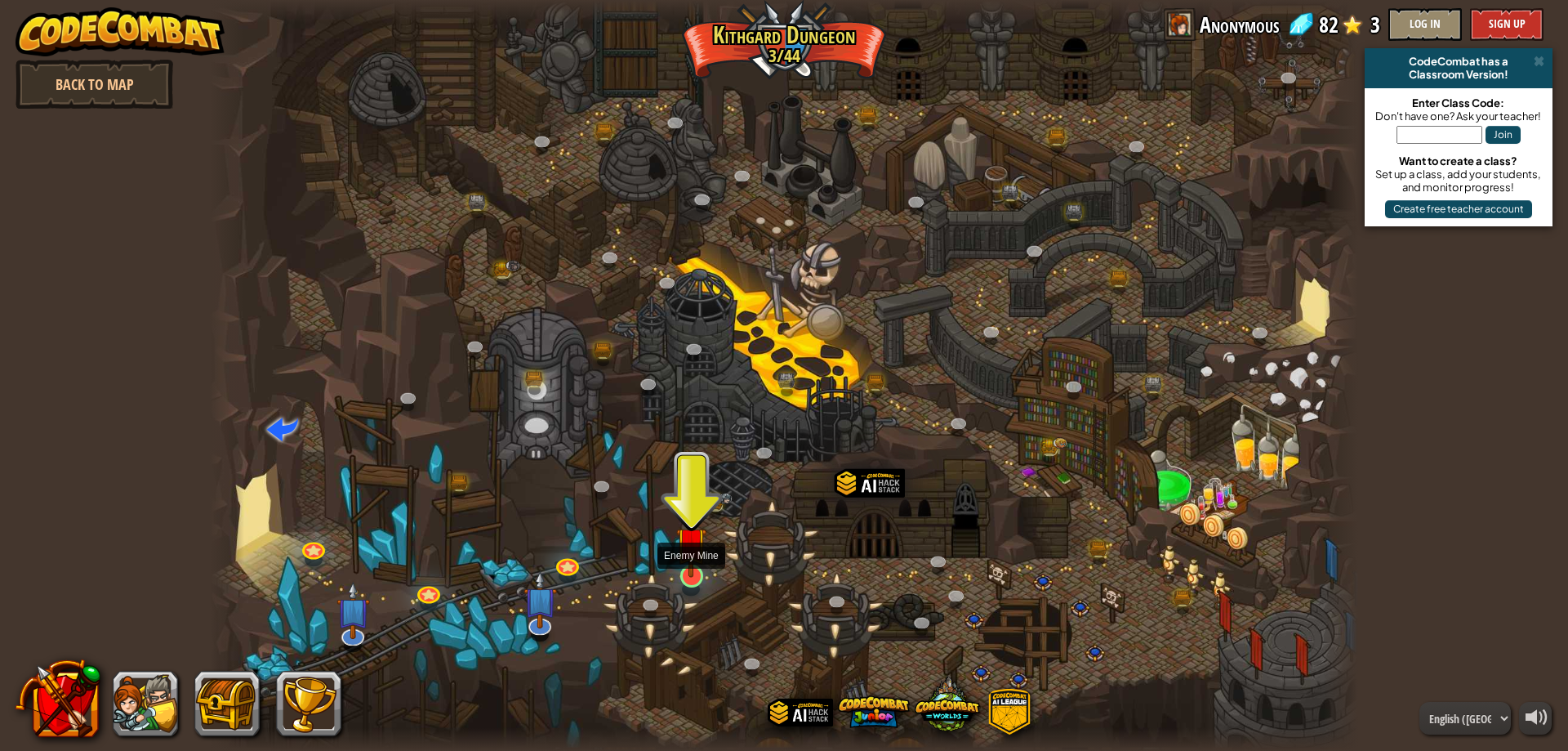
click at [683, 565] on img at bounding box center [692, 543] width 31 height 70
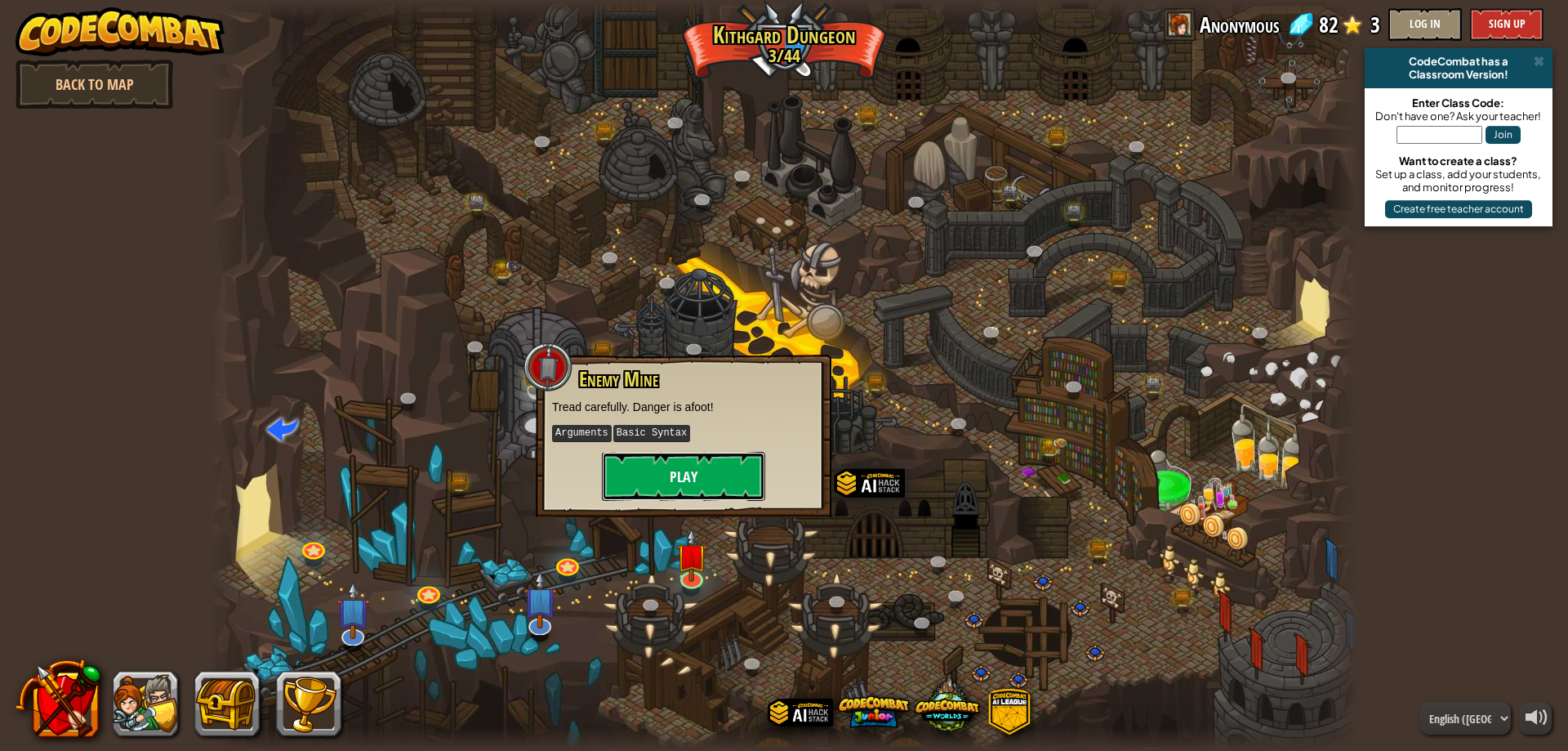
click at [683, 476] on button "Play" at bounding box center [683, 476] width 164 height 49
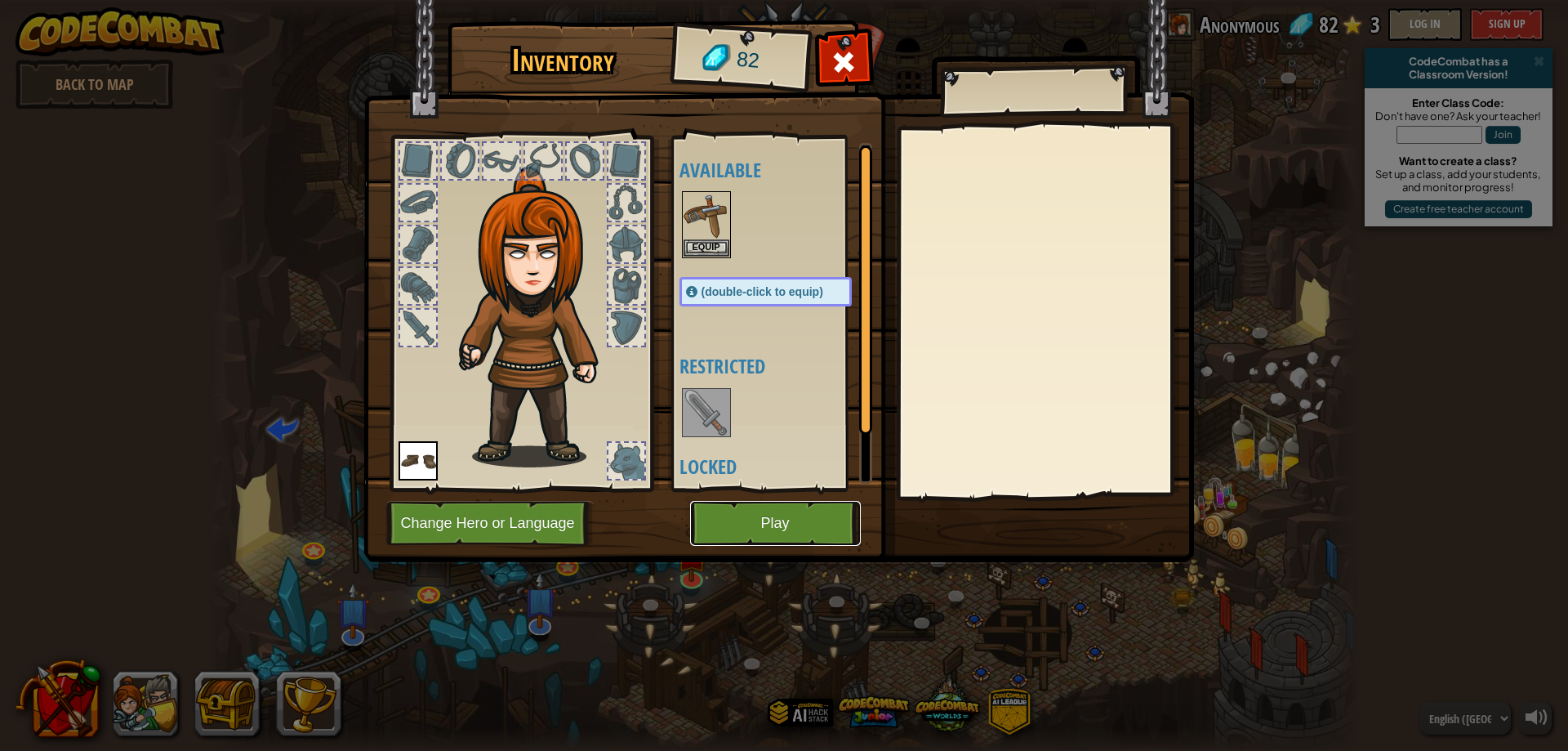
click at [730, 520] on button "Play" at bounding box center [774, 523] width 170 height 45
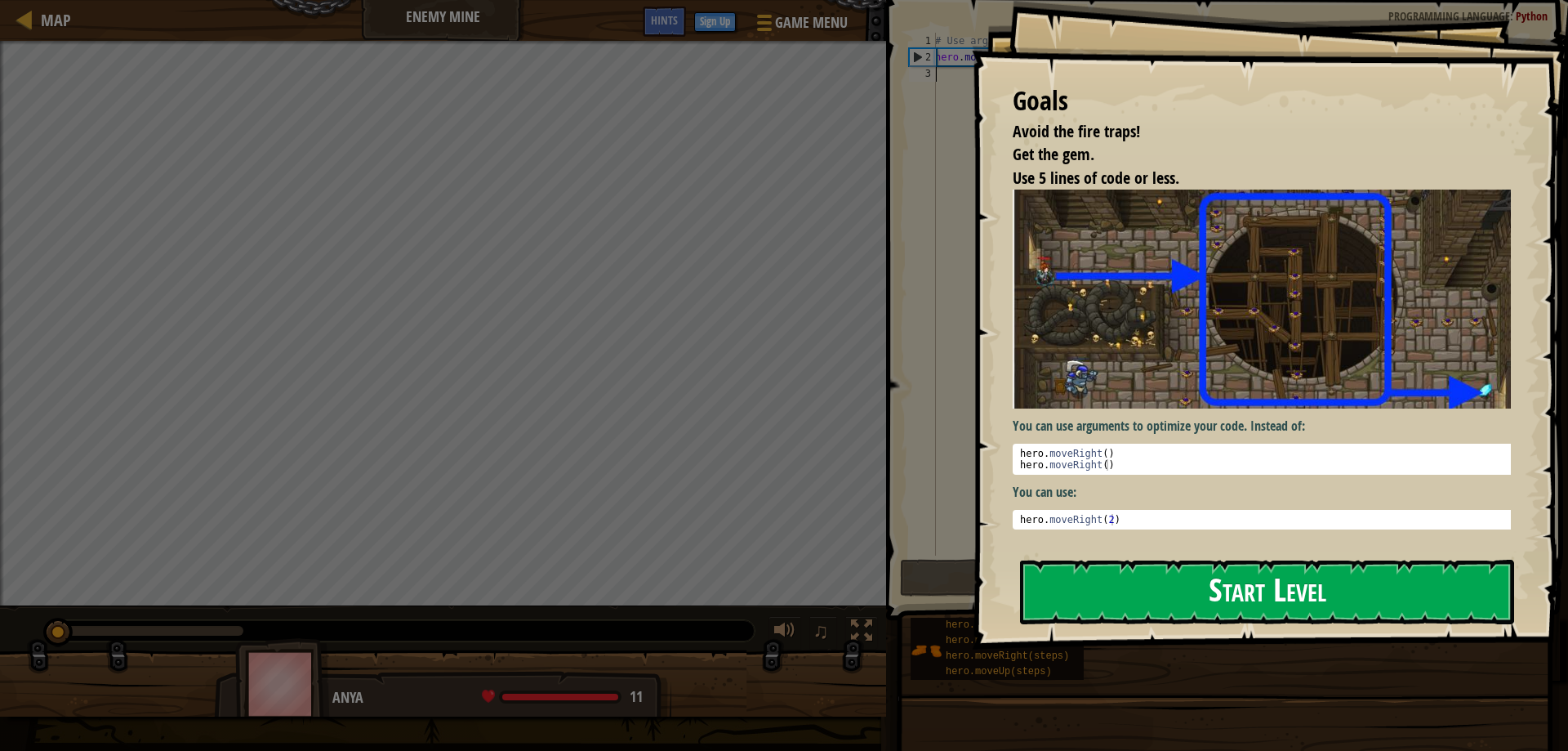
click at [1209, 597] on button "Start Level" at bounding box center [1266, 592] width 494 height 65
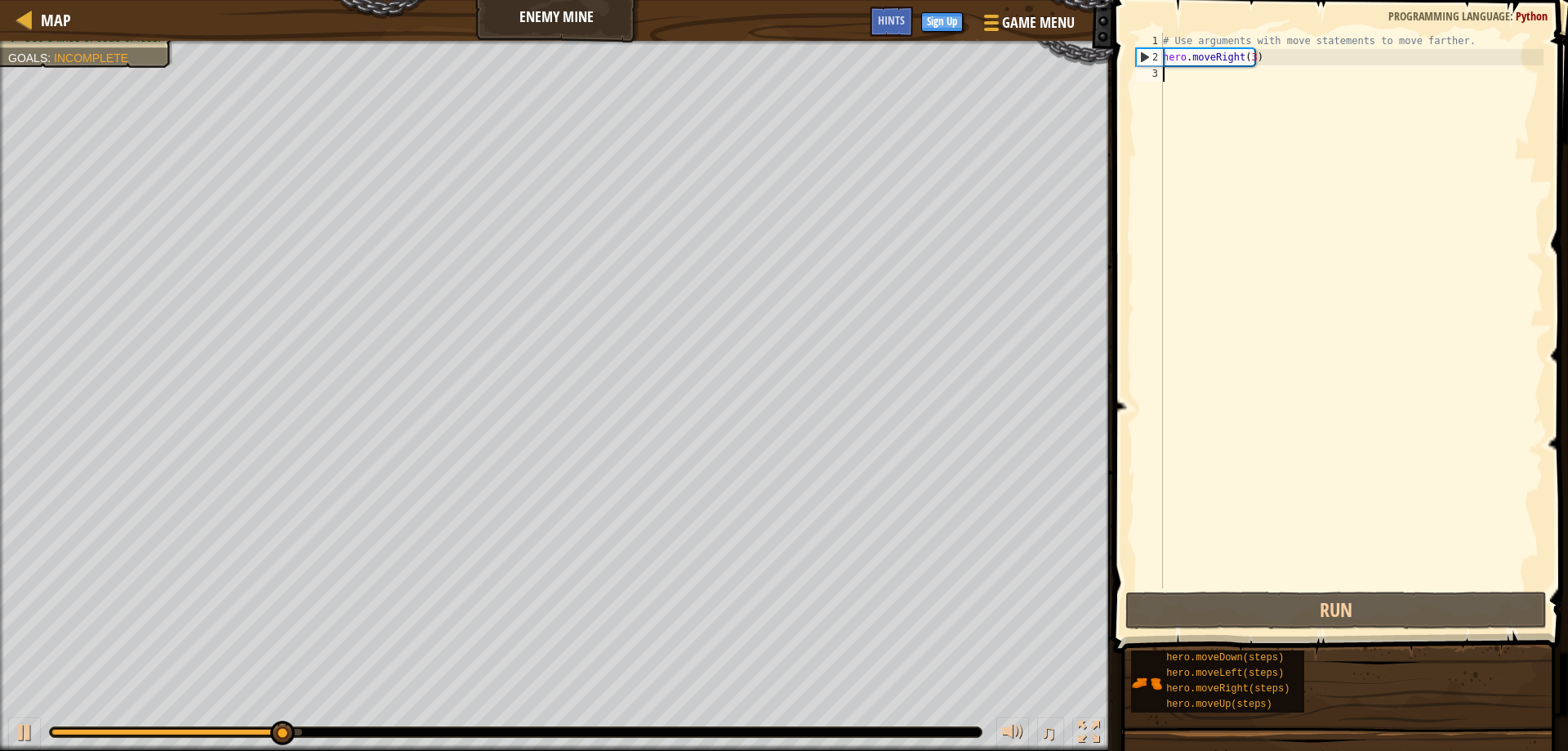
scroll to position [8, 0]
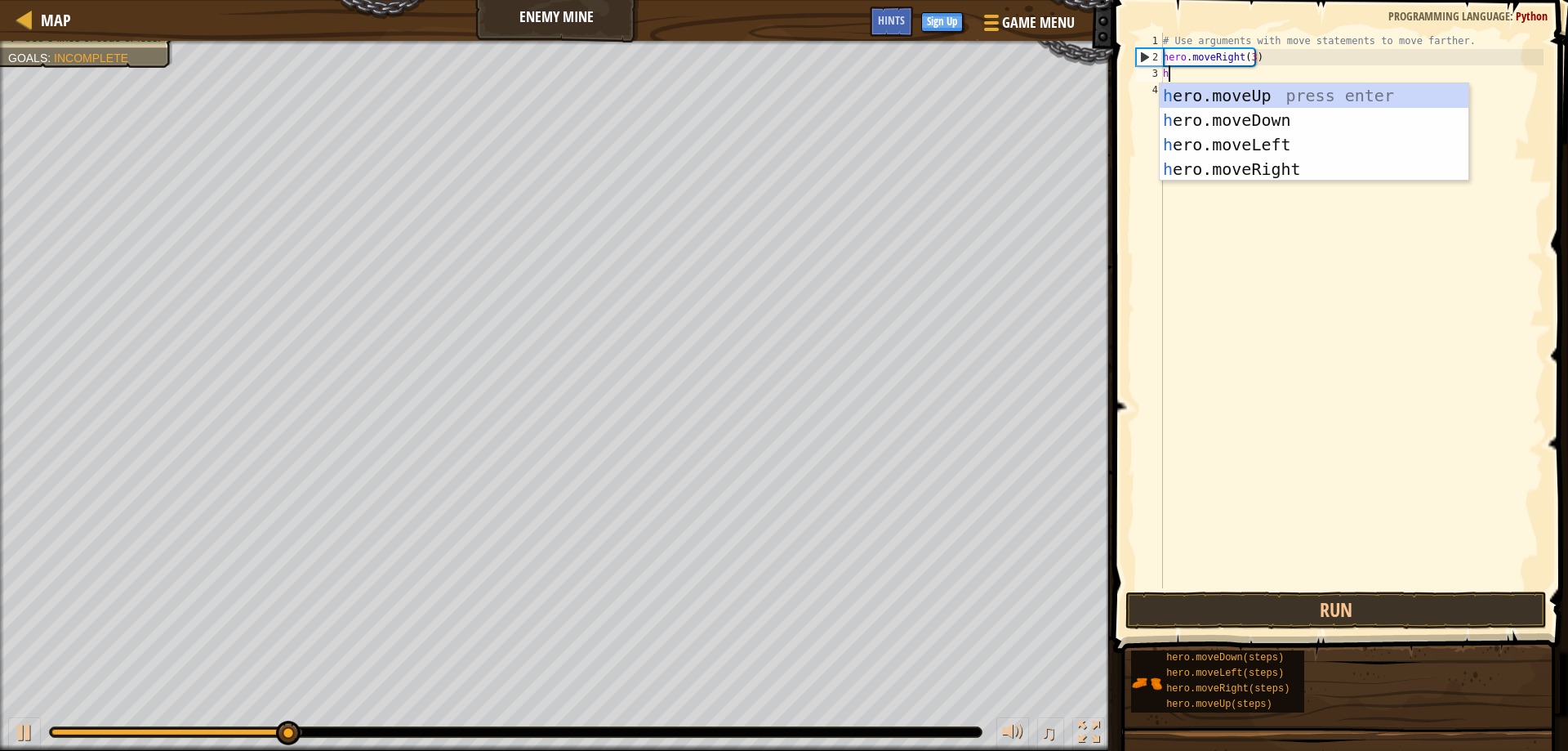
type textarea "her"
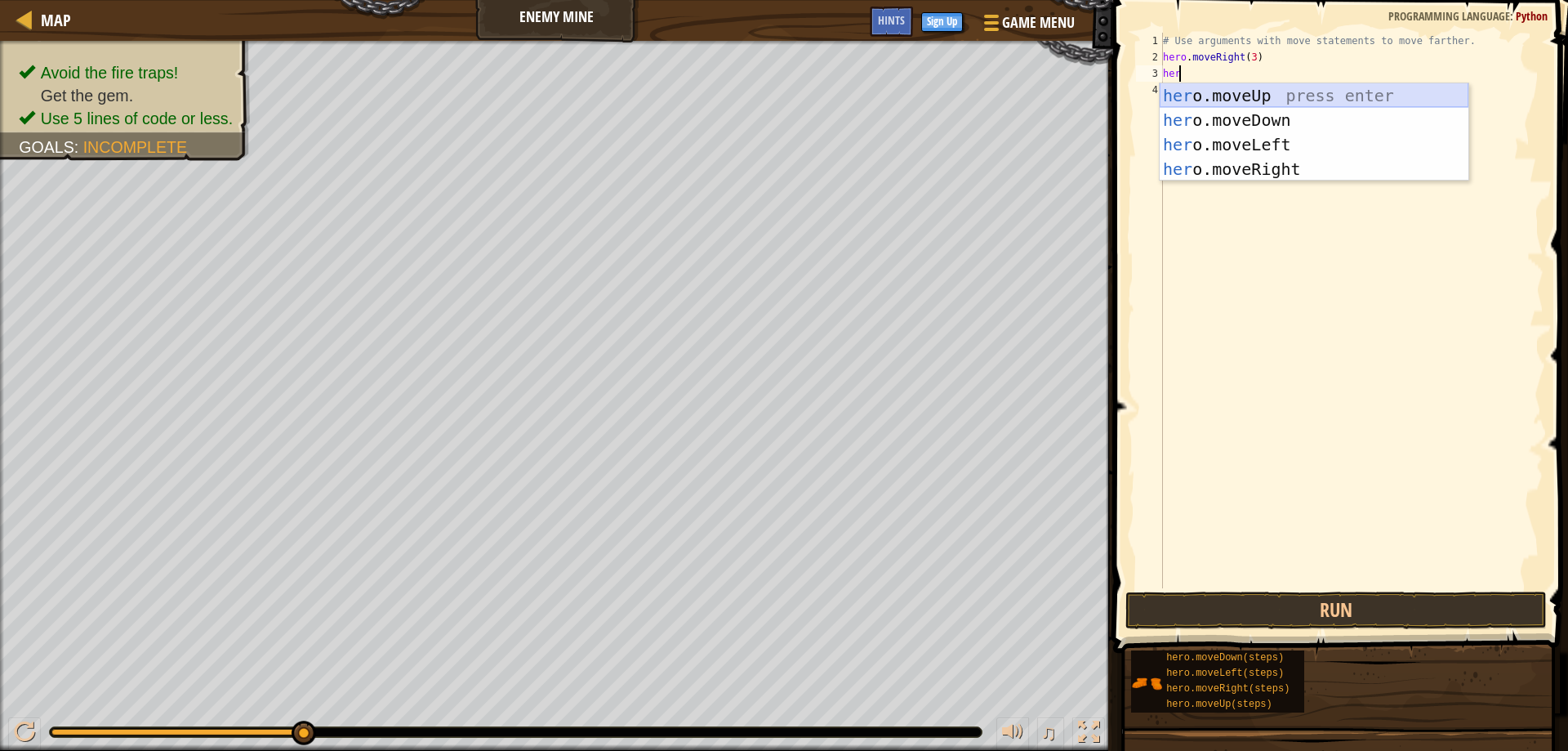
click at [1264, 96] on div "her o.moveUp press enter her o.moveDown press enter her o.moveLeft press enter …" at bounding box center [1314, 157] width 308 height 147
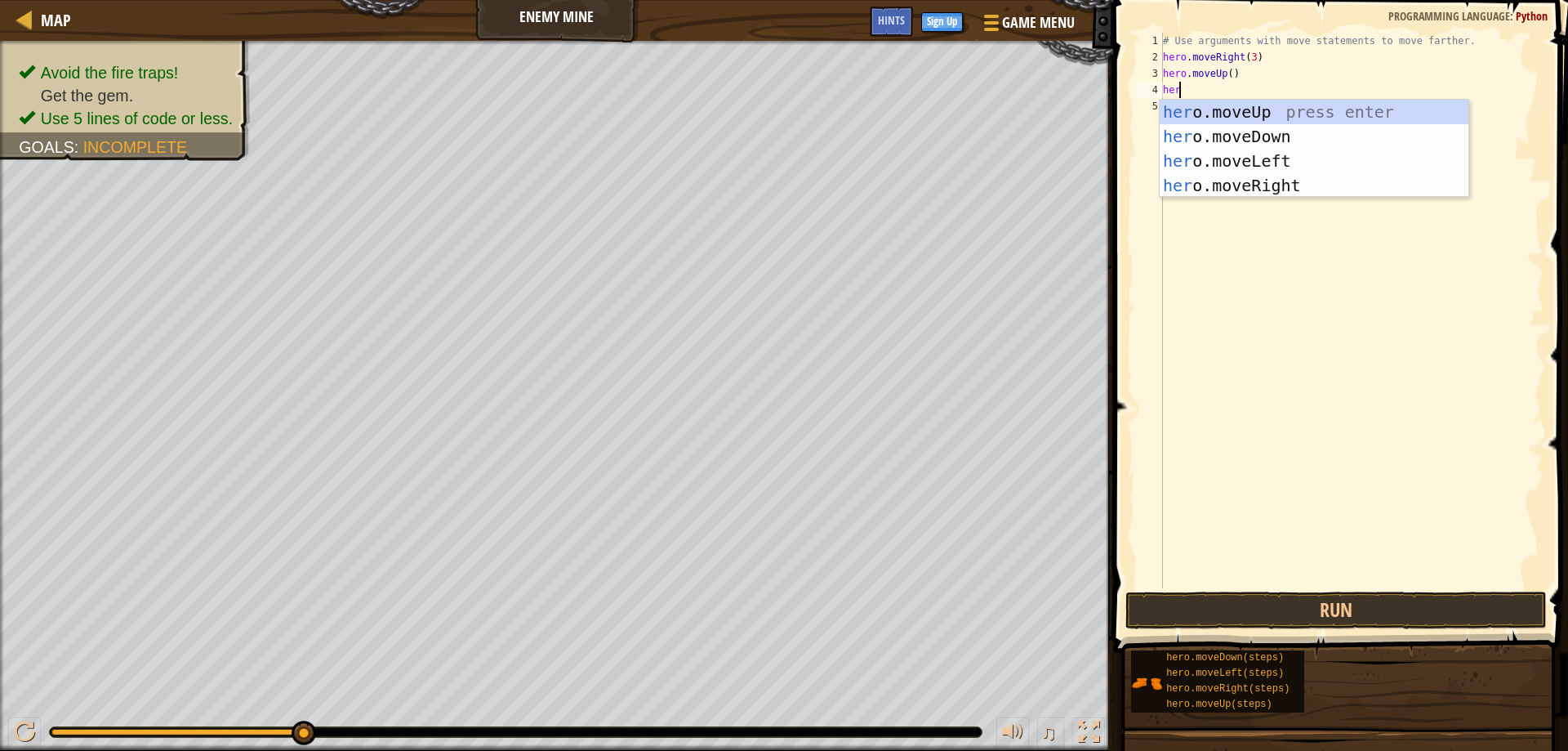
type textarea "hero"
click at [1290, 185] on div "hero .moveUp press enter hero .moveDown press enter hero .moveLeft press enter …" at bounding box center [1314, 173] width 308 height 147
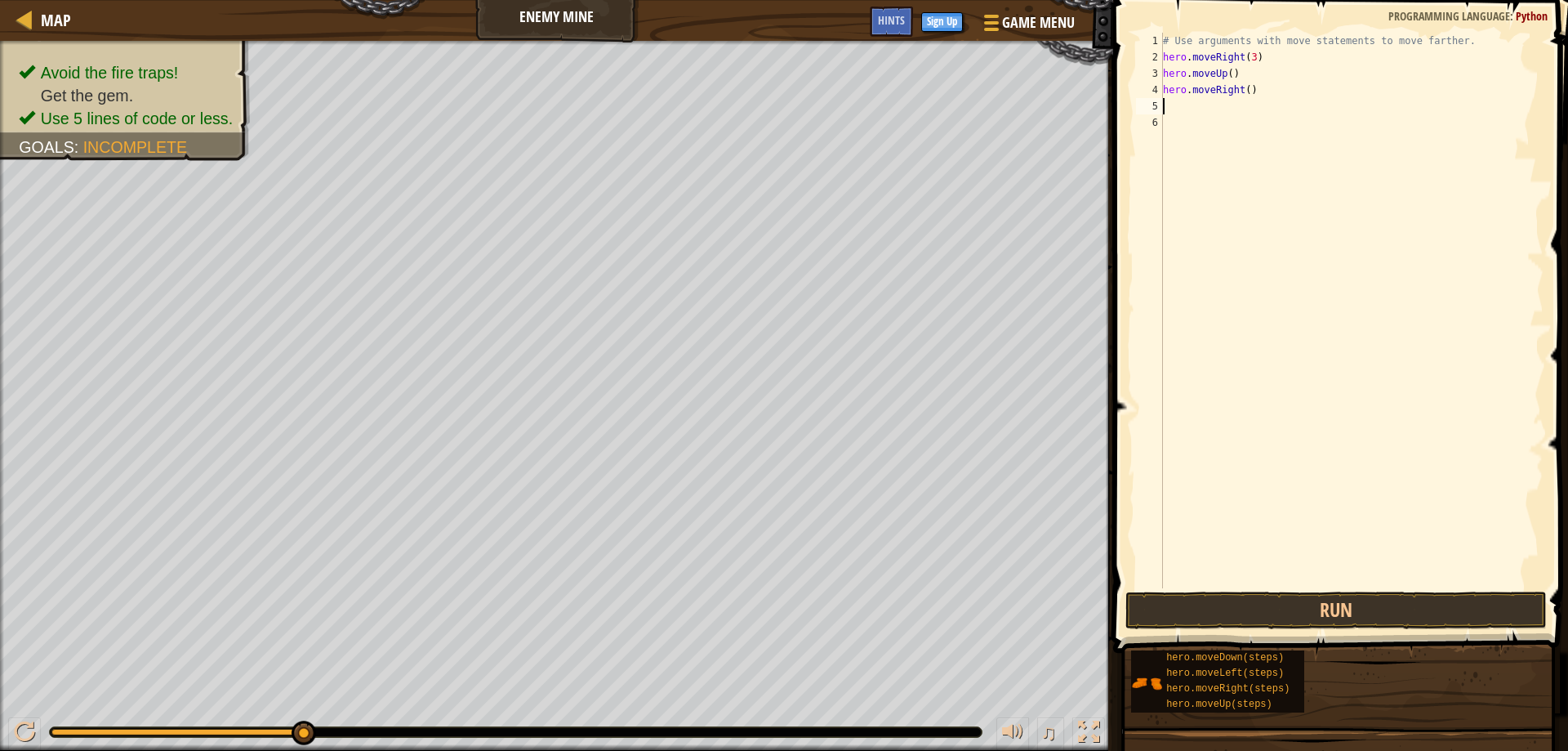
scroll to position [8, 0]
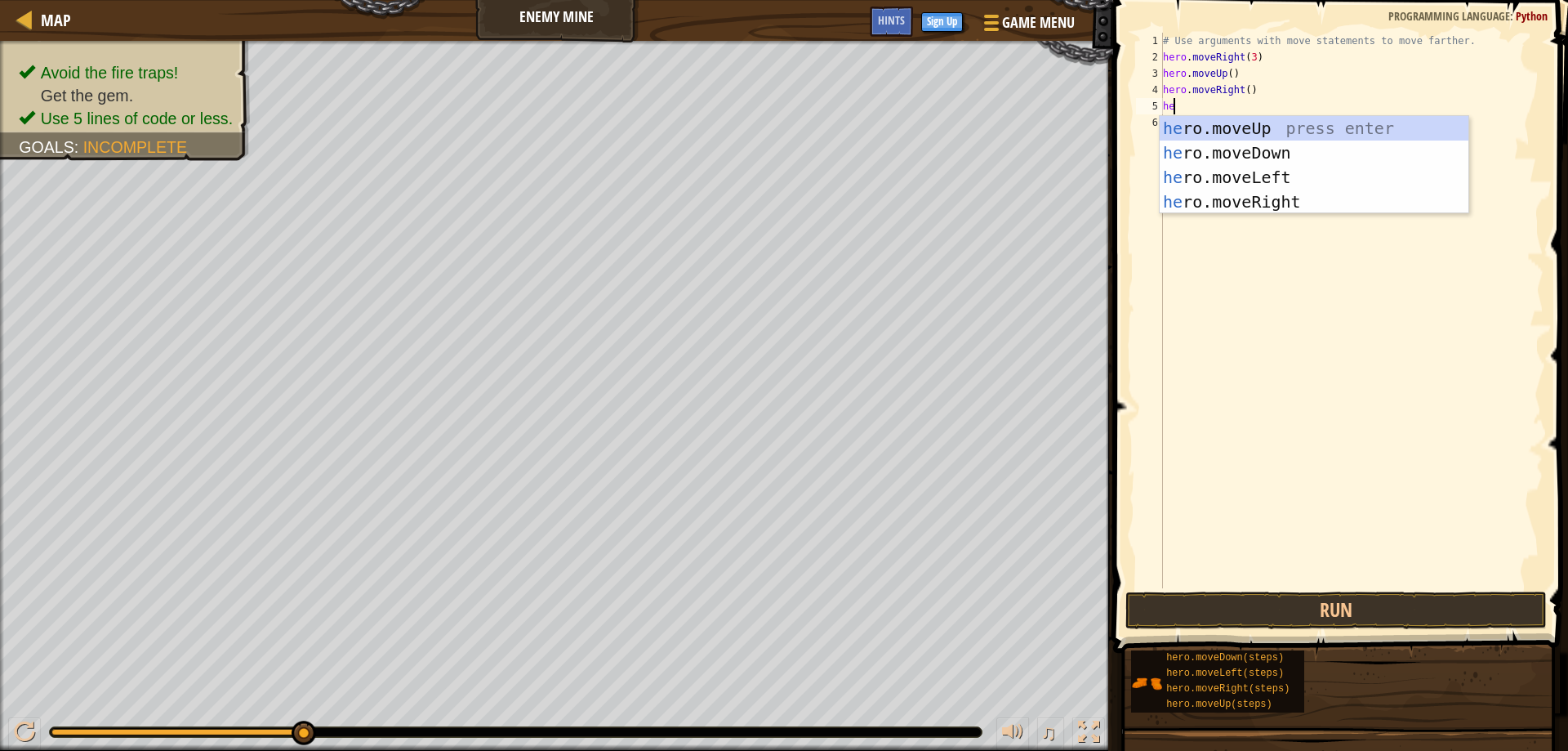
type textarea "hero"
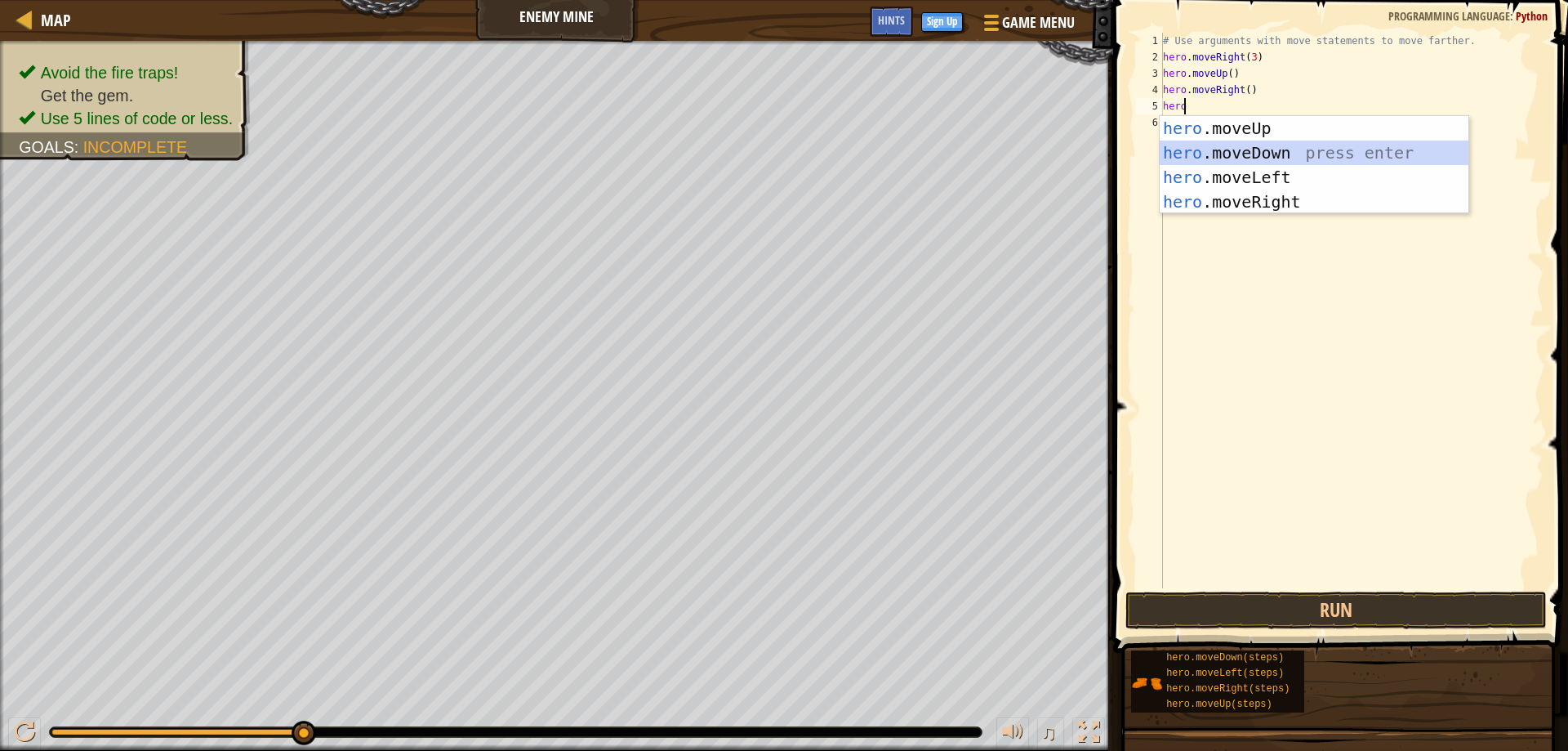
click at [1284, 149] on div "hero .moveUp press enter hero .moveDown press enter hero .moveLeft press enter …" at bounding box center [1314, 189] width 308 height 147
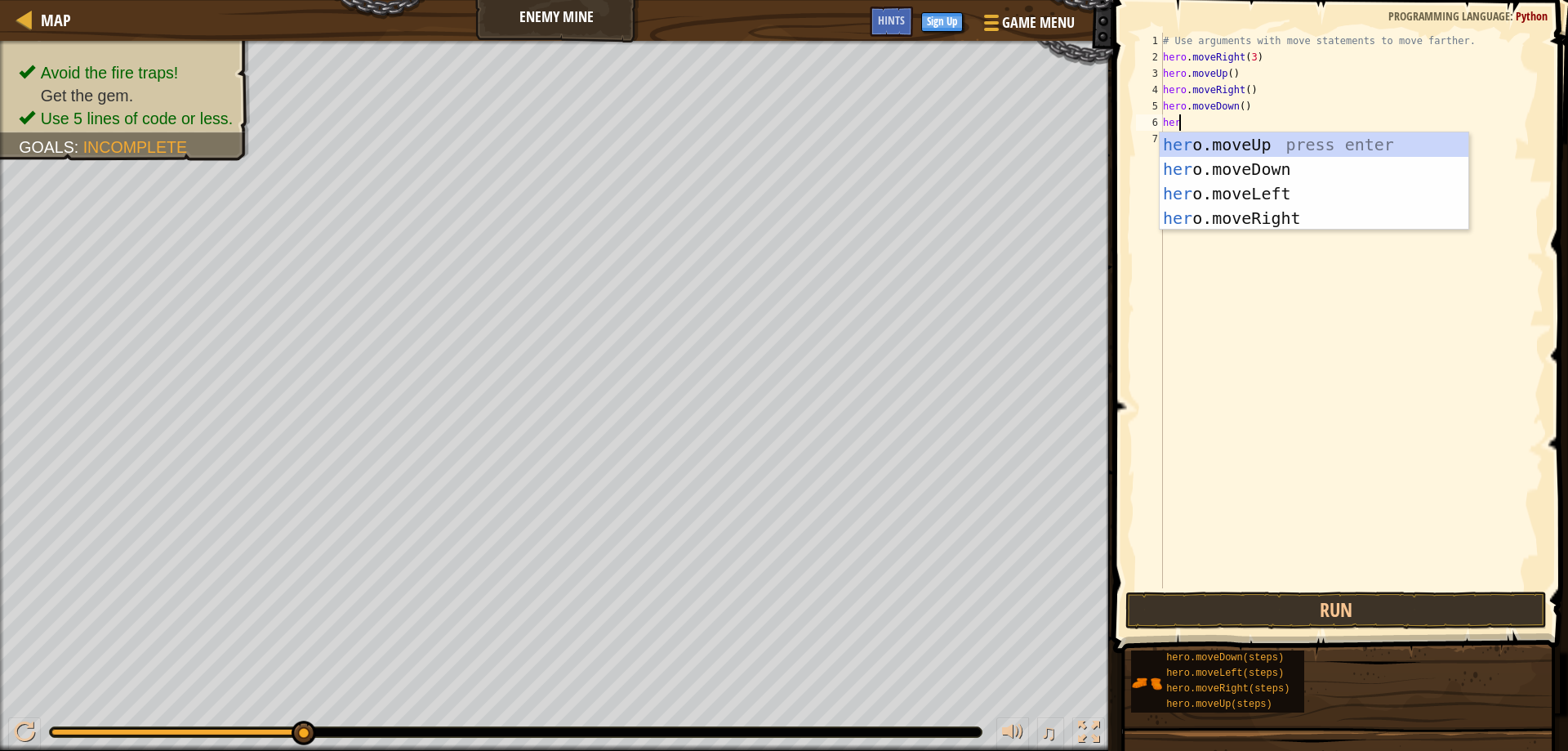
type textarea "hero"
click at [1278, 162] on div "hero .moveUp press enter hero .moveDown press enter hero .moveLeft press enter …" at bounding box center [1314, 206] width 308 height 147
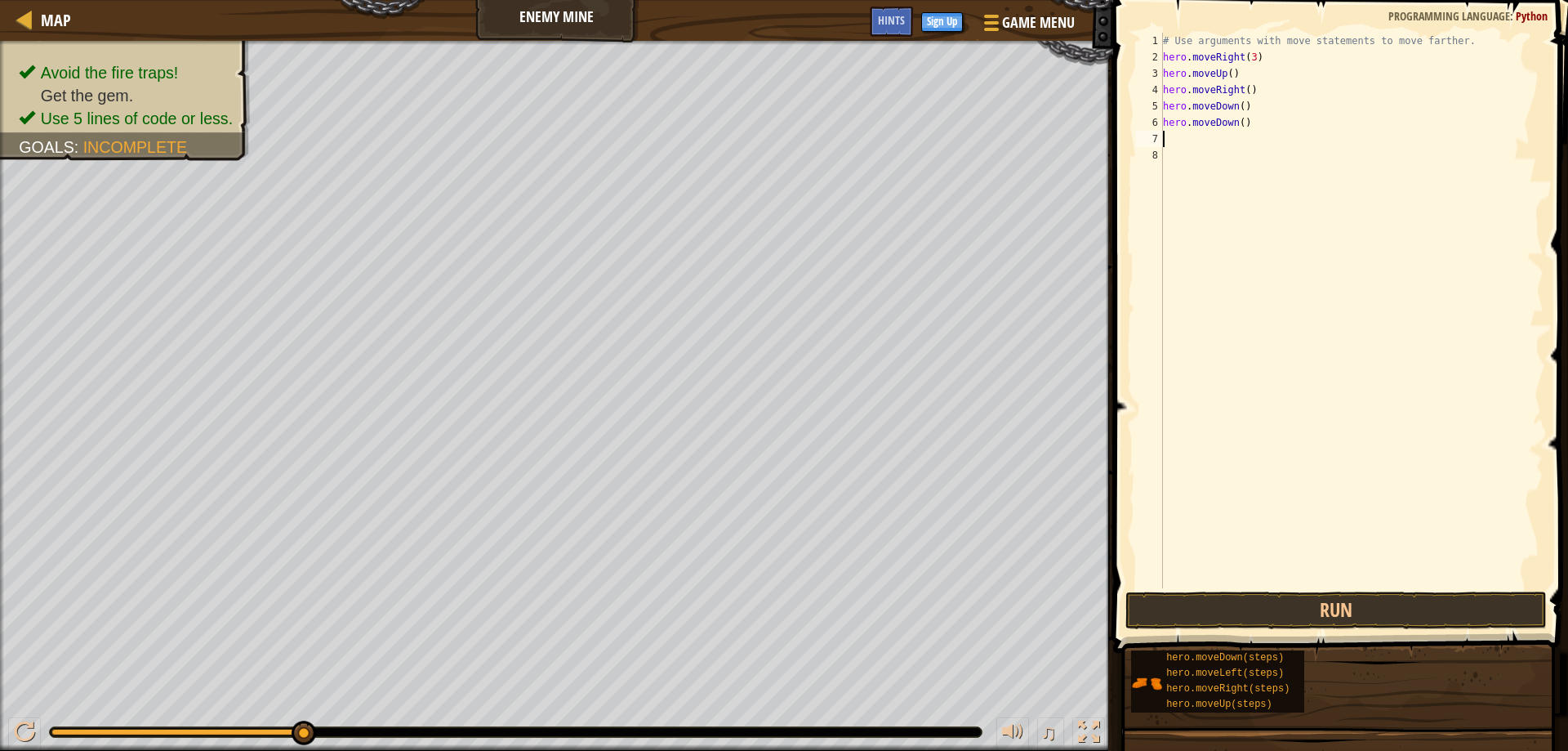
scroll to position [8, 0]
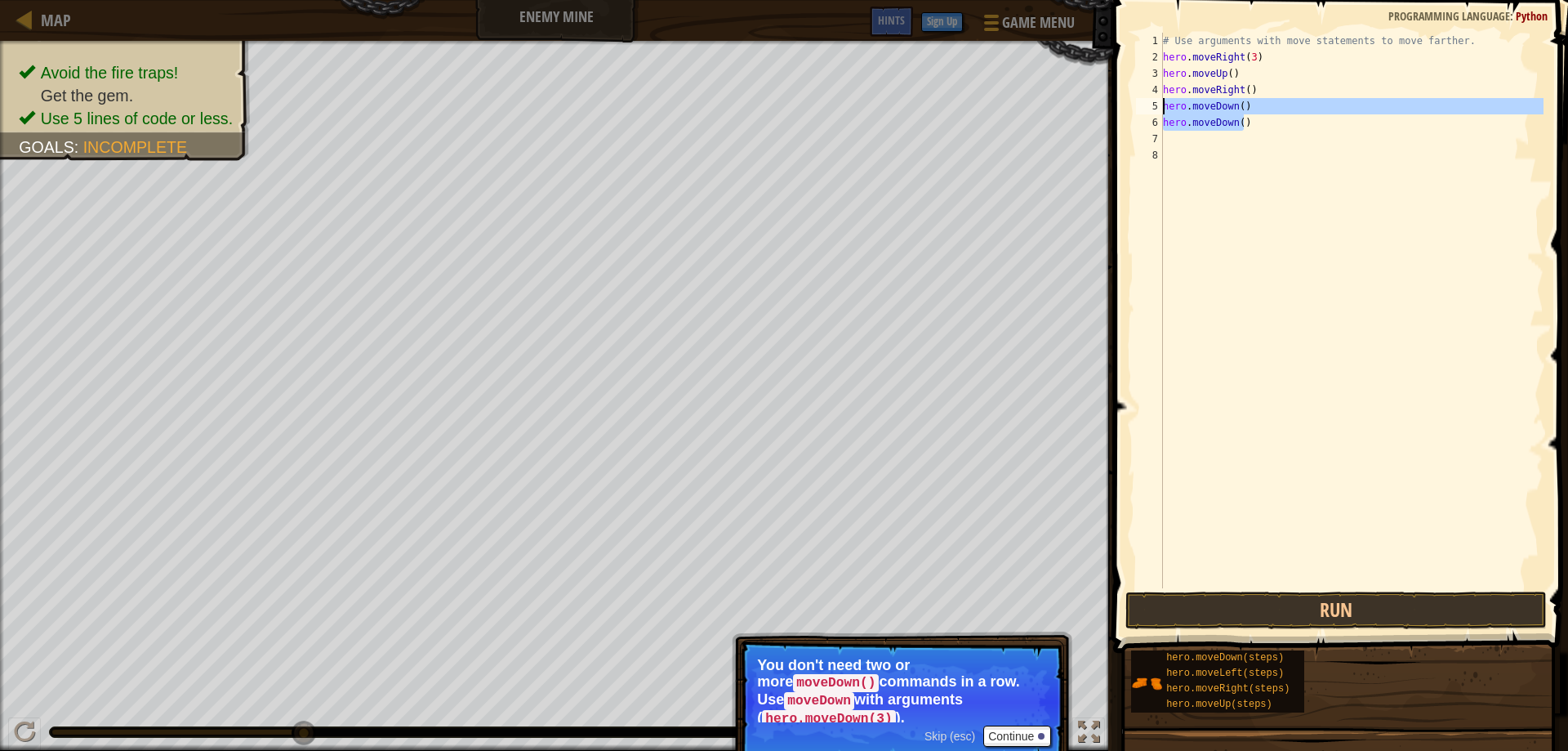
drag, startPoint x: 1258, startPoint y: 123, endPoint x: 1158, endPoint y: 107, distance: 101.3
click at [1158, 107] on div "1 2 3 4 5 6 7 8 # Use arguments with move statements to move farther. hero . mo…" at bounding box center [1338, 310] width 411 height 556
type textarea "hero.moveDown() hero.moveDown()"
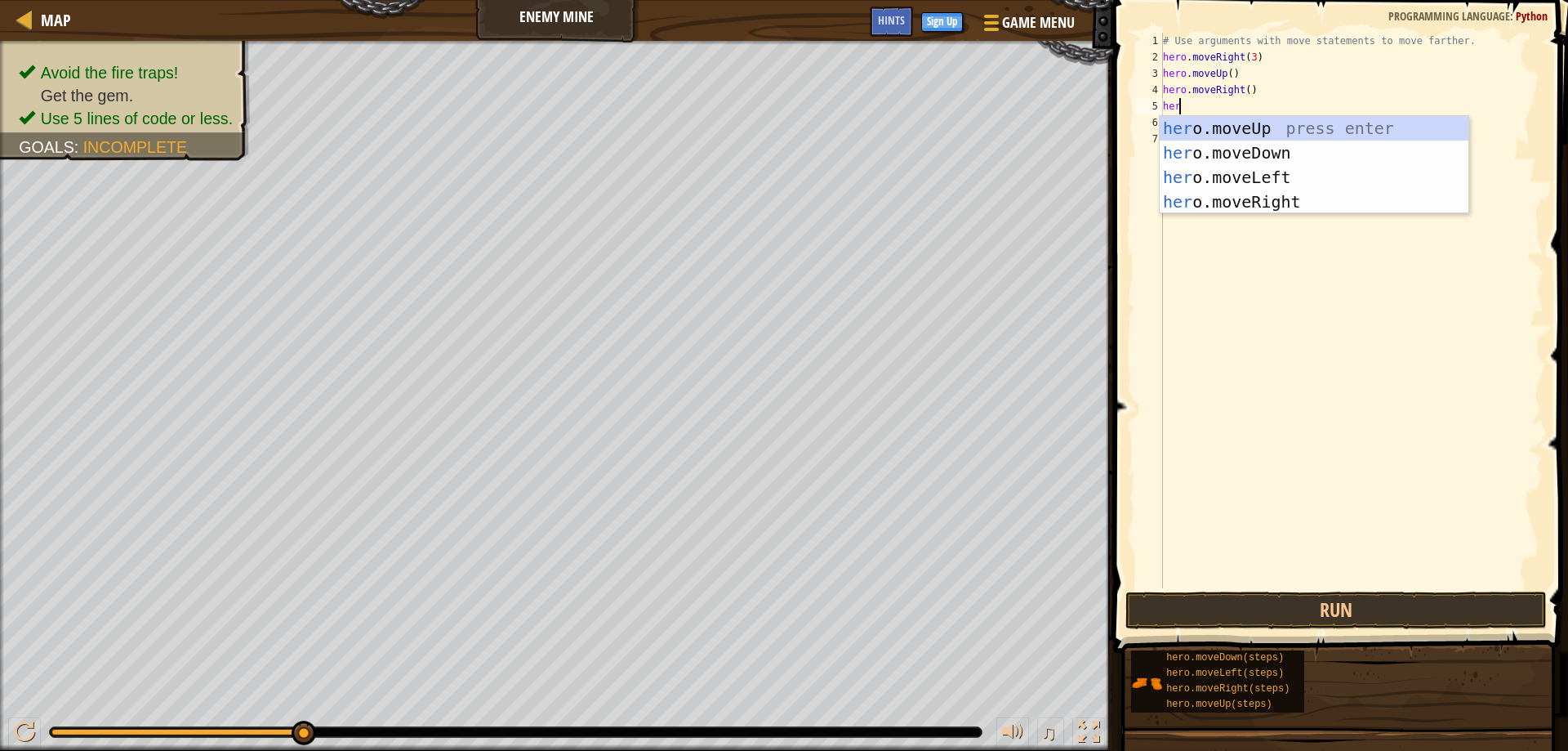
scroll to position [8, 1]
type textarea "hero"
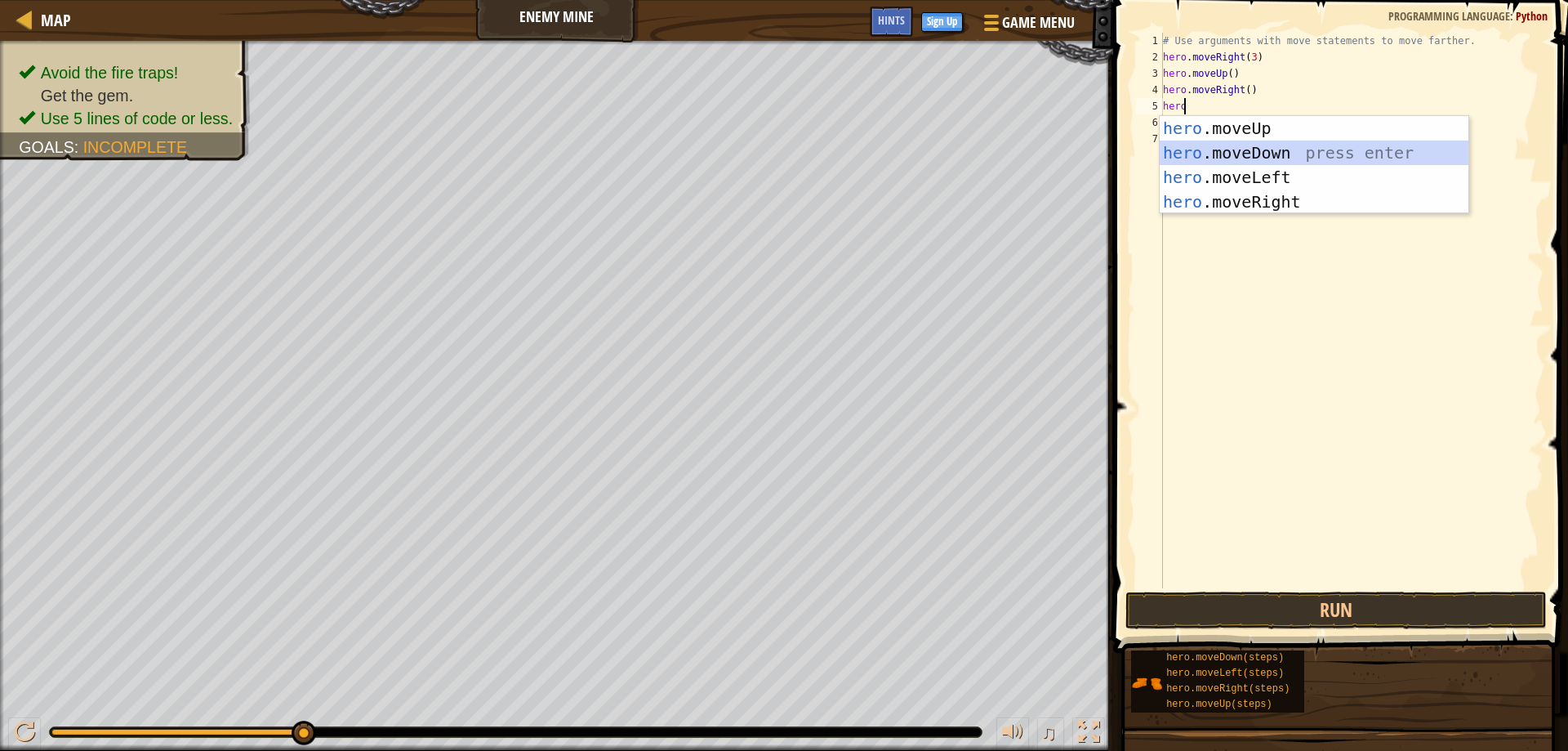
click at [1216, 150] on div "hero .moveUp press enter hero .moveDown press enter hero .moveLeft press enter …" at bounding box center [1314, 189] width 308 height 147
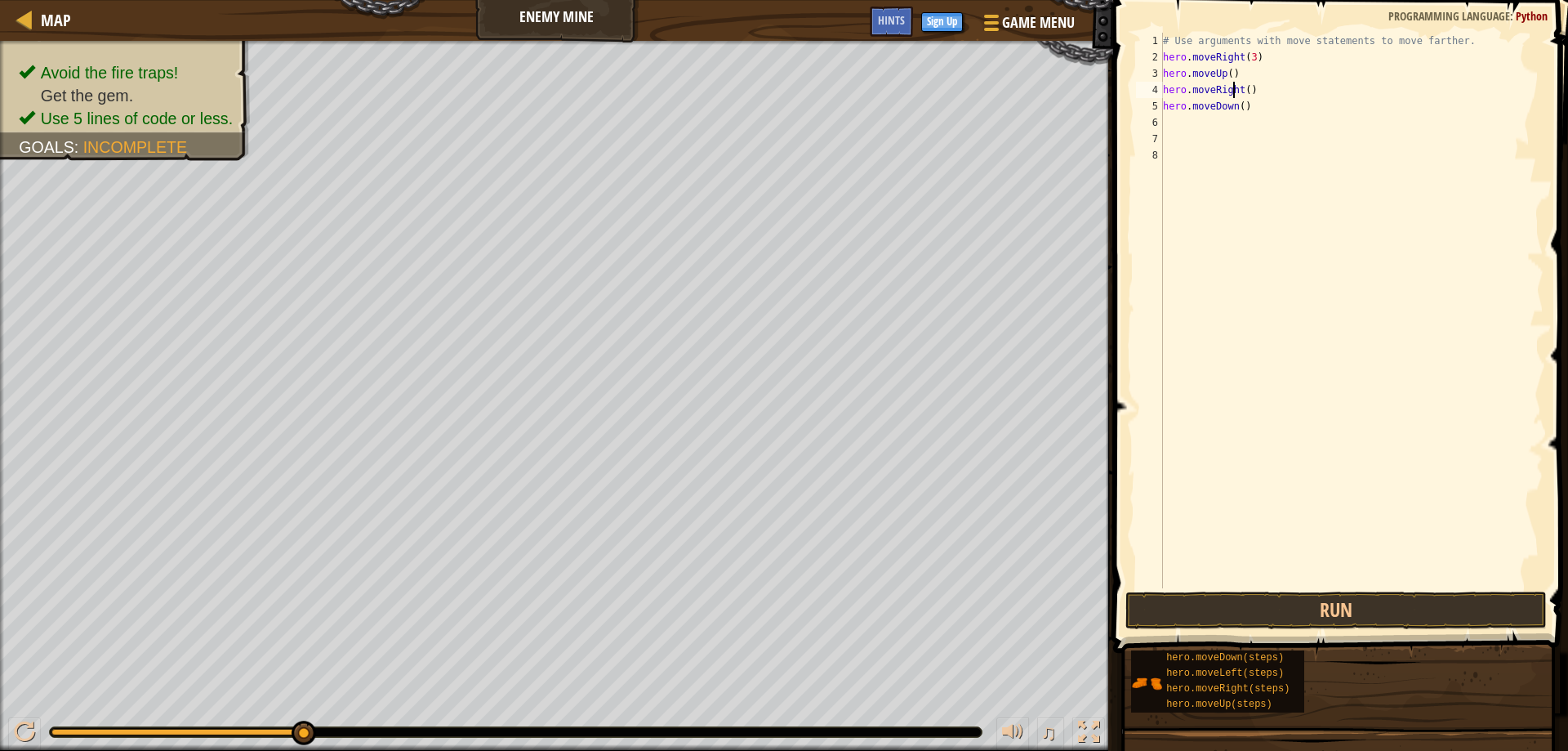
click at [1235, 97] on div "# Use arguments with move statements to move farther. hero . moveRight ( 3 ) he…" at bounding box center [1351, 326] width 383 height 588
click at [1237, 99] on div "# Use arguments with move statements to move farther. hero . moveRight ( 3 ) he…" at bounding box center [1351, 326] width 383 height 588
type textarea "hero.moveDown(4)"
click at [1186, 126] on div "# Use arguments with move statements to move farther. hero . moveRight ( 3 ) he…" at bounding box center [1351, 326] width 383 height 588
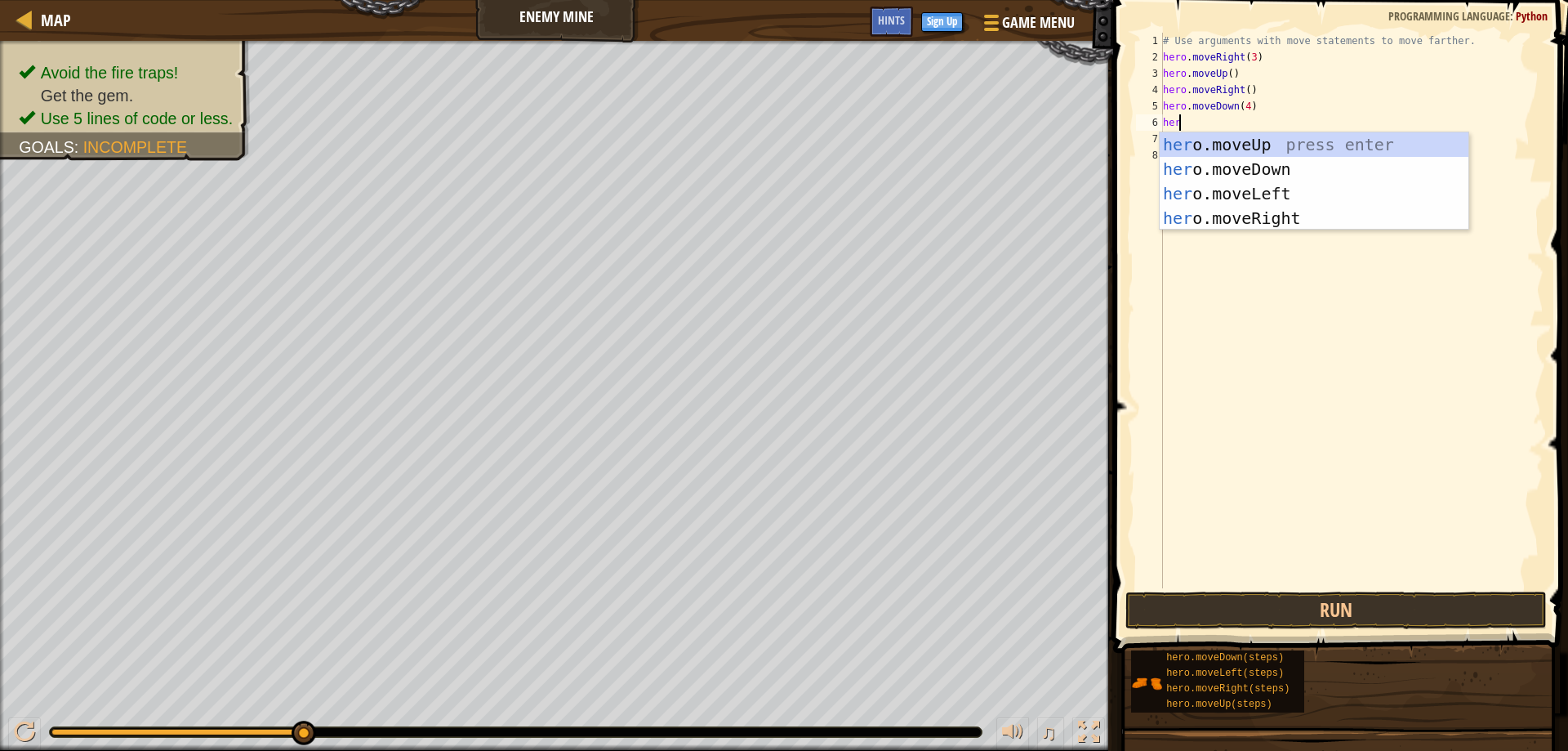
scroll to position [8, 1]
type textarea "hero"
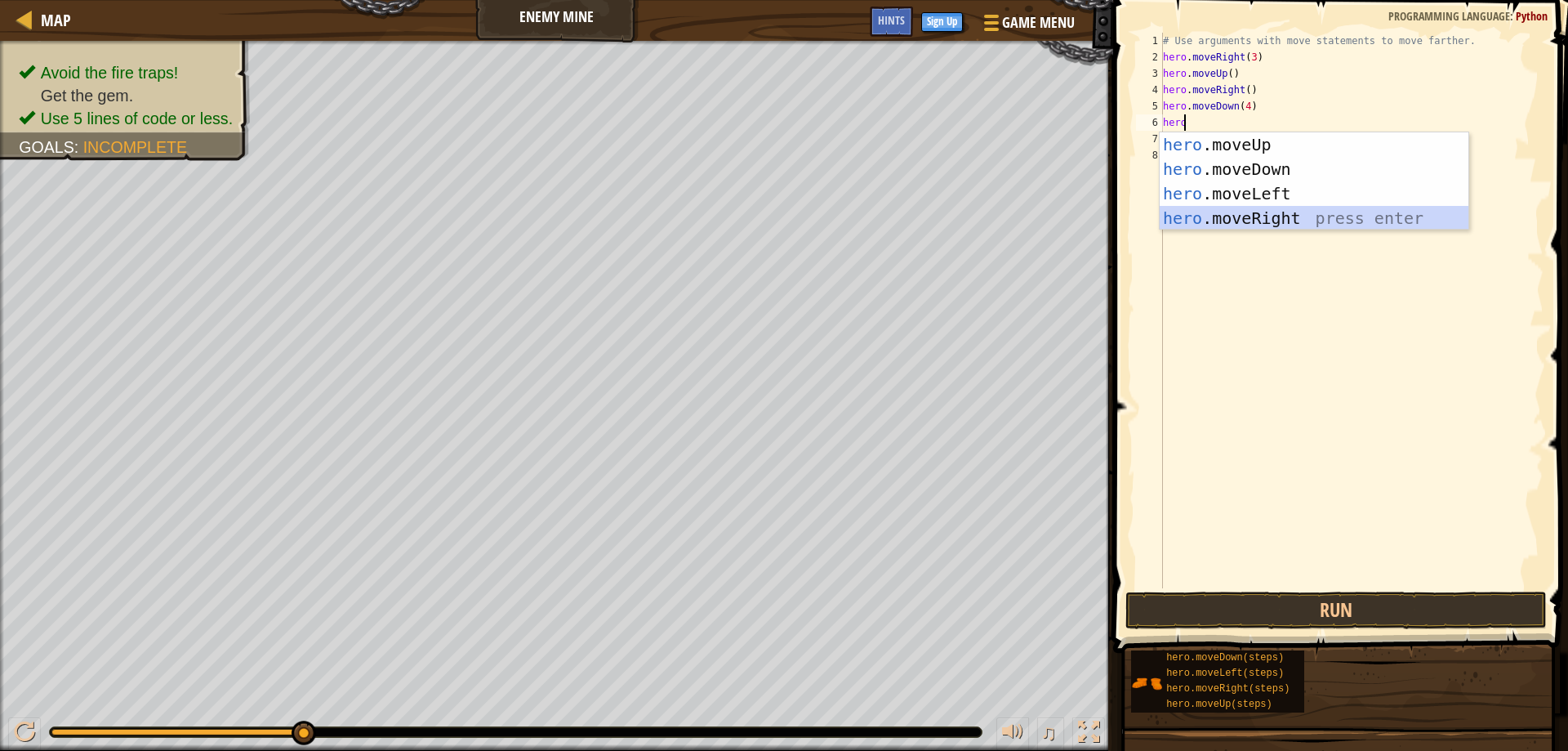
click at [1183, 214] on div "hero .moveUp press enter hero .moveDown press enter hero .moveLeft press enter …" at bounding box center [1314, 206] width 308 height 147
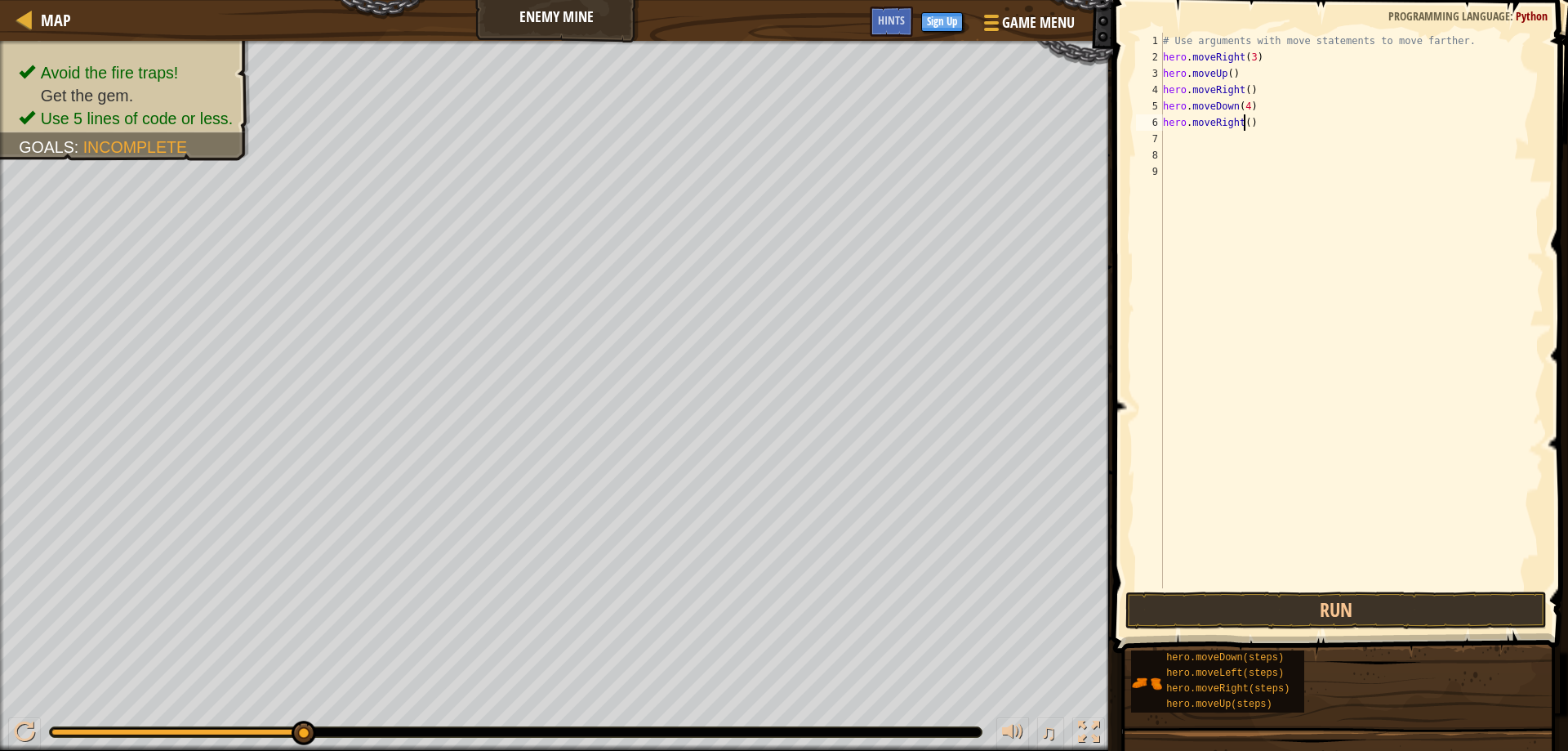
click at [1245, 127] on div "# Use arguments with move statements to move farther. hero . moveRight ( 3 ) he…" at bounding box center [1351, 326] width 383 height 588
type textarea "hero.moveRight(2)"
click at [1242, 607] on button "Run" at bounding box center [1336, 609] width 422 height 37
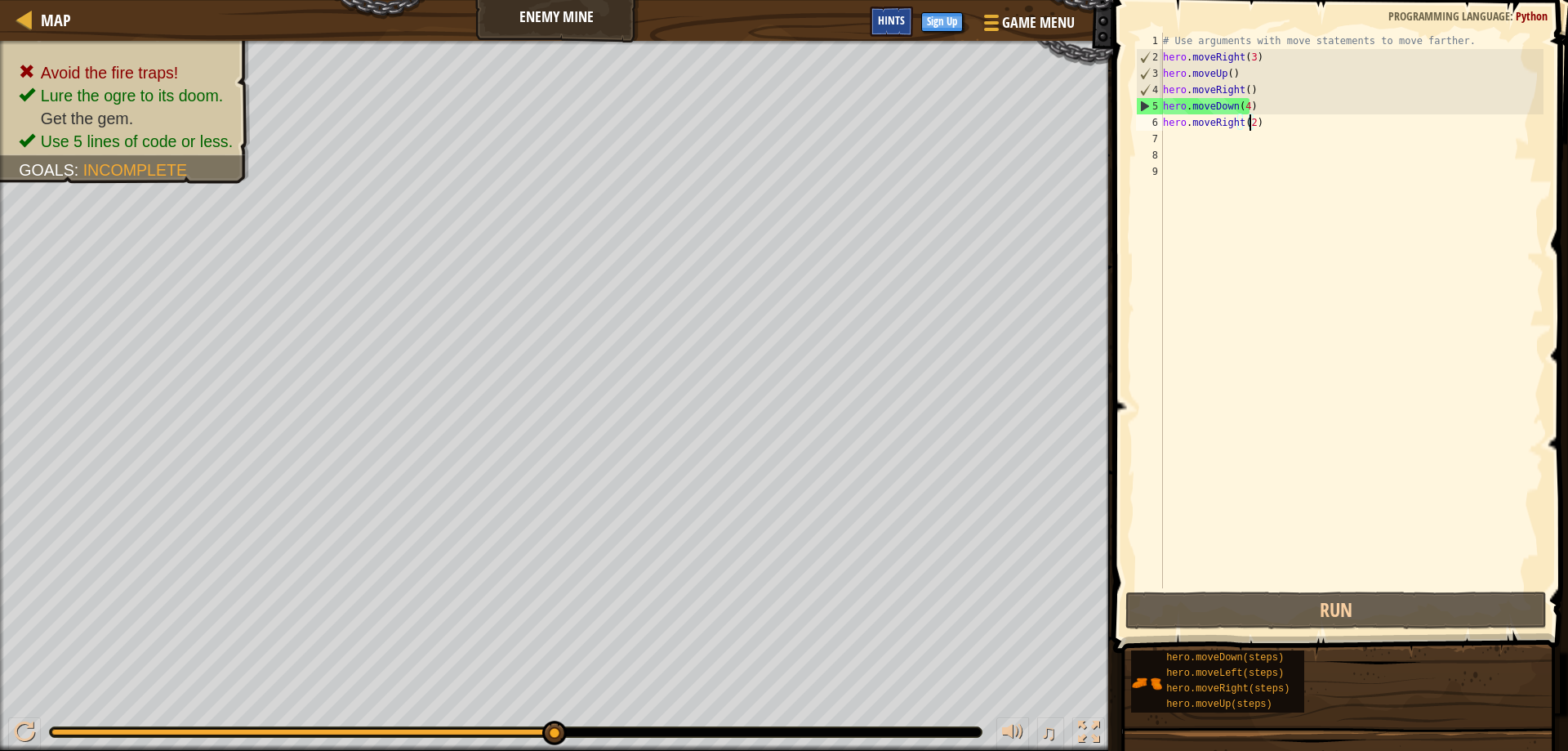
click at [904, 23] on div "Hints" at bounding box center [891, 22] width 43 height 30
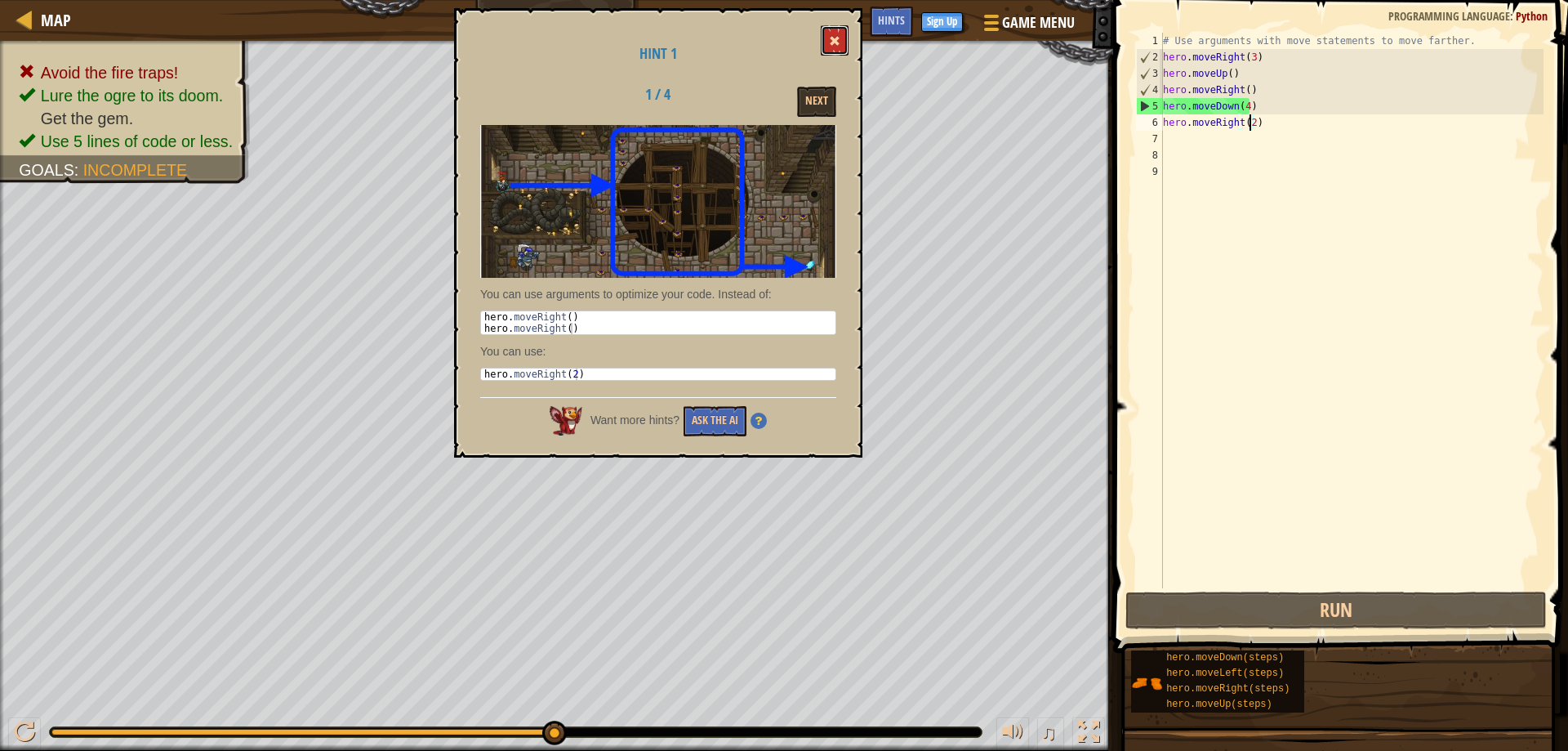
click at [836, 33] on button at bounding box center [833, 41] width 28 height 30
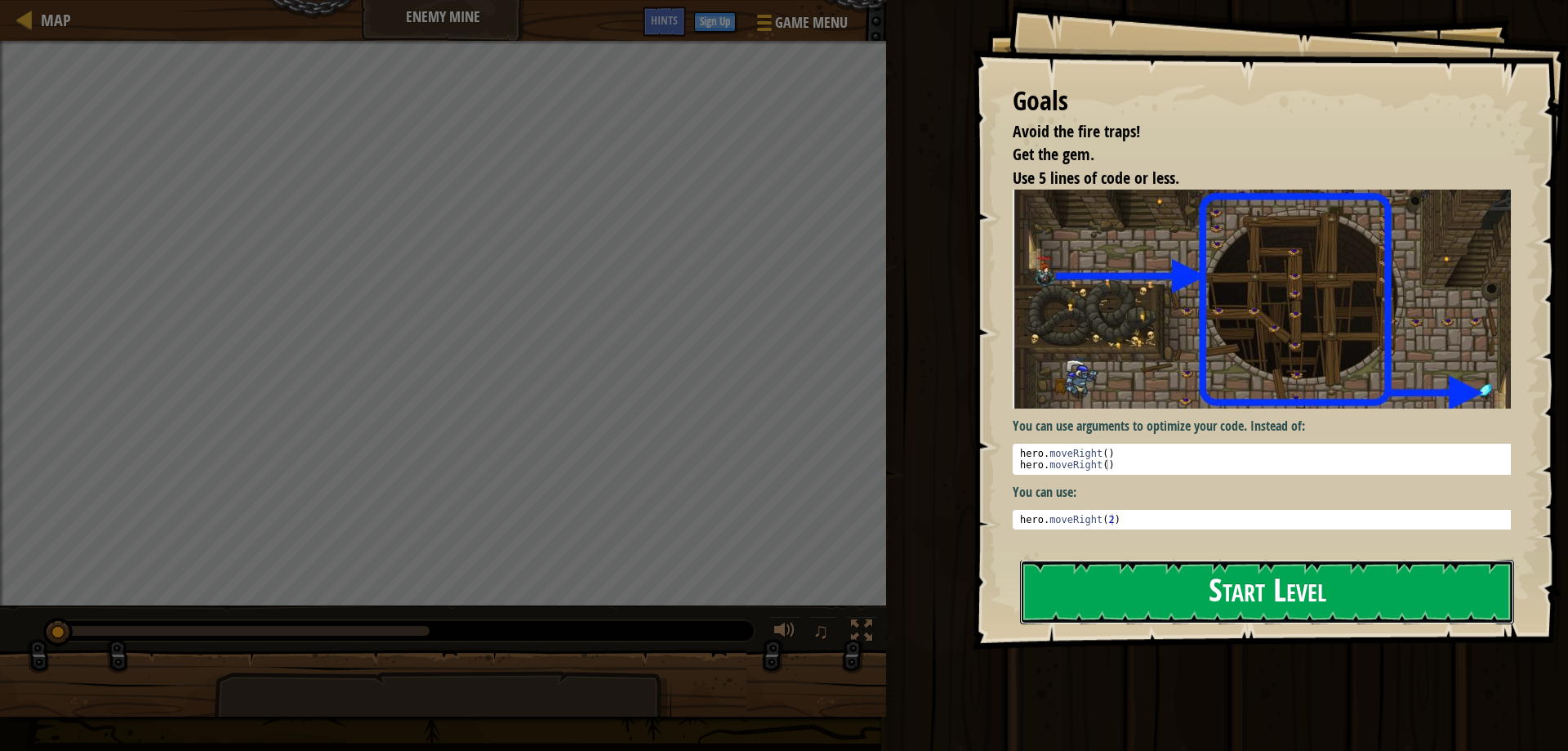
click at [1339, 615] on button "Start Level" at bounding box center [1266, 592] width 494 height 65
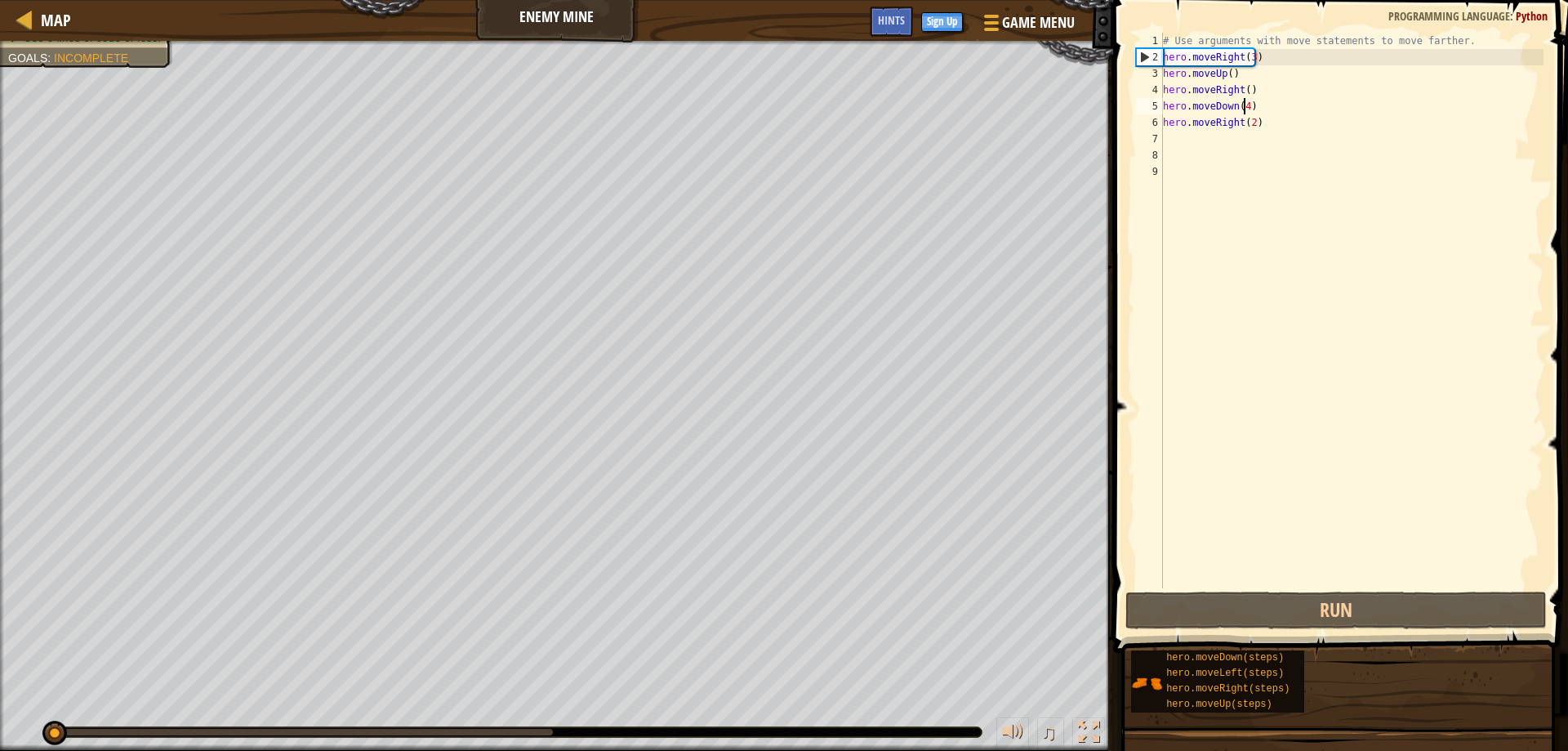
click at [1243, 103] on div "# Use arguments with move statements to move farther. hero . moveRight ( 3 ) he…" at bounding box center [1351, 326] width 383 height 588
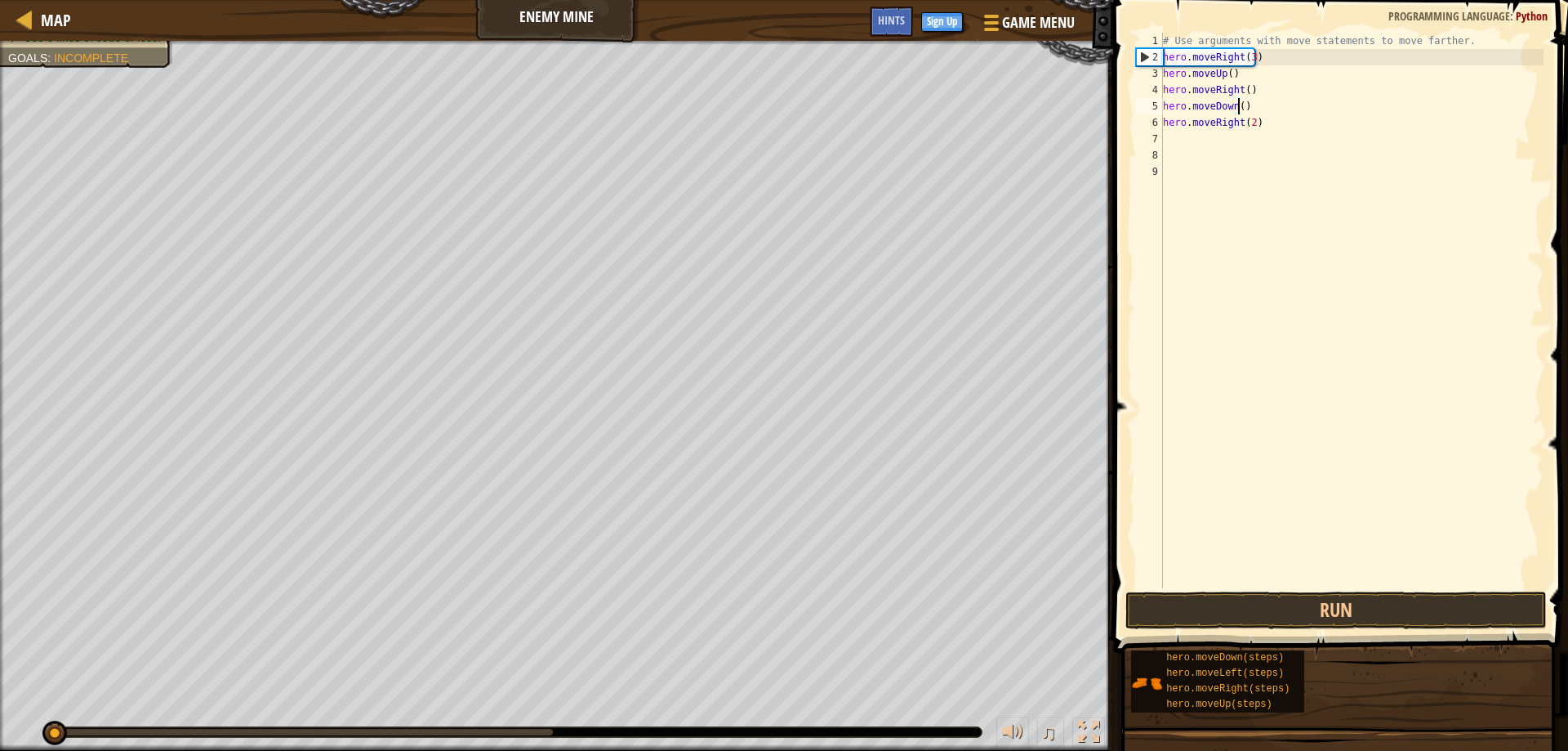
scroll to position [8, 7]
type textarea "hero.moveDown(3)"
click at [1185, 602] on button "Run" at bounding box center [1336, 609] width 422 height 37
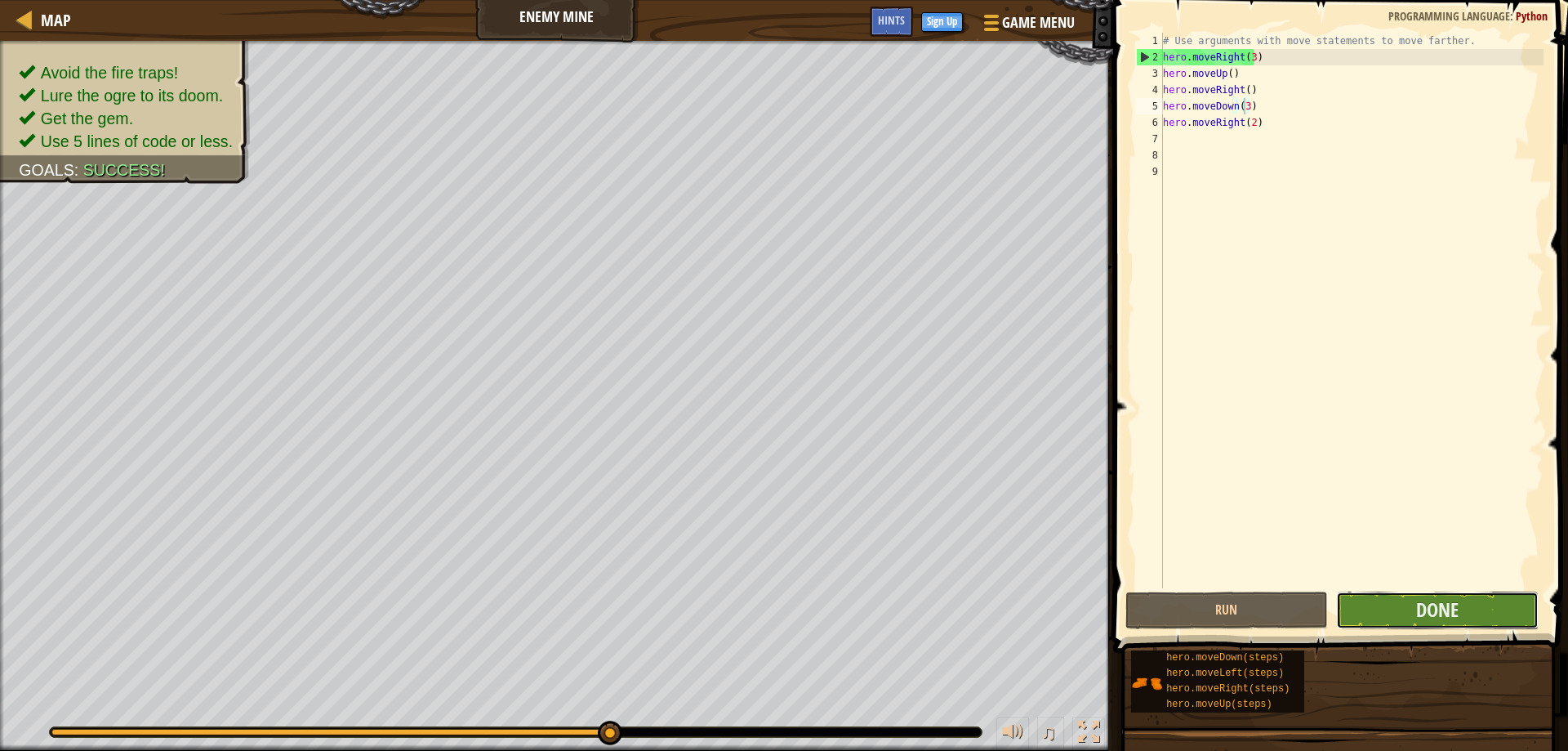
click at [1365, 602] on button "Done" at bounding box center [1437, 609] width 203 height 37
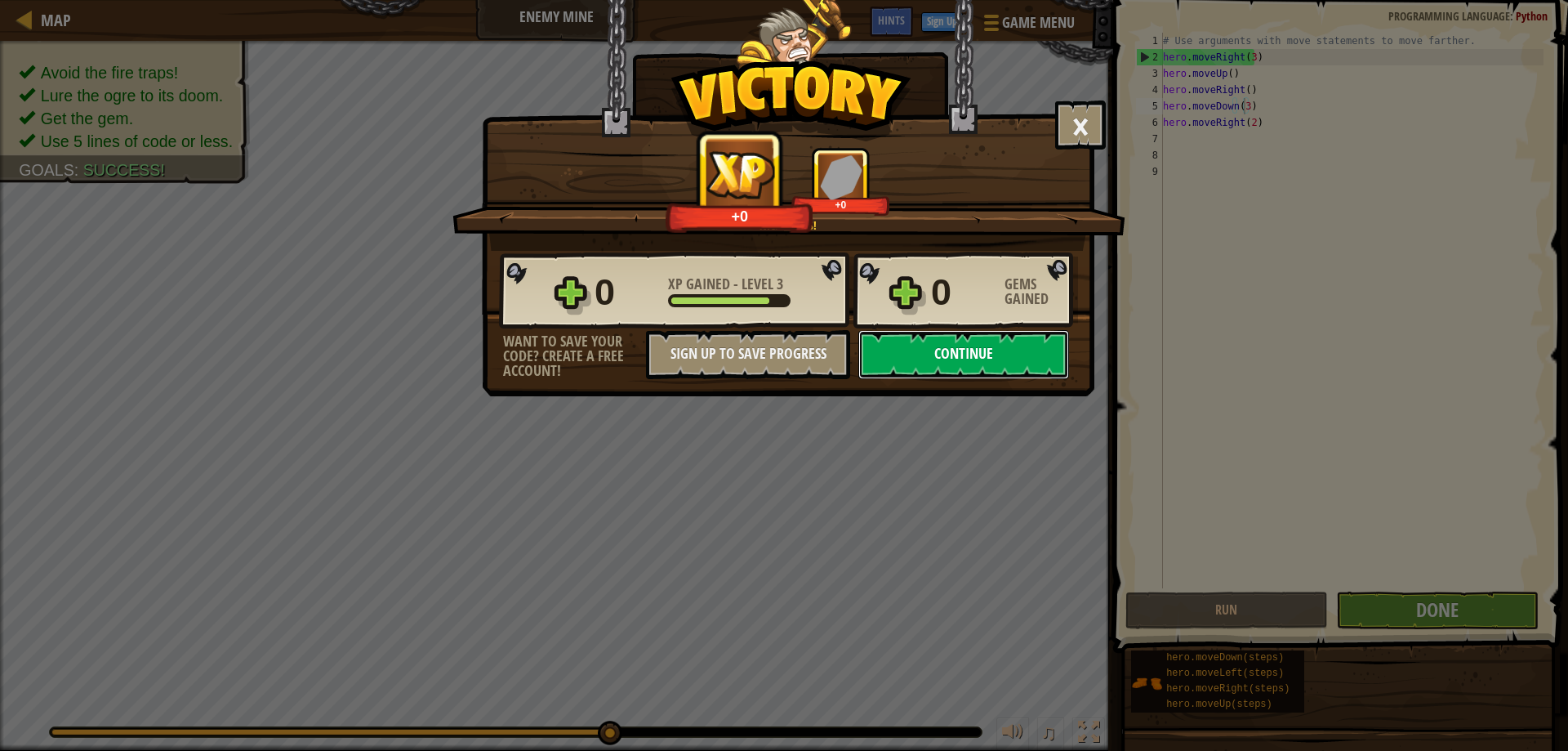
click at [942, 348] on button "Continue" at bounding box center [963, 354] width 210 height 49
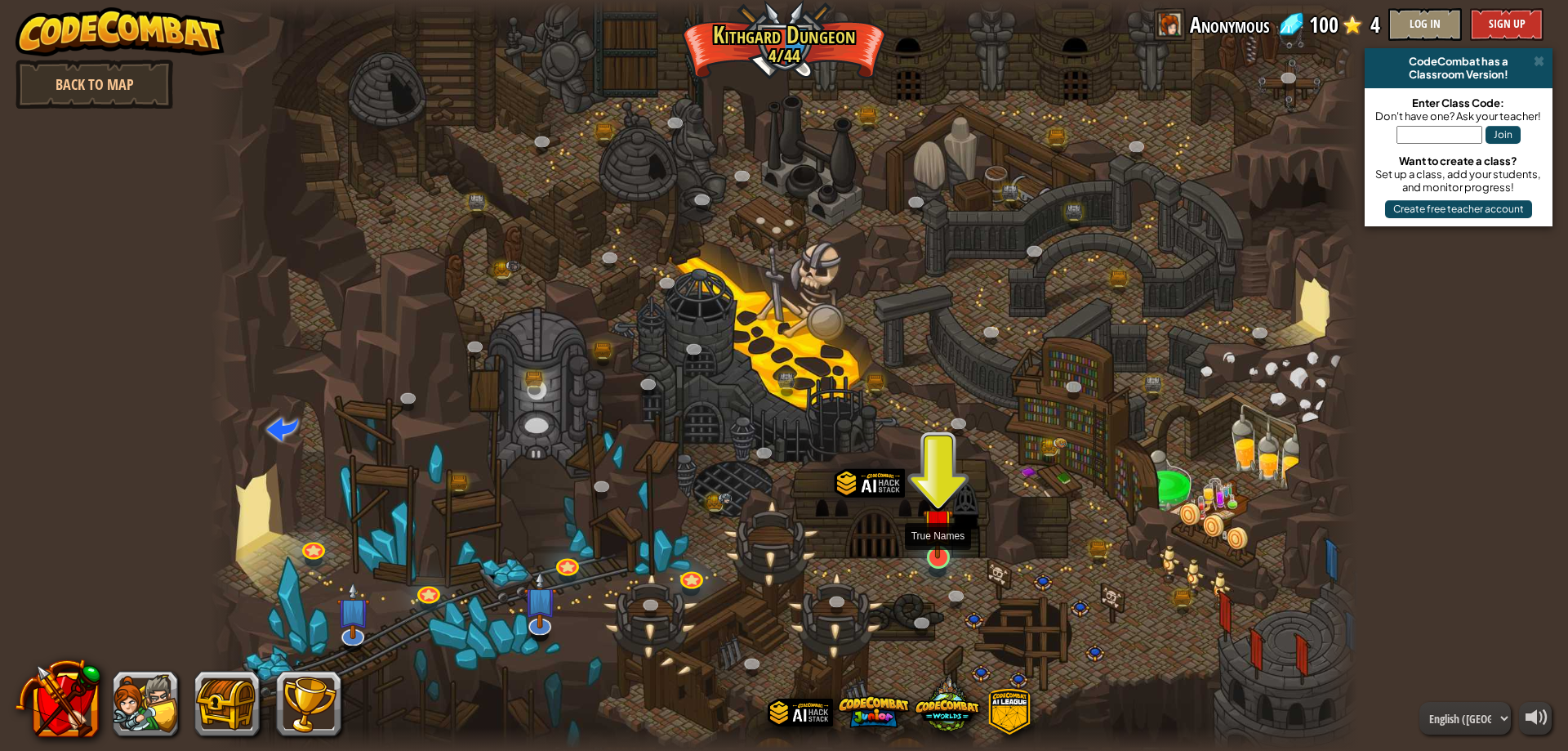
click at [944, 545] on img at bounding box center [938, 524] width 31 height 70
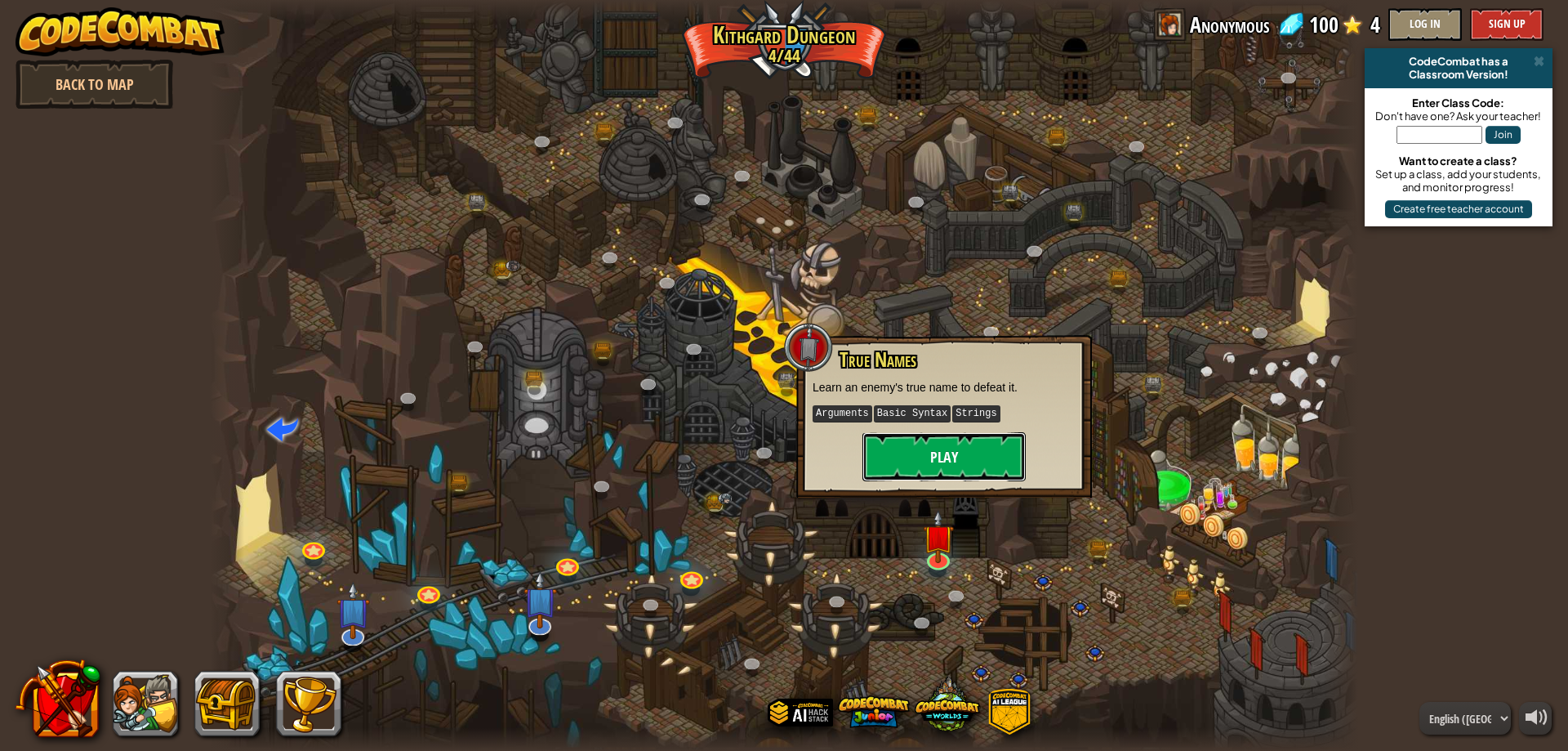
click at [938, 456] on button "Play" at bounding box center [944, 456] width 164 height 49
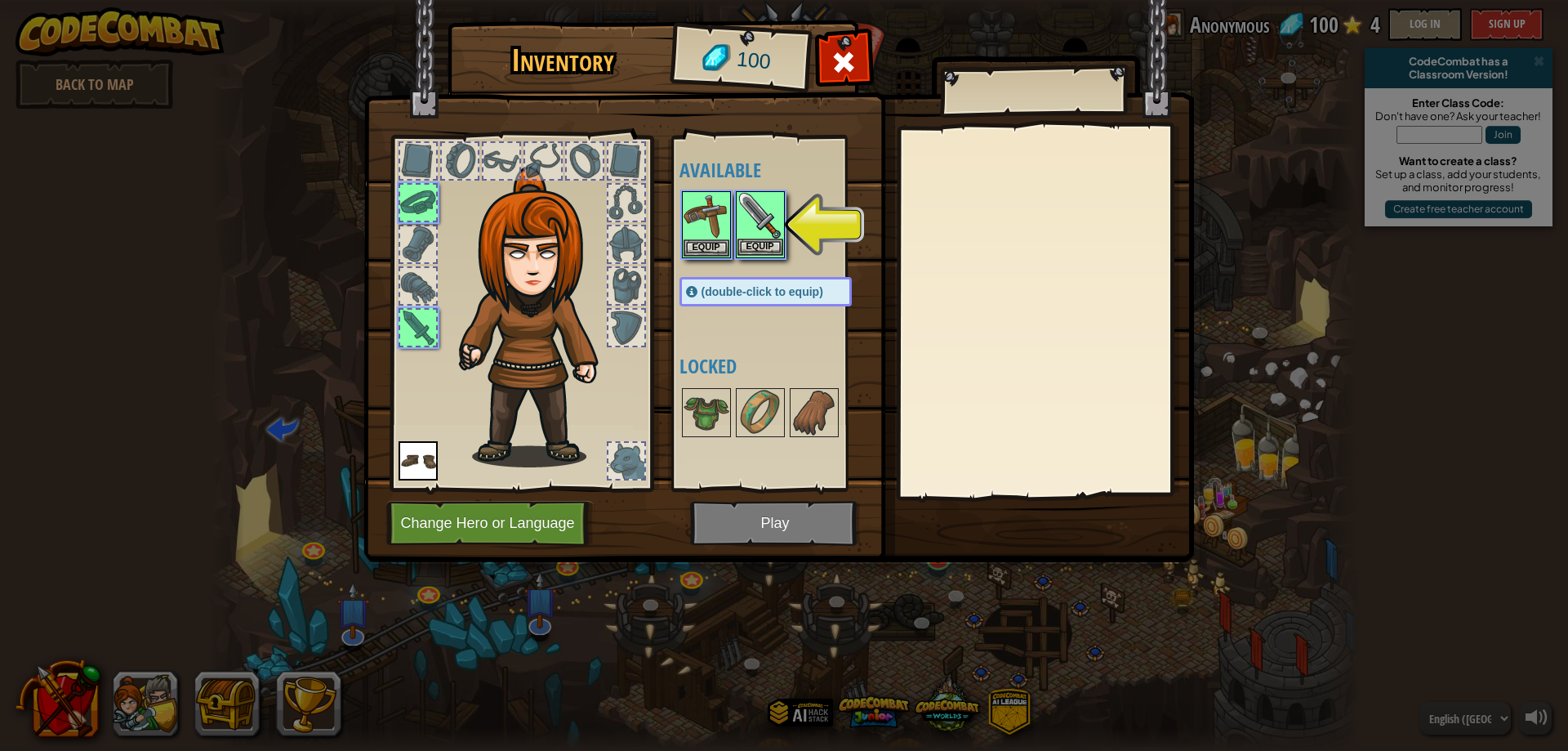
click at [761, 226] on img at bounding box center [760, 216] width 46 height 46
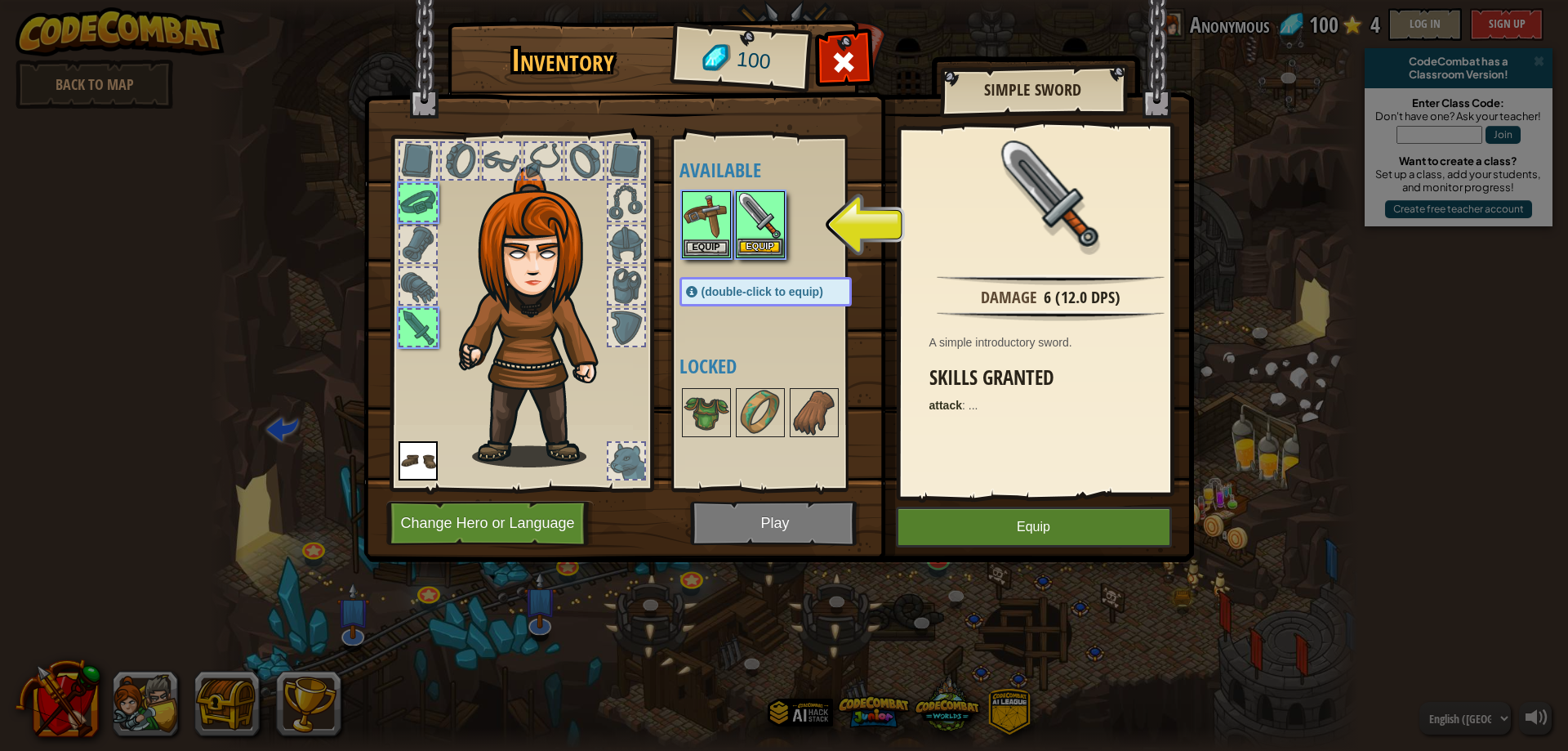
click at [761, 226] on img at bounding box center [760, 216] width 46 height 46
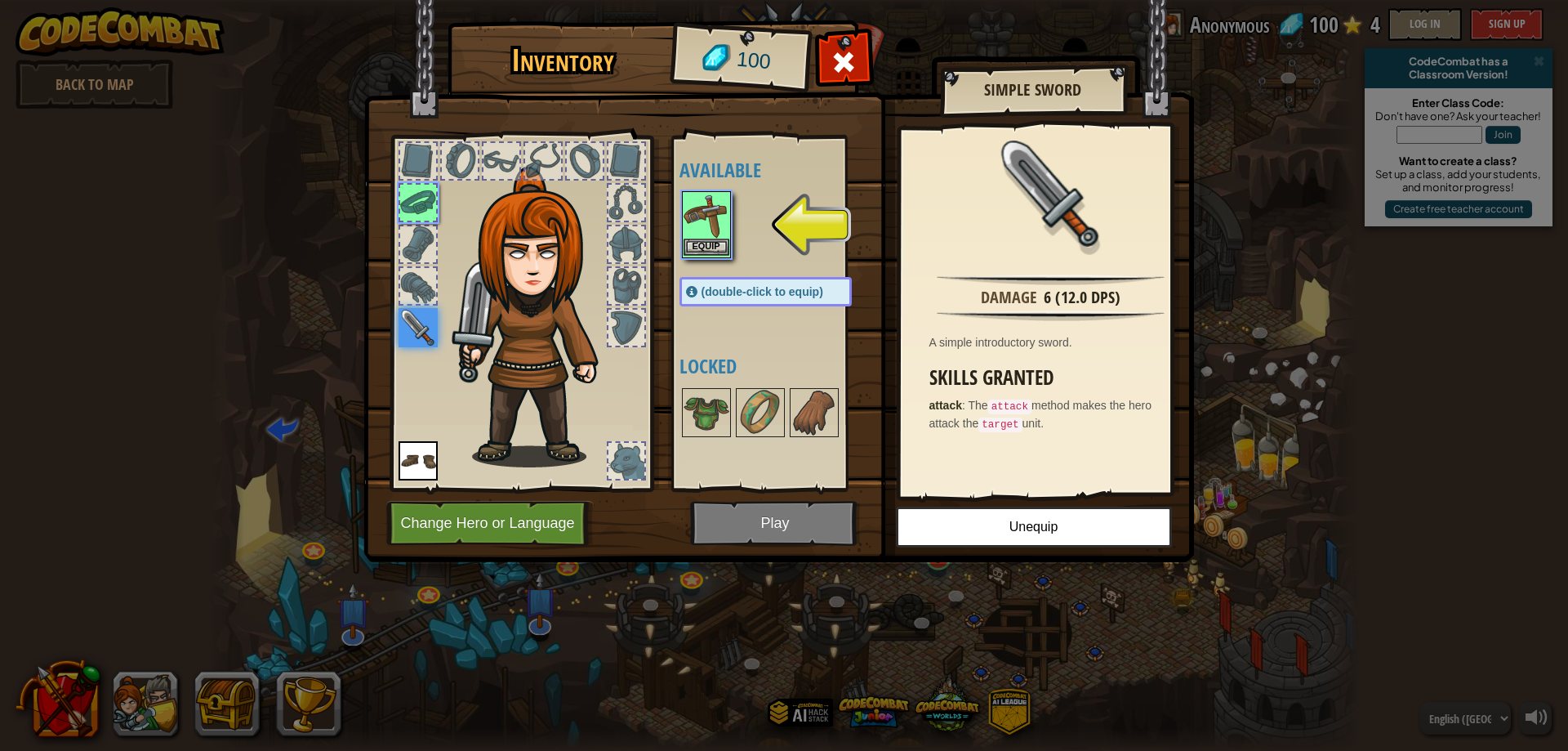
click at [699, 222] on img at bounding box center [706, 216] width 46 height 46
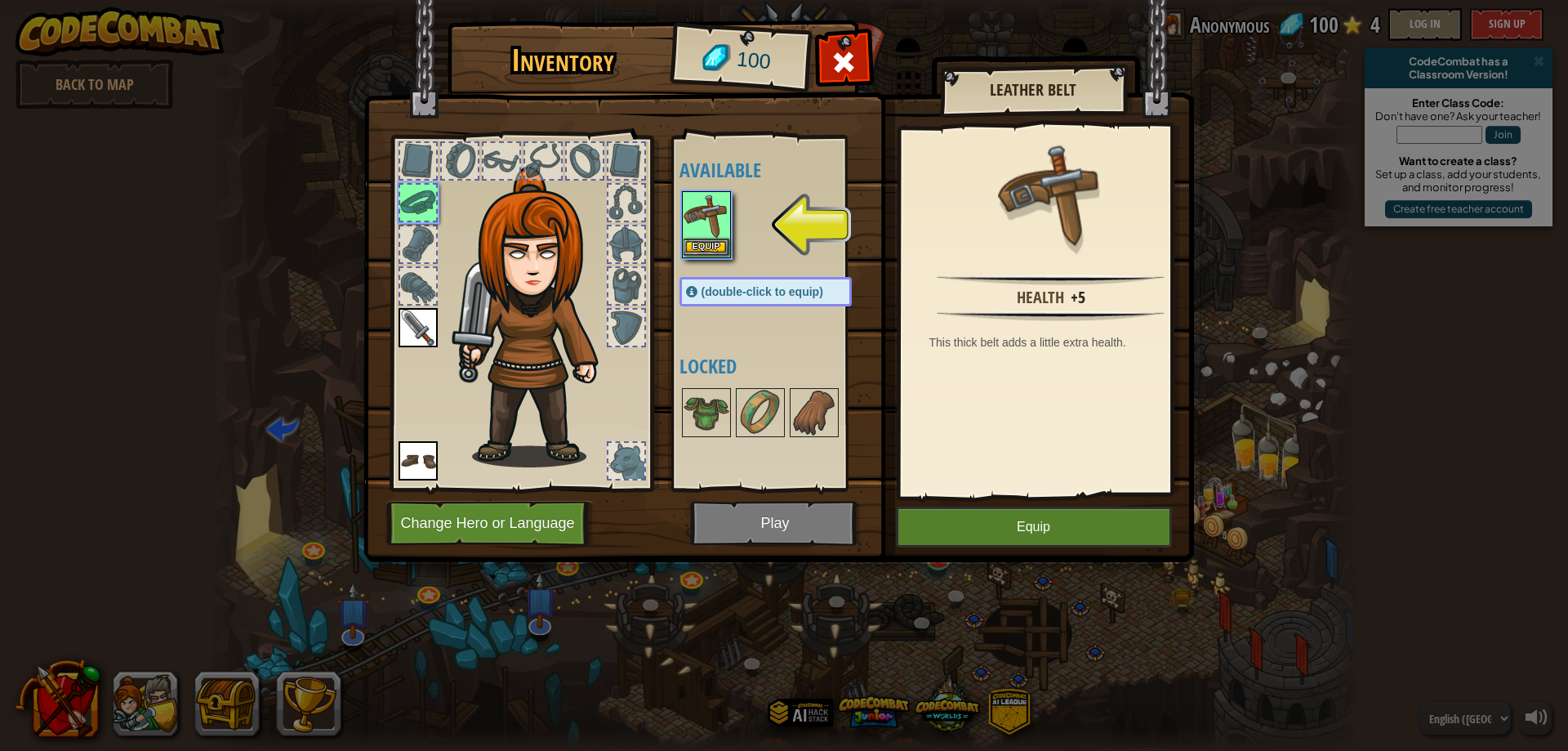
click at [699, 222] on img at bounding box center [706, 216] width 46 height 46
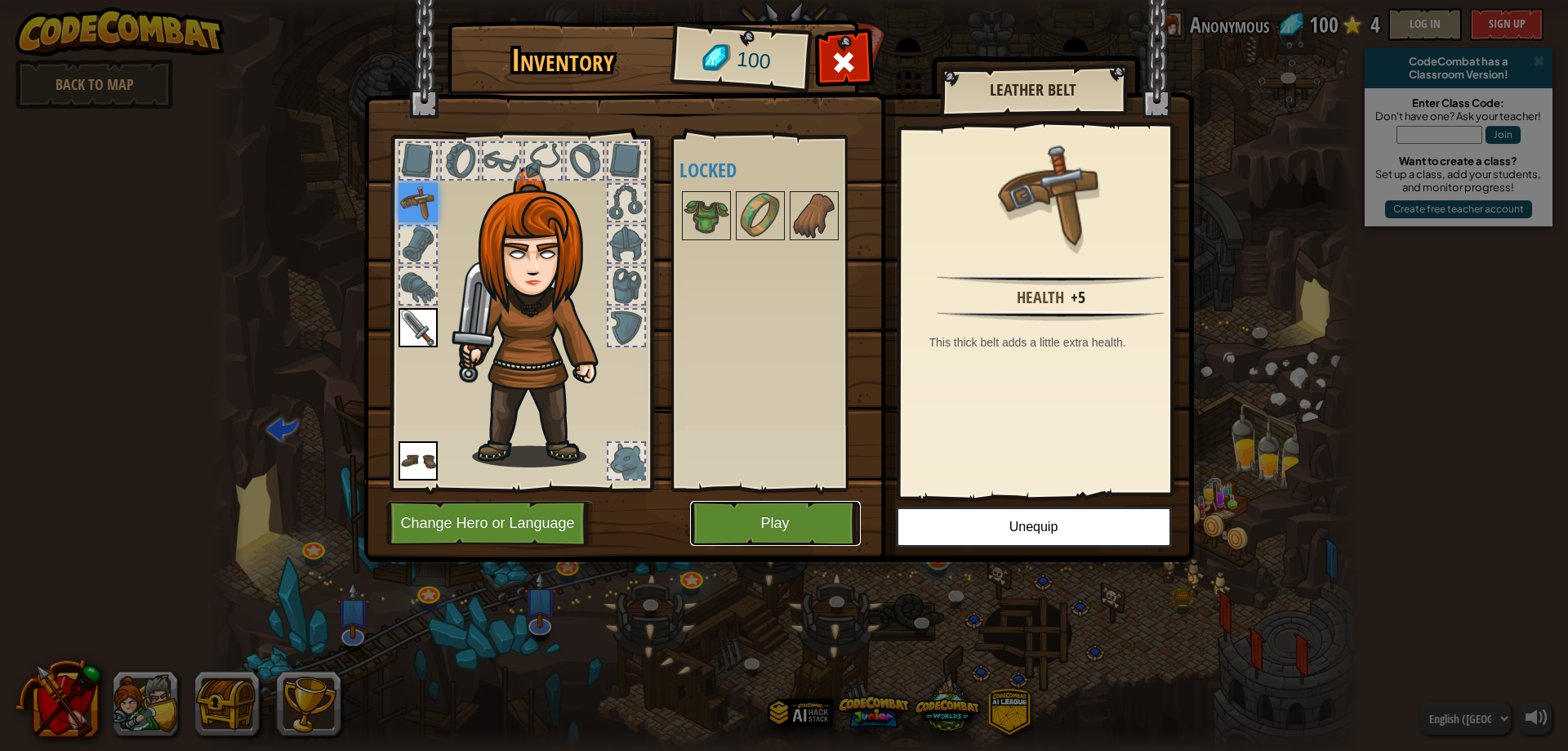
click at [740, 525] on button "Play" at bounding box center [774, 523] width 170 height 45
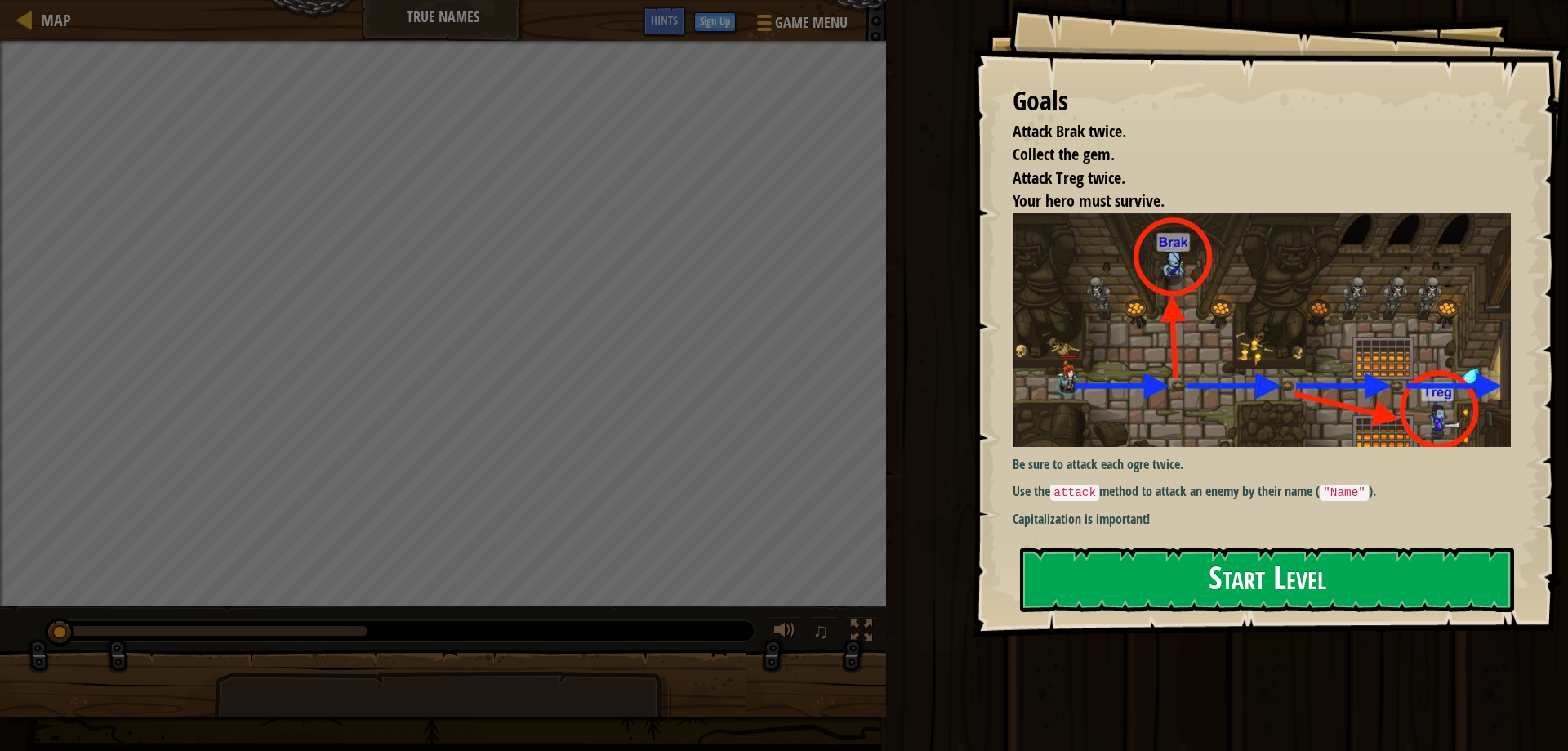
click at [1183, 547] on button "Start Level" at bounding box center [1266, 580] width 494 height 65
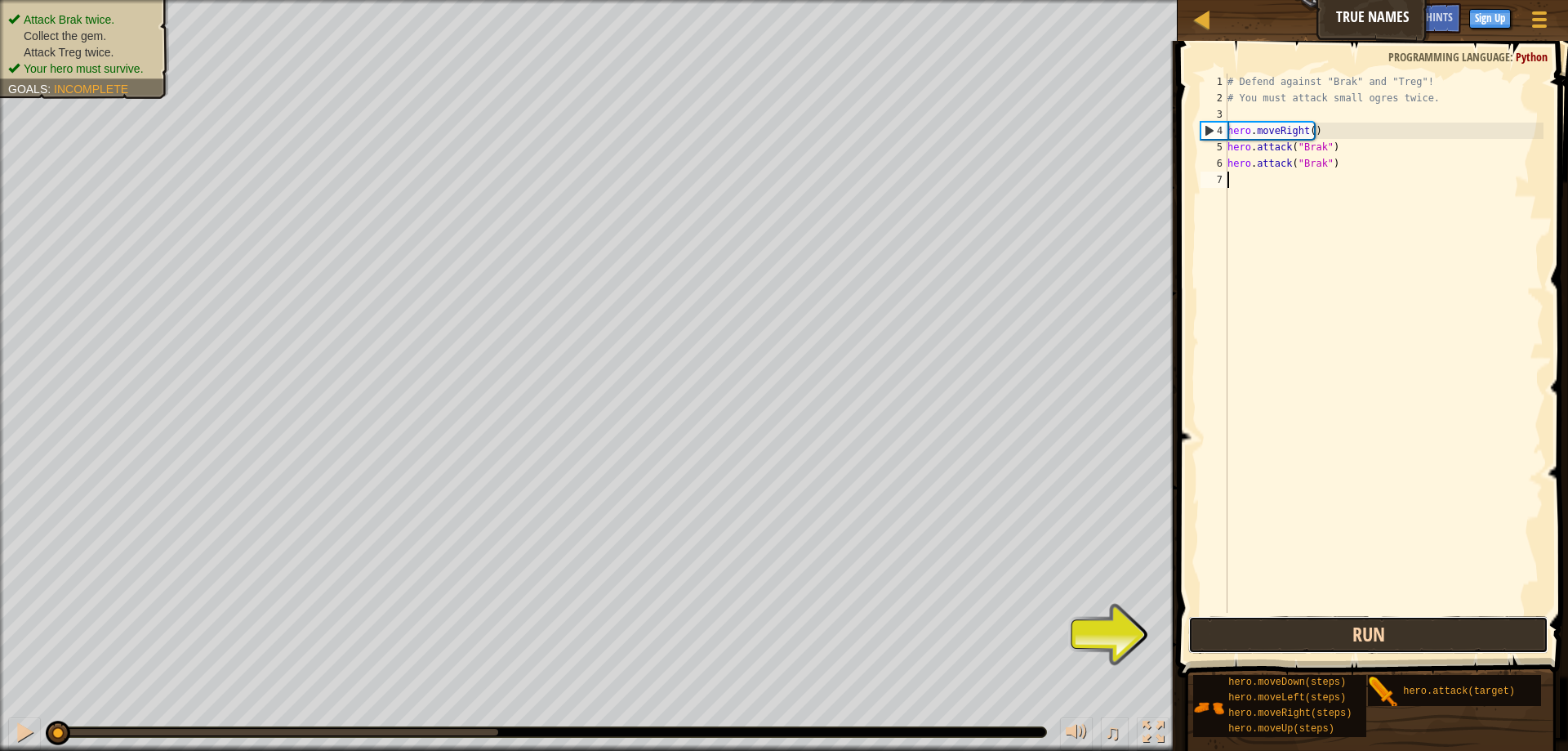
click at [1216, 648] on button "Run" at bounding box center [1368, 634] width 360 height 37
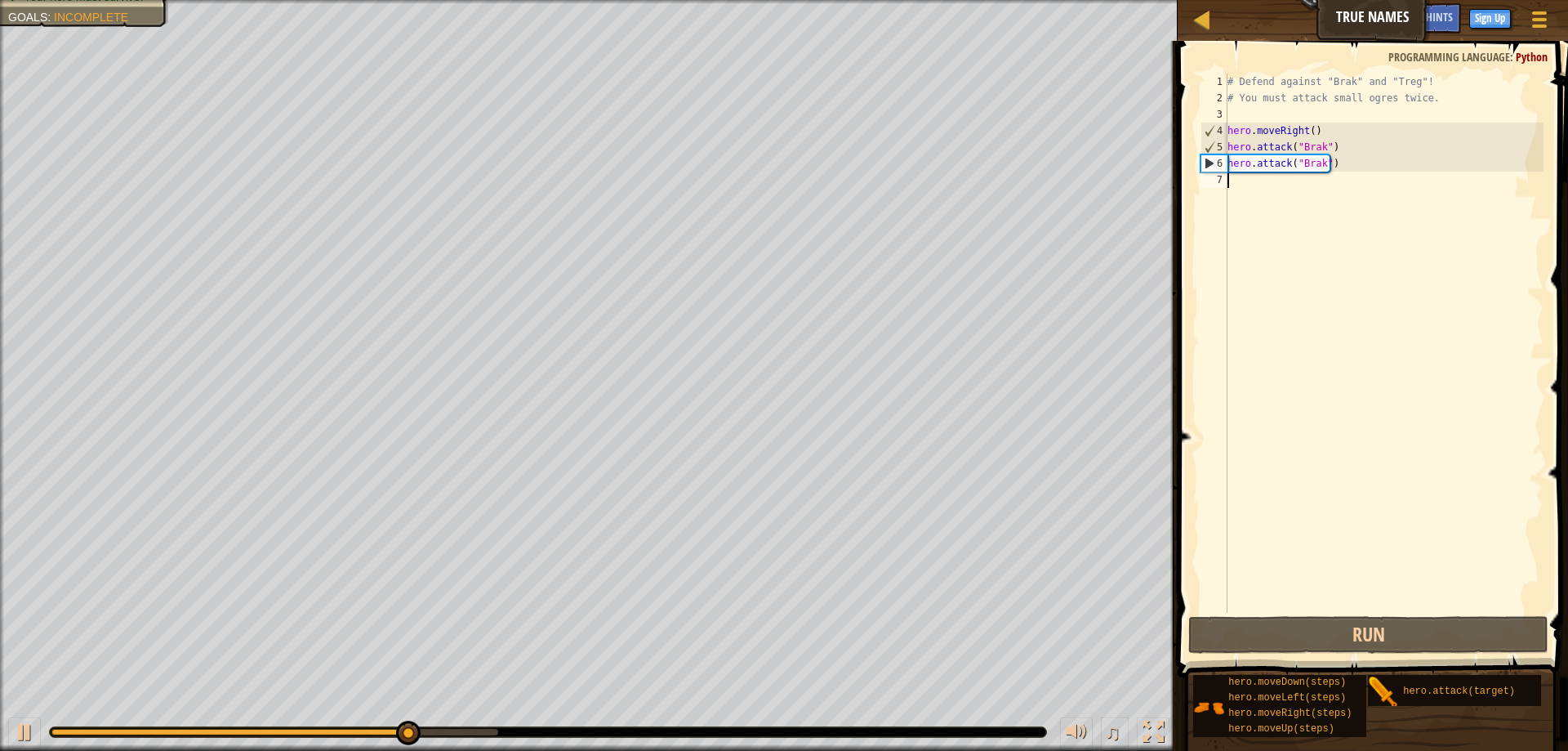
scroll to position [8, 0]
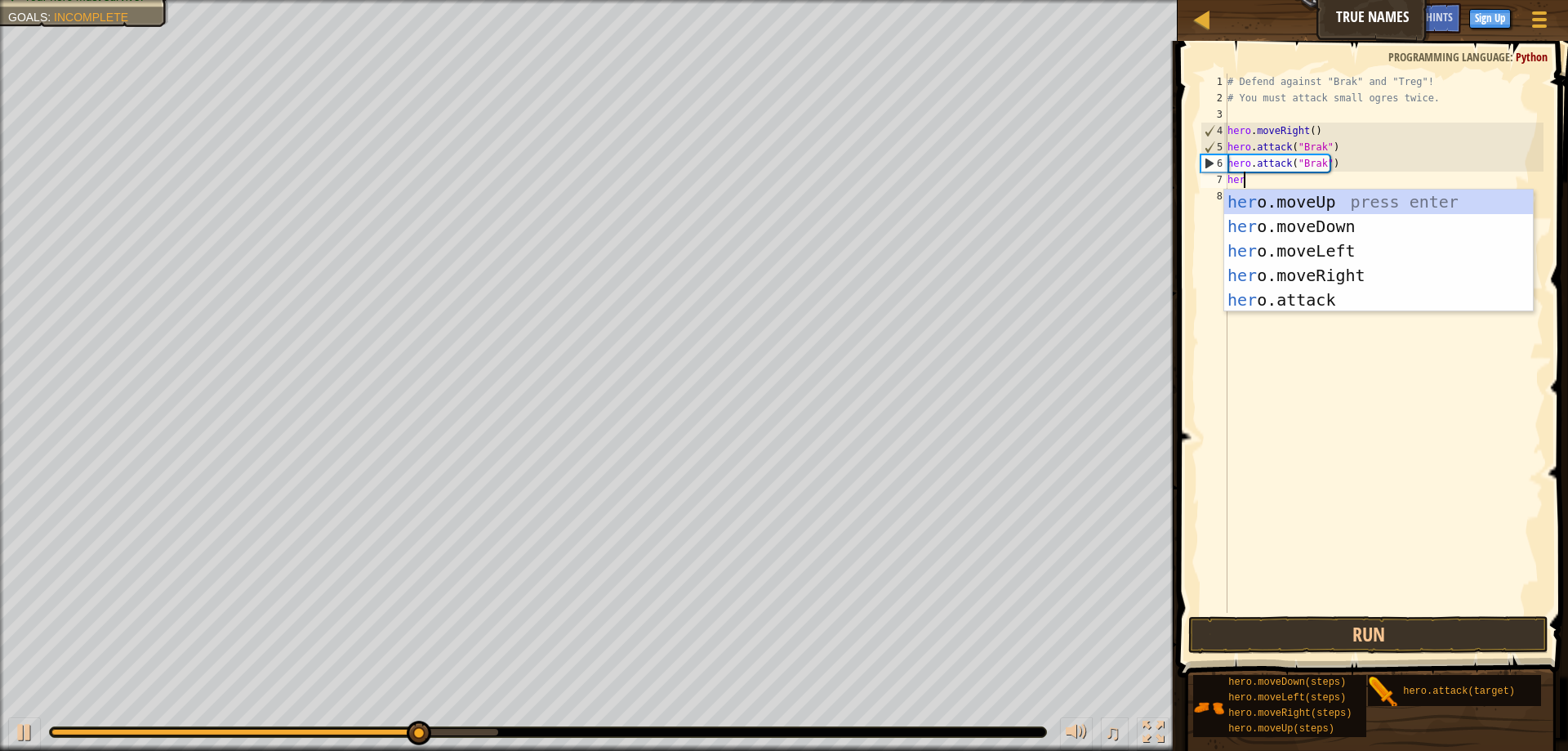
type textarea "hero"
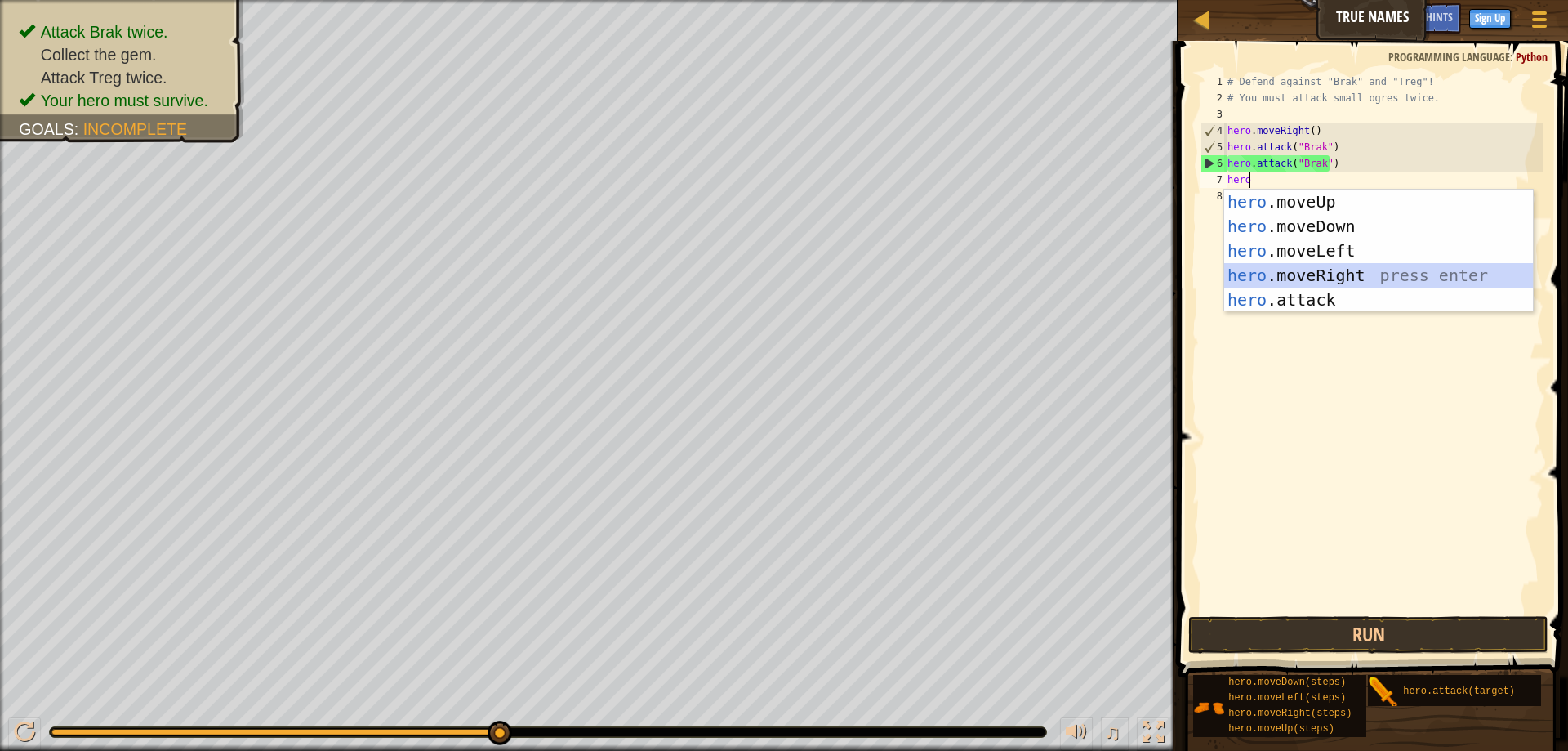
click at [1299, 274] on div "hero .moveUp press enter hero .moveDown press enter hero .moveLeft press enter …" at bounding box center [1378, 275] width 308 height 171
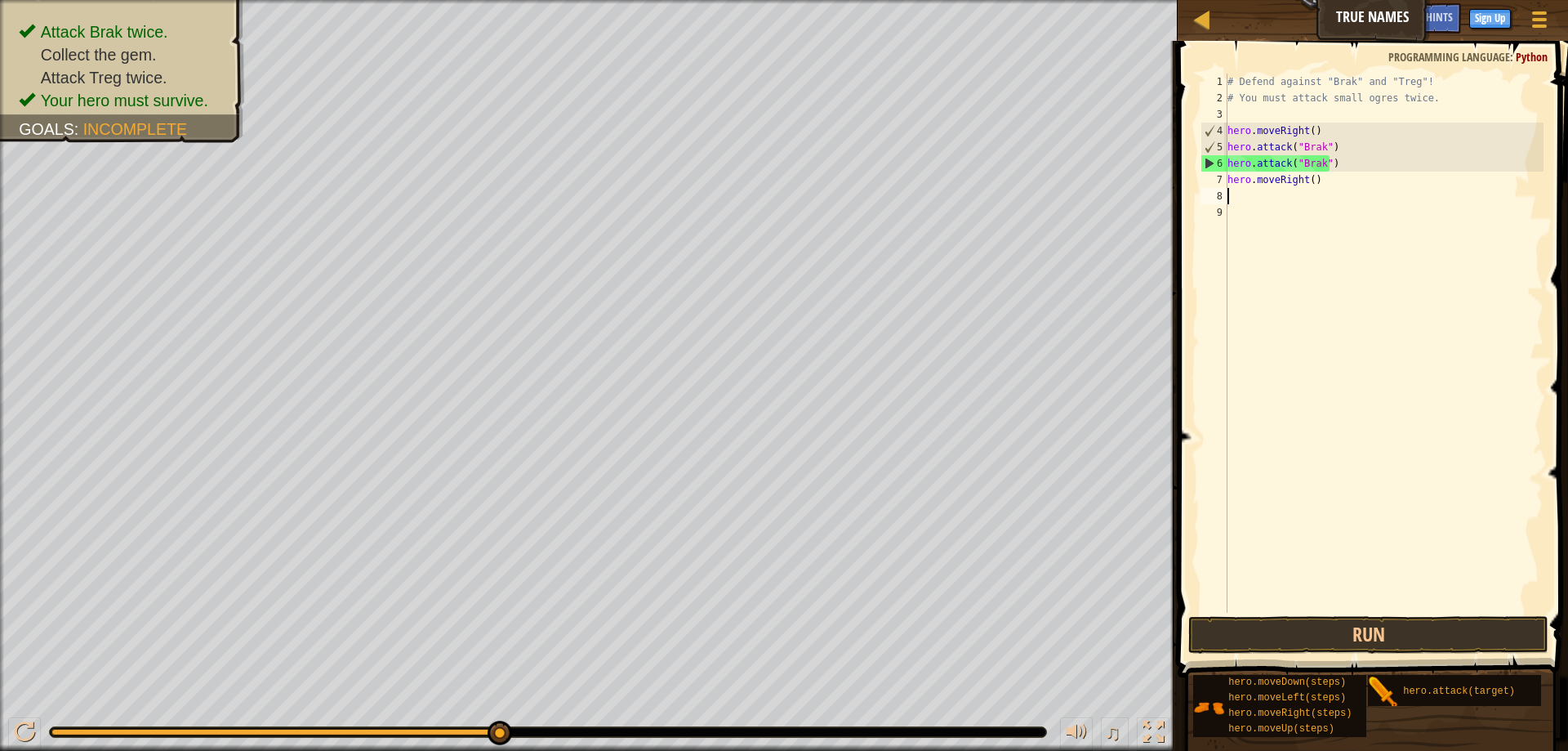
scroll to position [8, 0]
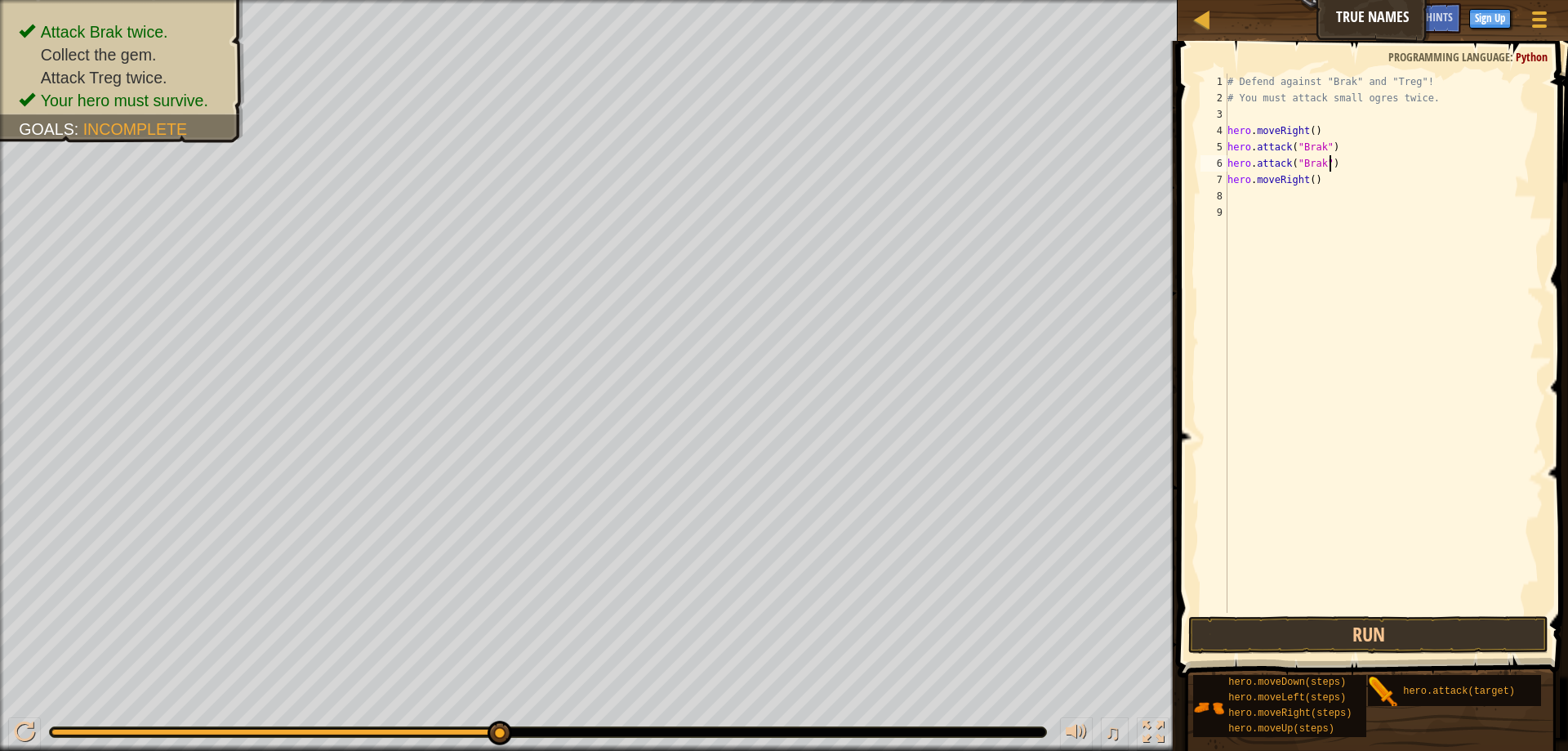
click at [1336, 164] on div "# Defend against "Brak" and "Treg"! # You must attack small ogres twice. hero .…" at bounding box center [1383, 359] width 320 height 572
click at [1325, 186] on div "# Defend against "Brak" and "Treg"! # You must attack small ogres twice. hero .…" at bounding box center [1383, 359] width 320 height 572
click at [1339, 161] on div "# Defend against "Brak" and "Treg"! # You must attack small ogres twice. hero .…" at bounding box center [1383, 359] width 320 height 572
type textarea "hero.attack("Brak")"
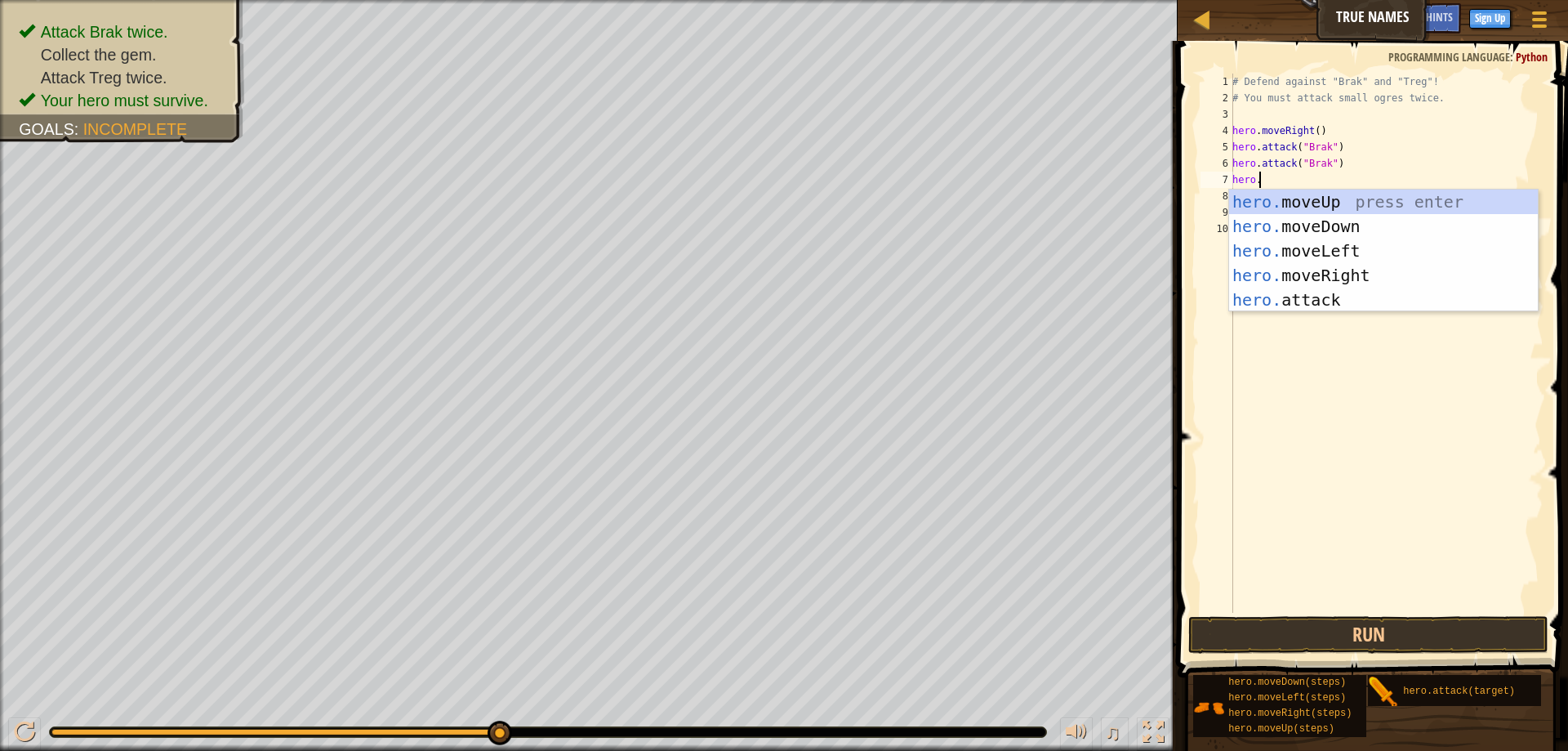
scroll to position [8, 2]
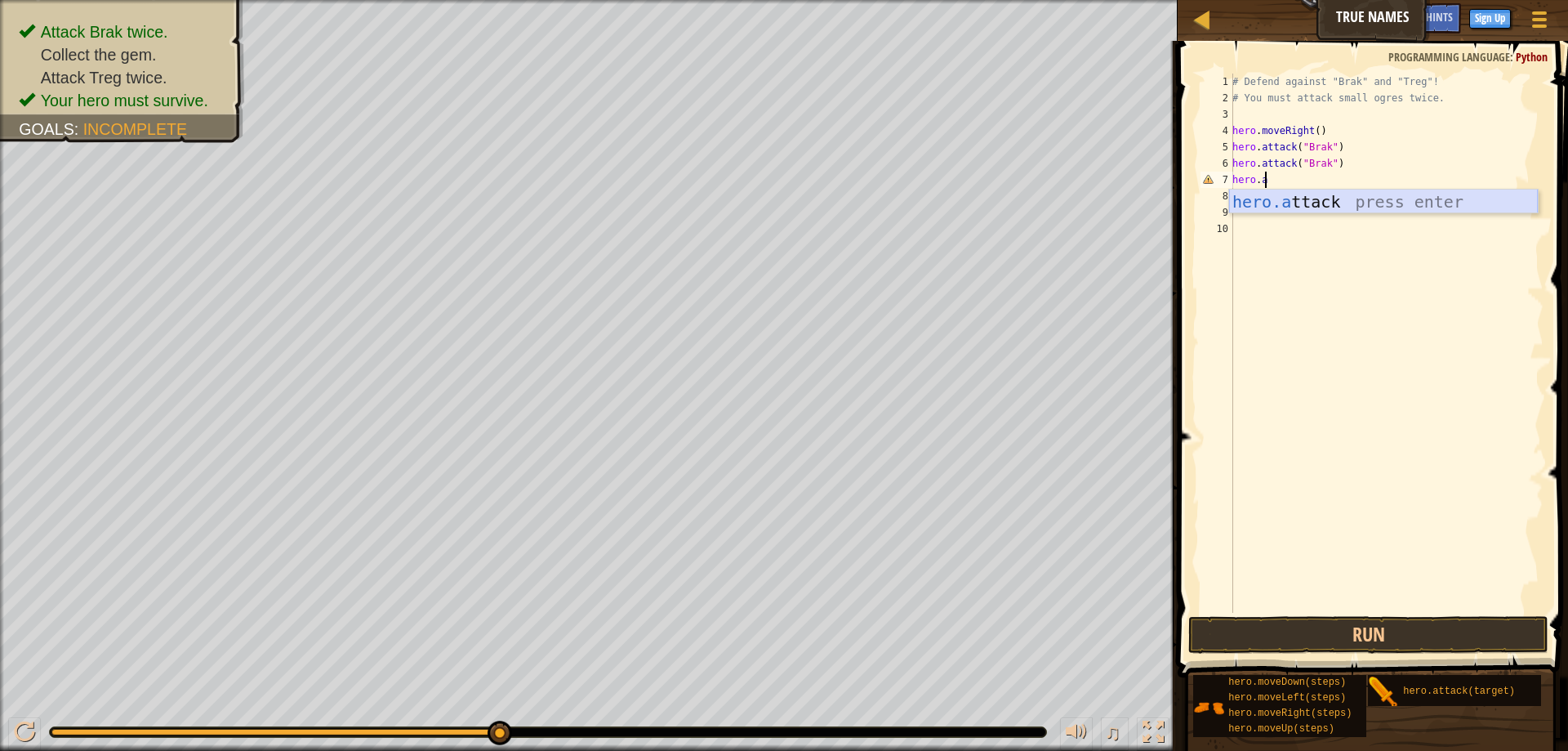
click at [1322, 208] on div "hero.a ttack press enter" at bounding box center [1382, 226] width 308 height 73
drag, startPoint x: 1354, startPoint y: 180, endPoint x: 1211, endPoint y: 171, distance: 143.3
click at [1211, 171] on div "hero.attack("Treg") 1 2 3 4 5 6 7 8 9 10 # Defend against "Brak" and "Treg"! # …" at bounding box center [1370, 343] width 346 height 539
click at [1363, 177] on div "# Defend against "Brak" and "Treg"! # You must attack small ogres twice. hero .…" at bounding box center [1385, 343] width 314 height 539
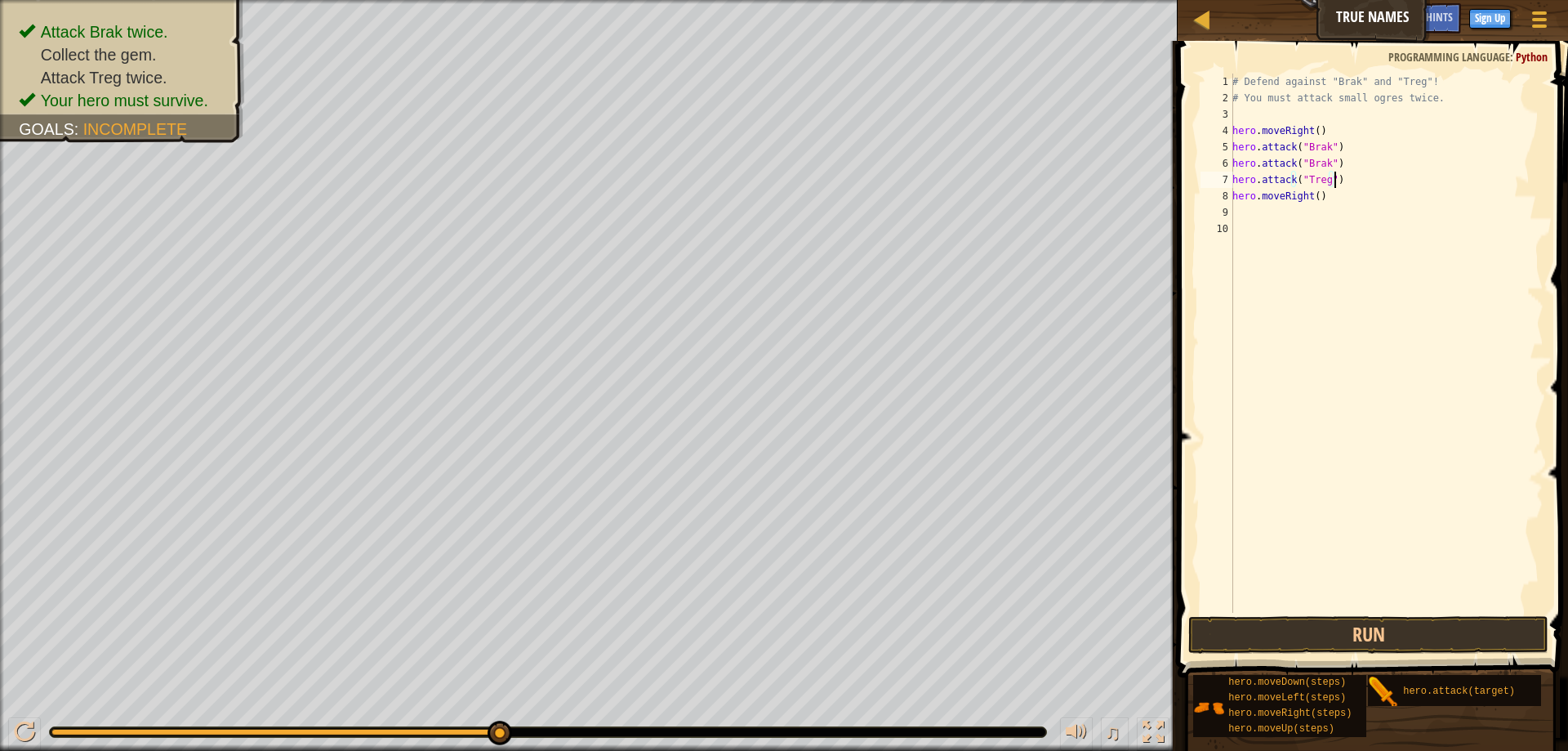
paste textarea "hero.attack("Treg")"
click at [1333, 173] on div "# Defend against "Brak" and "Treg"! # You must attack small ogres twice. hero .…" at bounding box center [1386, 359] width 314 height 572
type textarea "hero.attack("Treg")"
click at [1281, 613] on span at bounding box center [1374, 335] width 403 height 684
click at [1282, 636] on button "Run" at bounding box center [1368, 634] width 360 height 37
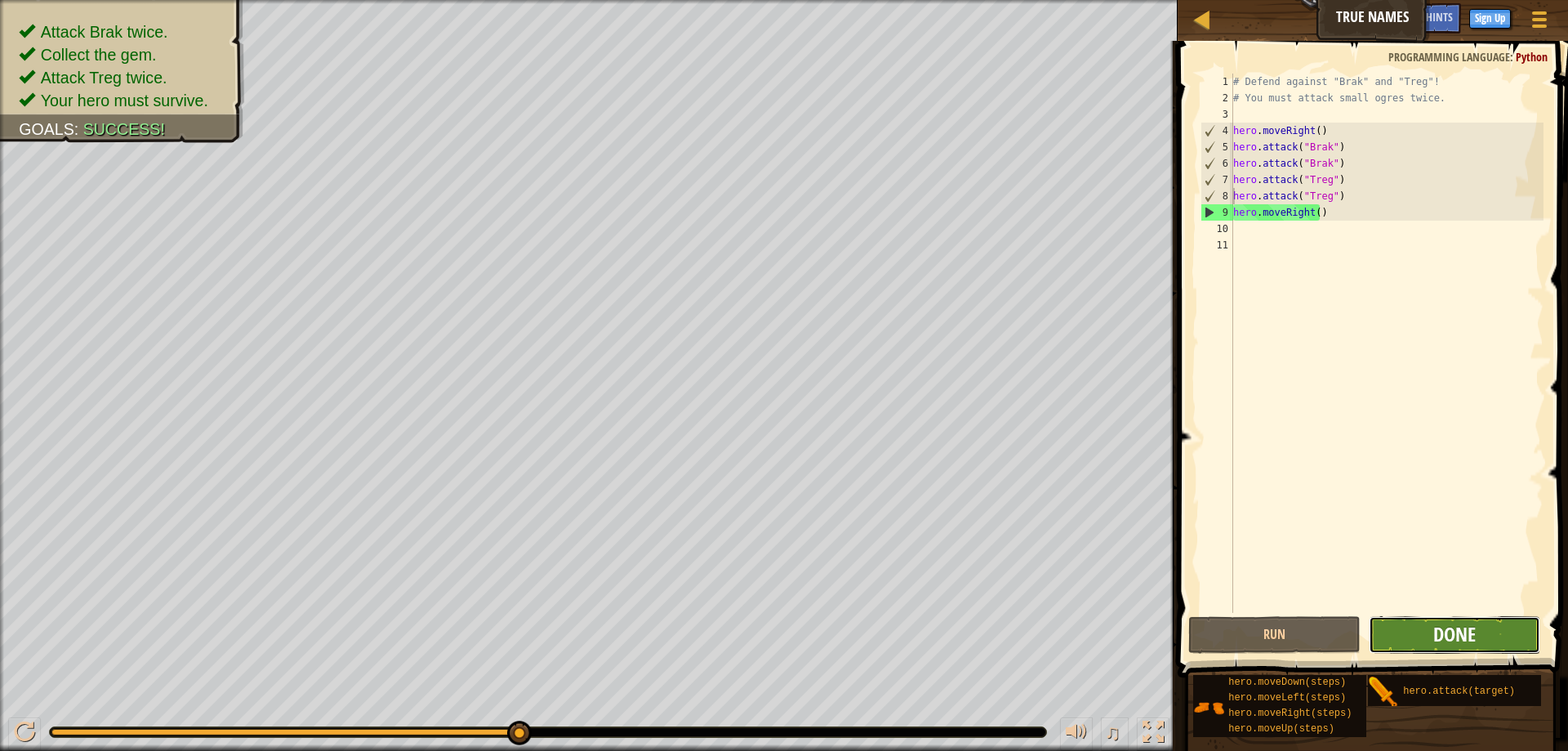
click at [1437, 632] on span "Done" at bounding box center [1454, 633] width 43 height 26
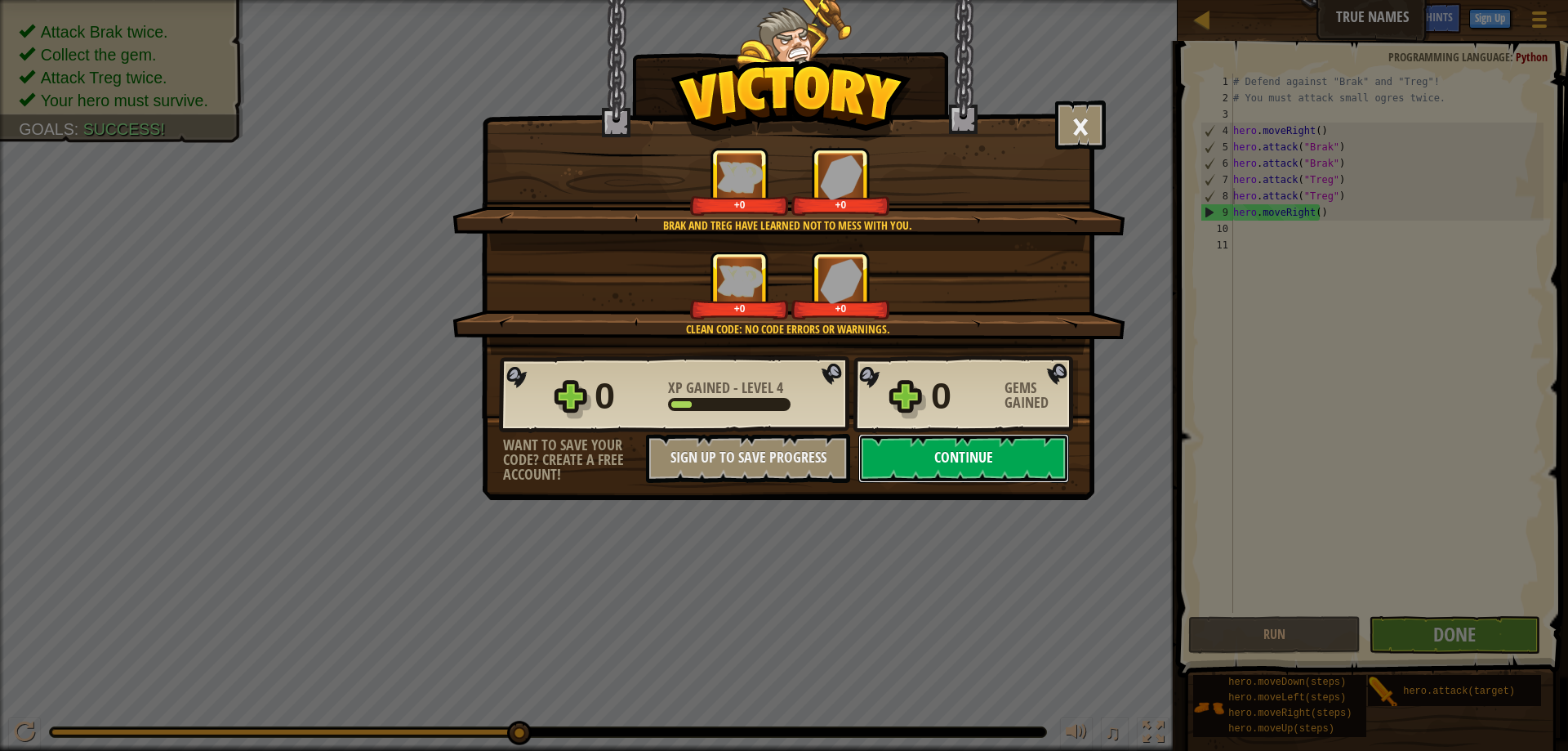
click at [904, 448] on button "Continue" at bounding box center [963, 458] width 210 height 49
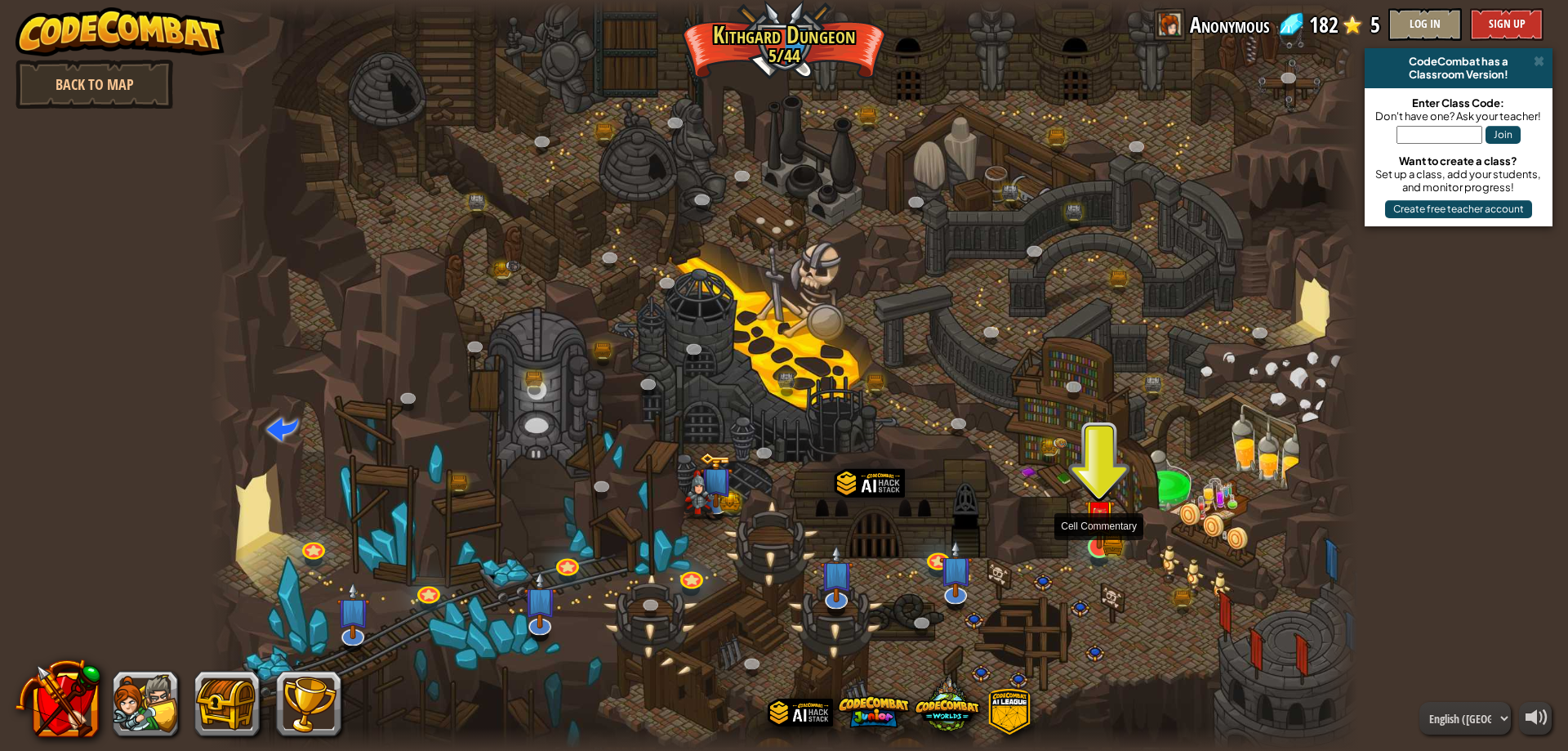
click at [1098, 533] on img at bounding box center [1099, 514] width 31 height 68
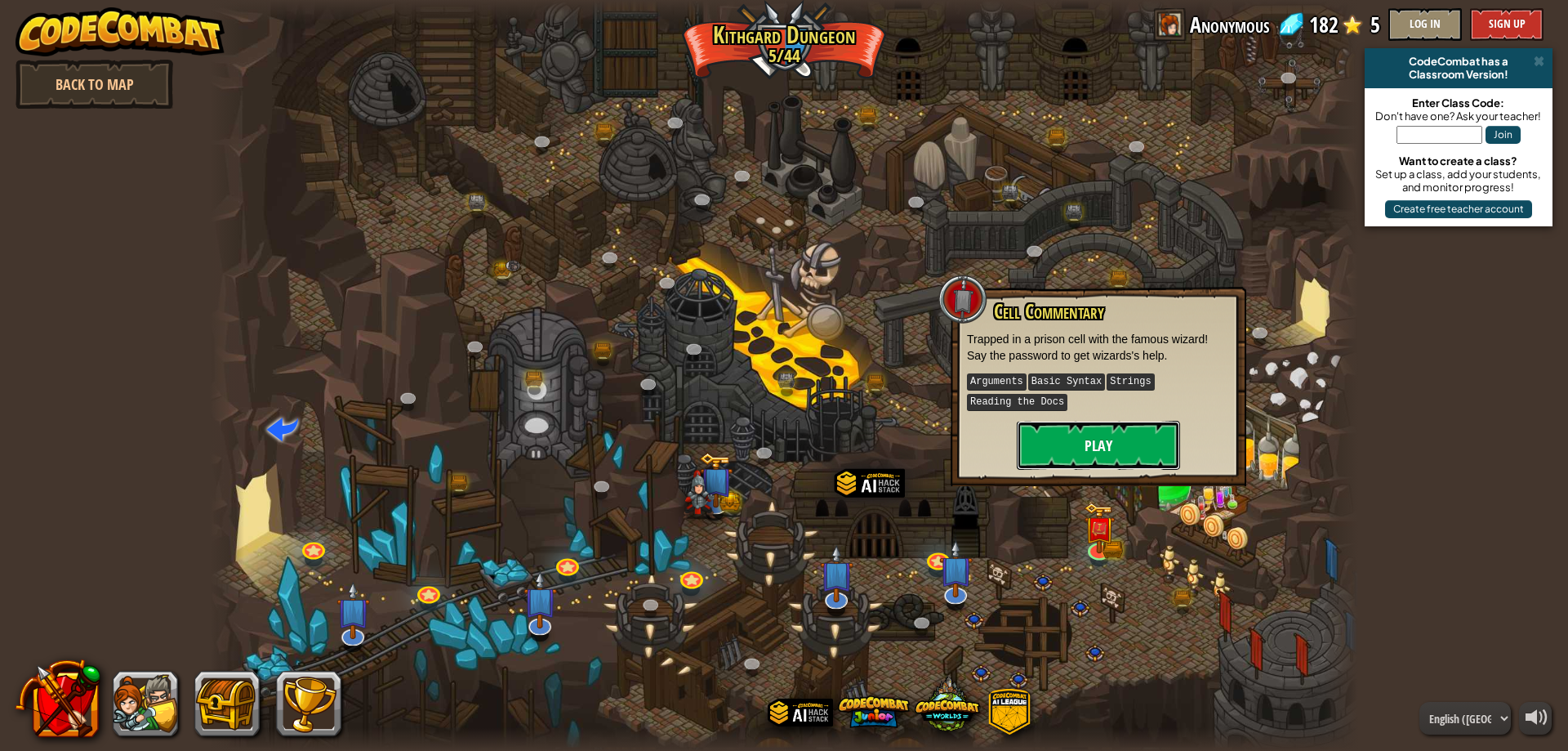
click at [1101, 443] on button "Play" at bounding box center [1098, 445] width 164 height 49
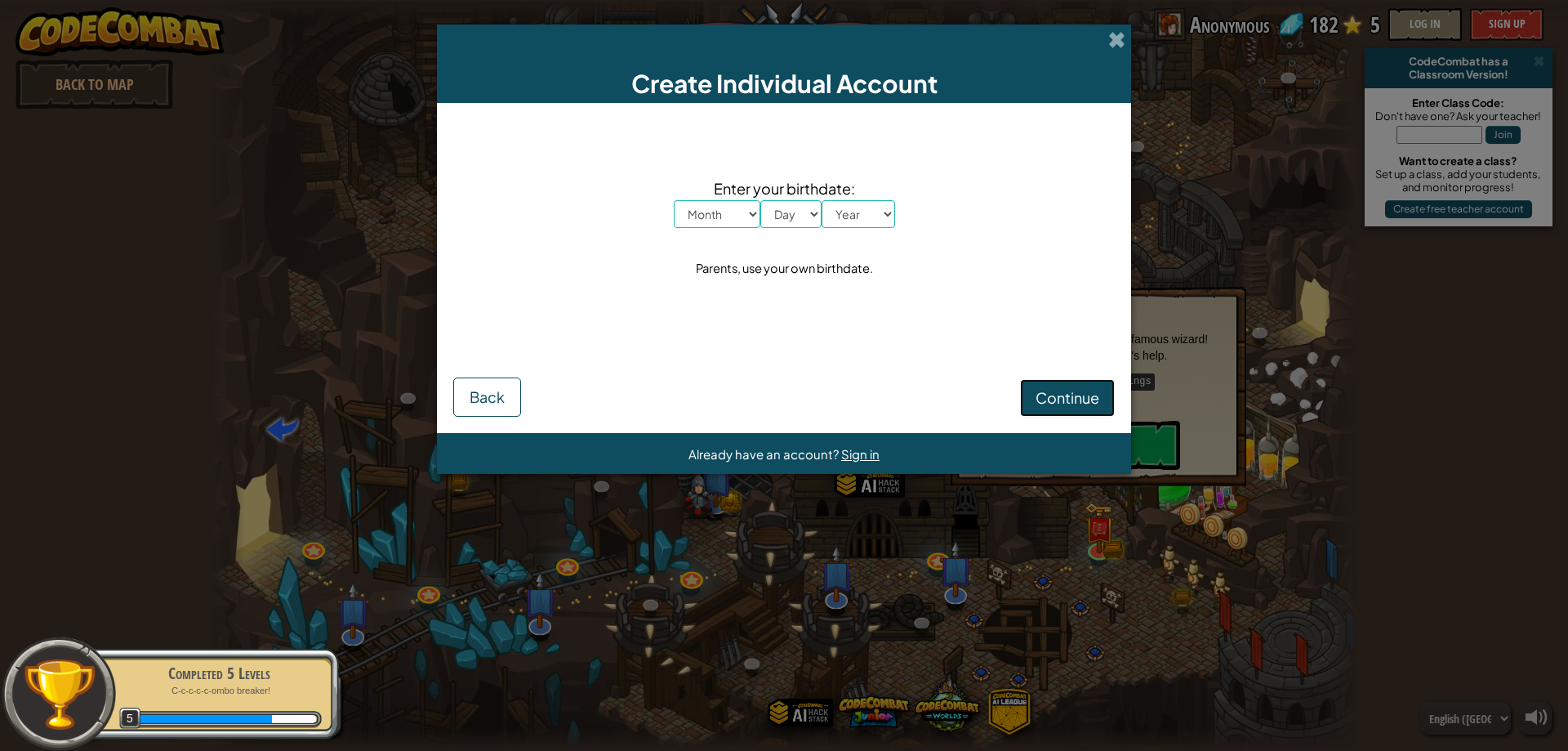
click at [1059, 404] on span "Continue" at bounding box center [1067, 398] width 64 height 19
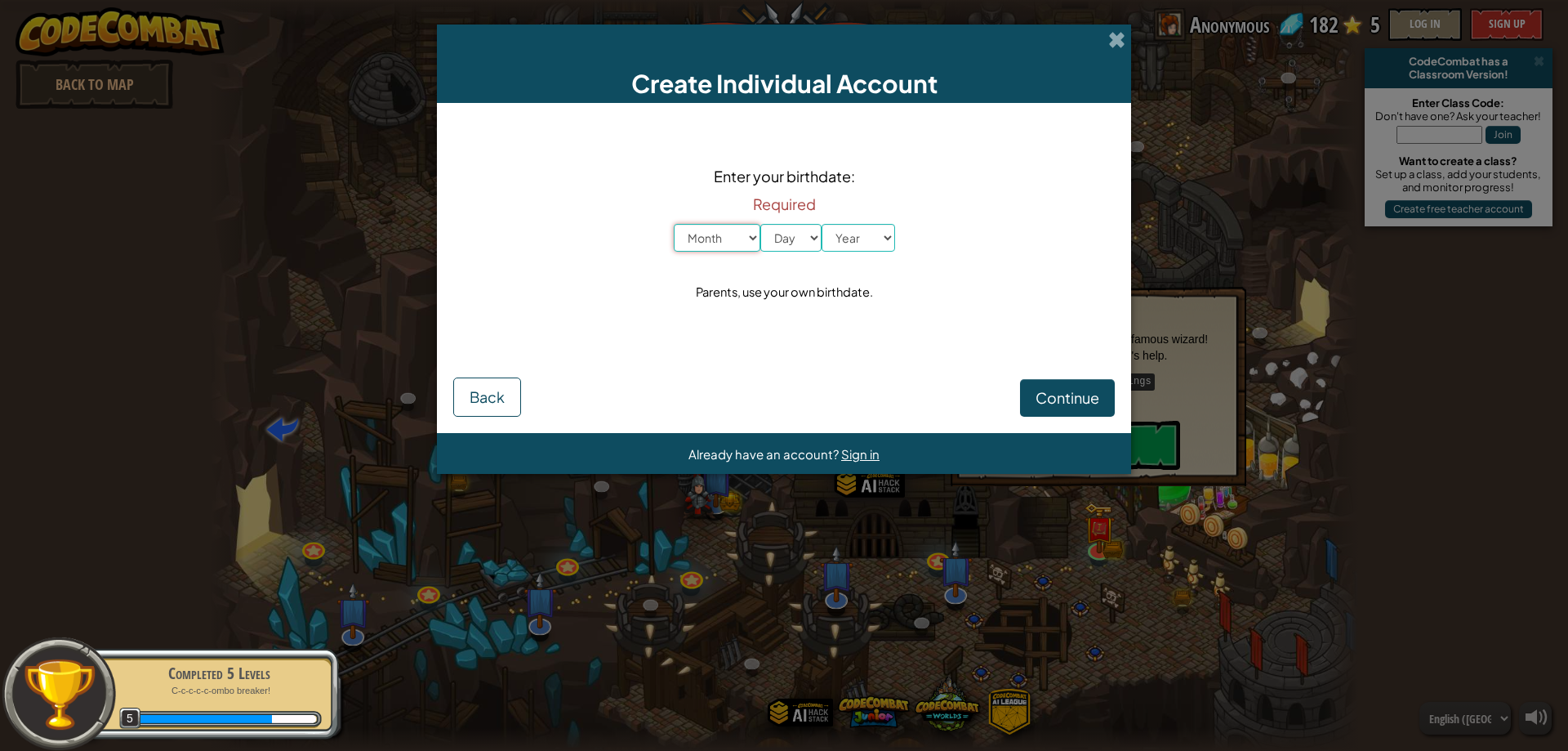
click at [734, 235] on select "Month January February March April May June July August September October Novem…" at bounding box center [716, 237] width 87 height 28
click at [674, 224] on select "Month January February March April May June July August September October Novem…" at bounding box center [716, 237] width 87 height 28
click at [716, 245] on select "Month January February March April May June July August September October Novem…" at bounding box center [716, 237] width 87 height 28
select select "6"
click at [674, 224] on select "Month January February March April May June July August September October Novem…" at bounding box center [716, 237] width 87 height 28
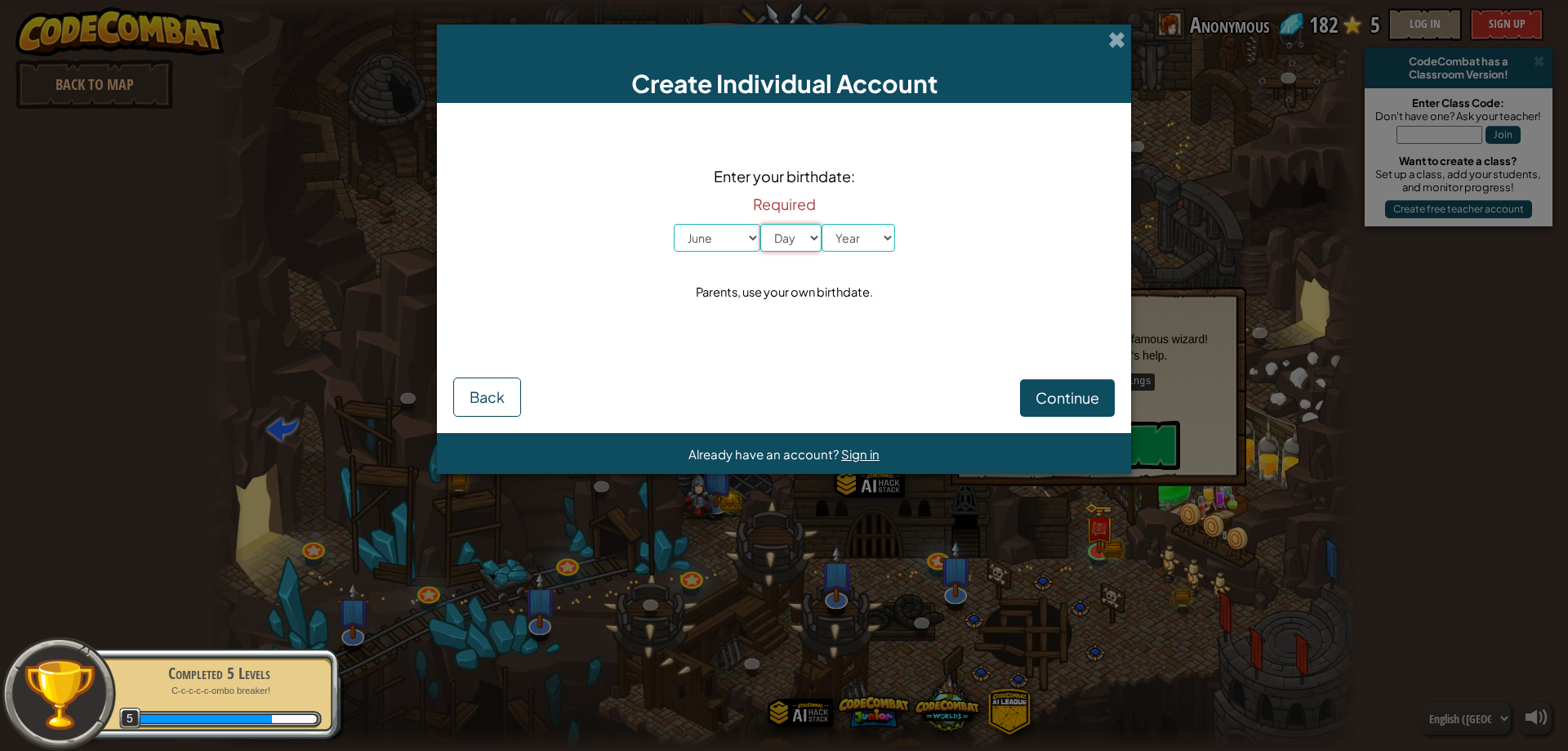
click at [801, 245] on select "Day 1 2 3 4 5 6 7 8 9 10 11 12 13 14 15 16 17 18 19 20 21 22 23 24 25 26 27 28 …" at bounding box center [791, 237] width 61 height 28
select select "7"
click at [760, 224] on select "Day 1 2 3 4 5 6 7 8 9 10 11 12 13 14 15 16 17 18 19 20 21 22 23 24 25 26 27 28 …" at bounding box center [791, 237] width 61 height 28
click at [860, 246] on select "Year 2025 2024 2023 2022 2021 2020 2019 2018 2017 2016 2015 2014 2013 2012 2011…" at bounding box center [857, 237] width 73 height 28
drag, startPoint x: 798, startPoint y: 559, endPoint x: 820, endPoint y: 556, distance: 22.2
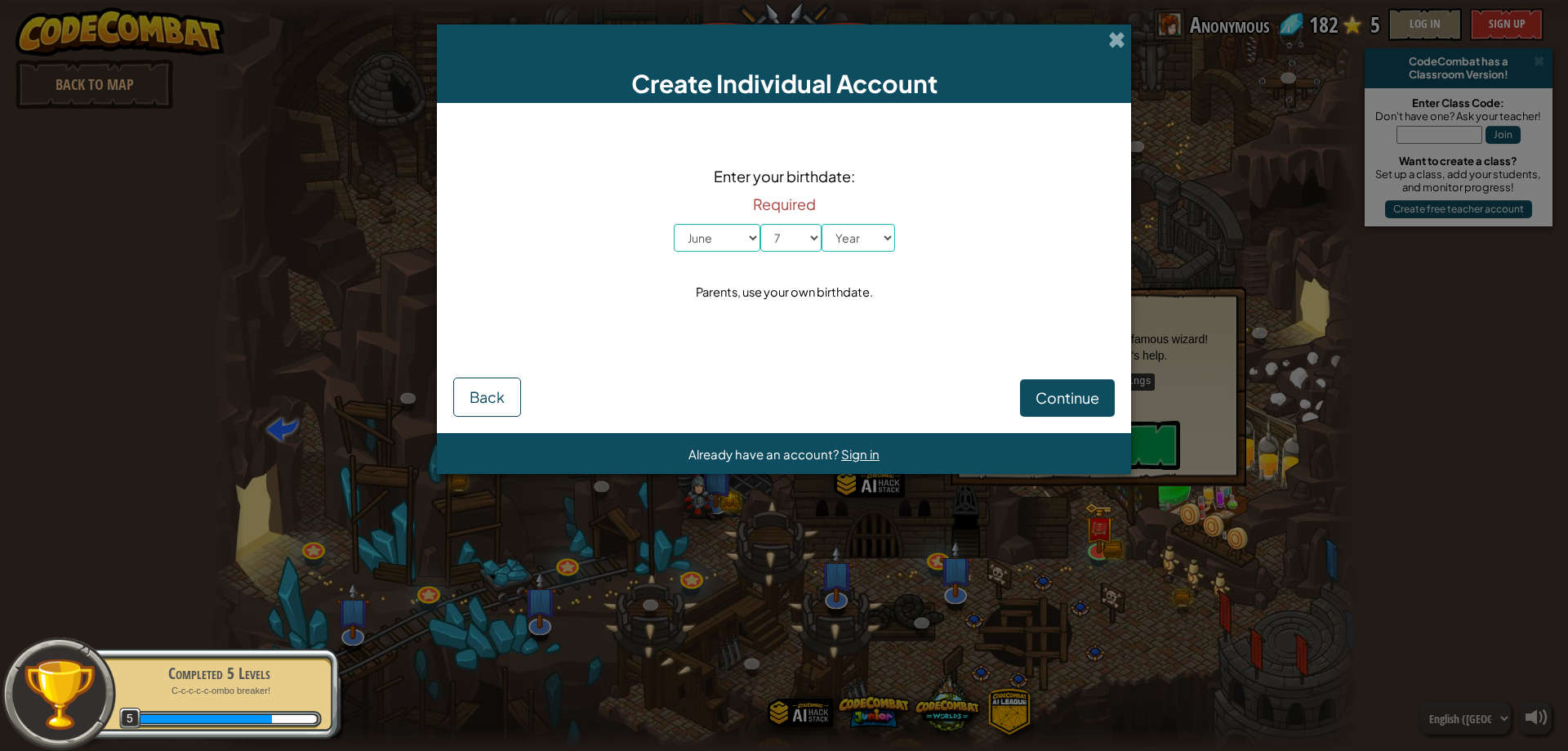
click at [800, 559] on div "Create Individual Account Enter your birthdate: Required Month January February…" at bounding box center [784, 375] width 1568 height 751
click at [879, 241] on select "Year 2025 2024 2023 2022 2021 2020 2019 2018 2017 2016 2015 2014 2013 2012 2011…" at bounding box center [857, 237] width 73 height 28
select select "2011"
click at [821, 224] on select "Year 2025 2024 2023 2022 2021 2020 2019 2018 2017 2016 2015 2014 2013 2012 2011…" at bounding box center [857, 237] width 73 height 28
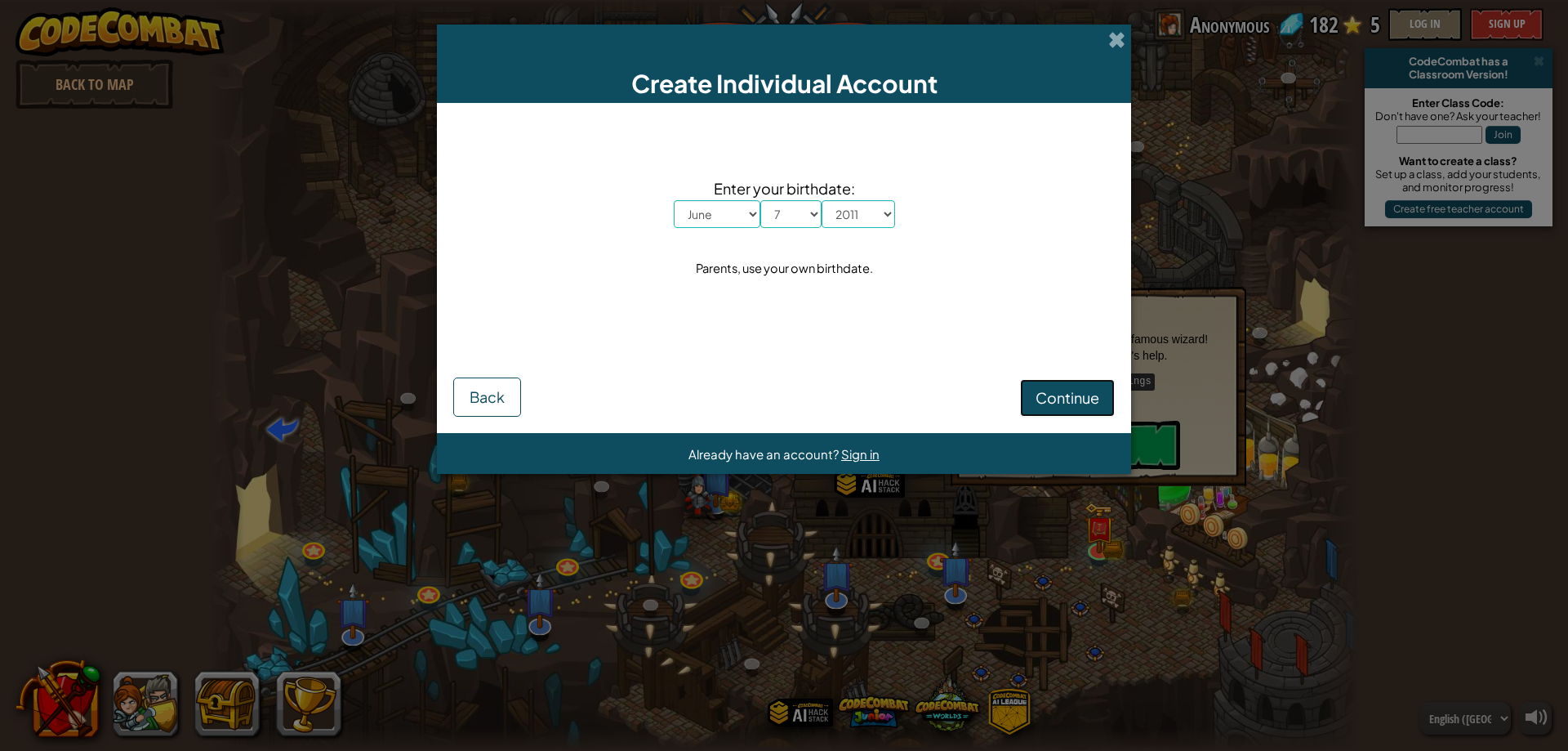
click at [1054, 397] on span "Continue" at bounding box center [1067, 398] width 64 height 19
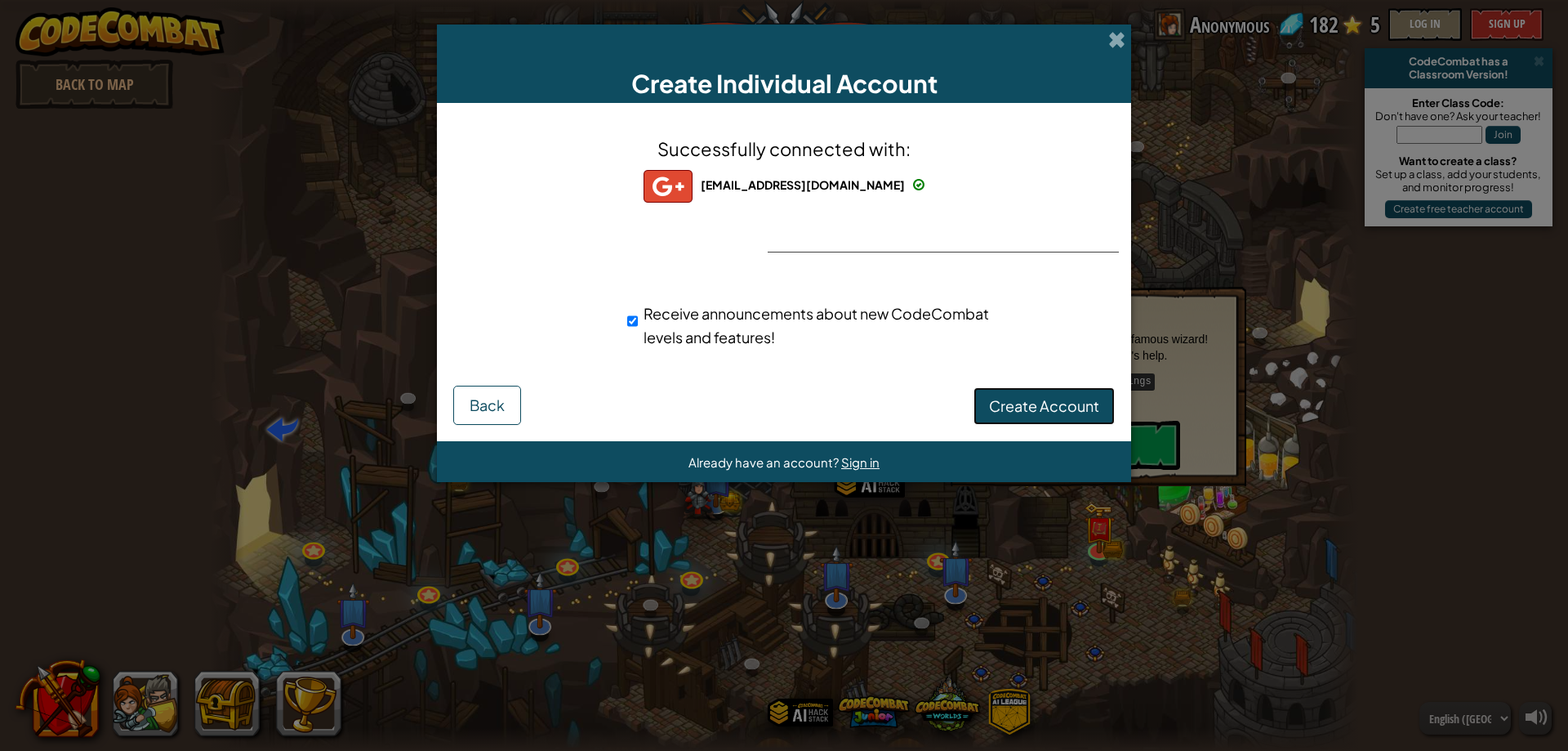
drag, startPoint x: 1016, startPoint y: 400, endPoint x: 1006, endPoint y: 400, distance: 10.0
click at [1016, 400] on span "Create Account" at bounding box center [1044, 405] width 110 height 19
click at [989, 400] on button "Create Account" at bounding box center [1044, 405] width 141 height 37
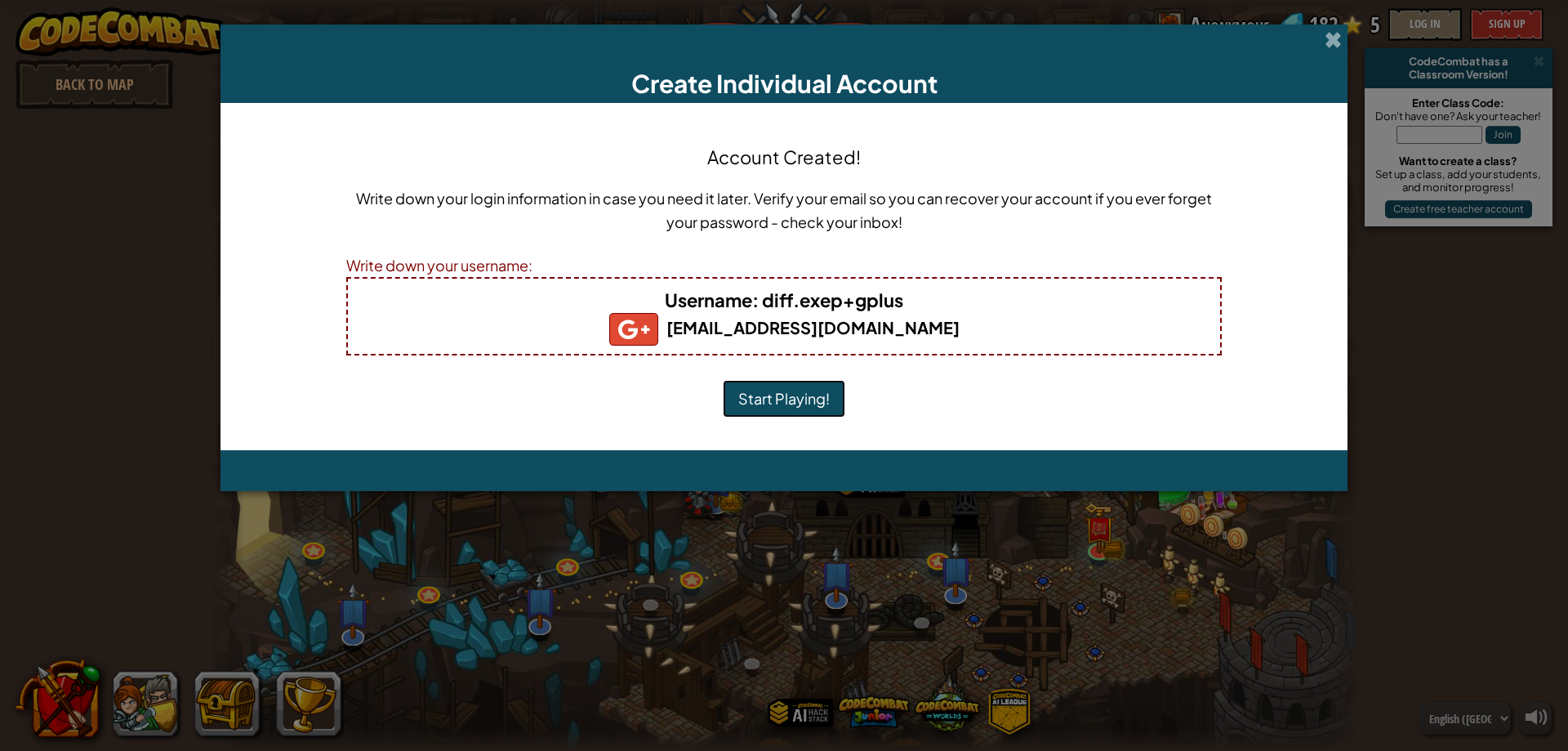
click at [797, 409] on button "Start Playing!" at bounding box center [783, 398] width 123 height 37
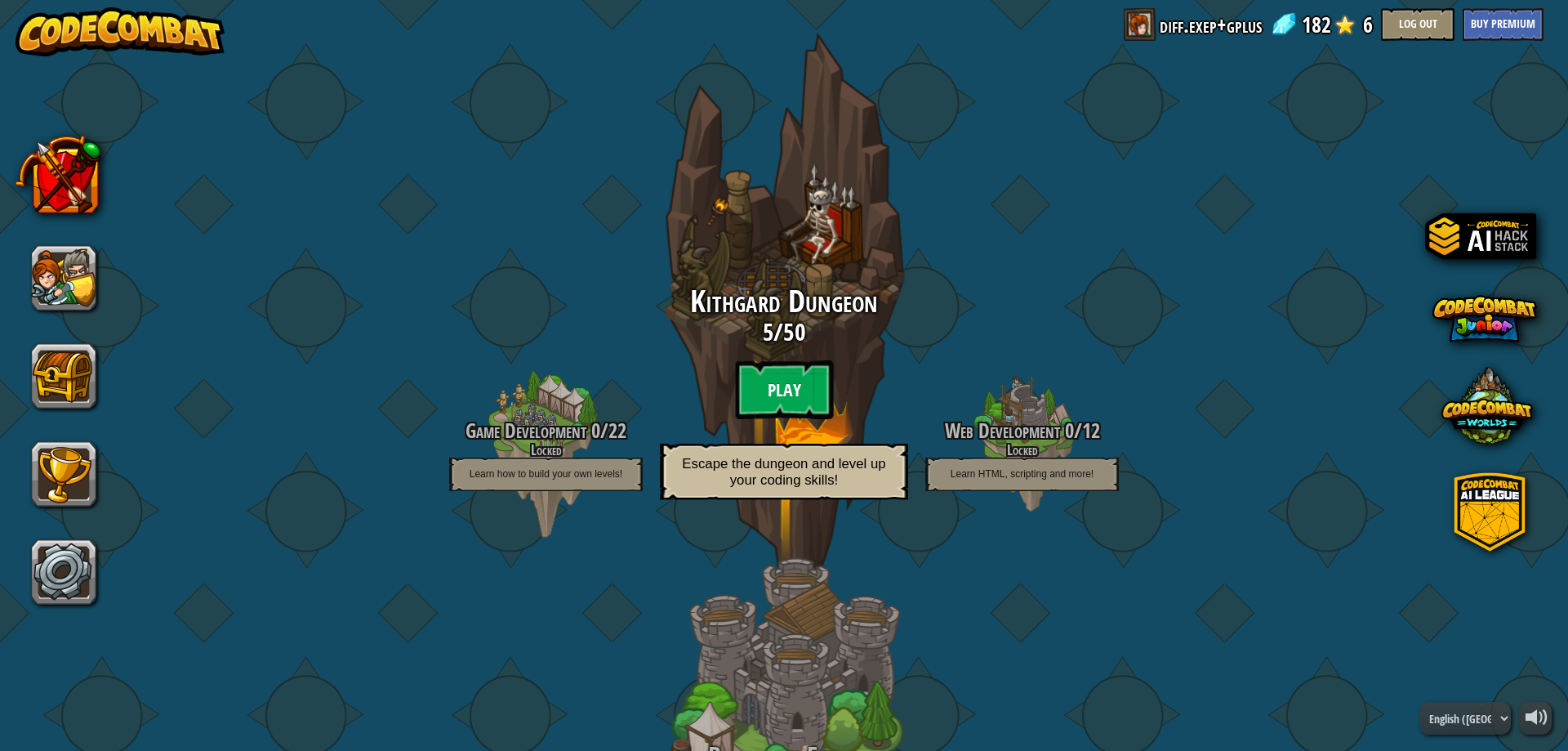
click at [785, 397] on btn "Play" at bounding box center [783, 389] width 98 height 59
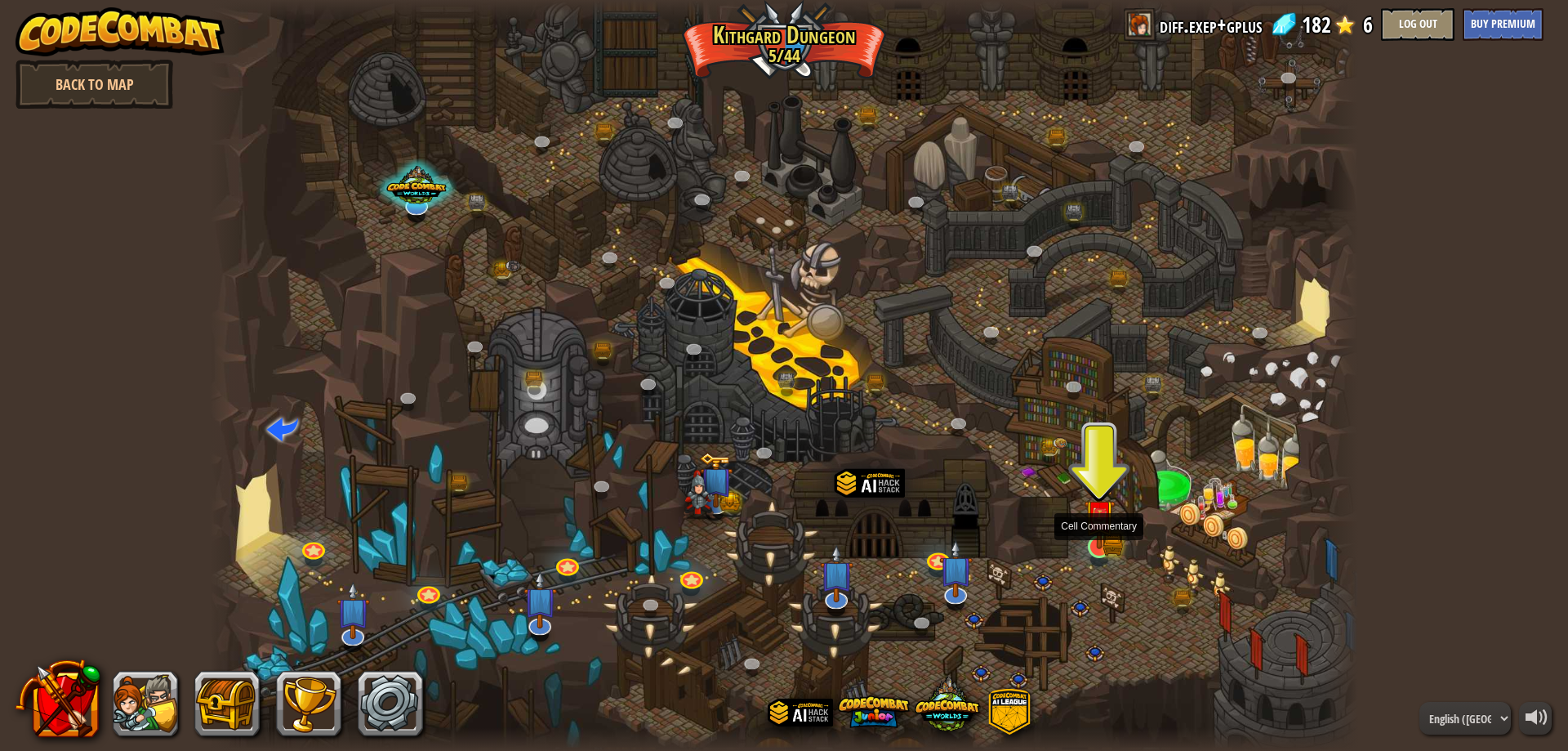
click at [1090, 539] on img at bounding box center [1099, 514] width 31 height 68
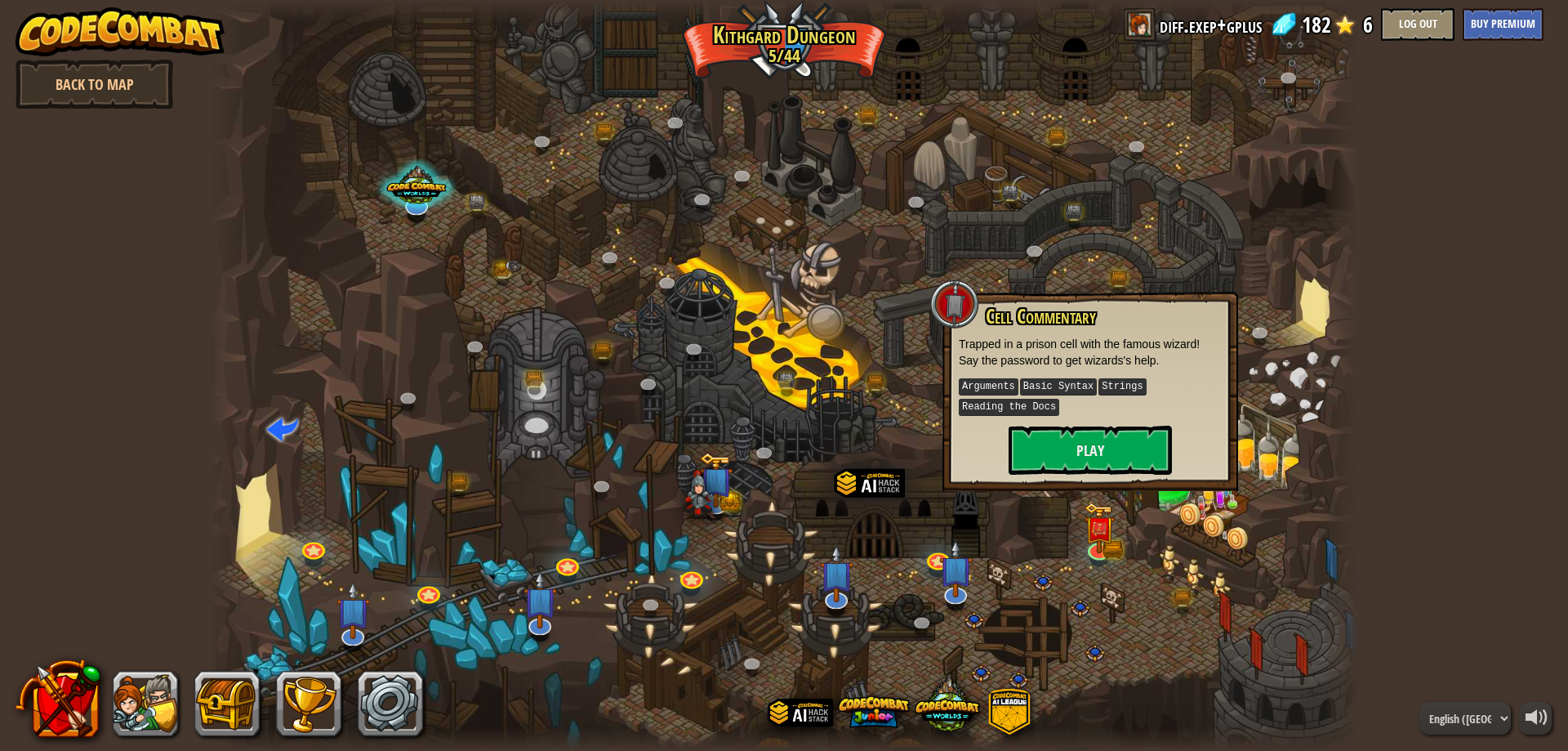
click at [1068, 423] on div "Cell Commentary Trapped in a prison cell with the famous wizard! Say the passwo…" at bounding box center [1089, 390] width 263 height 169
click at [1063, 429] on button "Play" at bounding box center [1090, 449] width 164 height 49
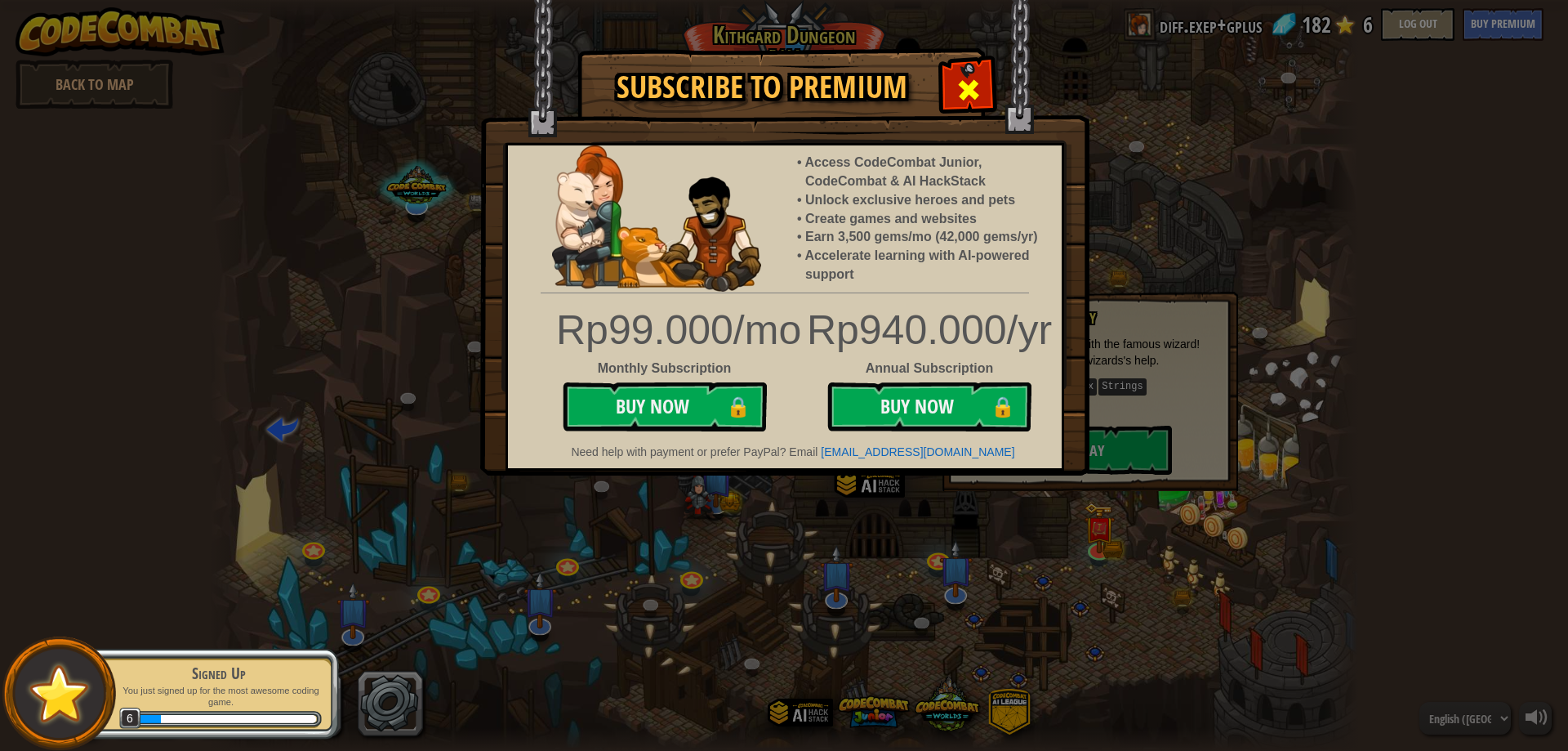
click at [962, 90] on span at bounding box center [968, 89] width 26 height 26
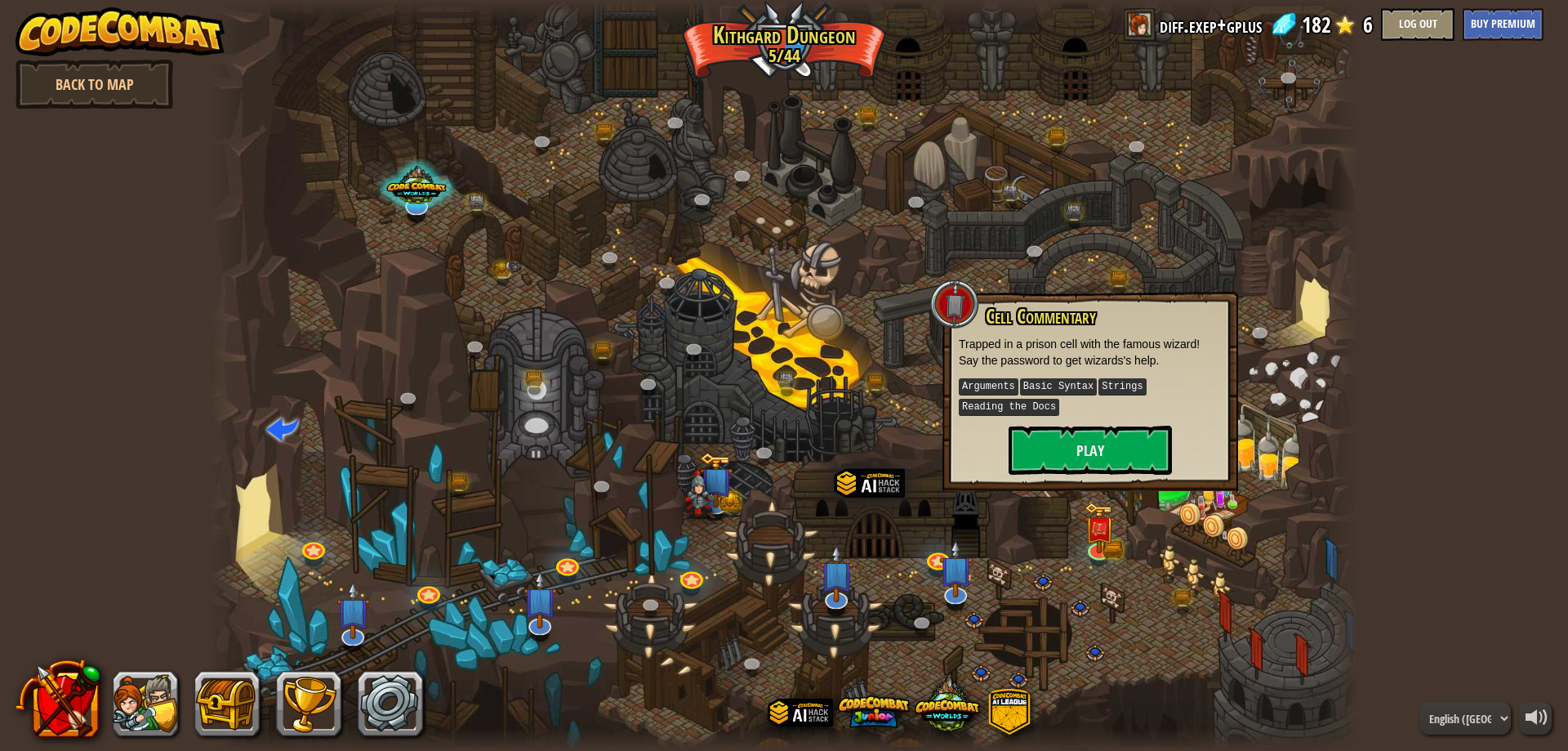
click at [1112, 583] on div at bounding box center [784, 375] width 1148 height 751
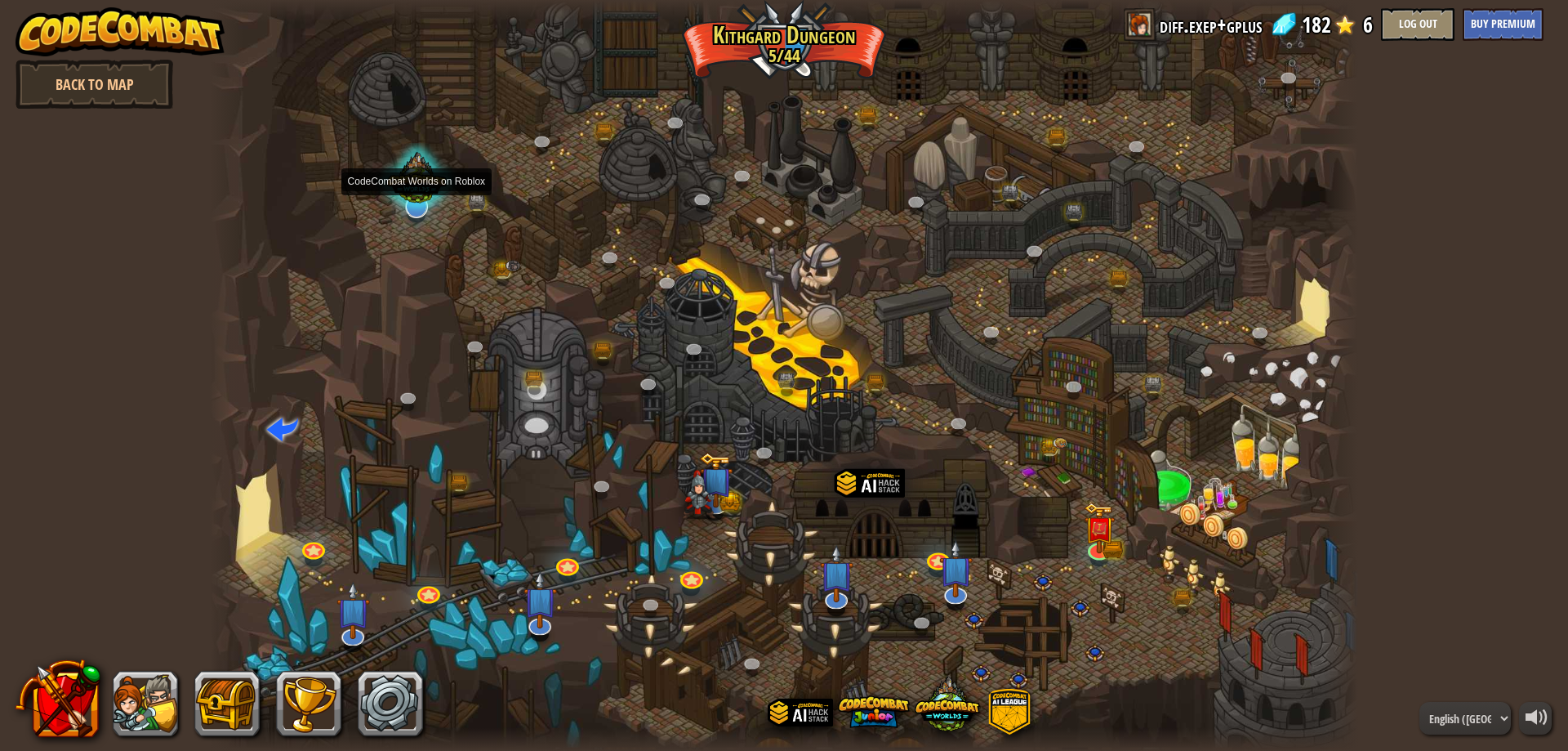
click at [419, 203] on div at bounding box center [417, 181] width 81 height 77
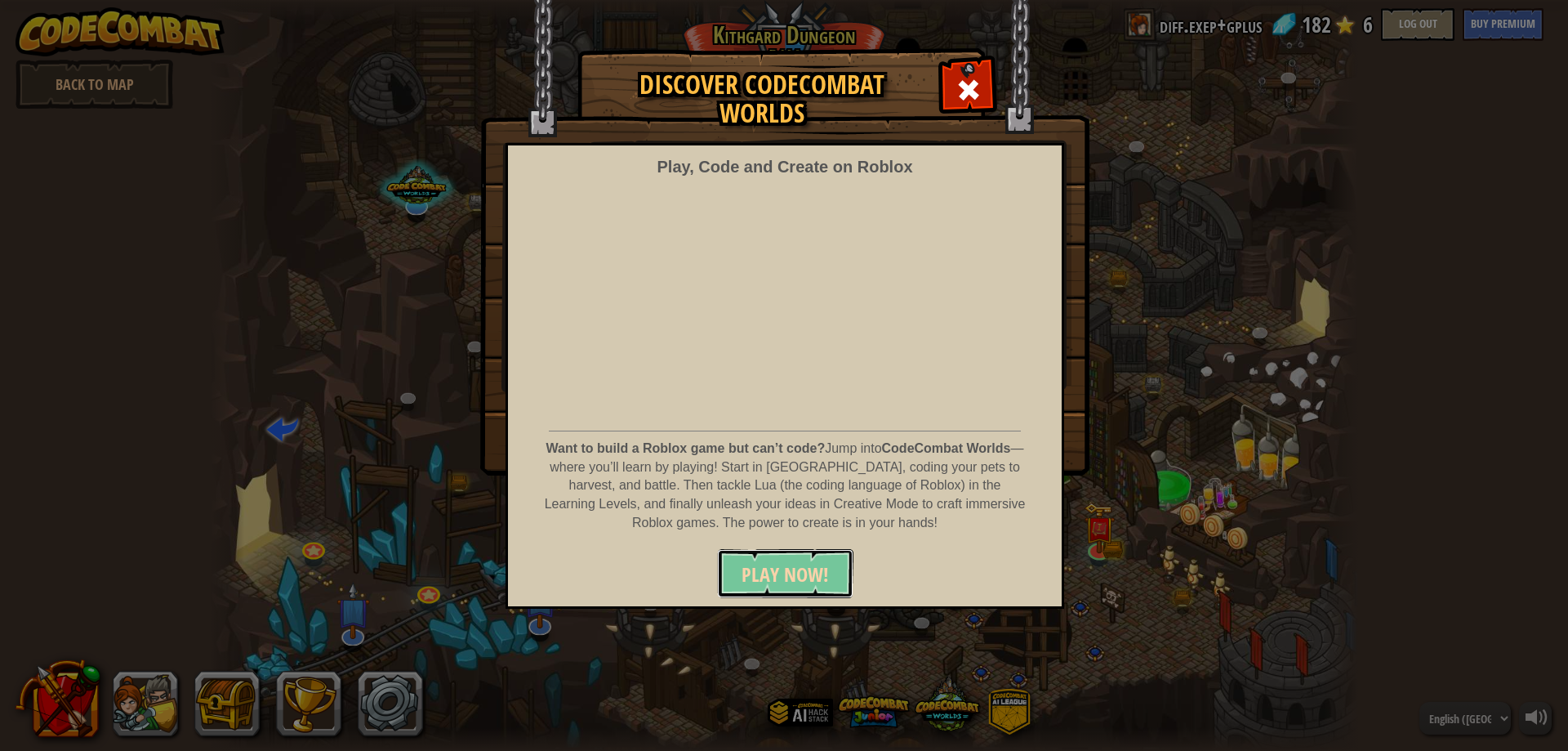
click at [772, 569] on span "PLAY NOW!" at bounding box center [785, 574] width 88 height 26
